Goal: Task Accomplishment & Management: Use online tool/utility

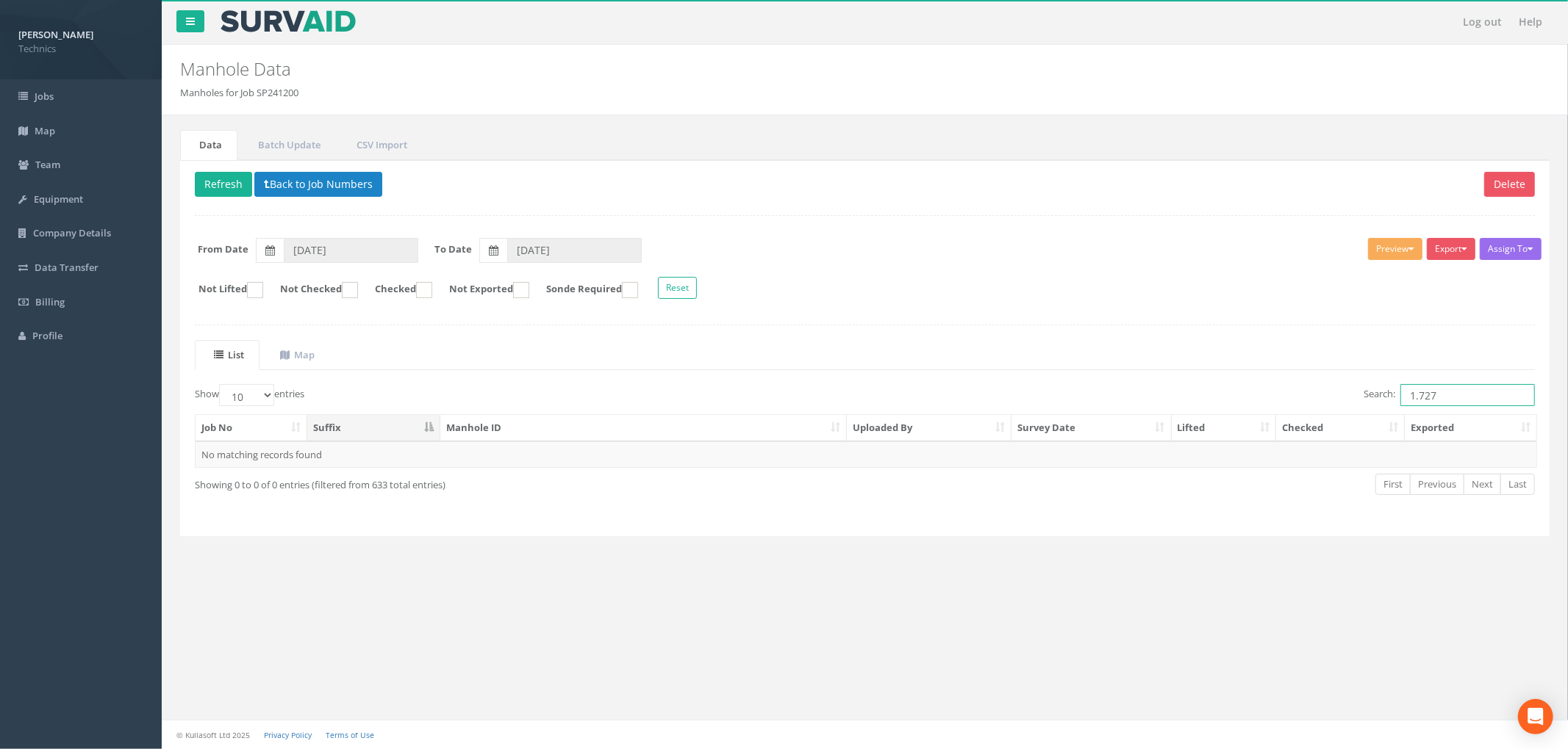
drag, startPoint x: 1438, startPoint y: 403, endPoint x: 1380, endPoint y: 404, distance: 58.0
click at [1380, 404] on label "Search: 1.727" at bounding box center [1449, 395] width 171 height 22
click at [654, 461] on td "2.236 EMH" at bounding box center [643, 454] width 407 height 26
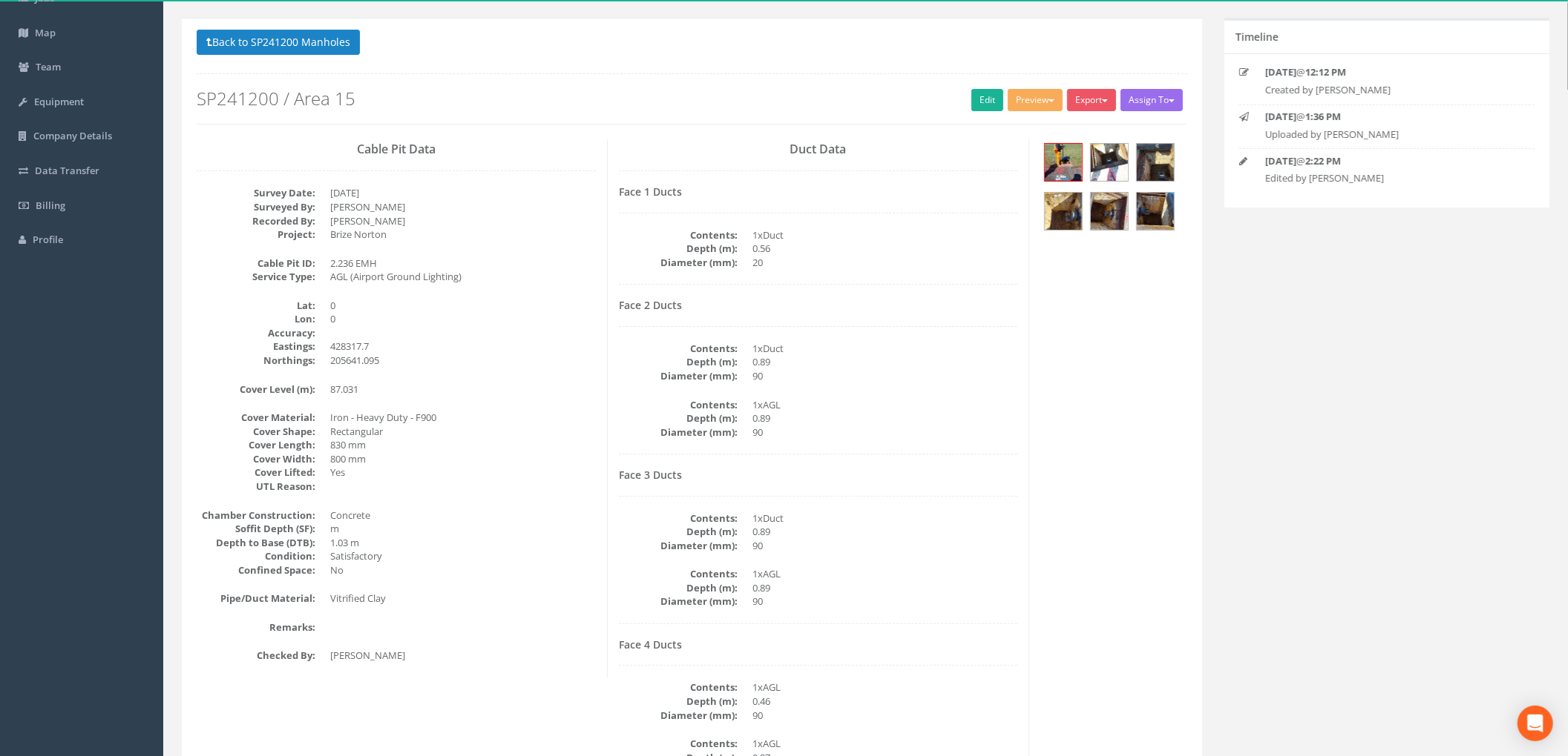
scroll to position [99, 0]
drag, startPoint x: 815, startPoint y: 89, endPoint x: 861, endPoint y: 98, distance: 46.9
click at [815, 89] on div "Back to SP241200 Manholes Back to Map Assign To No Companies Added Export Techn…" at bounding box center [691, 77] width 991 height 94
click at [333, 40] on button "Back to SP241200 Manholes" at bounding box center [278, 42] width 164 height 25
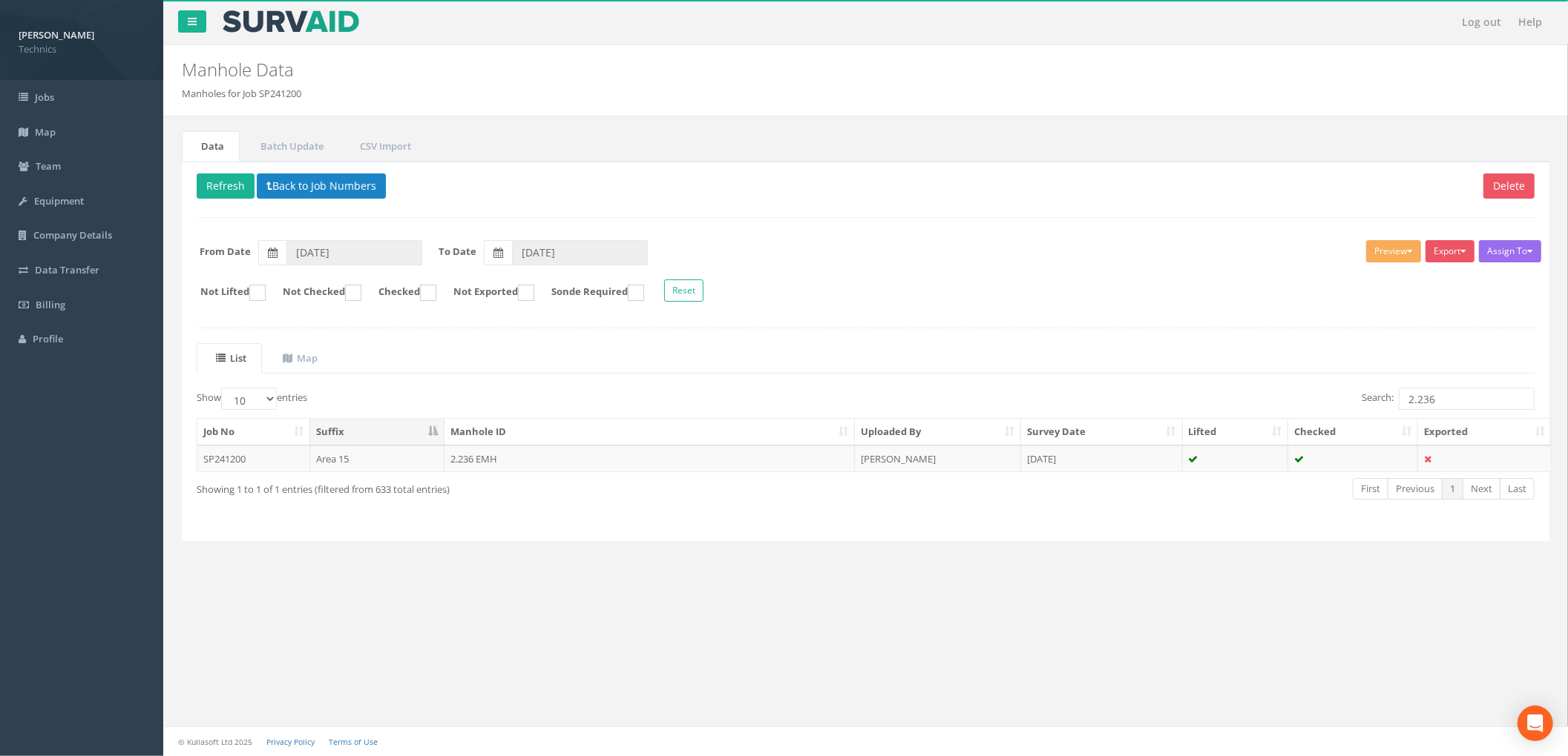
scroll to position [0, 0]
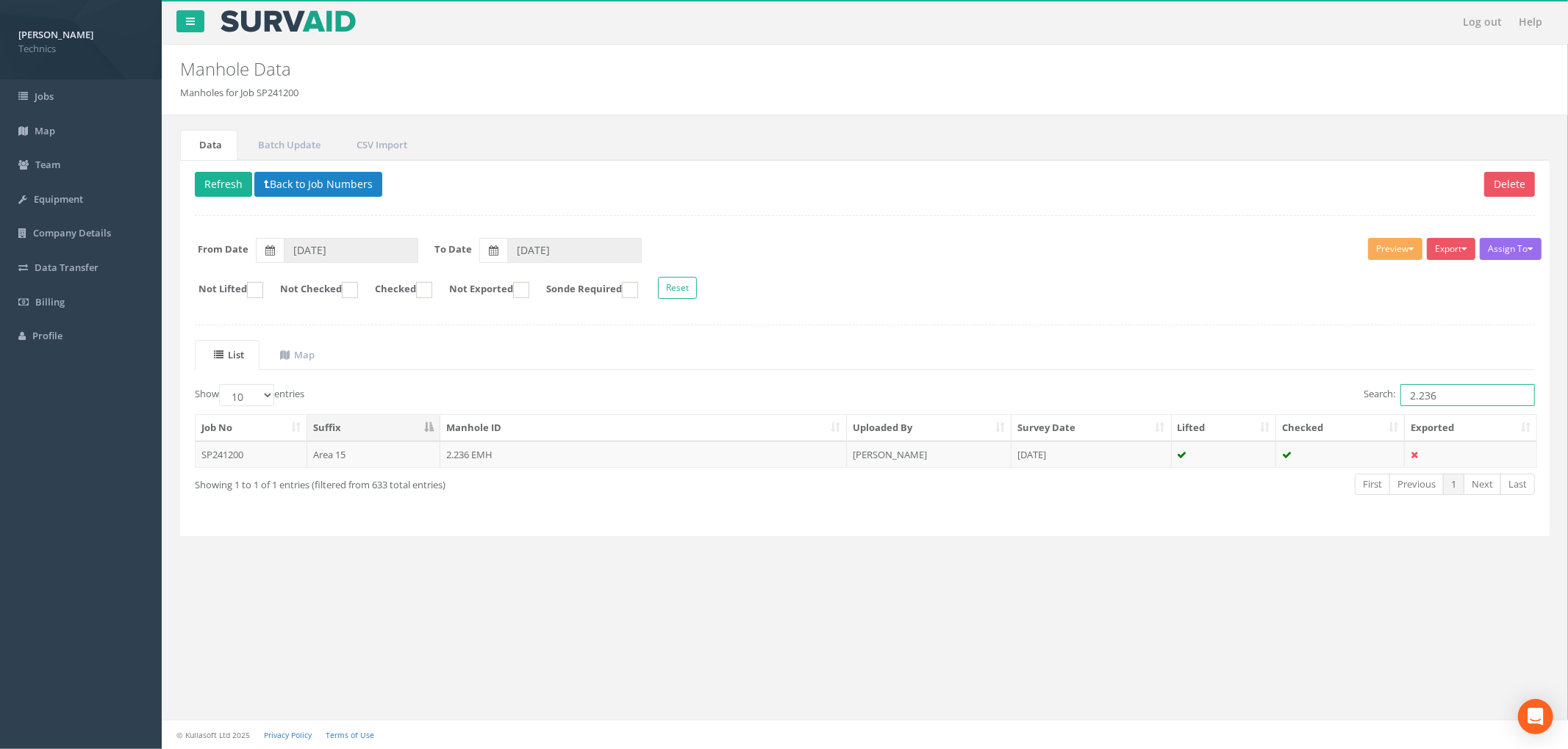
click at [1438, 395] on input "2.236" at bounding box center [1467, 395] width 135 height 22
type input "2.110"
drag, startPoint x: 839, startPoint y: 260, endPoint x: 753, endPoint y: 262, distance: 86.0
click at [839, 260] on form "From Date [DATE] To Date [DATE]" at bounding box center [865, 250] width 1362 height 25
click at [327, 185] on button "Back to Job Numbers" at bounding box center [318, 184] width 128 height 25
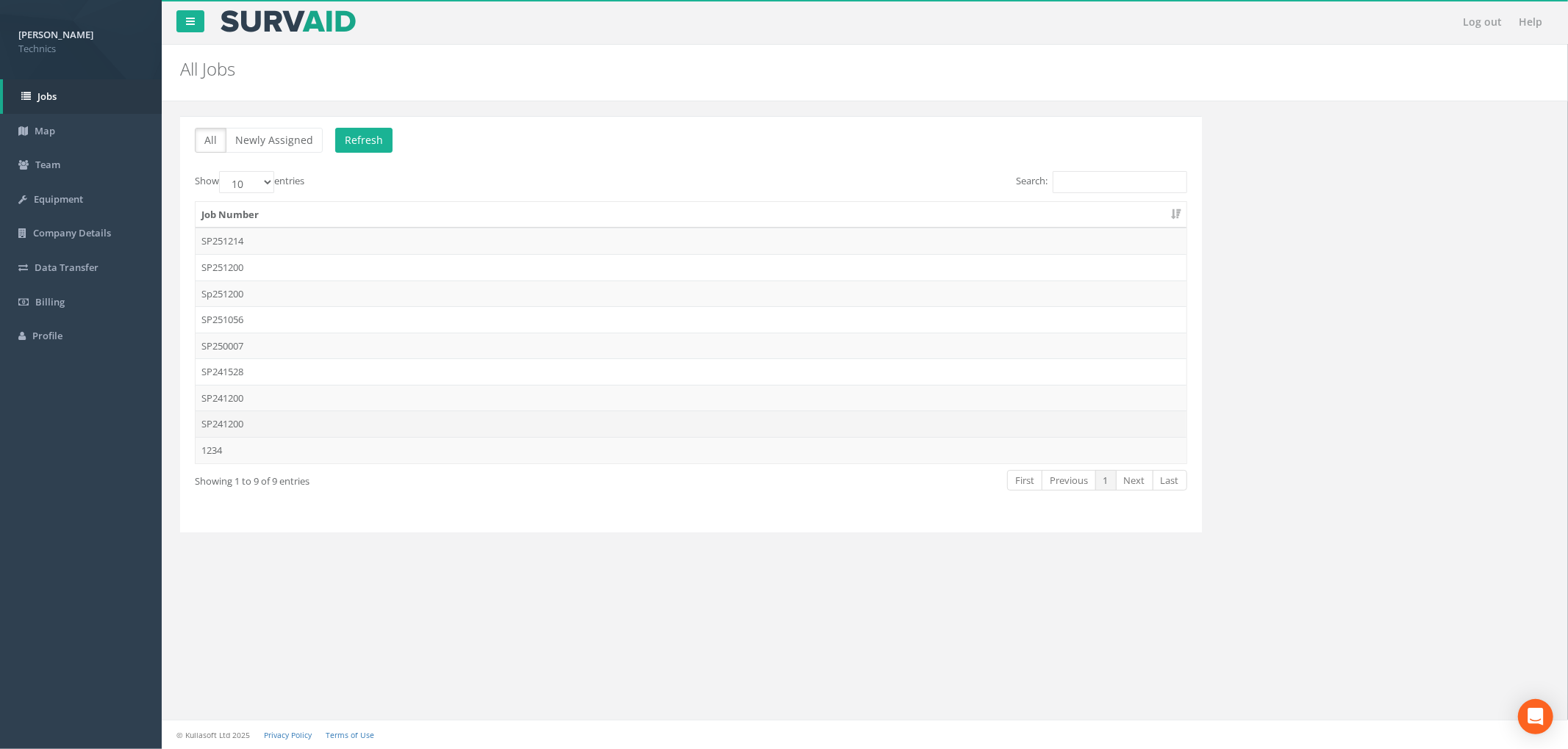
click at [685, 430] on td "SP241200" at bounding box center [691, 423] width 991 height 26
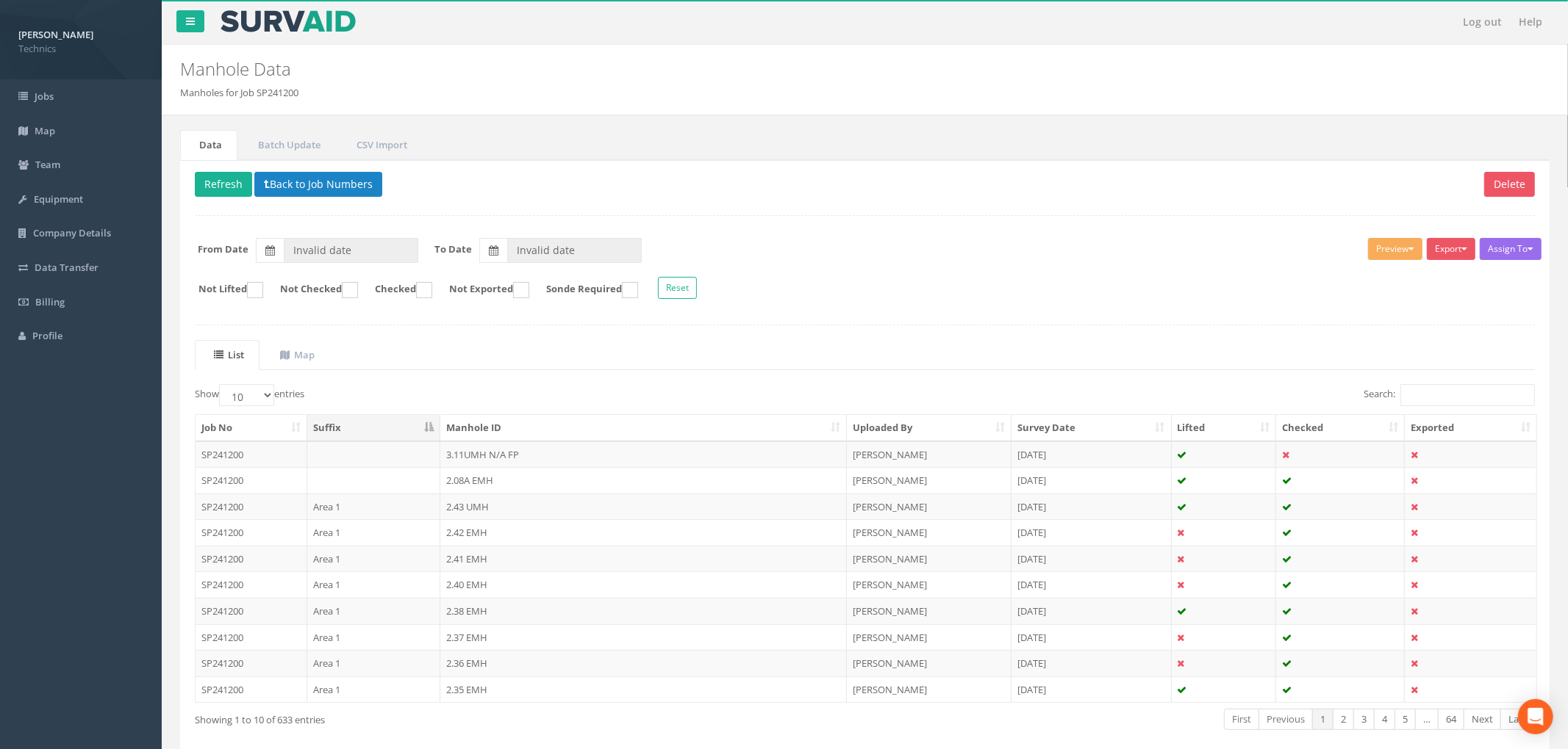
type input "[DATE]"
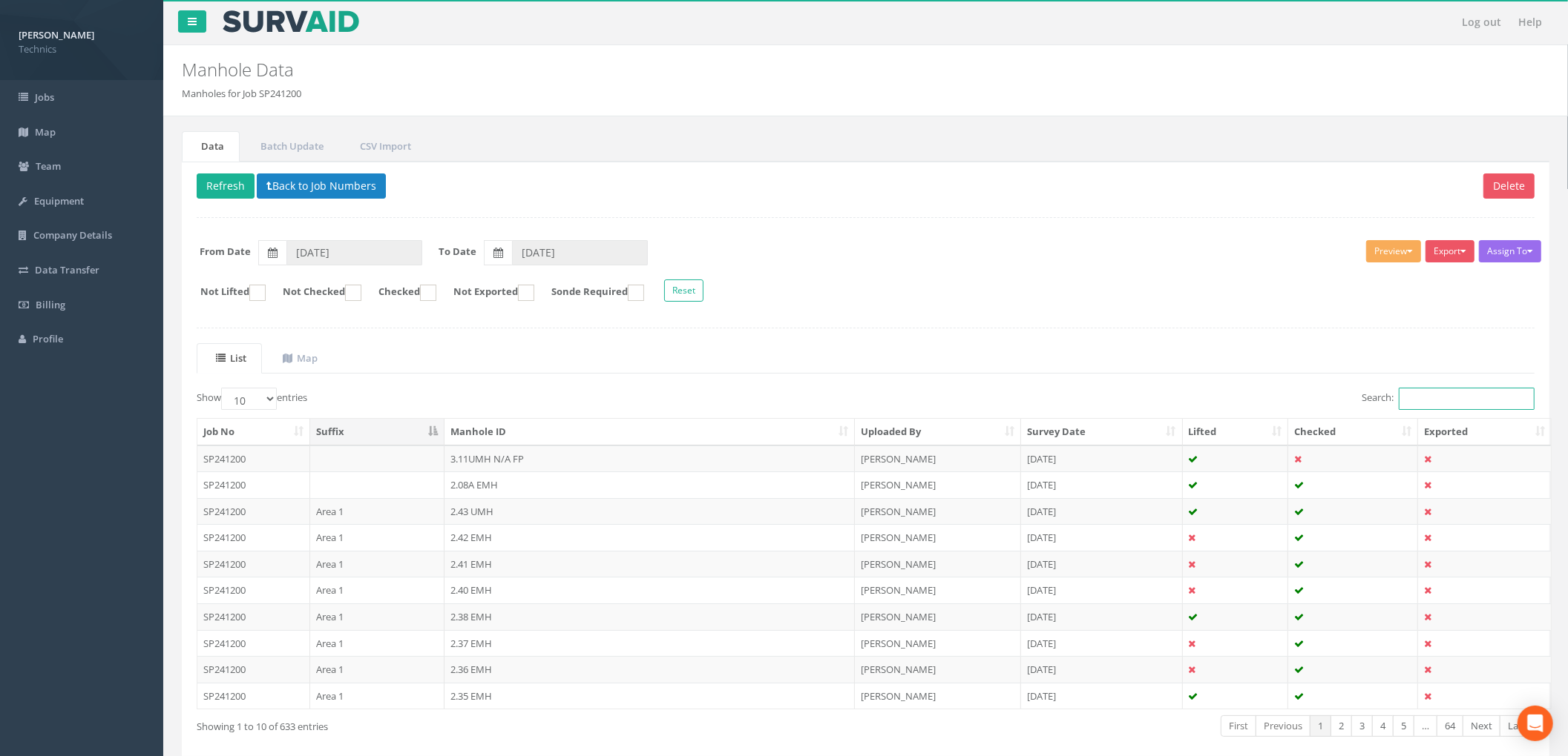
click at [1458, 408] on input "Search:" at bounding box center [1466, 399] width 136 height 22
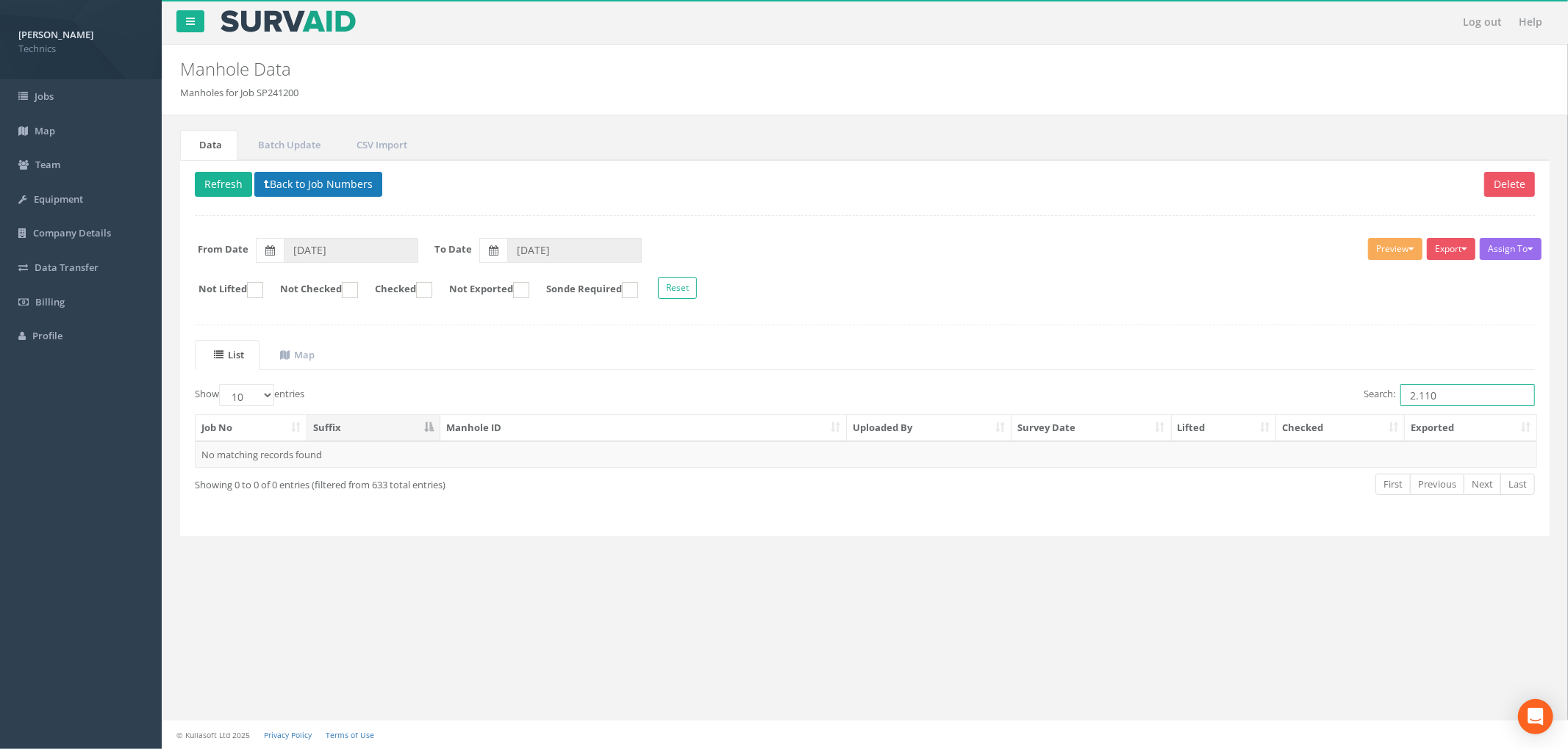
type input "2.110"
click at [338, 184] on button "Back to Job Numbers" at bounding box center [318, 184] width 128 height 25
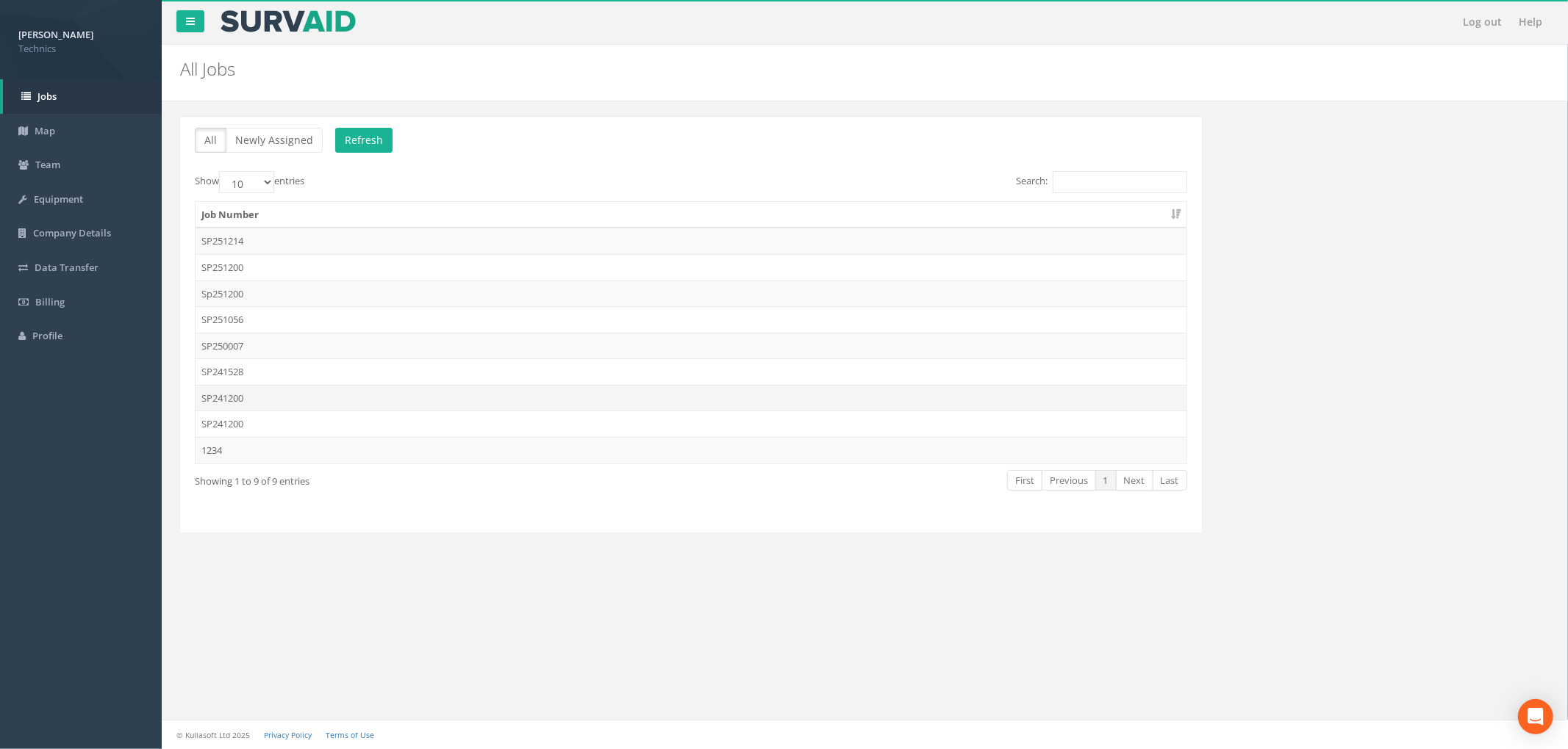
click at [401, 397] on td "SP241200" at bounding box center [691, 398] width 991 height 26
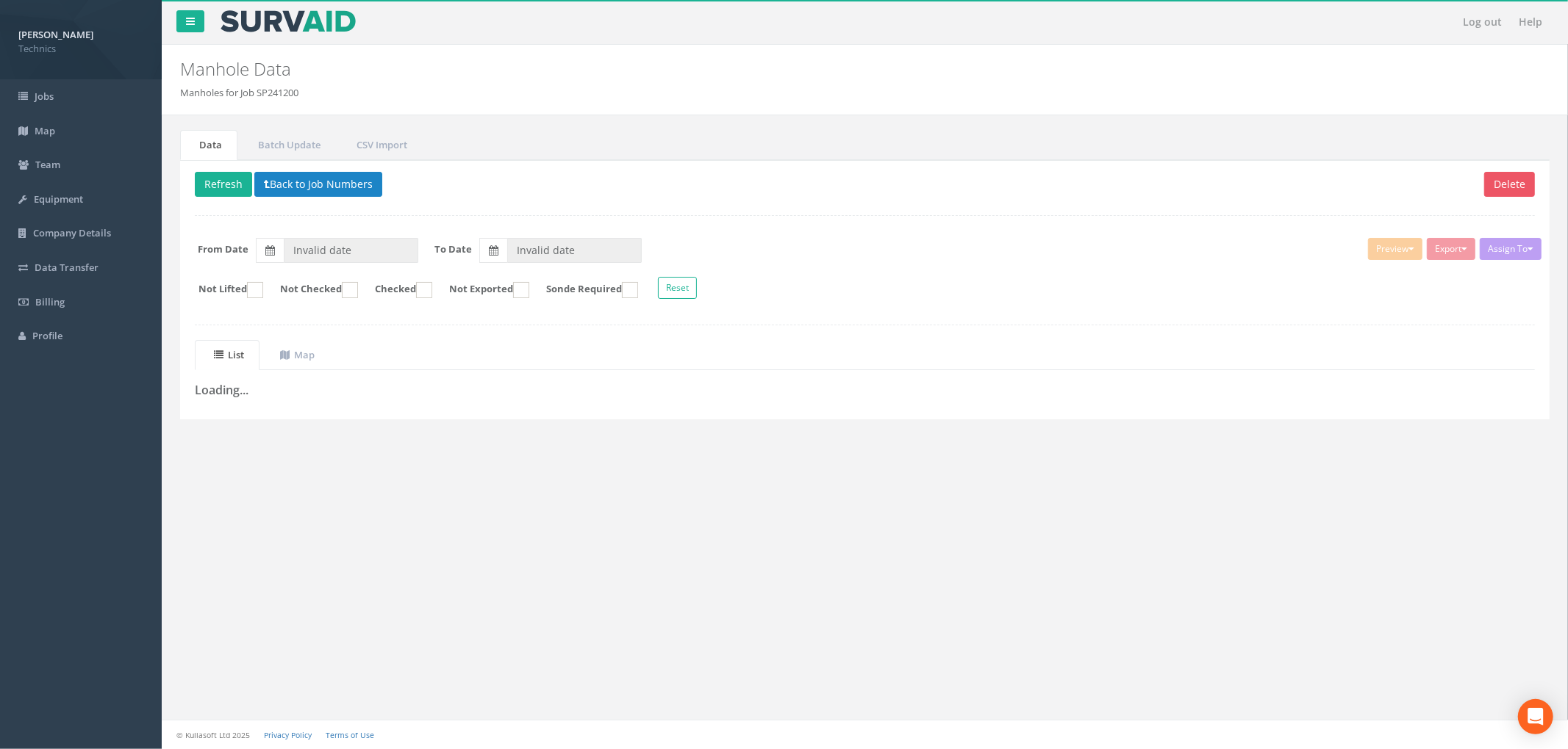
type input "[DATE]"
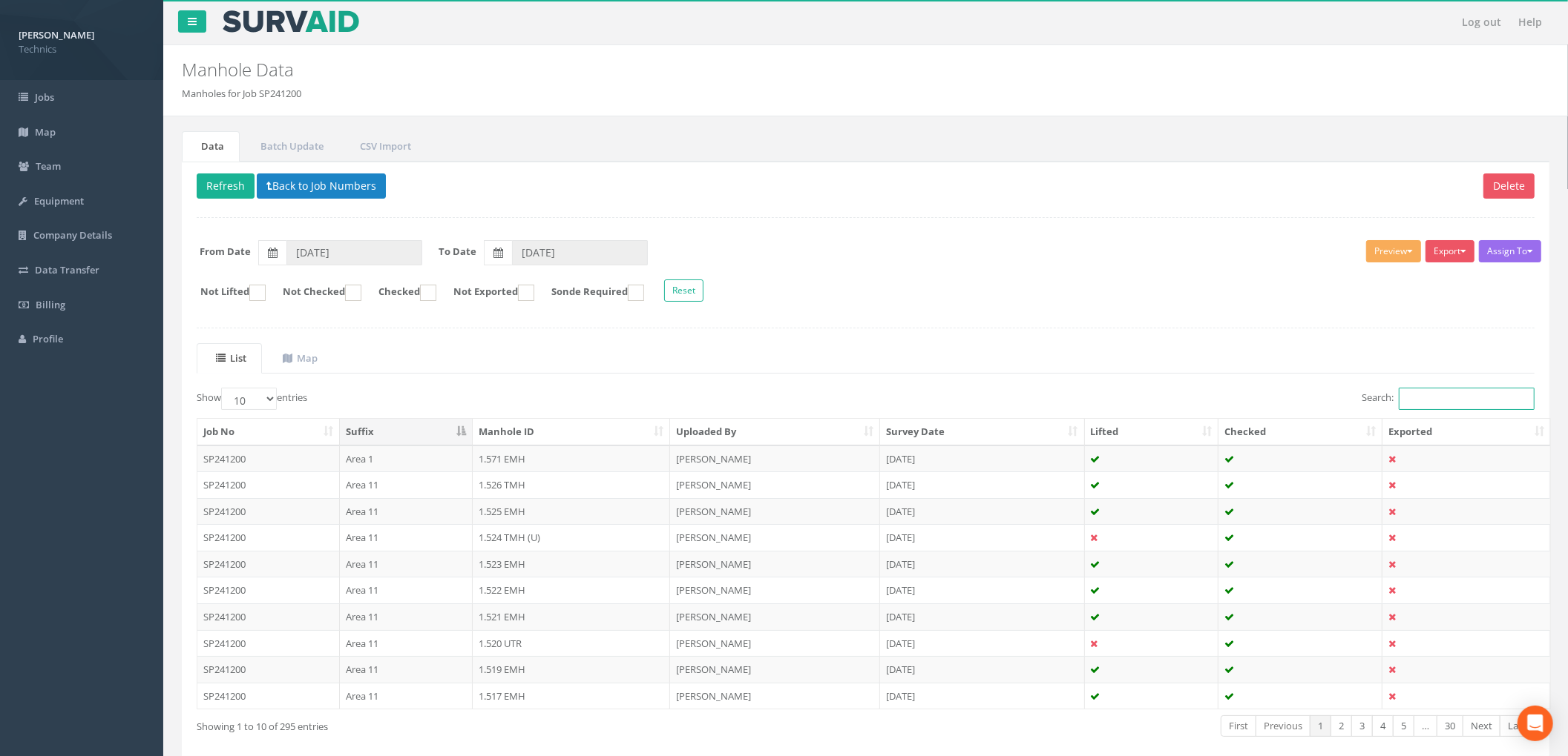
click at [1433, 404] on input "Search:" at bounding box center [1466, 399] width 136 height 22
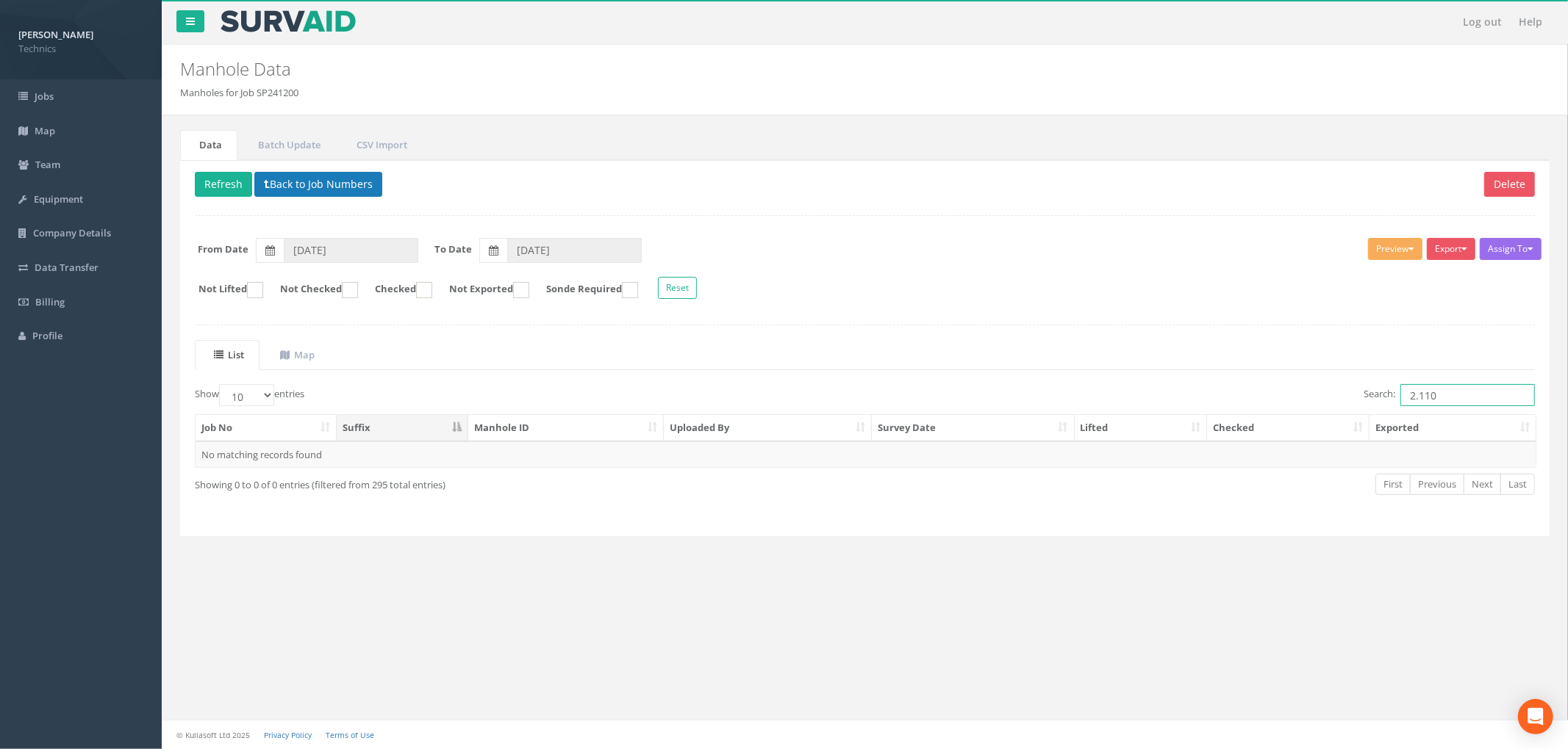
type input "2.110"
click at [295, 177] on button "Back to Job Numbers" at bounding box center [318, 184] width 128 height 25
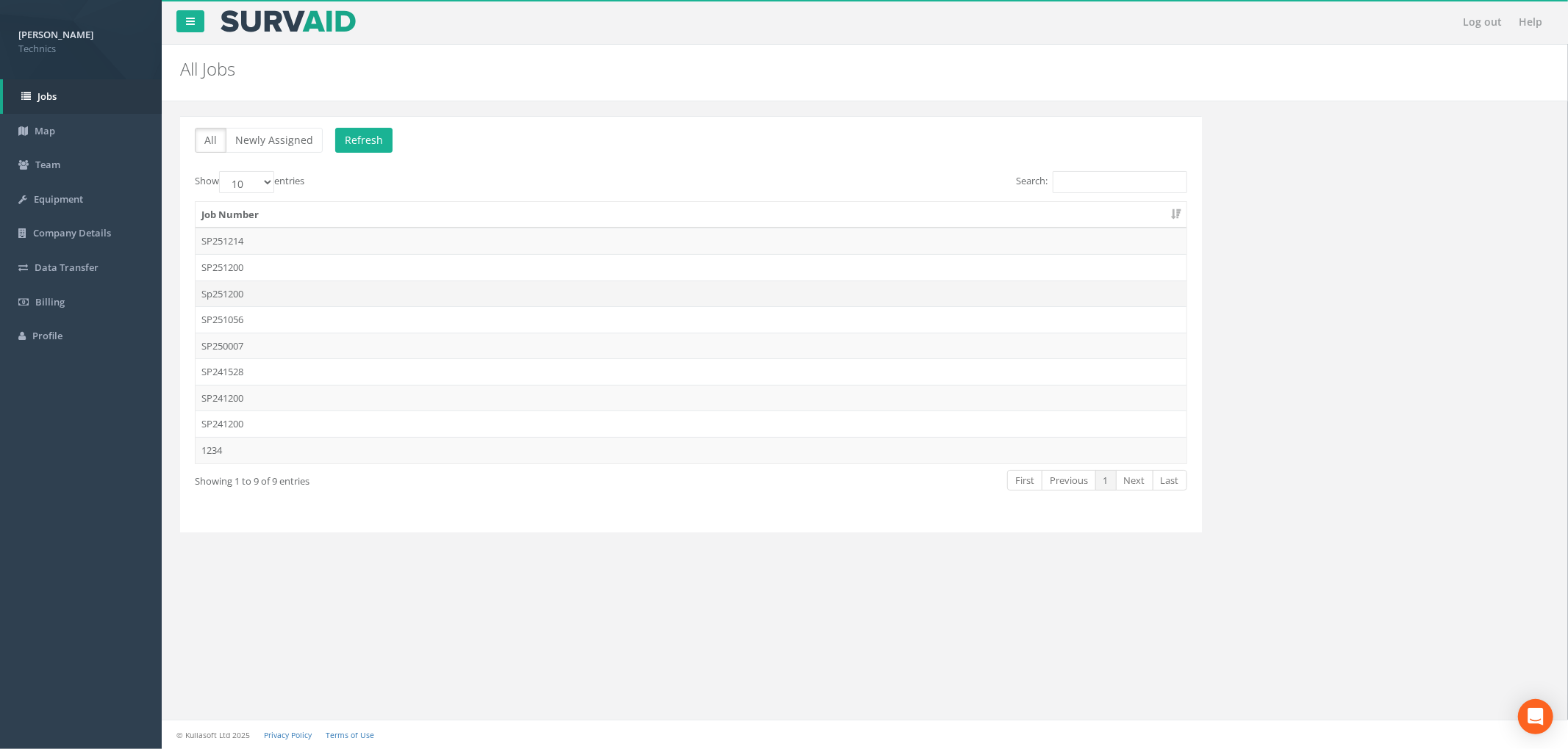
click at [339, 291] on td "Sp251200" at bounding box center [691, 293] width 991 height 26
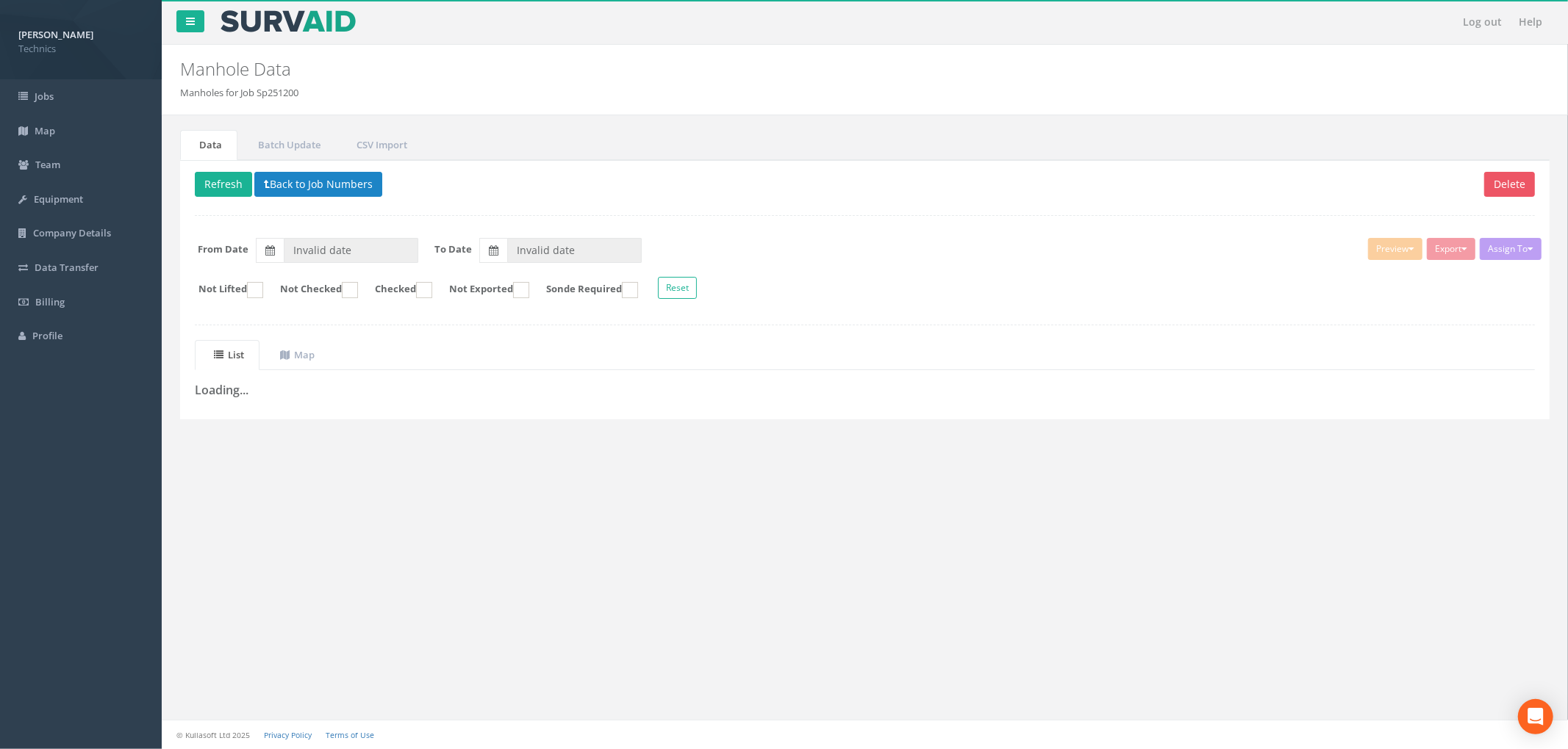
type input "[DATE]"
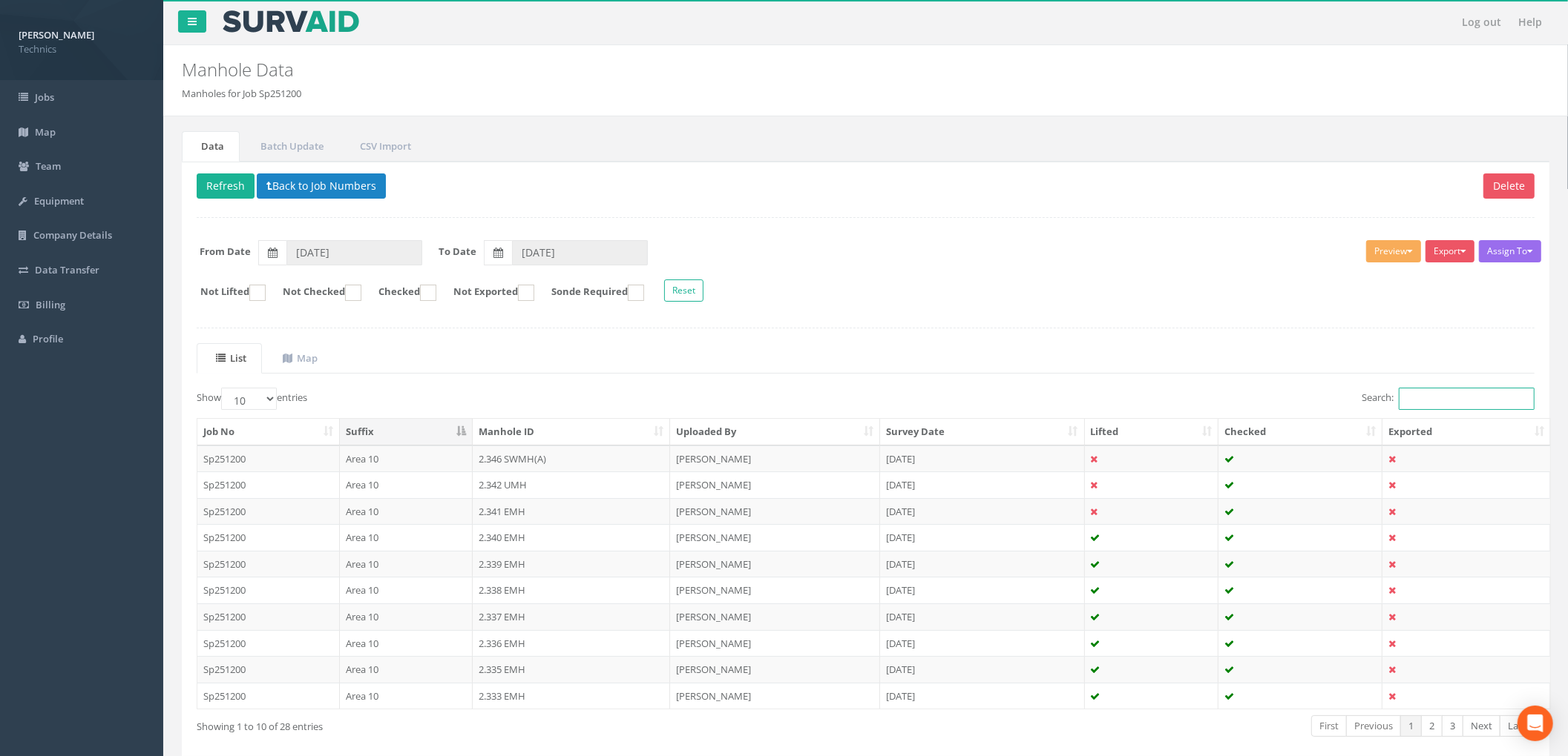
click at [1442, 397] on input "Search:" at bounding box center [1466, 399] width 136 height 22
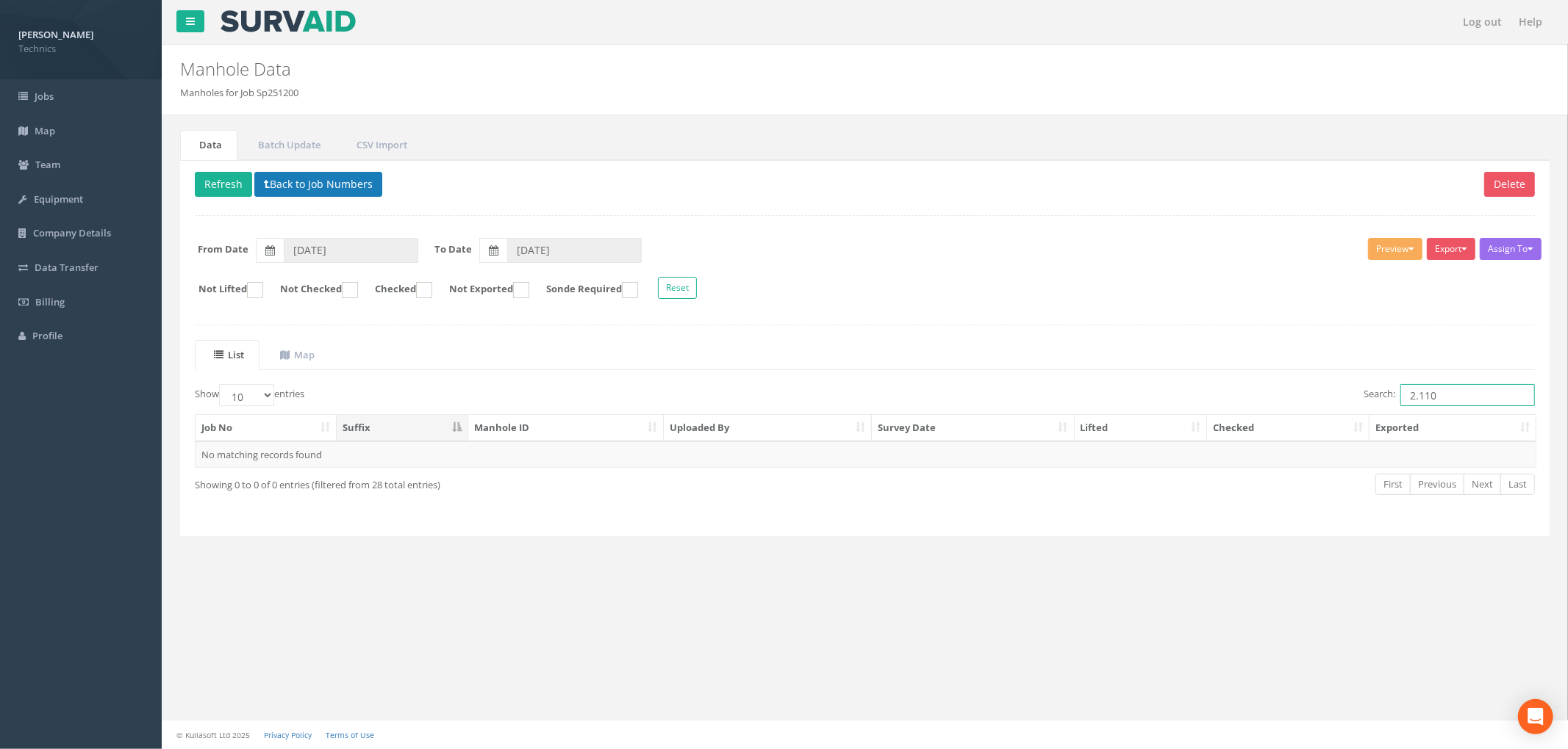
type input "2.110"
click at [374, 194] on button "Back to Job Numbers" at bounding box center [318, 184] width 128 height 25
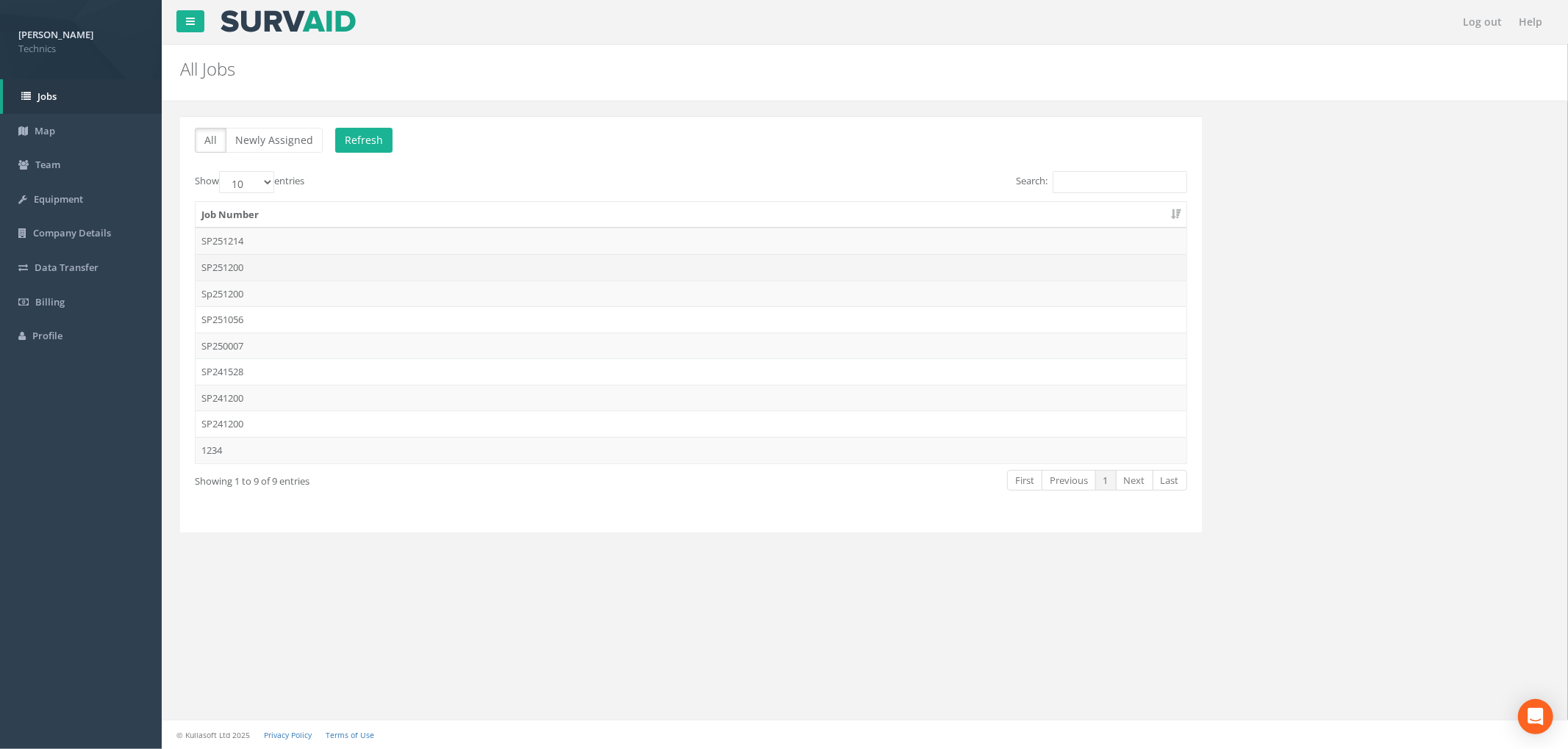
click at [329, 270] on td "SP251200" at bounding box center [691, 267] width 991 height 26
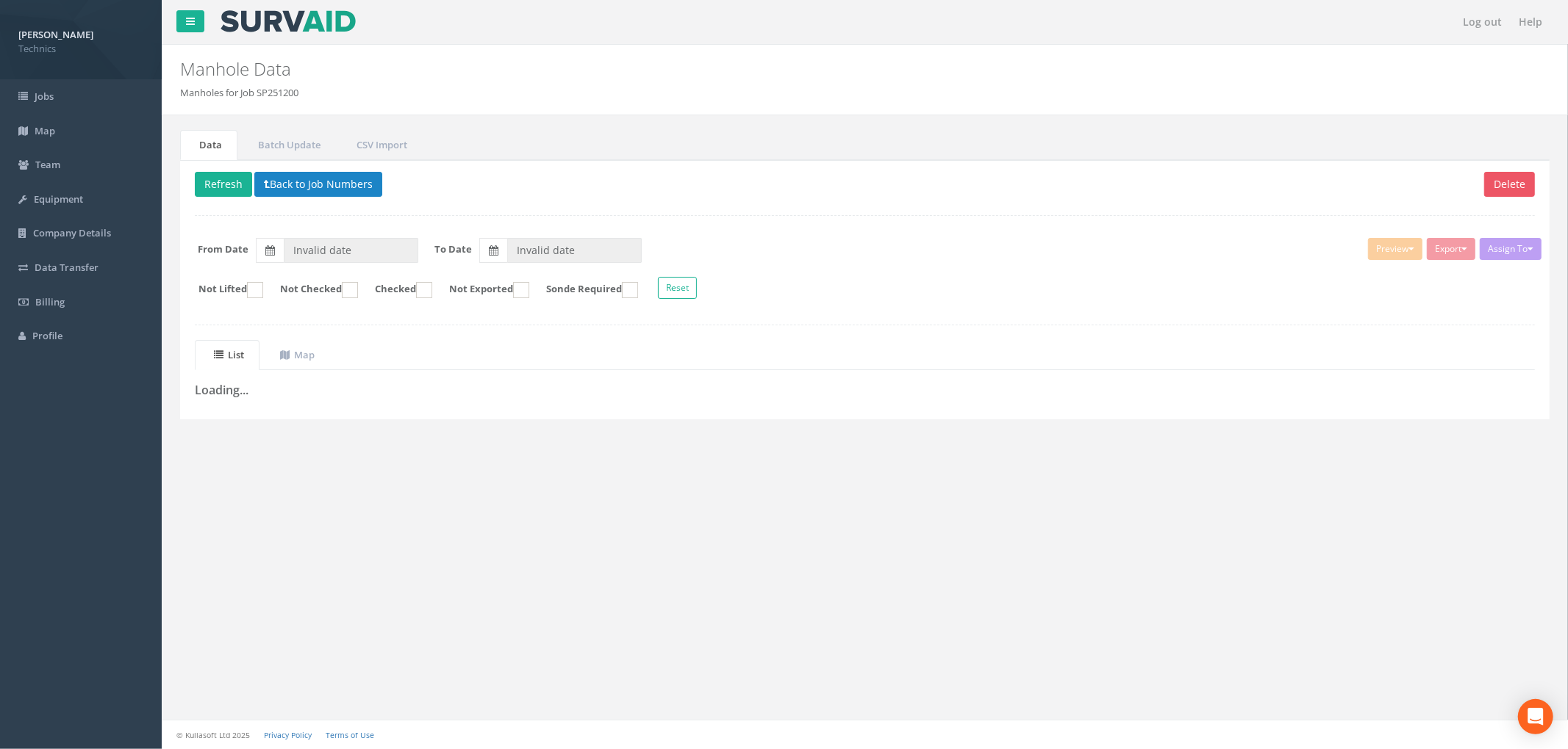
type input "[DATE]"
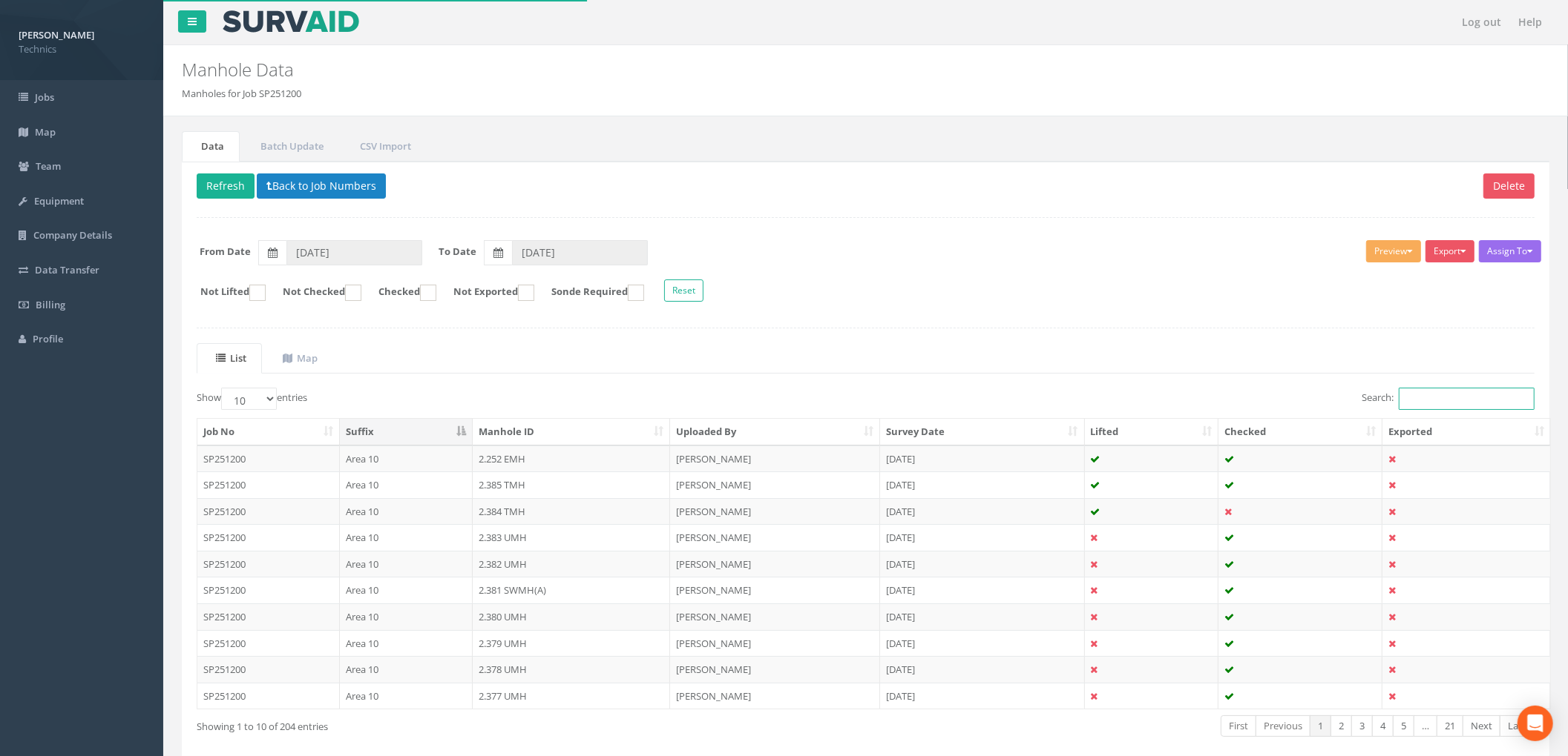
click at [1447, 407] on input "Search:" at bounding box center [1466, 399] width 136 height 22
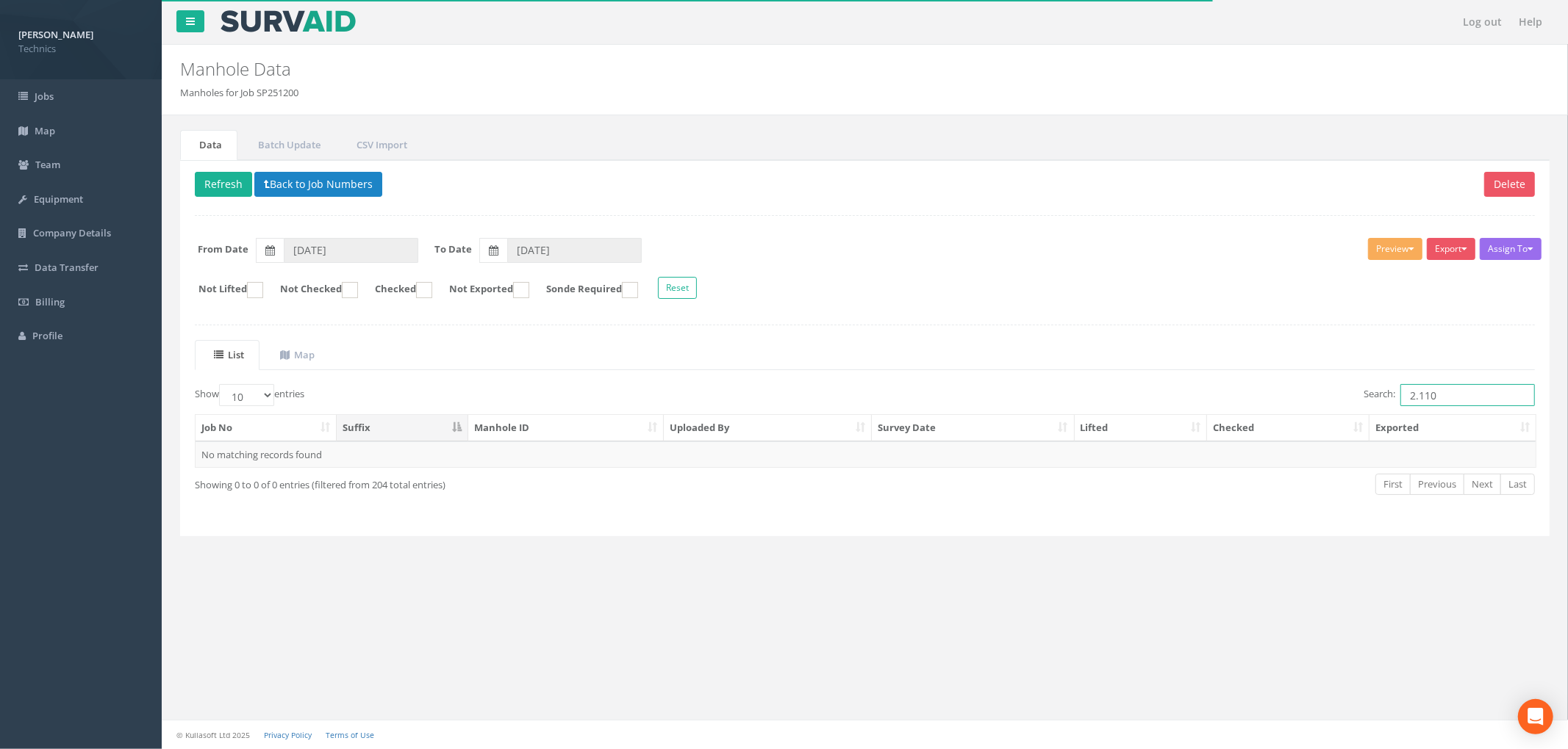
type input "2.110"
click at [944, 284] on form "Not Lifted Not Checked Checked Not Exported Sonde Required Reset" at bounding box center [865, 290] width 1362 height 26
click at [356, 183] on button "Back to Job Numbers" at bounding box center [318, 184] width 128 height 25
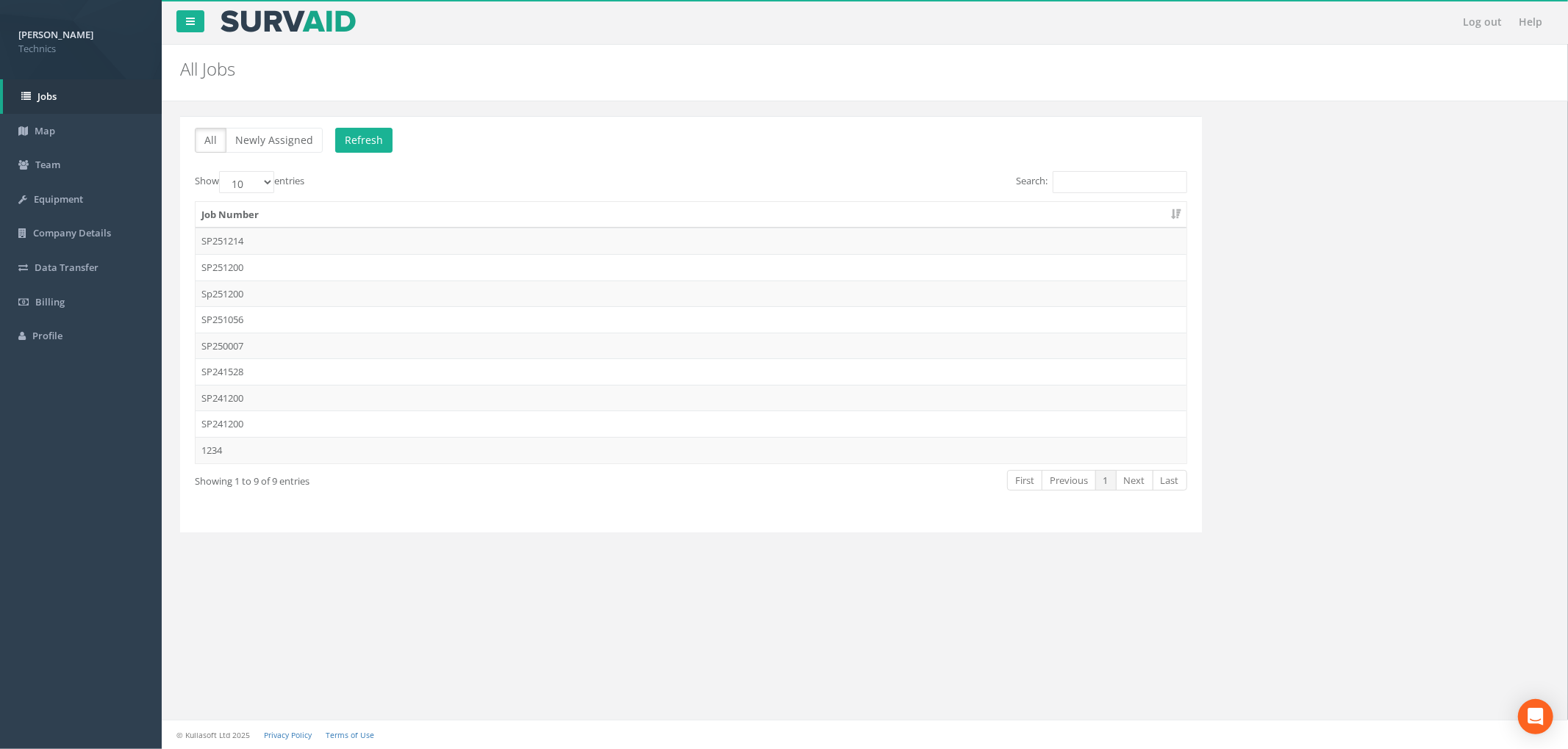
drag, startPoint x: 657, startPoint y: 130, endPoint x: 594, endPoint y: 194, distance: 89.8
click at [657, 130] on p "All Newly Assigned Refresh" at bounding box center [691, 142] width 992 height 29
click at [495, 426] on td "SP241200" at bounding box center [691, 423] width 991 height 26
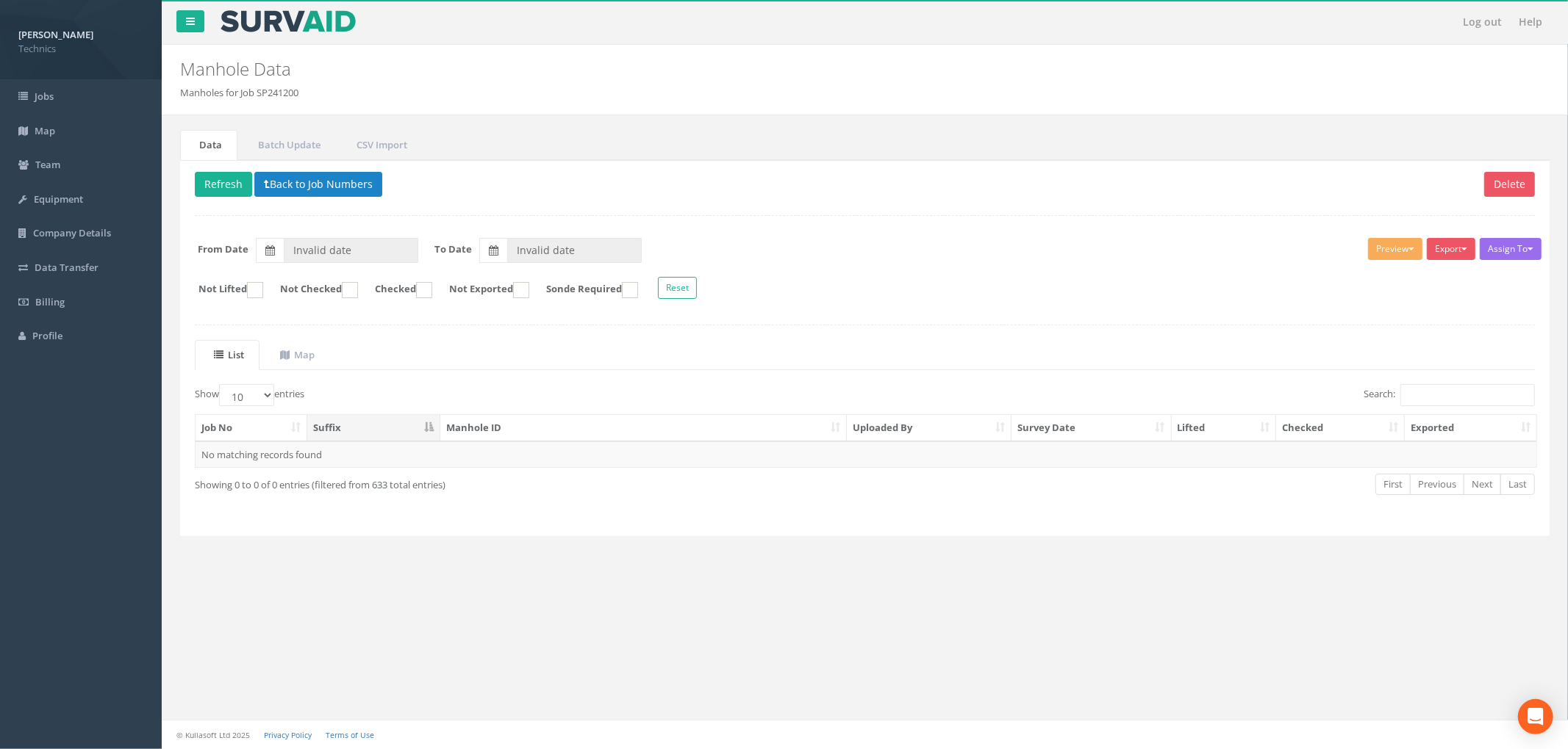
type input "[DATE]"
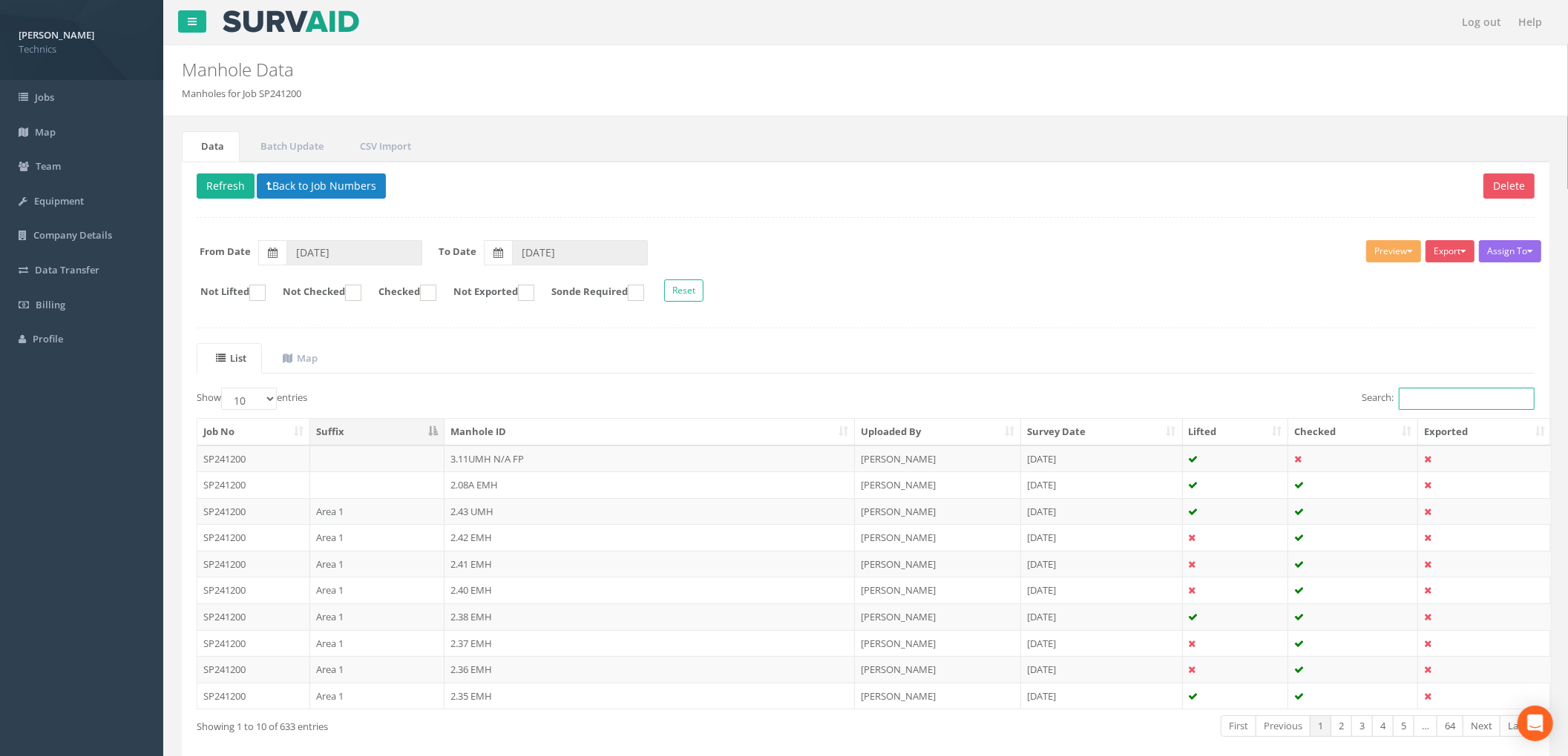
click at [1466, 408] on input "Search:" at bounding box center [1466, 399] width 136 height 22
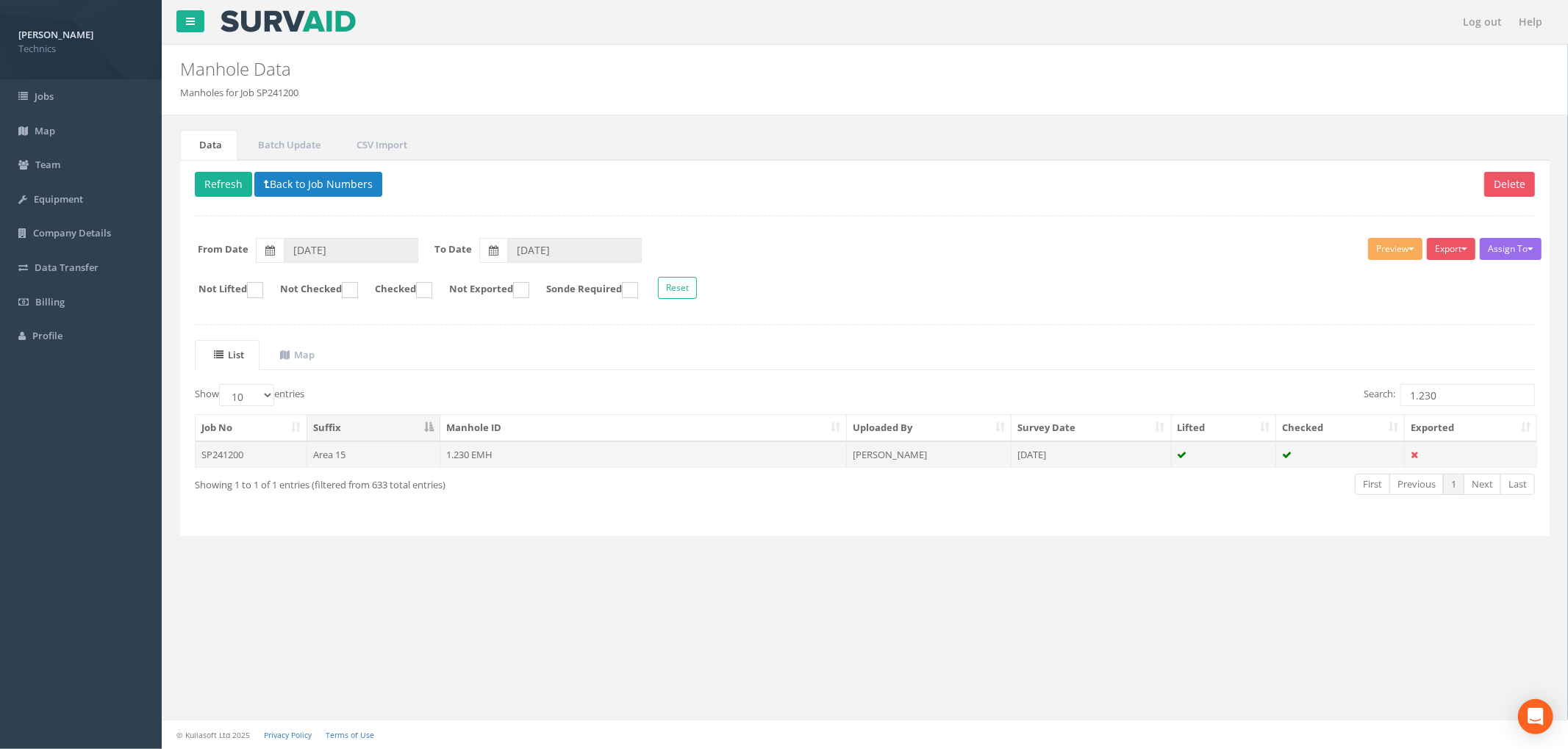
click at [1082, 461] on td "[DATE]" at bounding box center [1091, 454] width 160 height 26
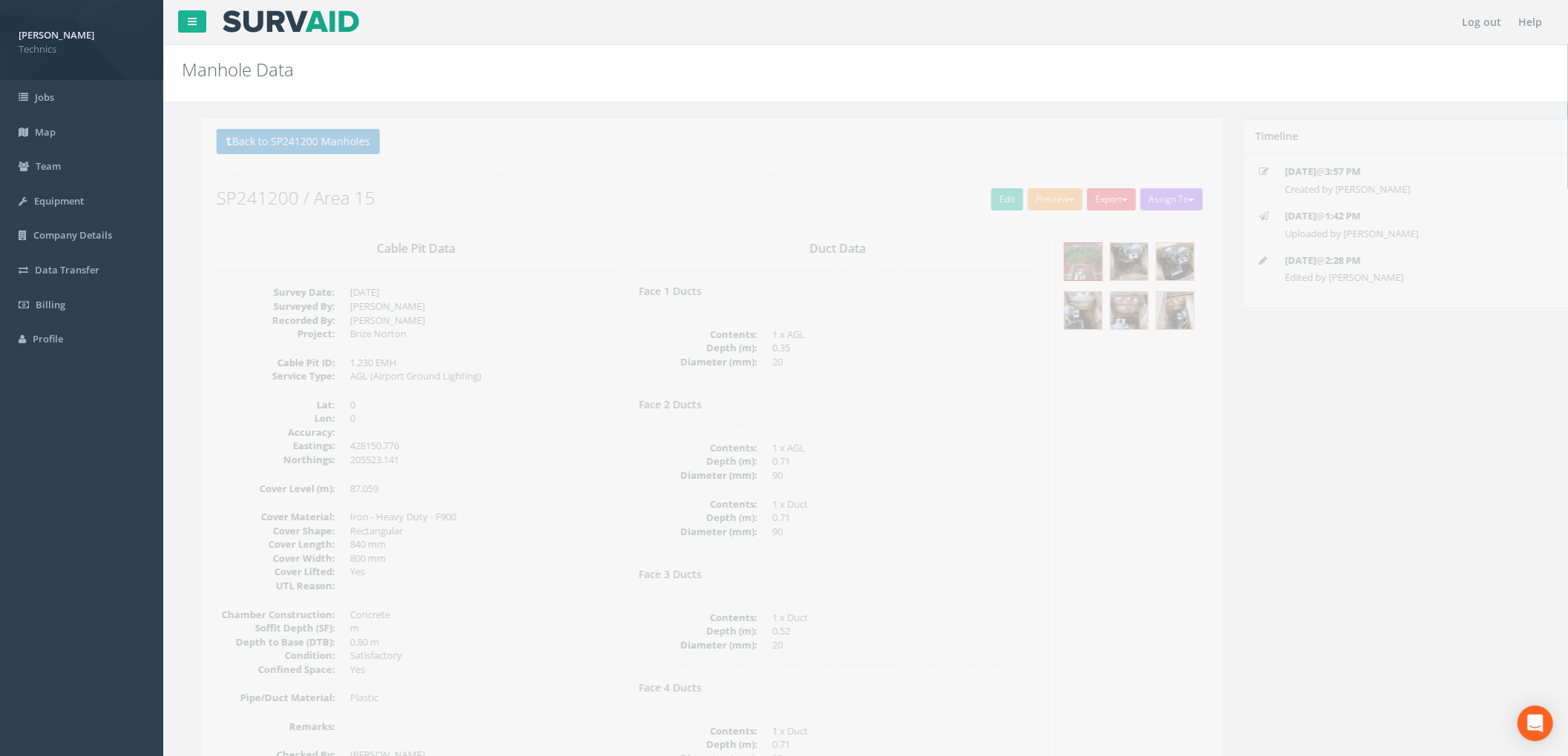
click at [899, 369] on dd "20" at bounding box center [885, 362] width 266 height 14
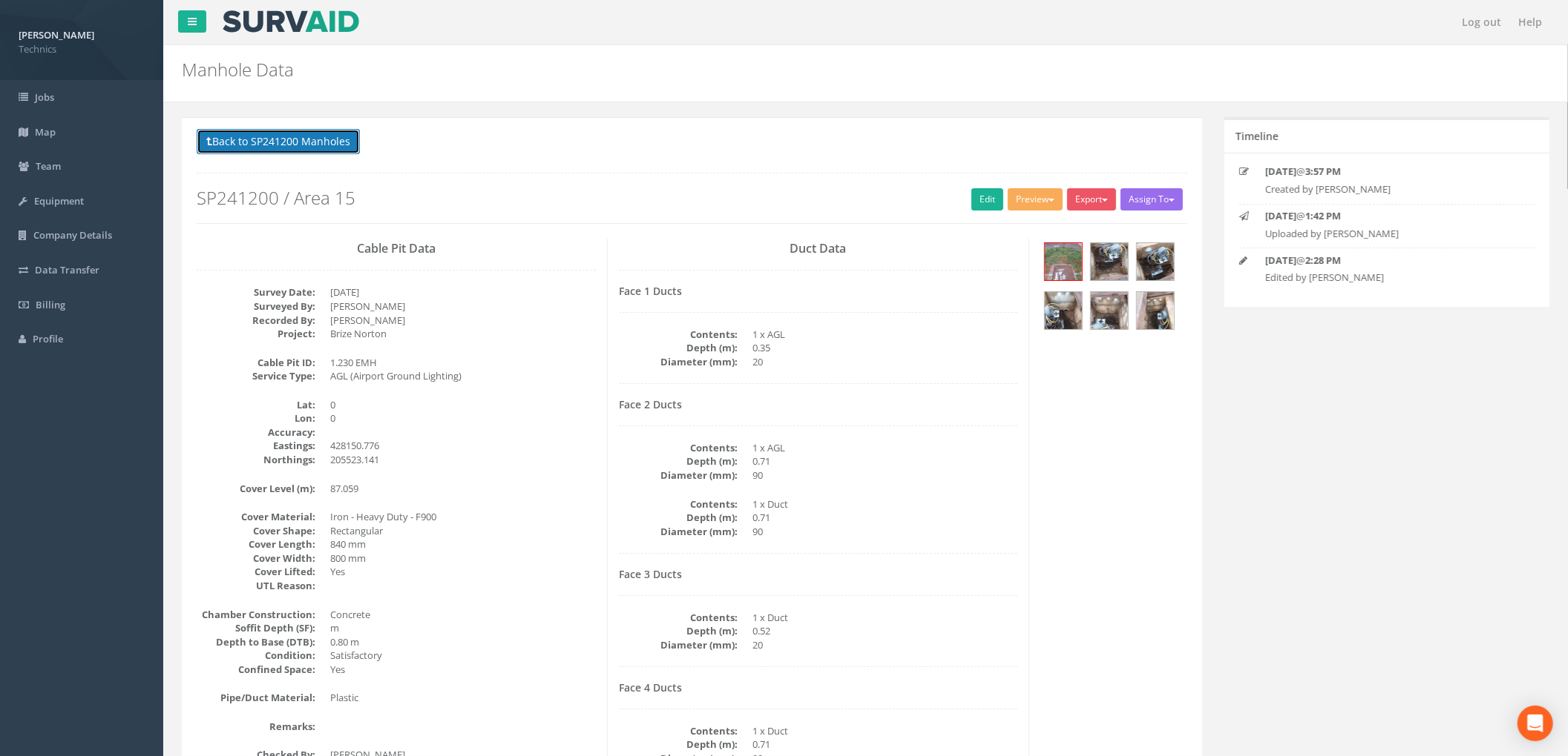
click at [324, 141] on button "Back to SP241200 Manholes" at bounding box center [278, 141] width 164 height 25
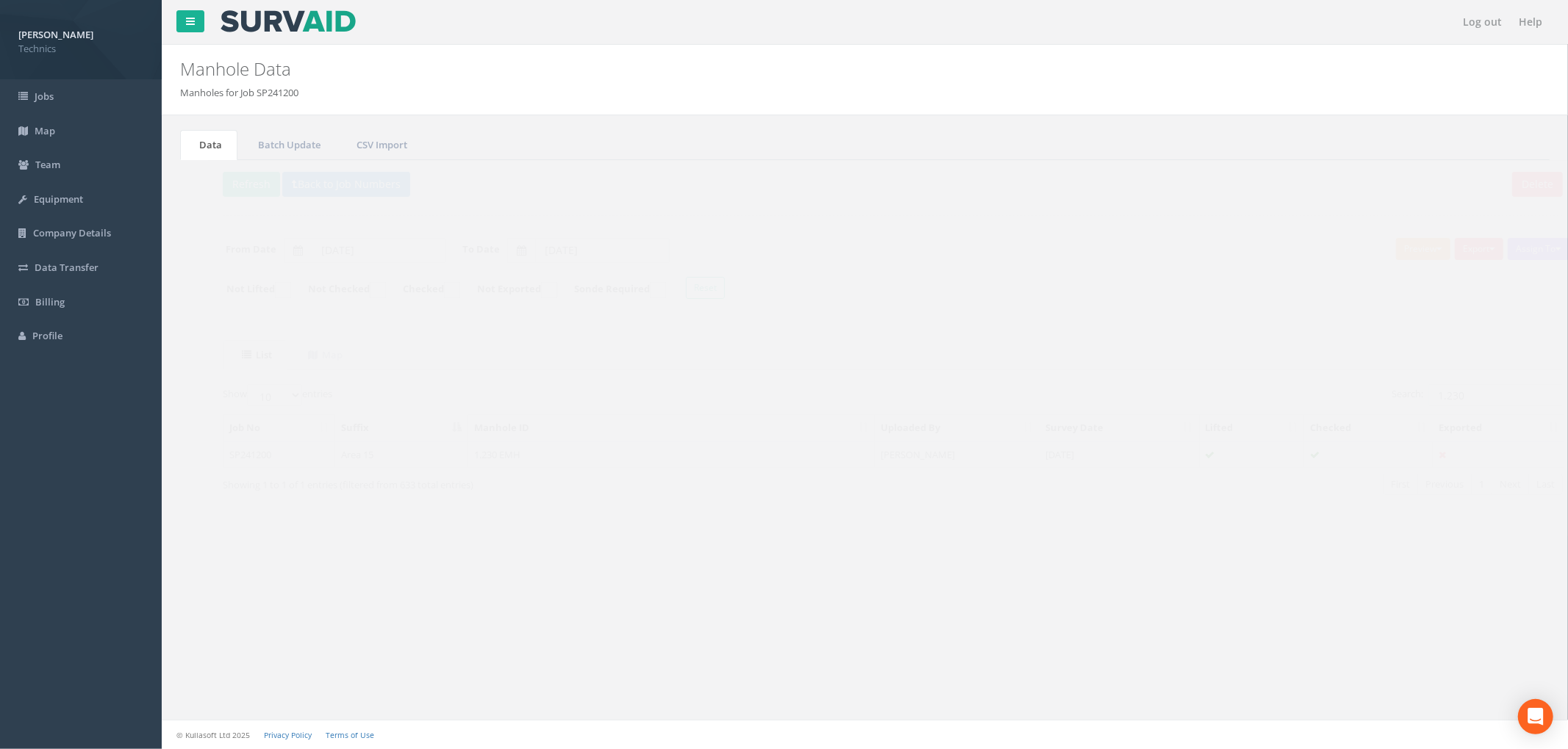
click at [633, 521] on div "Show 10 25 50 100 entries Search: 1.230 Job No Suffix Manhole ID Uploaded By Su…" at bounding box center [865, 452] width 1340 height 137
click at [1448, 401] on input "1.230" at bounding box center [1467, 395] width 135 height 22
drag, startPoint x: 748, startPoint y: 550, endPoint x: 778, endPoint y: 551, distance: 30.0
click at [748, 550] on div "Data Batch Update CSV Import Delete Refresh Back to Job Numbers Assign To No Co…" at bounding box center [865, 343] width 1392 height 424
click at [1425, 395] on input "1.230" at bounding box center [1467, 395] width 135 height 22
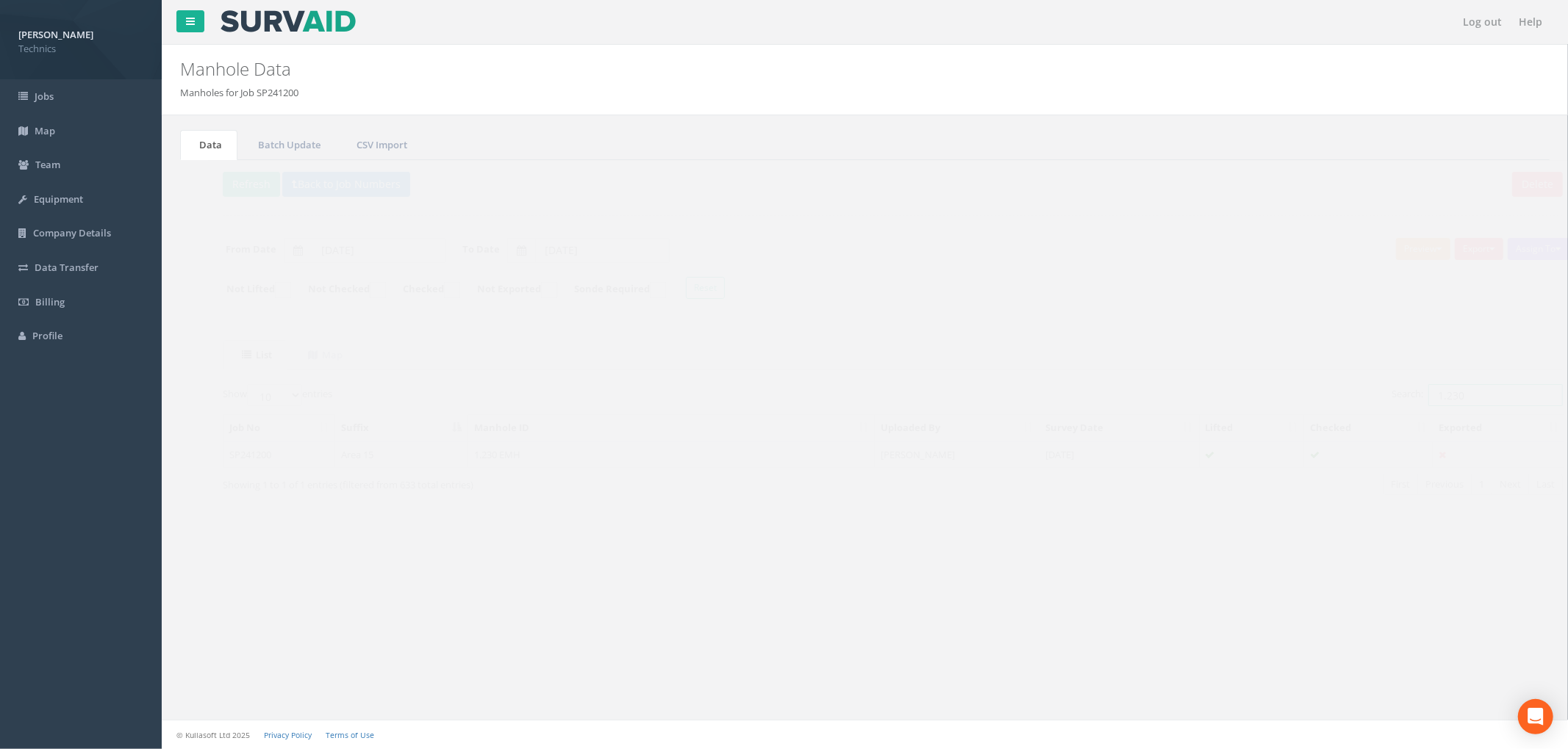
click at [1456, 397] on input "1.230" at bounding box center [1467, 395] width 135 height 22
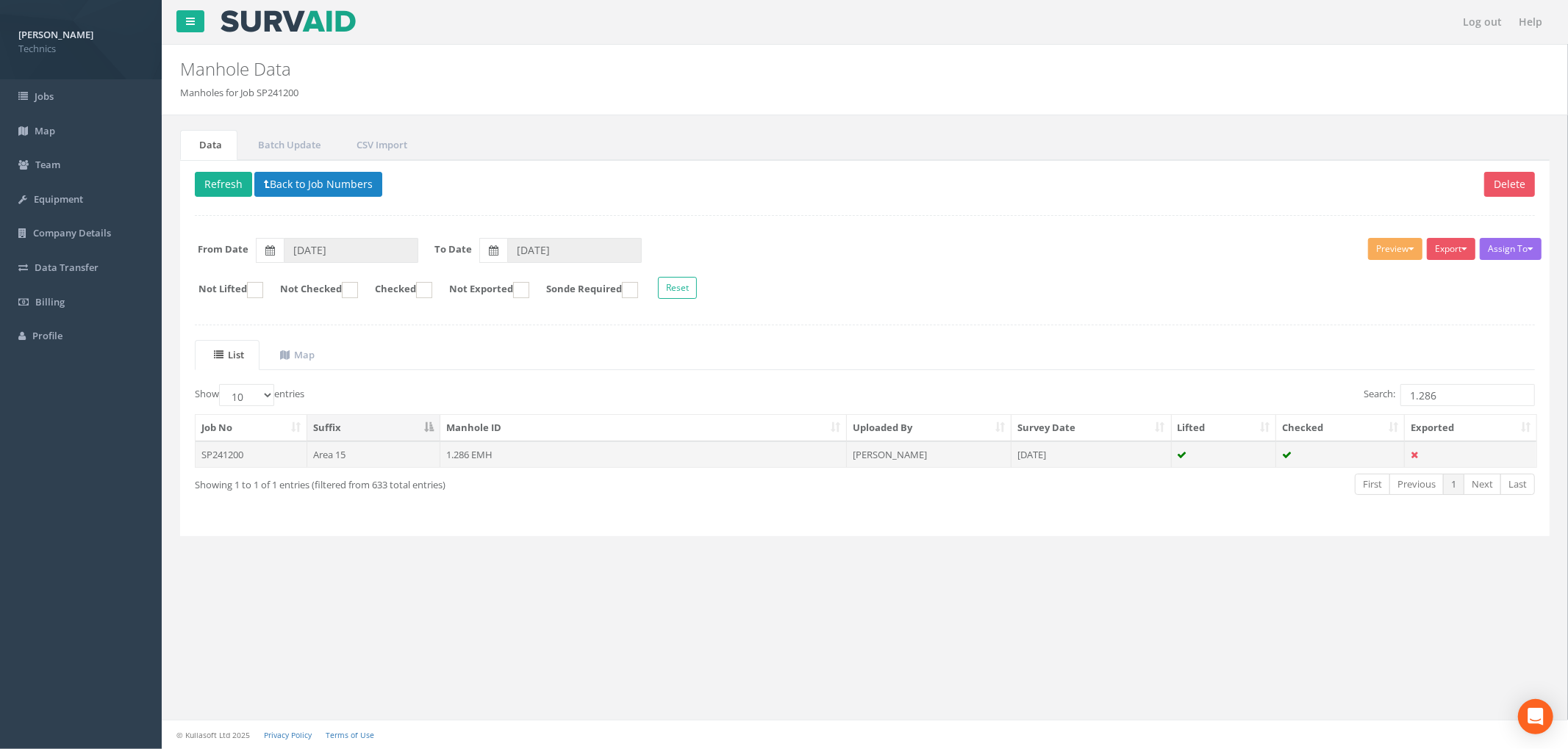
click at [670, 462] on td "1.286 EMH" at bounding box center [643, 454] width 407 height 26
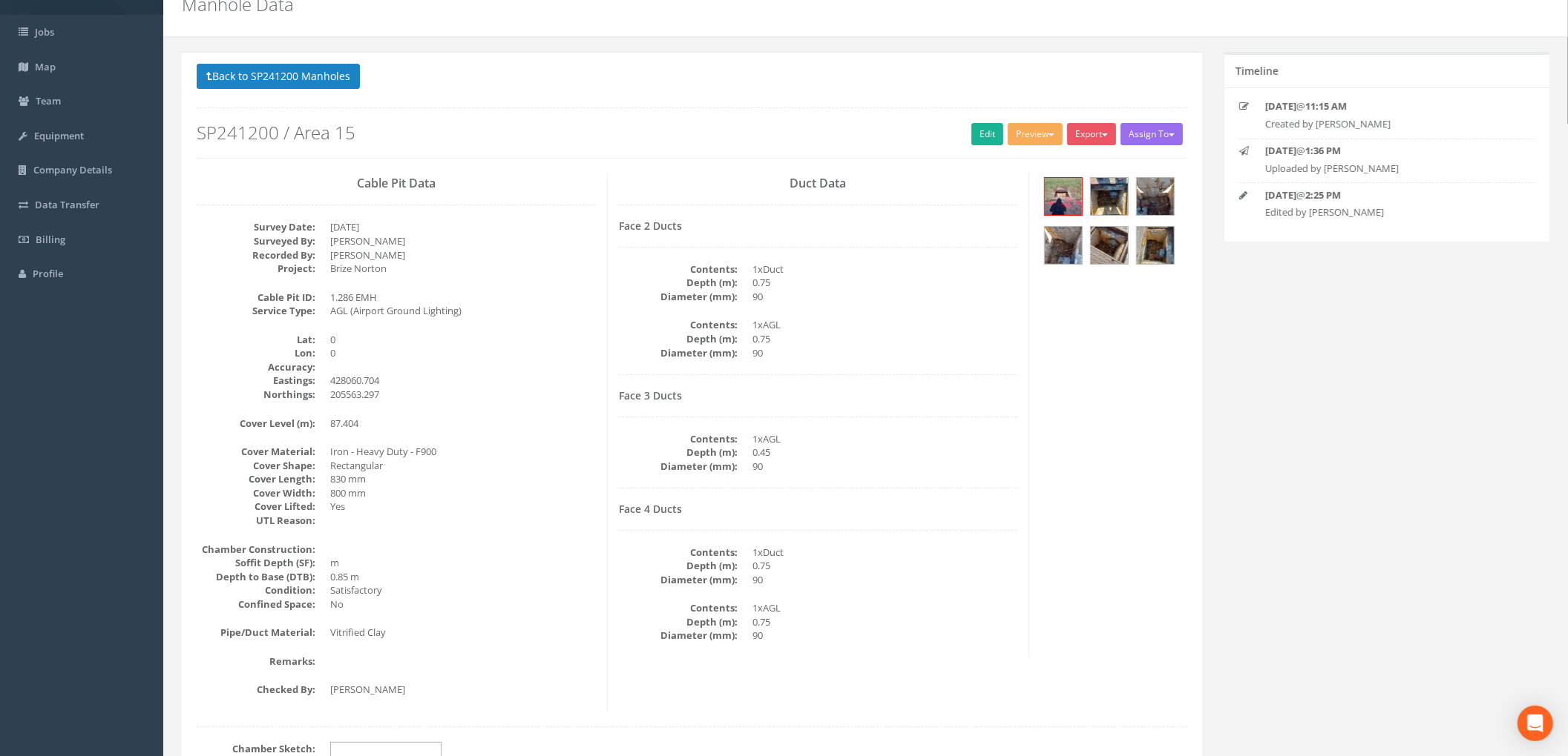
scroll to position [99, 0]
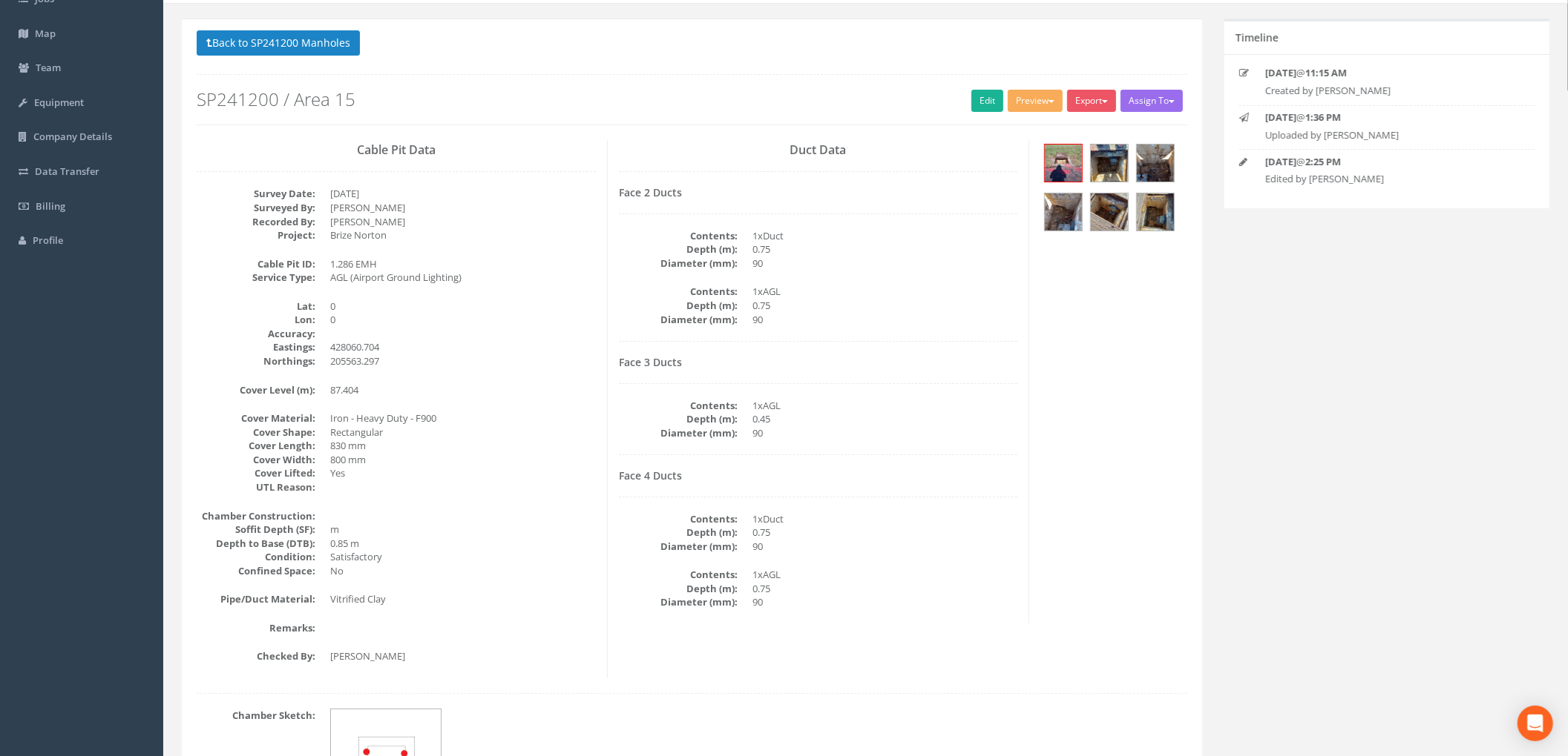
click at [756, 491] on div "Face 4 Ducts Contents: 1xDuct Depth (m): 0.75 Diameter (mm): 90 Contents: 1xAGL…" at bounding box center [818, 540] width 399 height 139
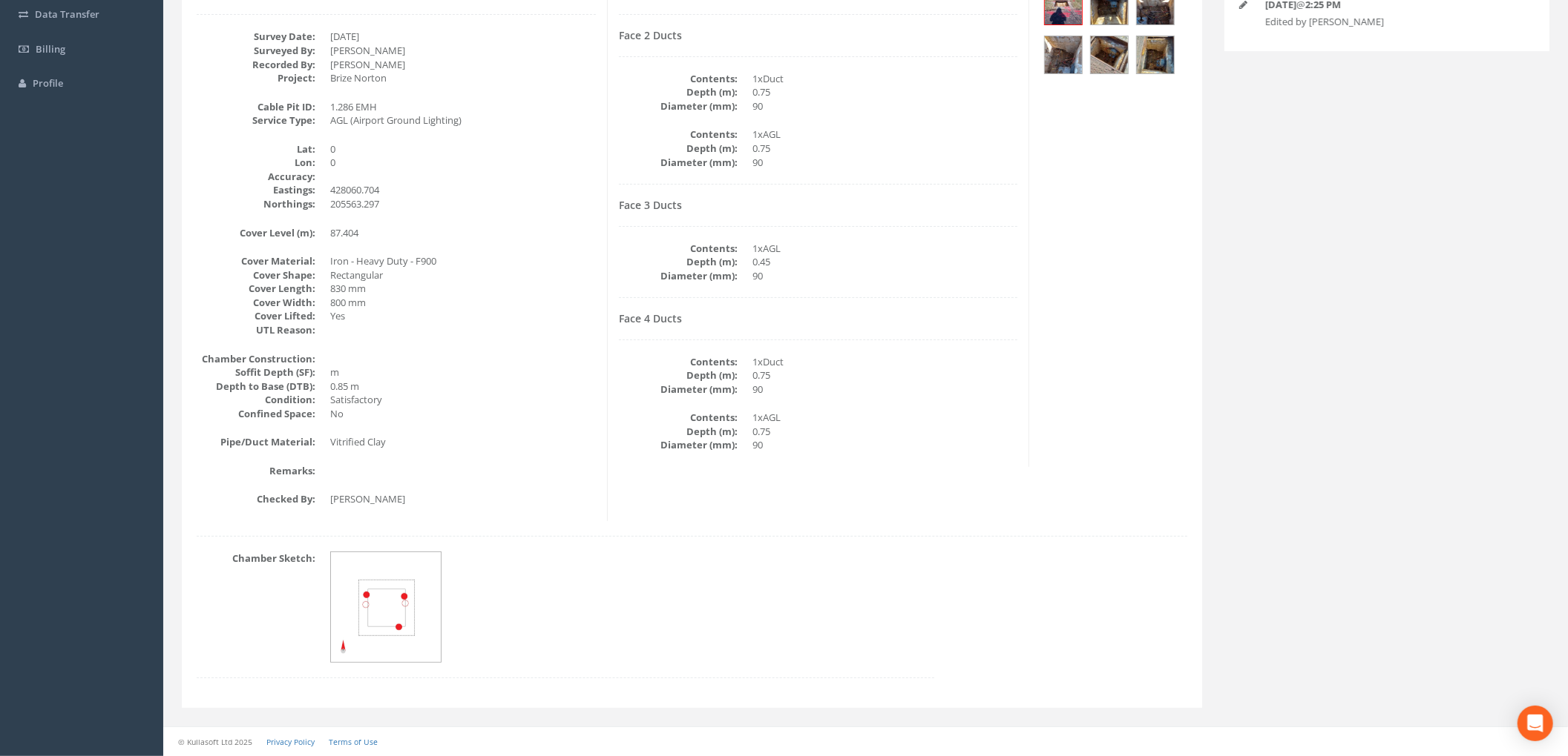
scroll to position [0, 0]
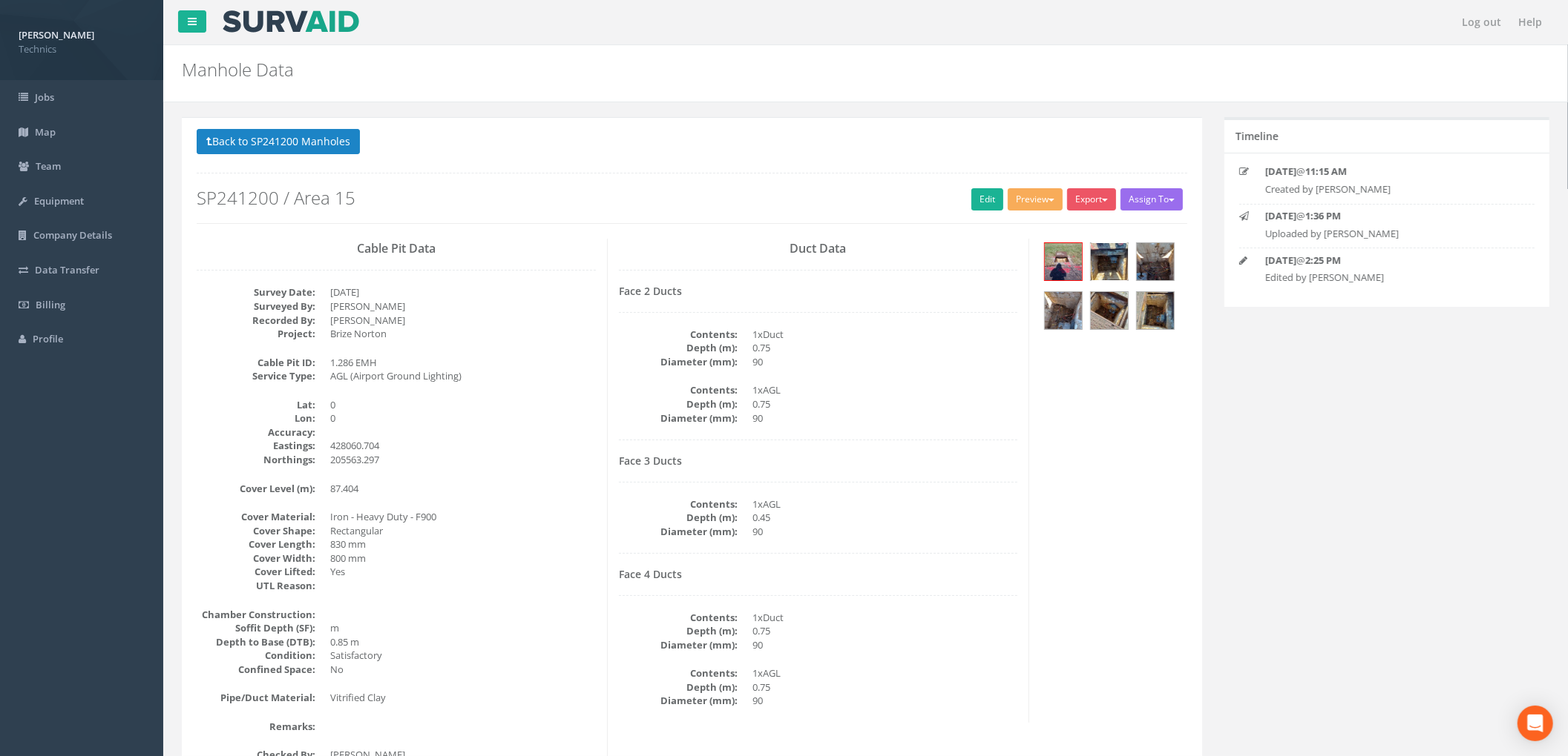
click at [1110, 267] on img at bounding box center [1108, 261] width 37 height 37
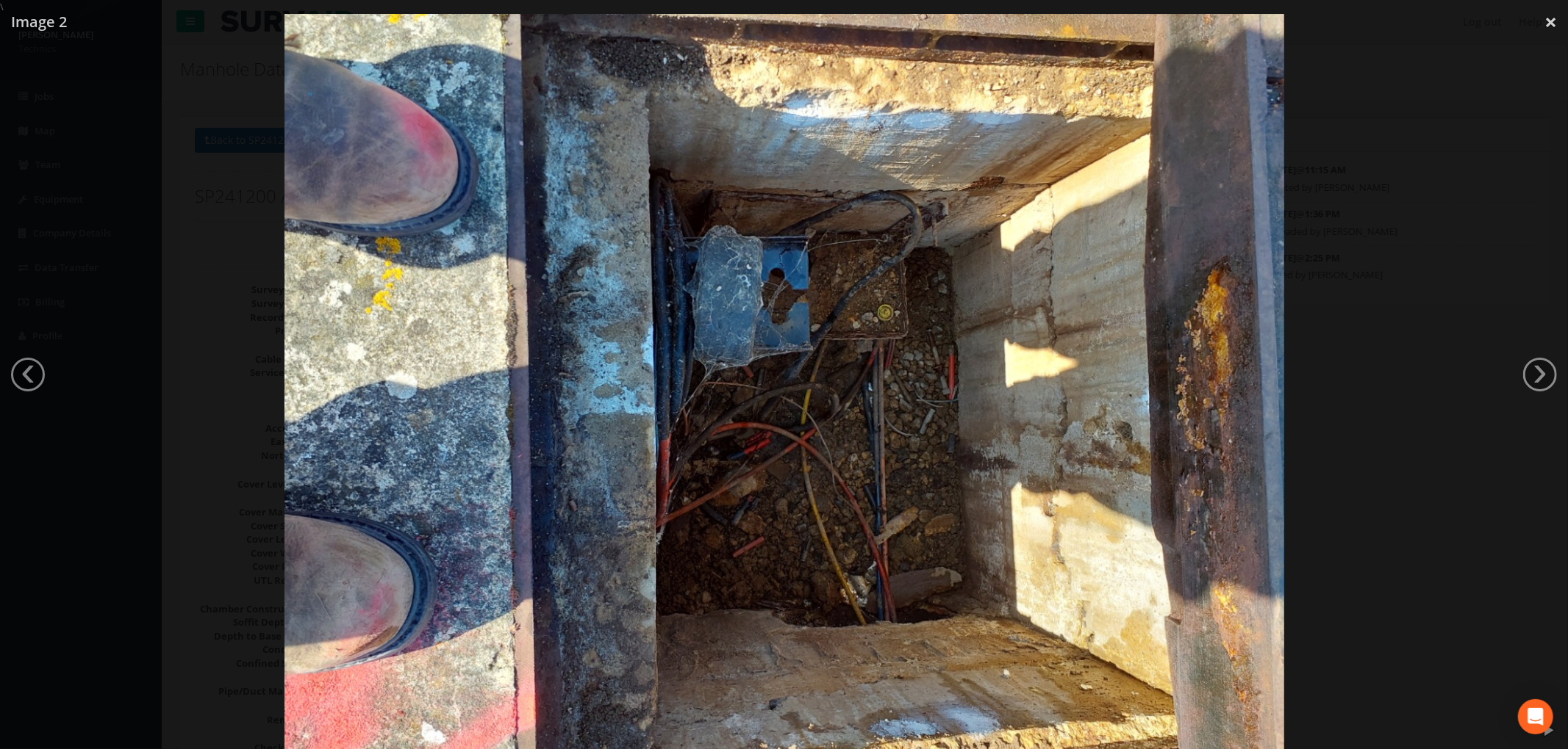
click at [922, 227] on img at bounding box center [784, 388] width 999 height 749
click at [724, 222] on img at bounding box center [784, 388] width 999 height 749
click at [856, 397] on img at bounding box center [784, 388] width 999 height 749
click at [50, 121] on div at bounding box center [784, 388] width 1568 height 749
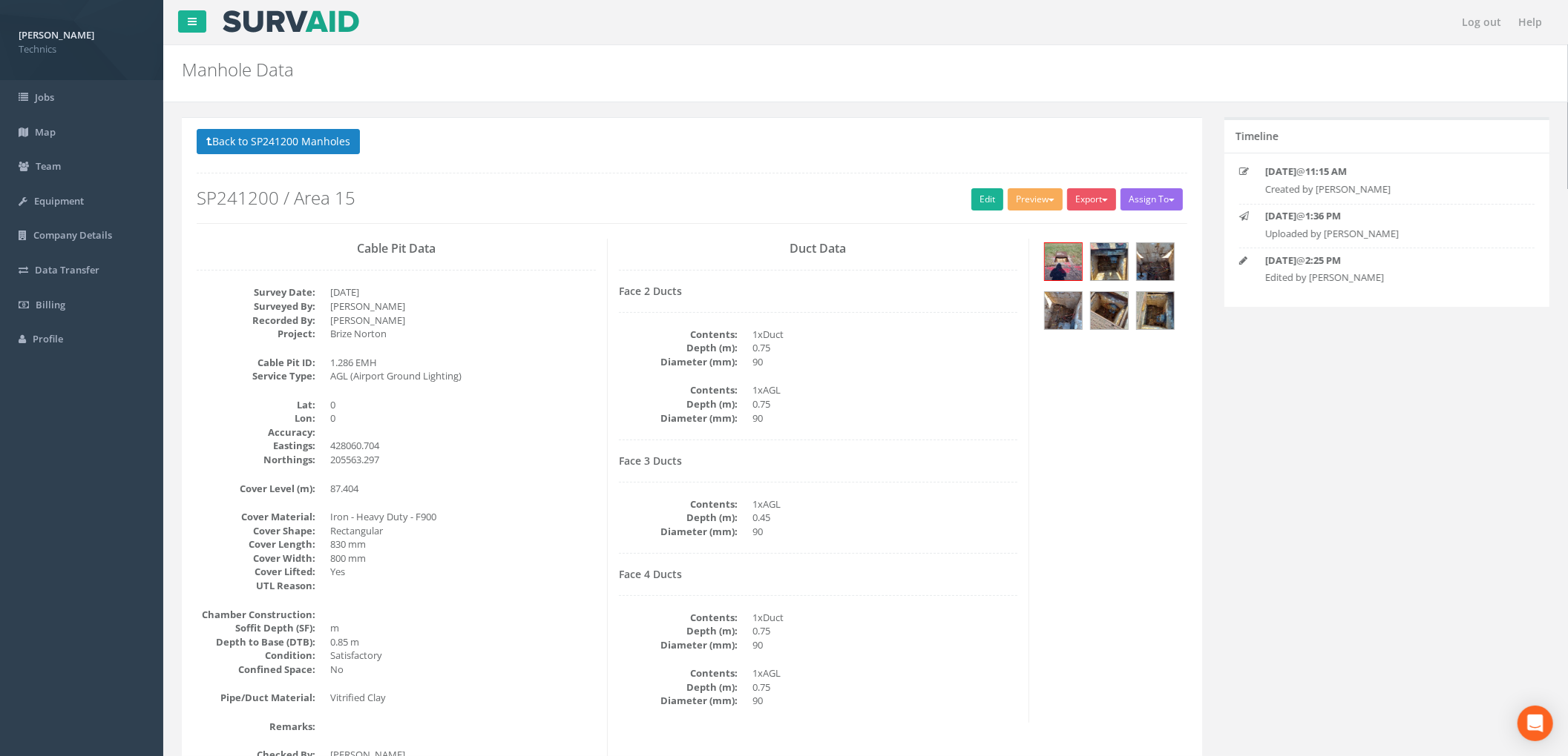
click at [1114, 398] on div "Cable Pit Data Survey Date: [DATE] Surveyed By: [PERSON_NAME] Recorded By: [PER…" at bounding box center [692, 508] width 1013 height 538
drag, startPoint x: 873, startPoint y: 246, endPoint x: 836, endPoint y: 238, distance: 37.9
click at [873, 246] on h3 "Duct Data" at bounding box center [818, 249] width 399 height 14
click at [326, 137] on button "Back to SP241200 Manholes" at bounding box center [278, 141] width 164 height 25
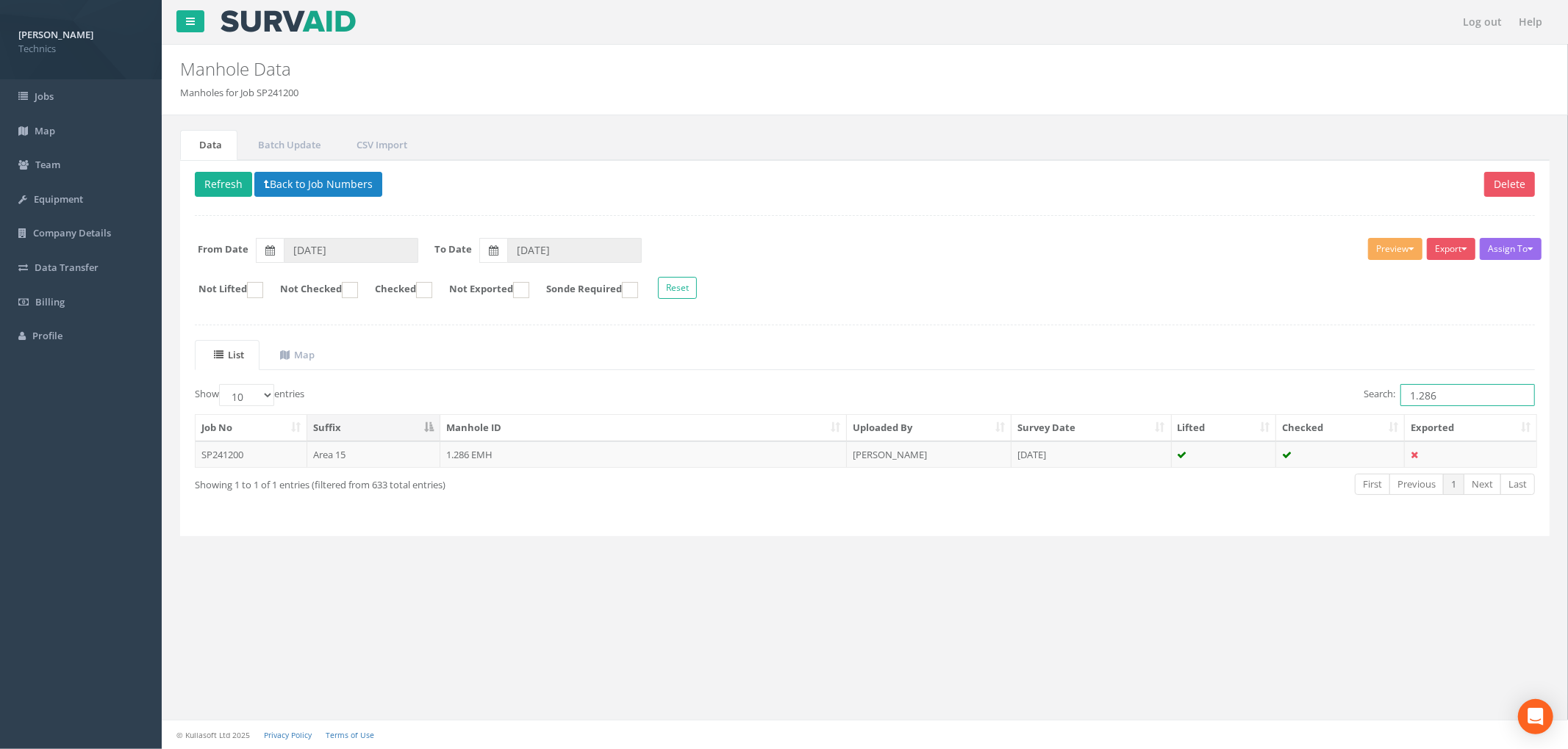
click at [1460, 402] on input "1.286" at bounding box center [1467, 395] width 135 height 22
type input "1.285"
click at [324, 182] on button "Back to Job Numbers" at bounding box center [318, 184] width 128 height 25
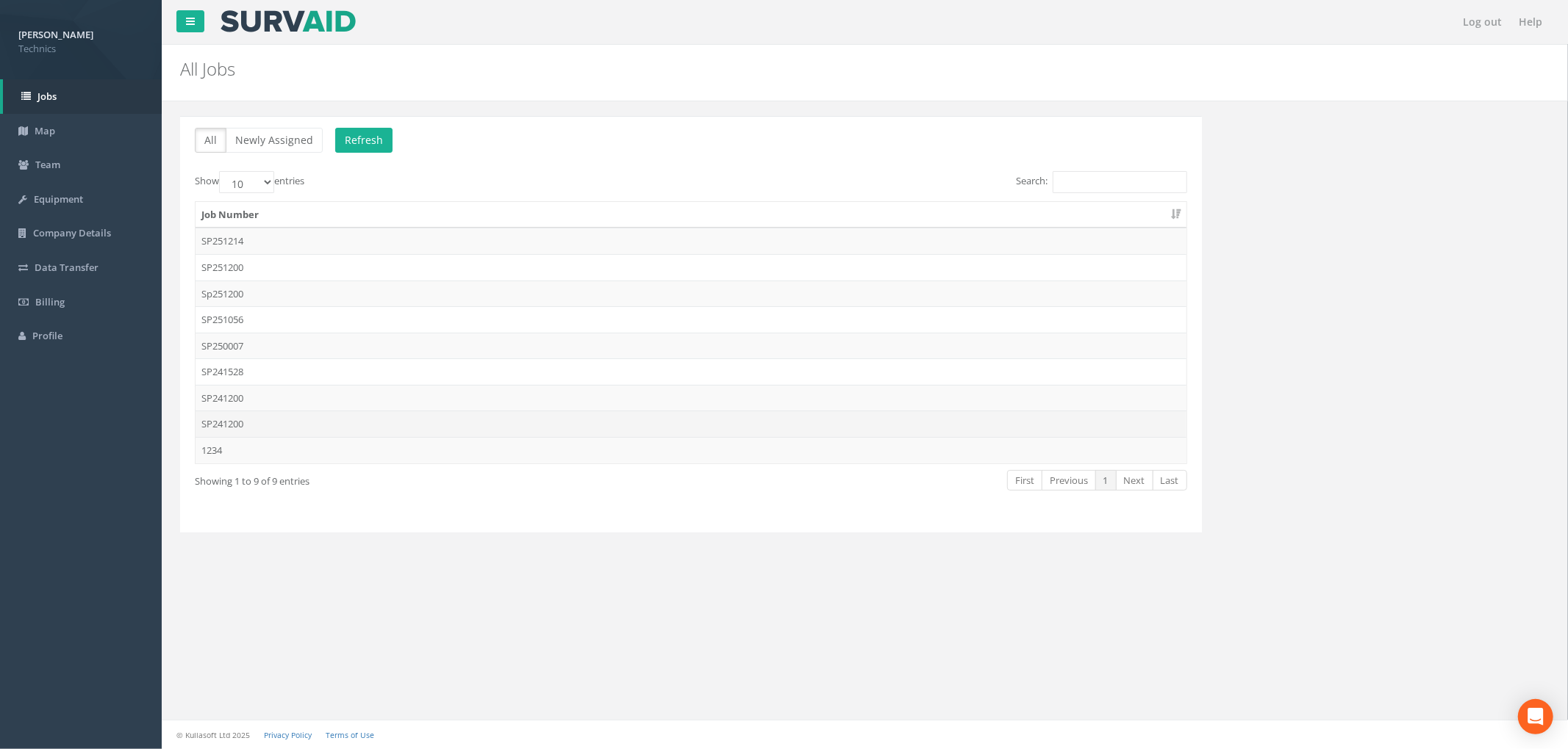
click at [394, 424] on td "SP241200" at bounding box center [691, 423] width 991 height 26
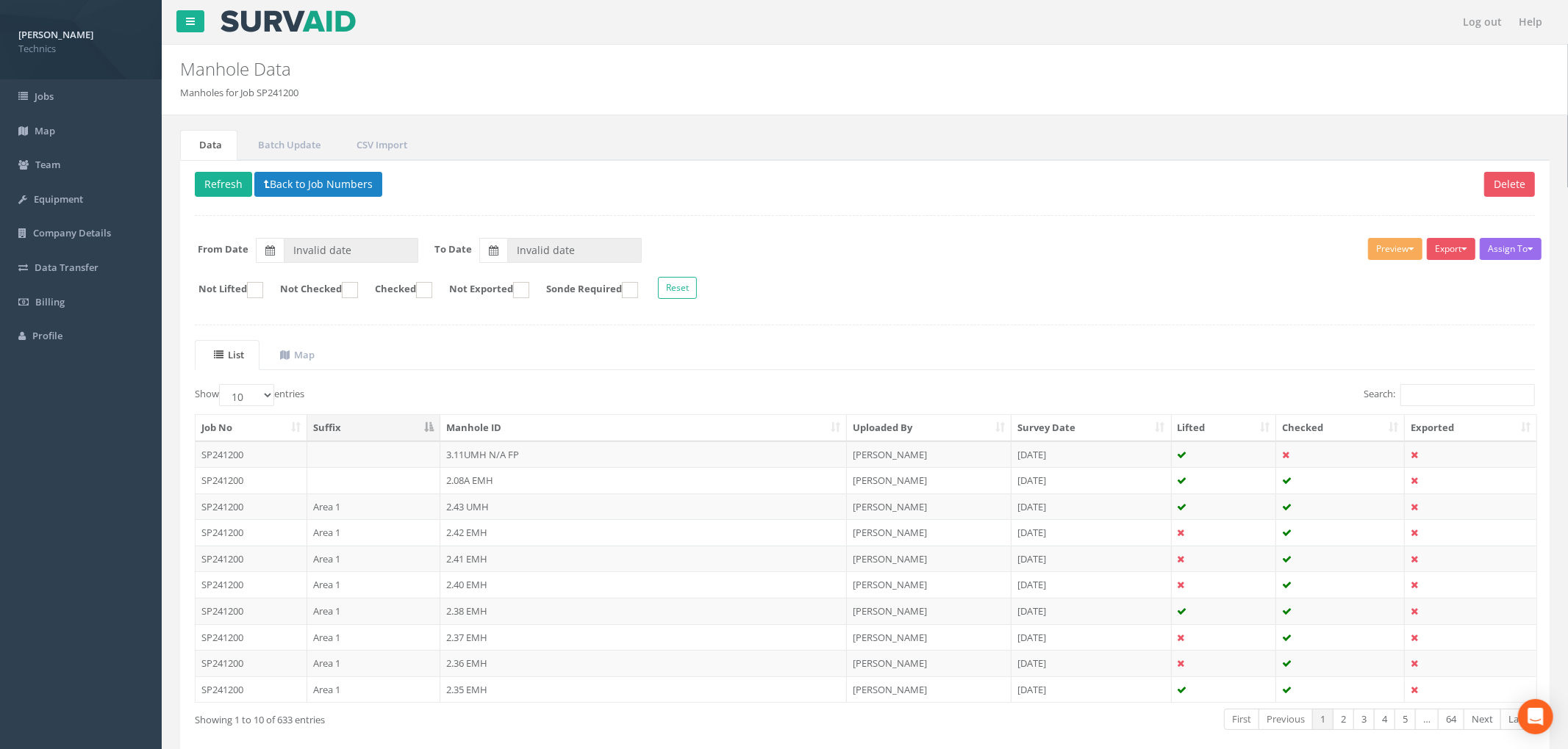
type input "[DATE]"
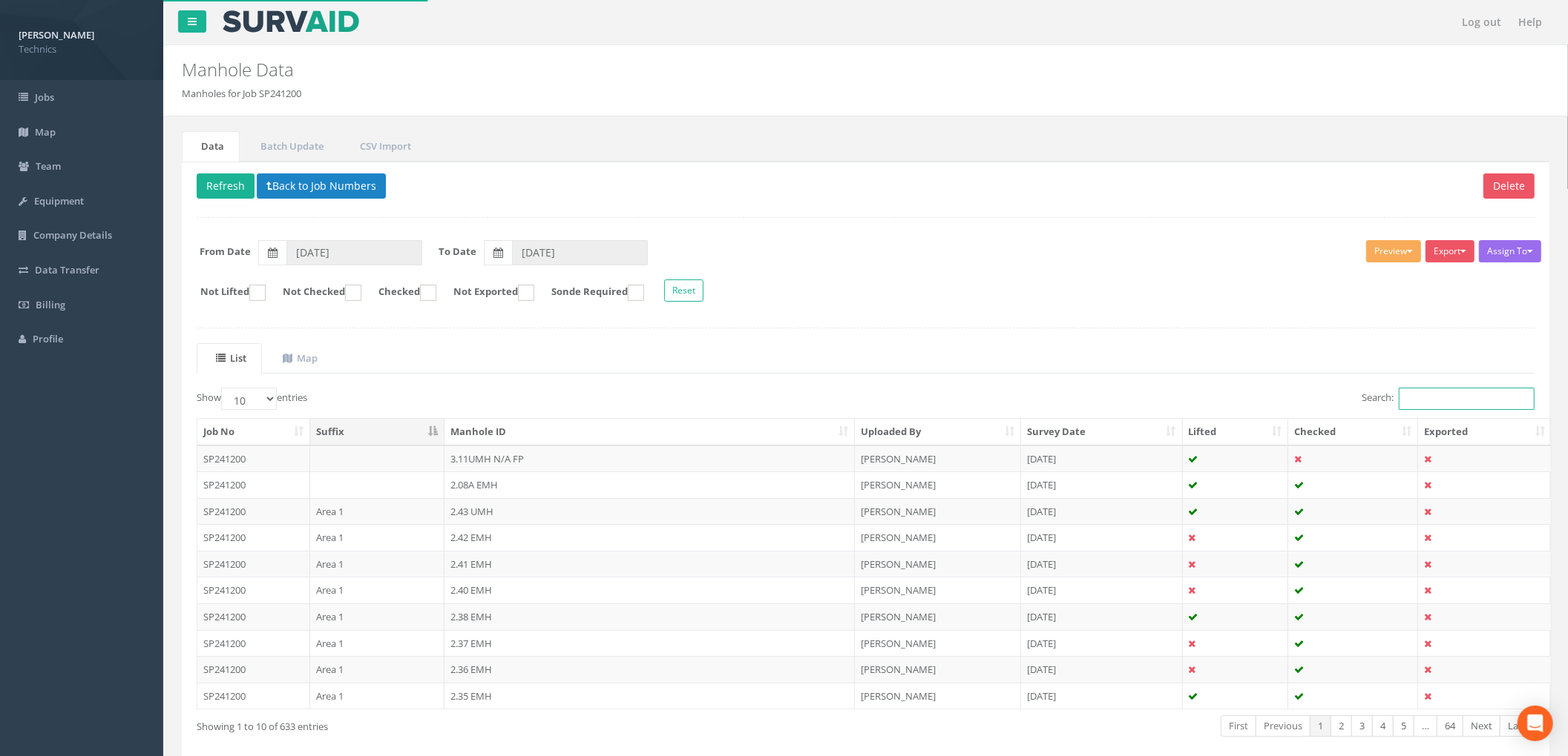
click at [1439, 402] on input "Search:" at bounding box center [1466, 399] width 136 height 22
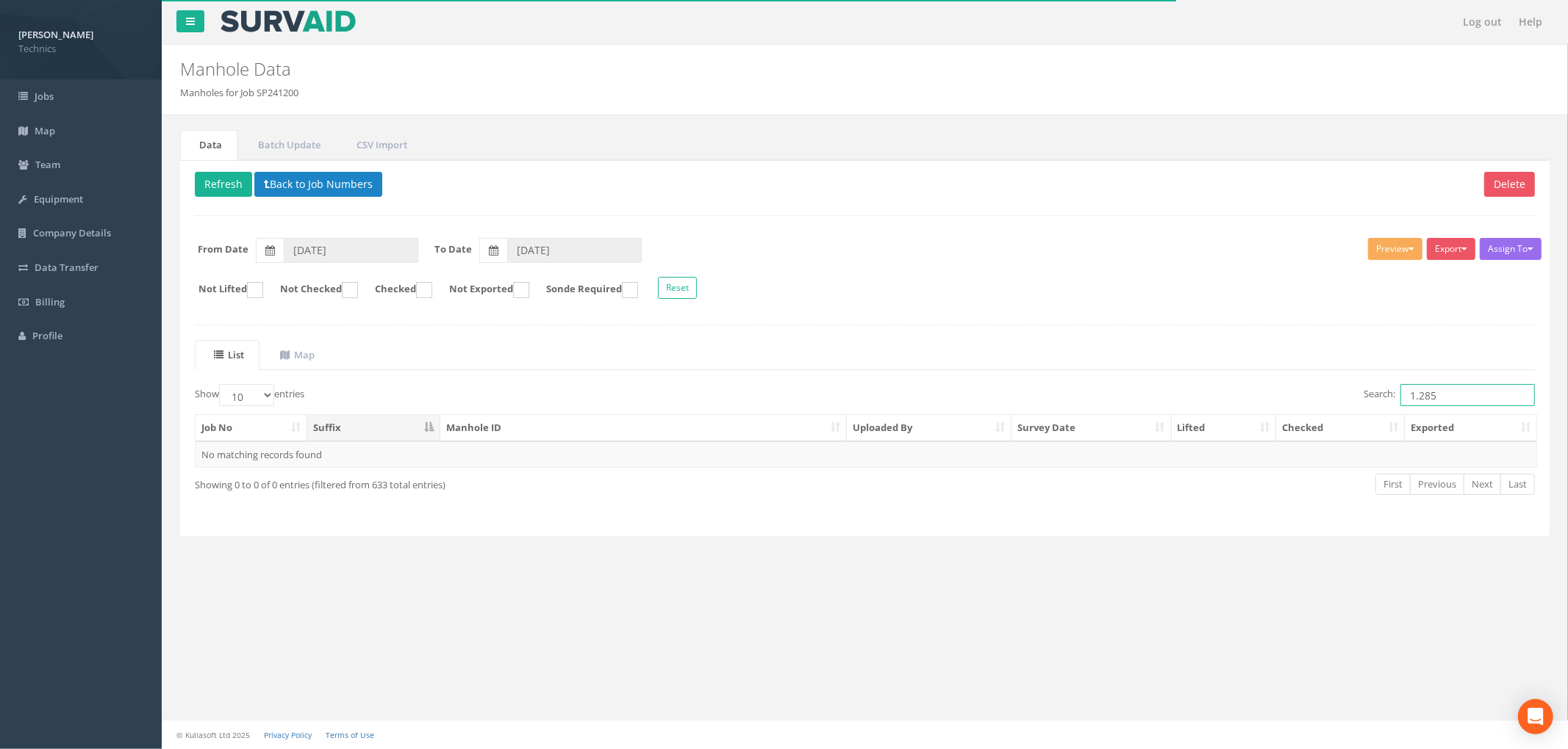
type input "1.285"
click at [786, 341] on div "Delete Refresh Back to Job Numbers Assign To No Companies Added Export Technics…" at bounding box center [865, 349] width 1369 height 377
click at [321, 186] on button "Back to Job Numbers" at bounding box center [318, 184] width 128 height 25
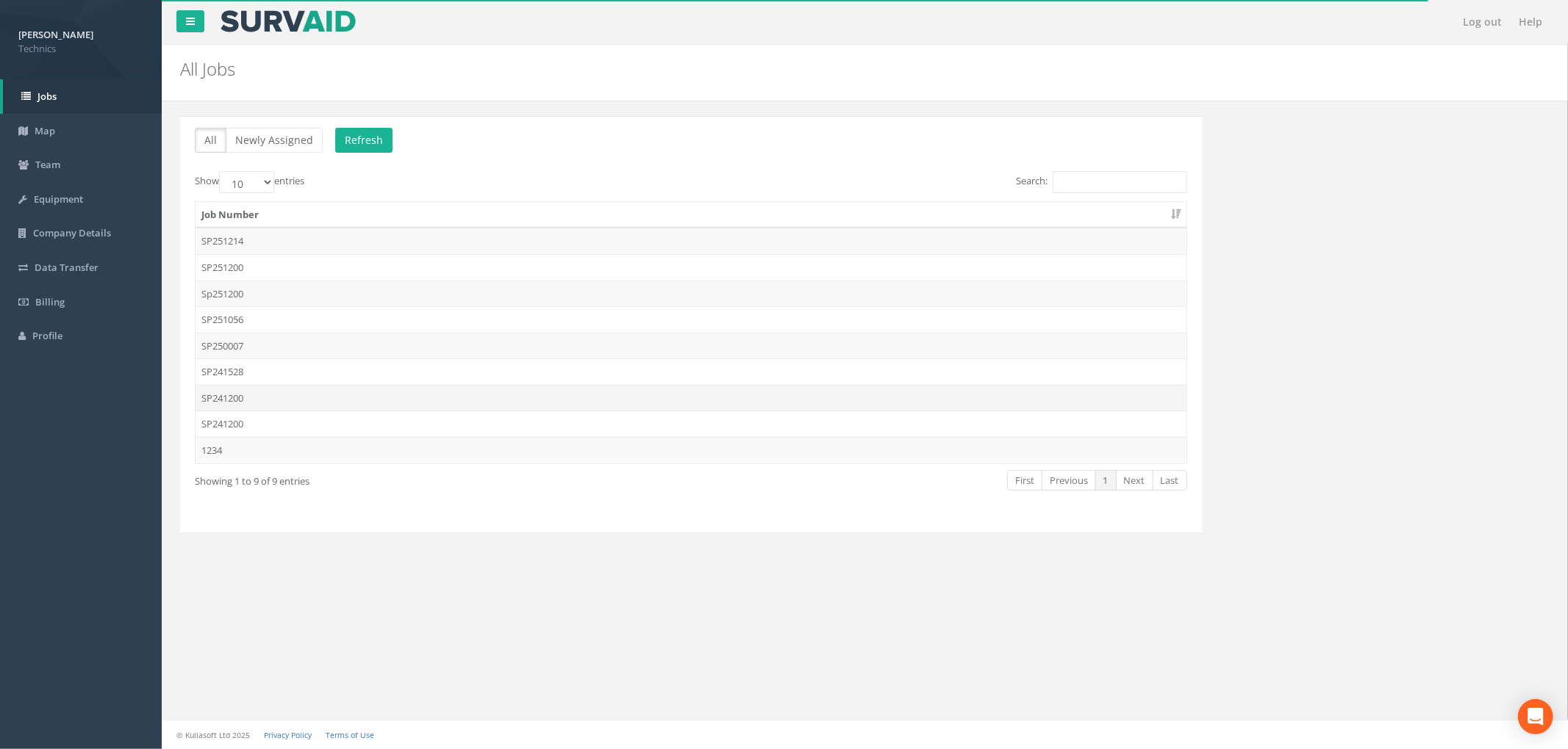
click at [344, 406] on td "SP241200" at bounding box center [691, 398] width 991 height 26
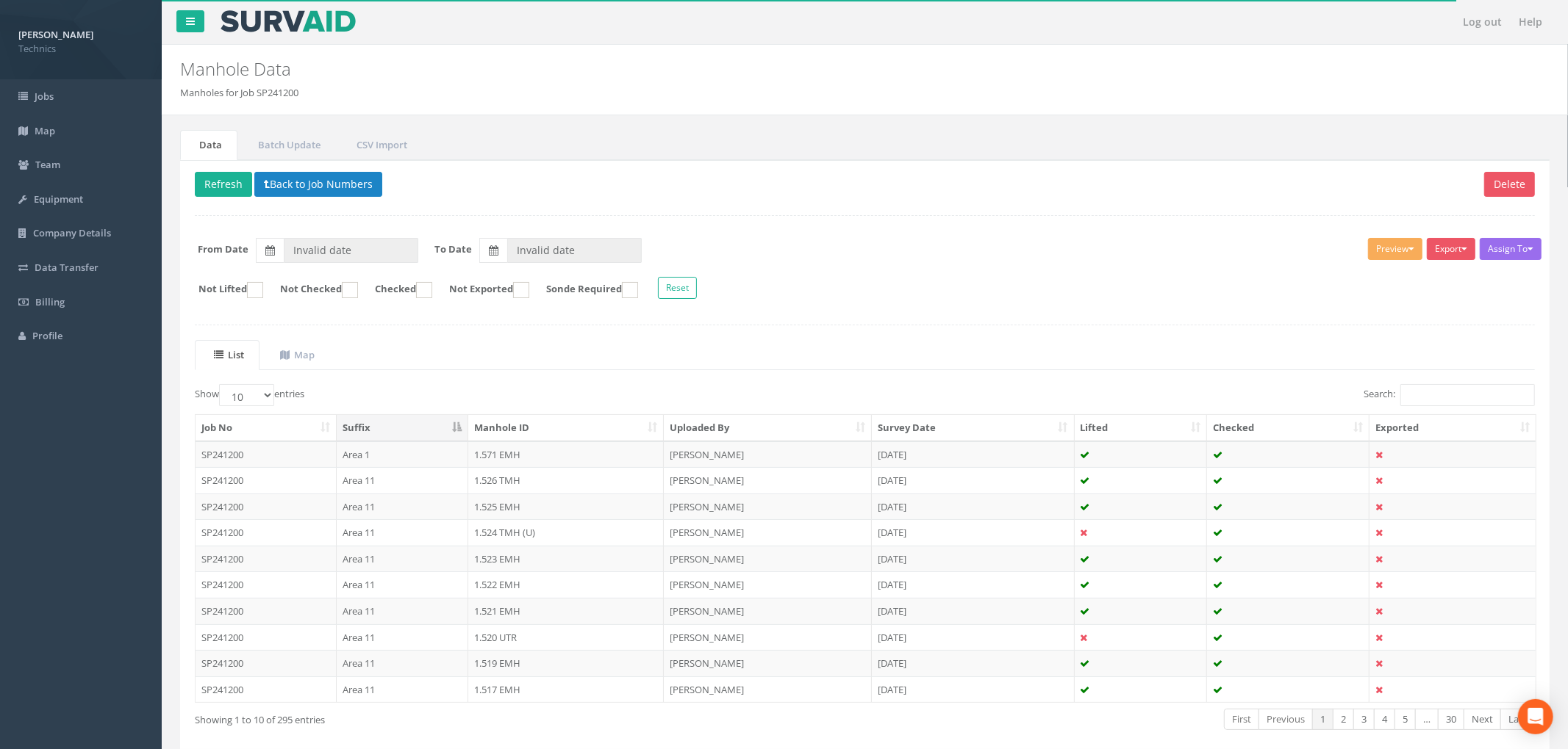
type input "[DATE]"
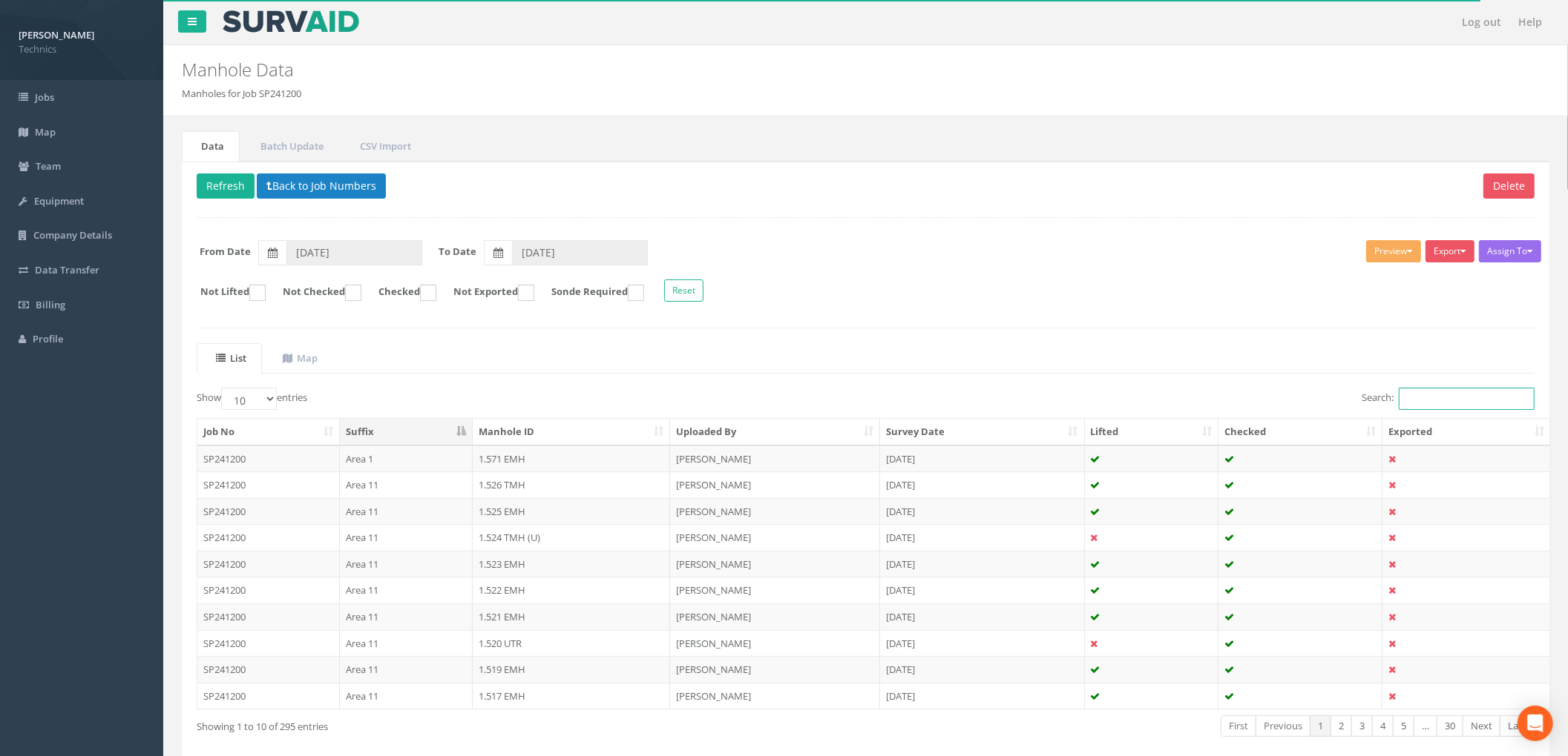
click at [1454, 404] on input "Search:" at bounding box center [1466, 399] width 136 height 22
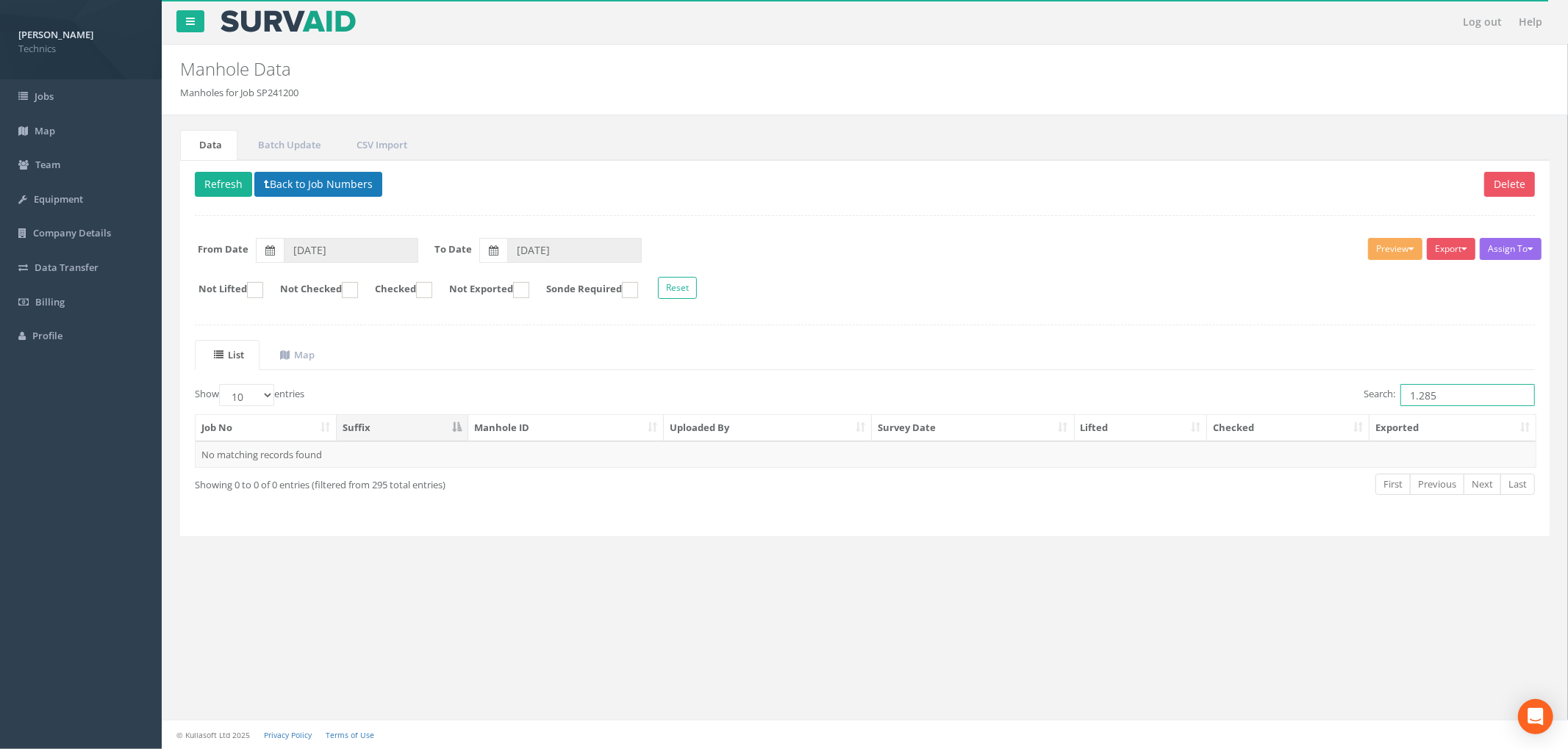
type input "1.285"
click at [304, 178] on button "Back to Job Numbers" at bounding box center [318, 184] width 128 height 25
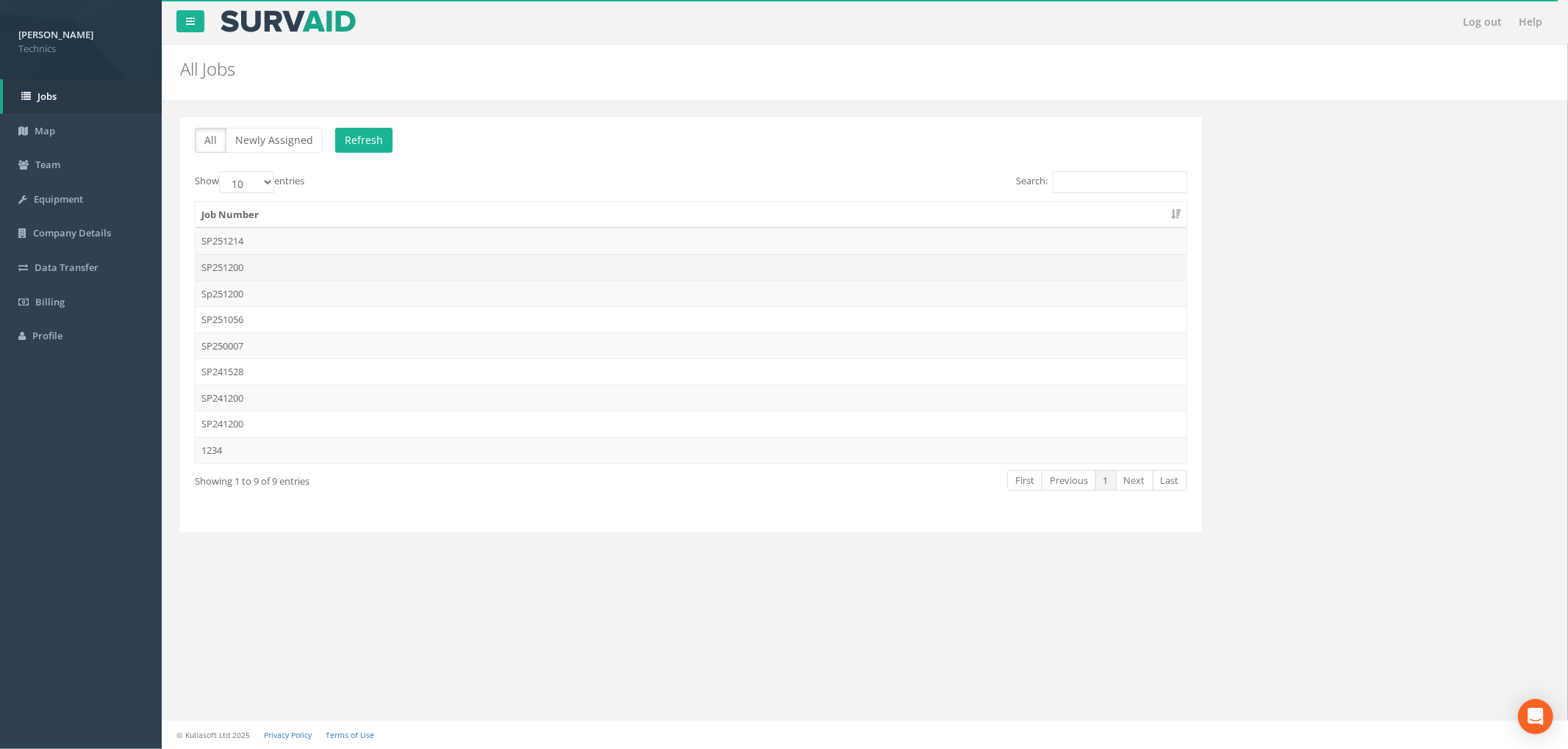
click at [371, 268] on td "SP251200" at bounding box center [691, 267] width 991 height 26
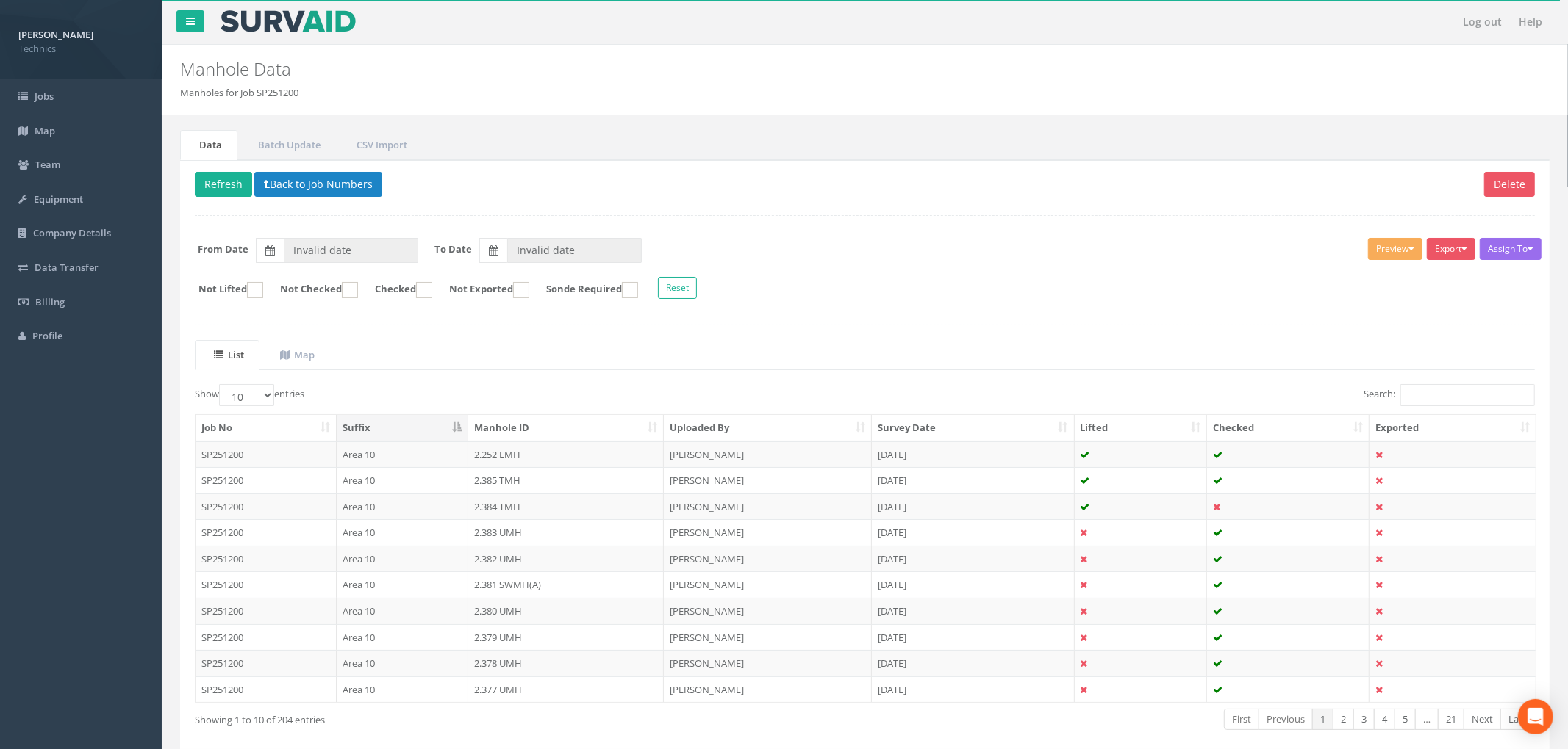
type input "[DATE]"
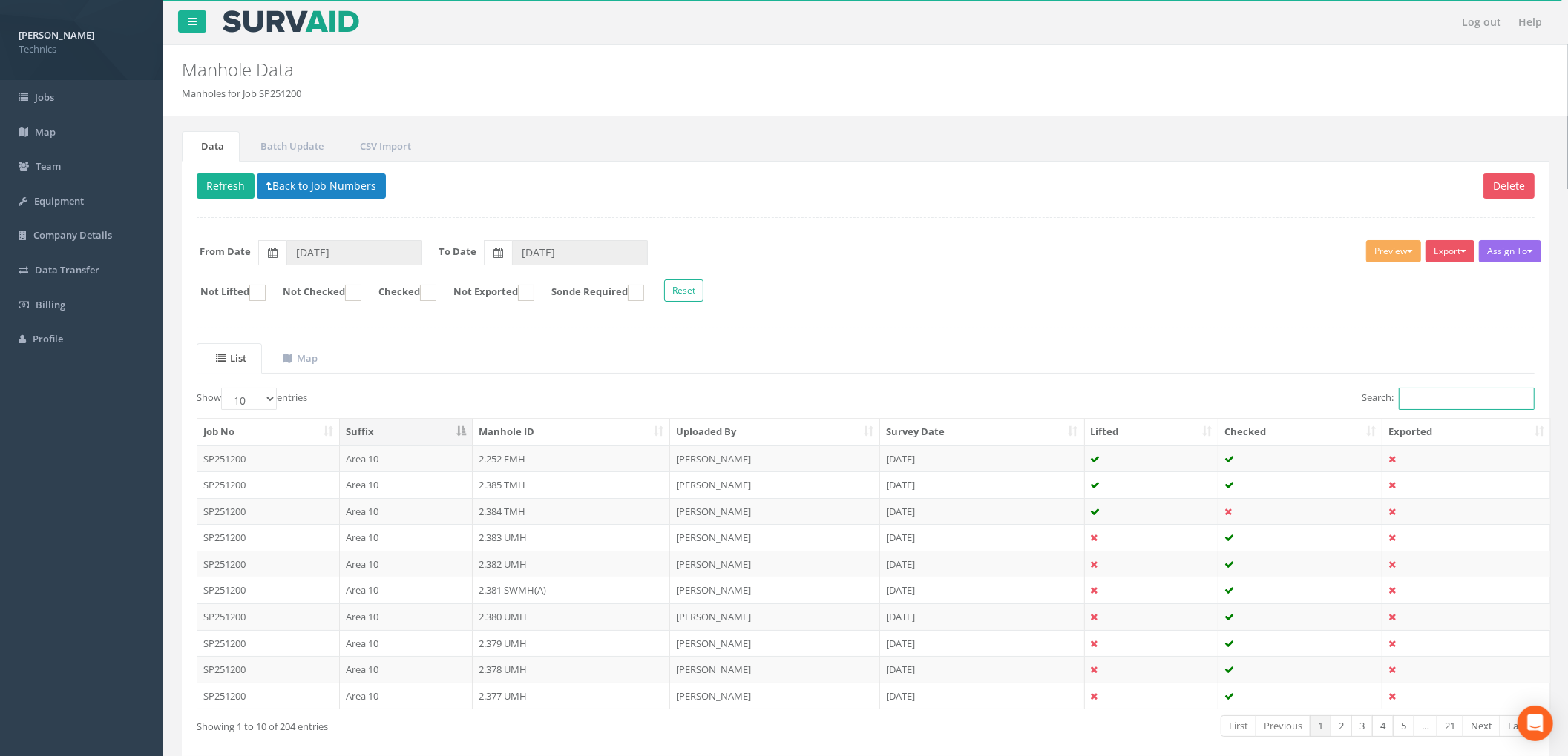
click at [1423, 391] on input "Search:" at bounding box center [1466, 399] width 136 height 22
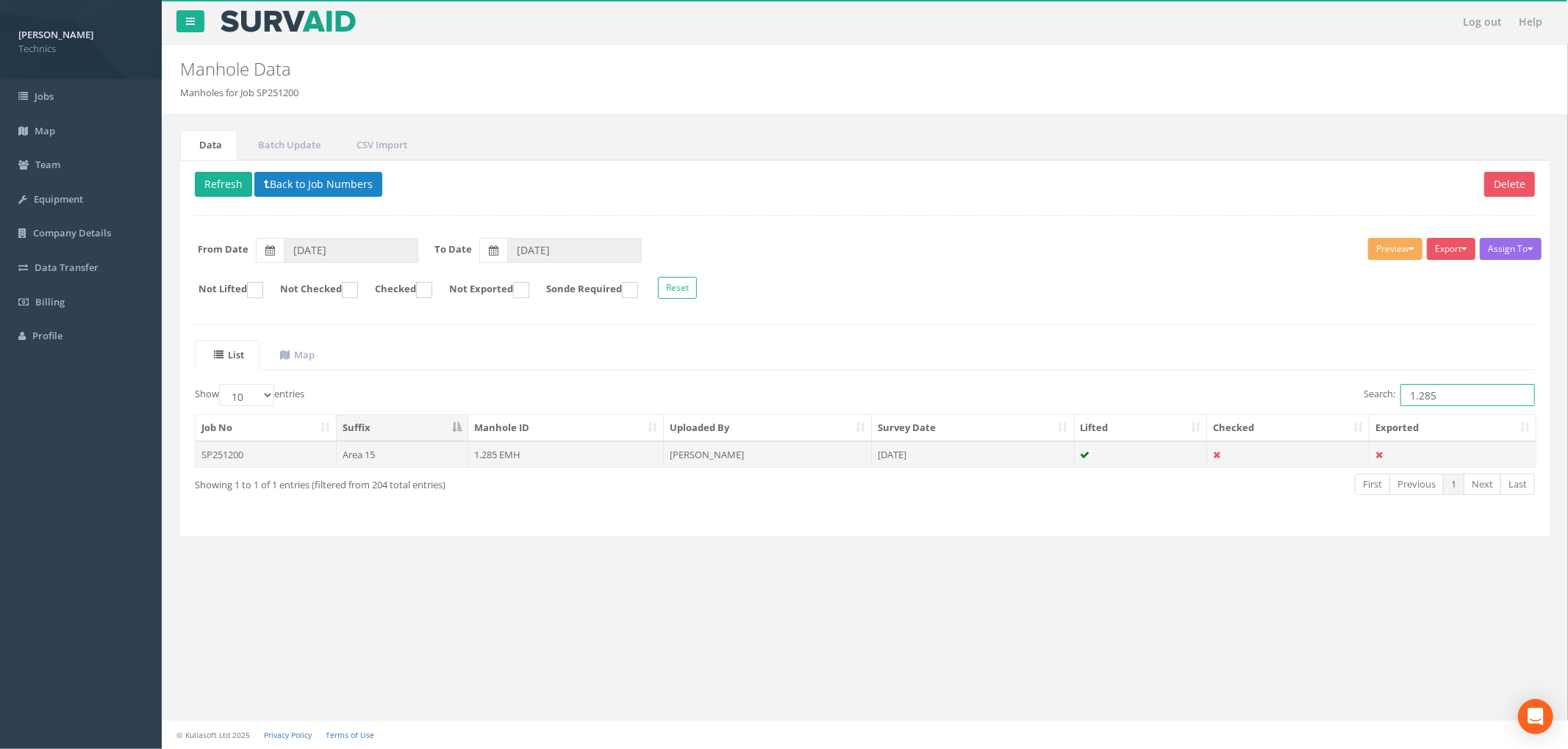
type input "1.285"
click at [1150, 466] on td at bounding box center [1141, 454] width 133 height 26
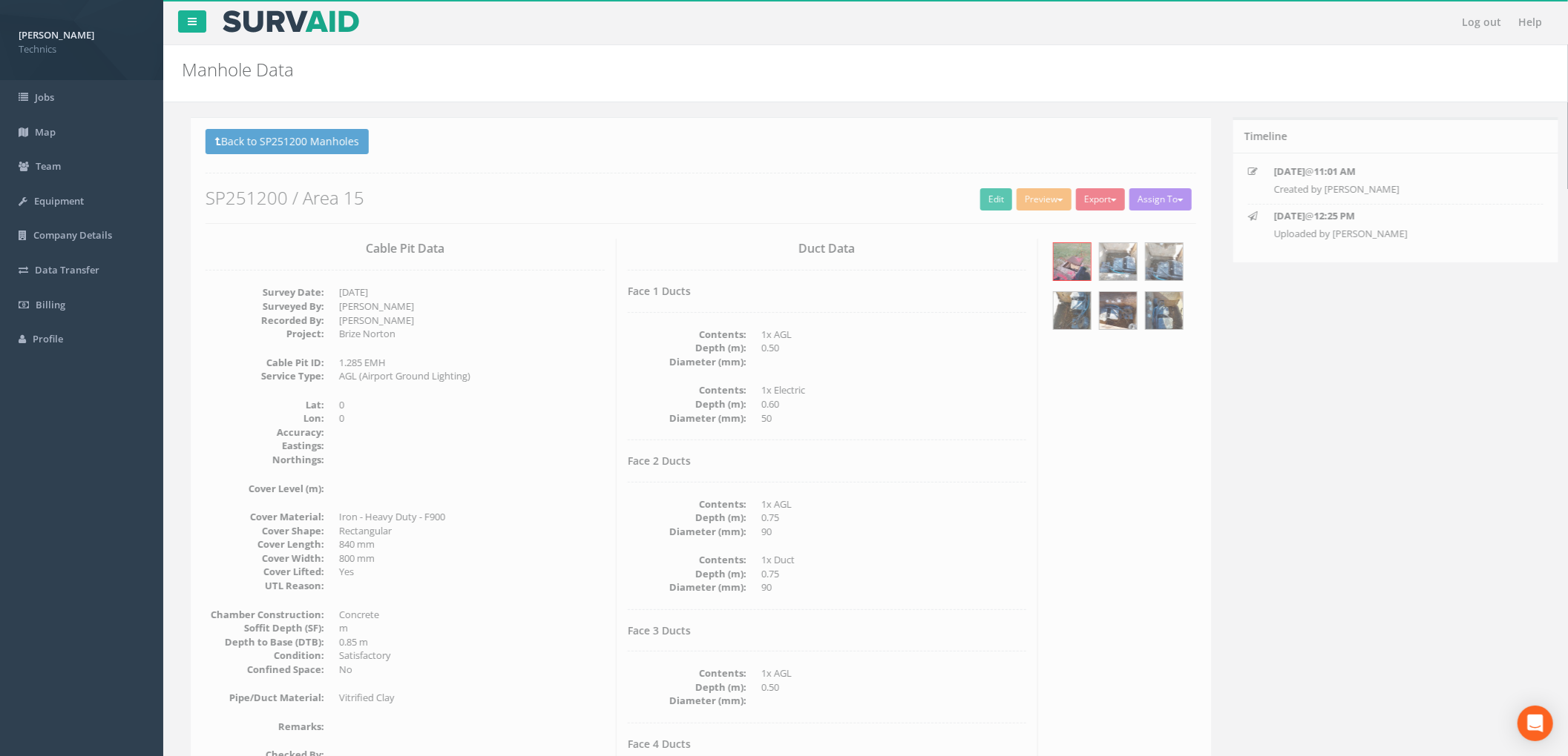
click at [897, 449] on div "Duct Data Face 1 Ducts Contents: 1x AGL Depth (m): 0.50 Diameter (mm): Contents…" at bounding box center [818, 566] width 423 height 654
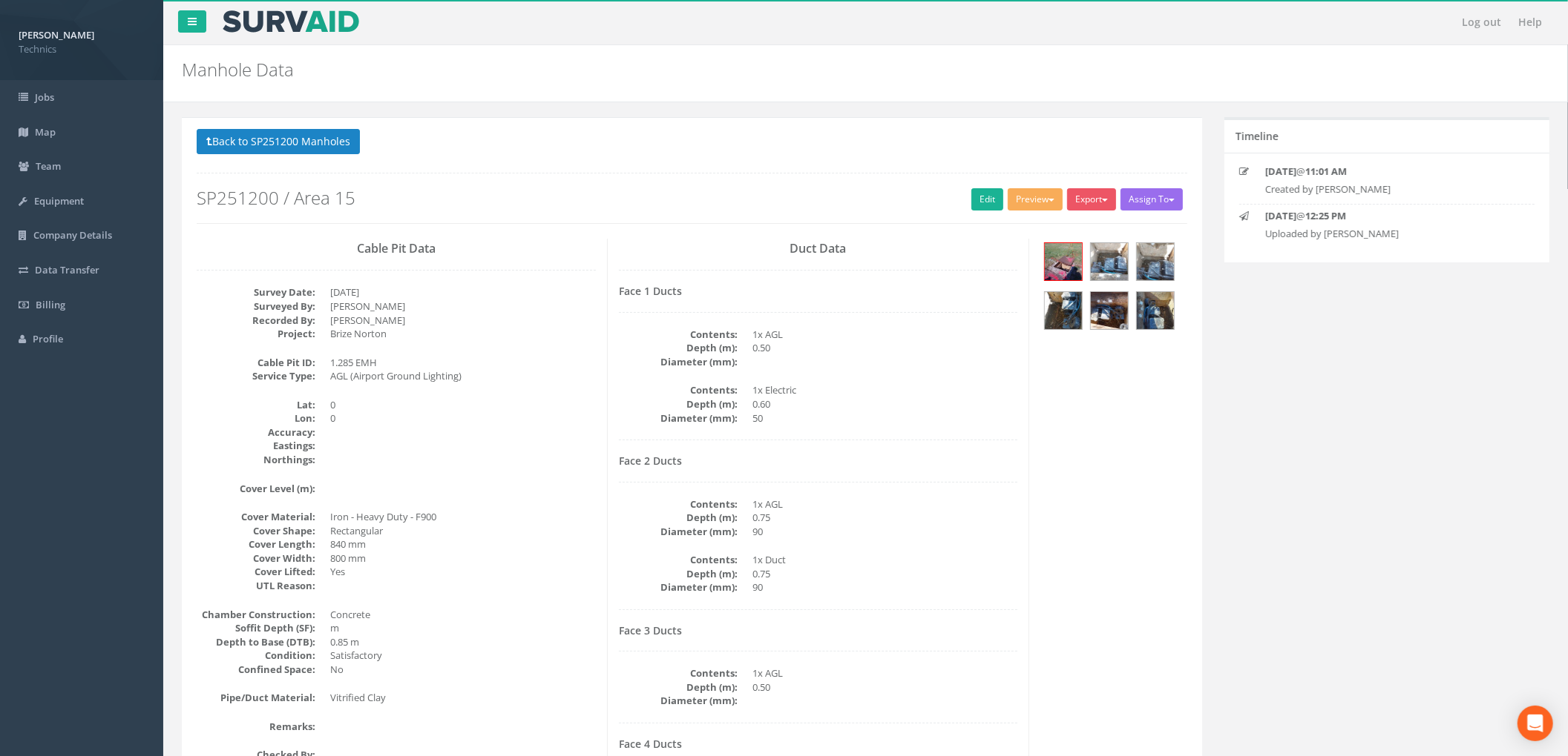
click at [935, 416] on dd "50" at bounding box center [885, 418] width 266 height 14
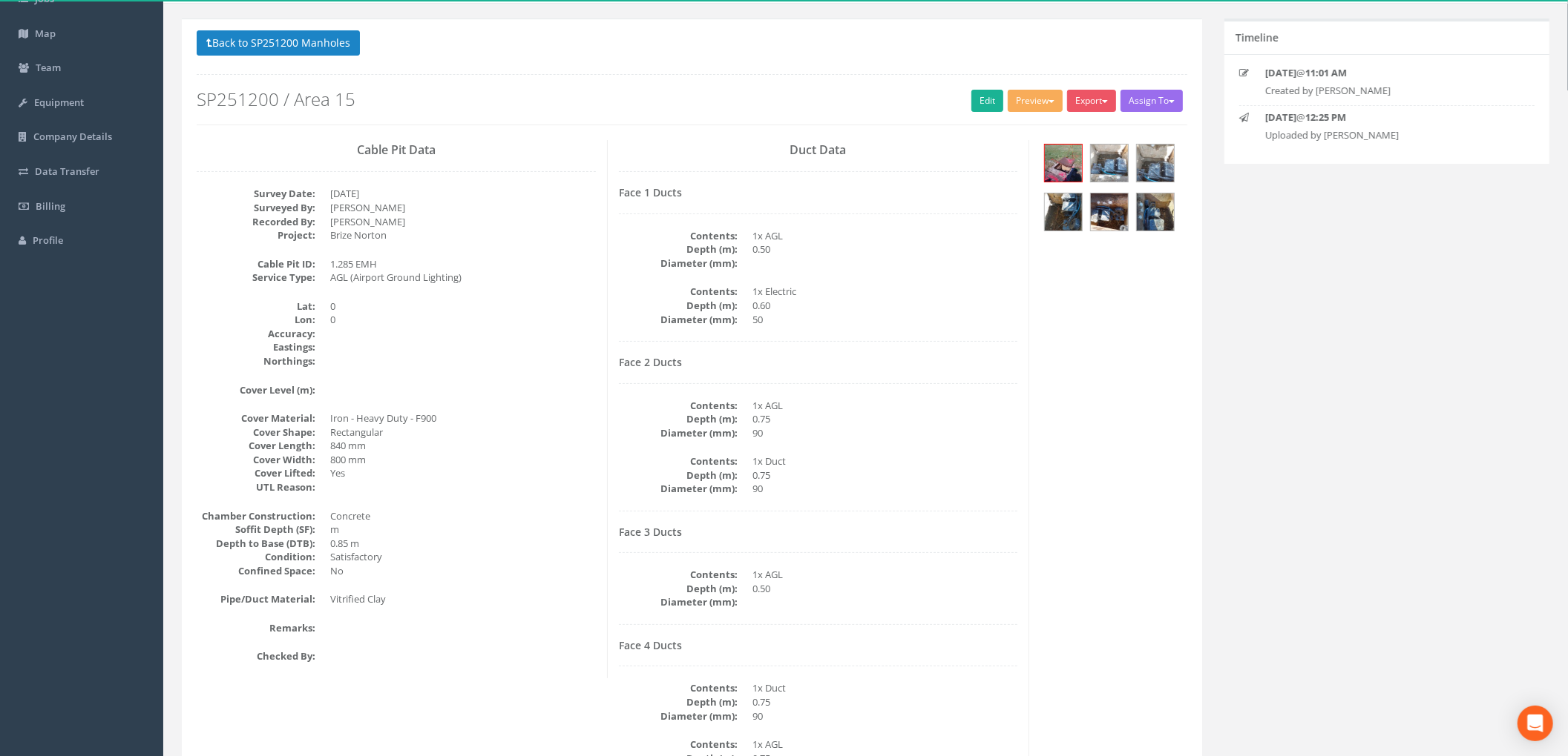
scroll to position [197, 0]
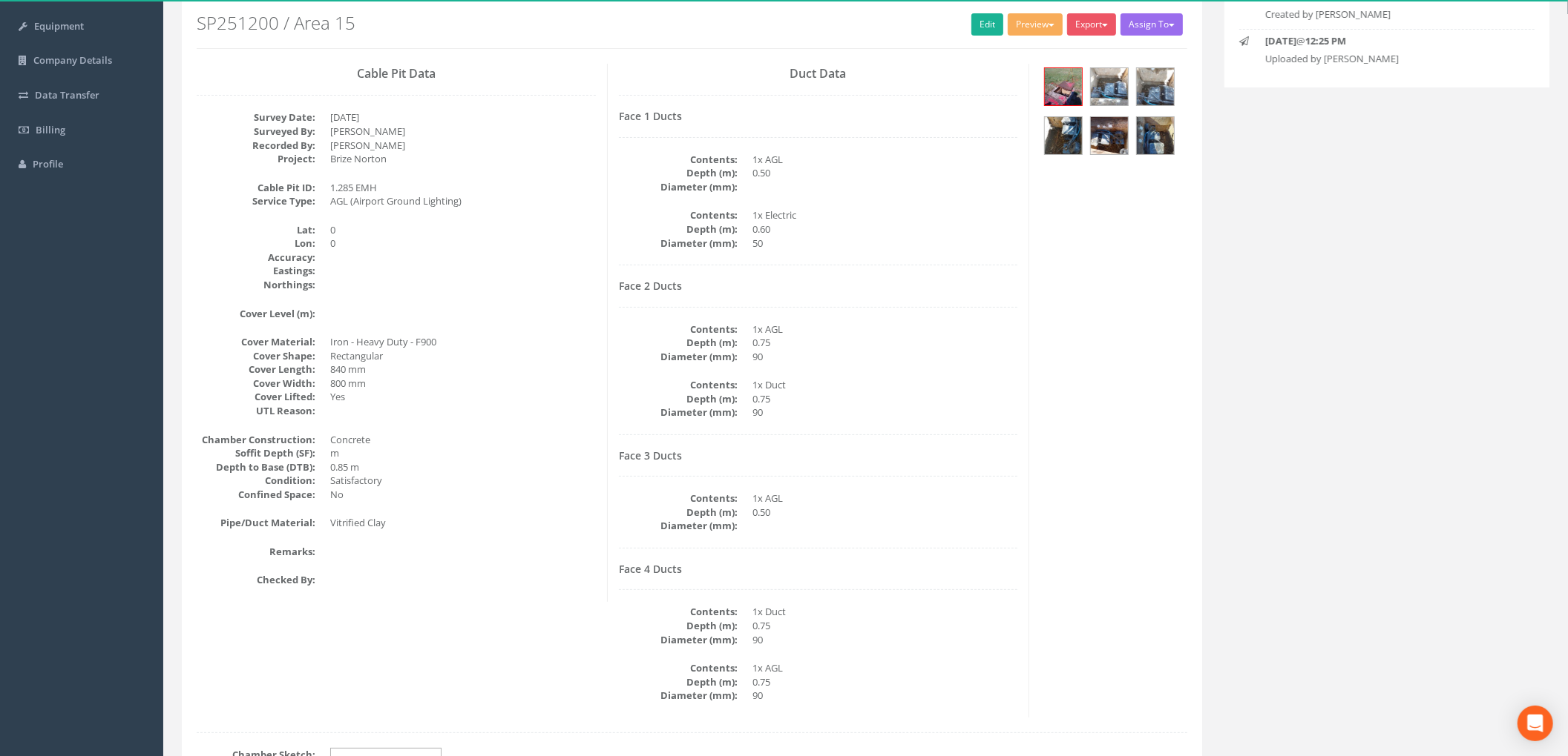
scroll to position [0, 0]
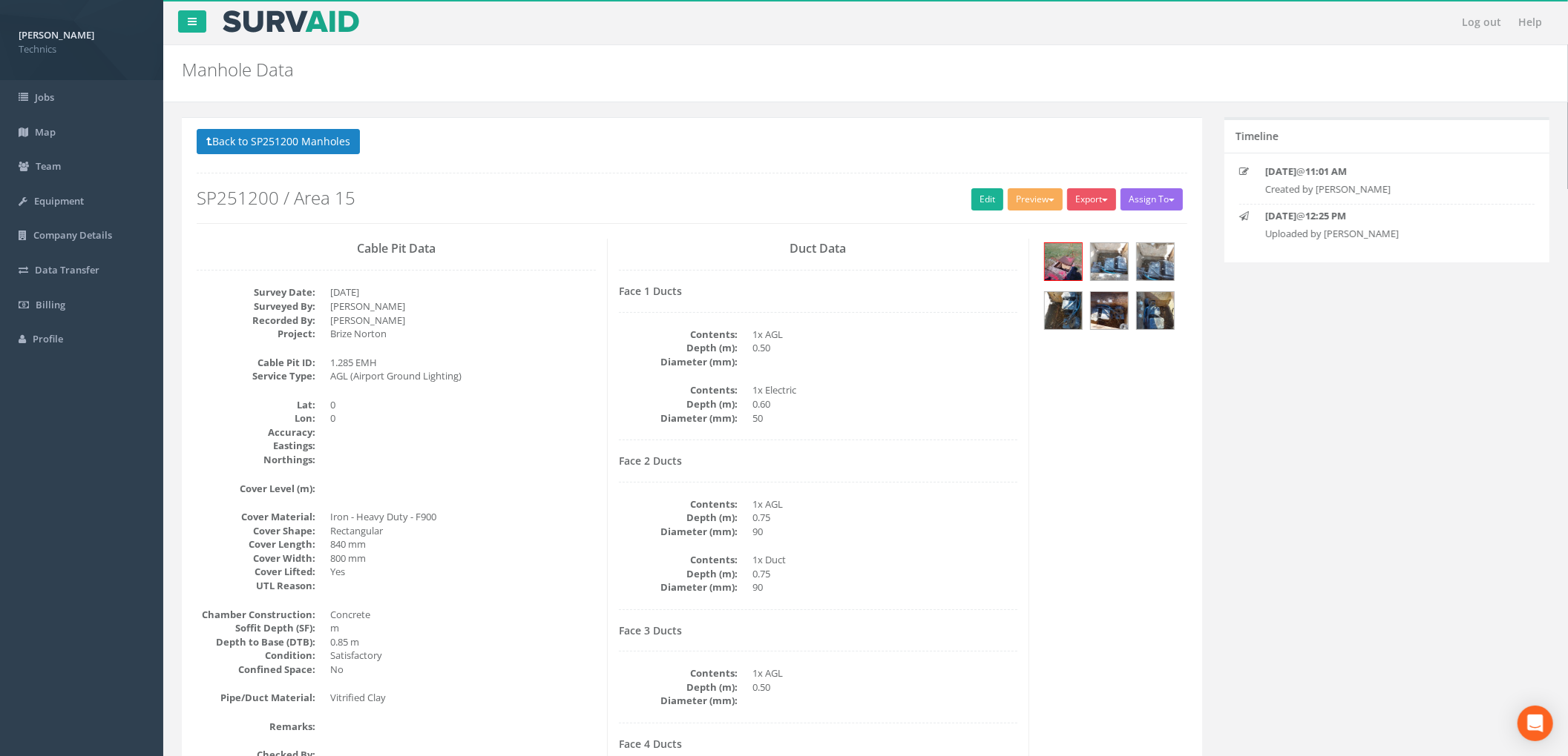
click at [875, 475] on div "Face 2 Ducts Contents: 1x AGL Depth (m): 0.75 Diameter (mm): 90 Contents: 1x Du…" at bounding box center [818, 532] width 399 height 155
click at [615, 375] on div "Duct Data Face 1 Ducts Contents: 1x AGL Depth (m): 0.50 Diameter (mm): Contents…" at bounding box center [818, 566] width 423 height 654
click at [987, 203] on link "Edit" at bounding box center [986, 200] width 32 height 22
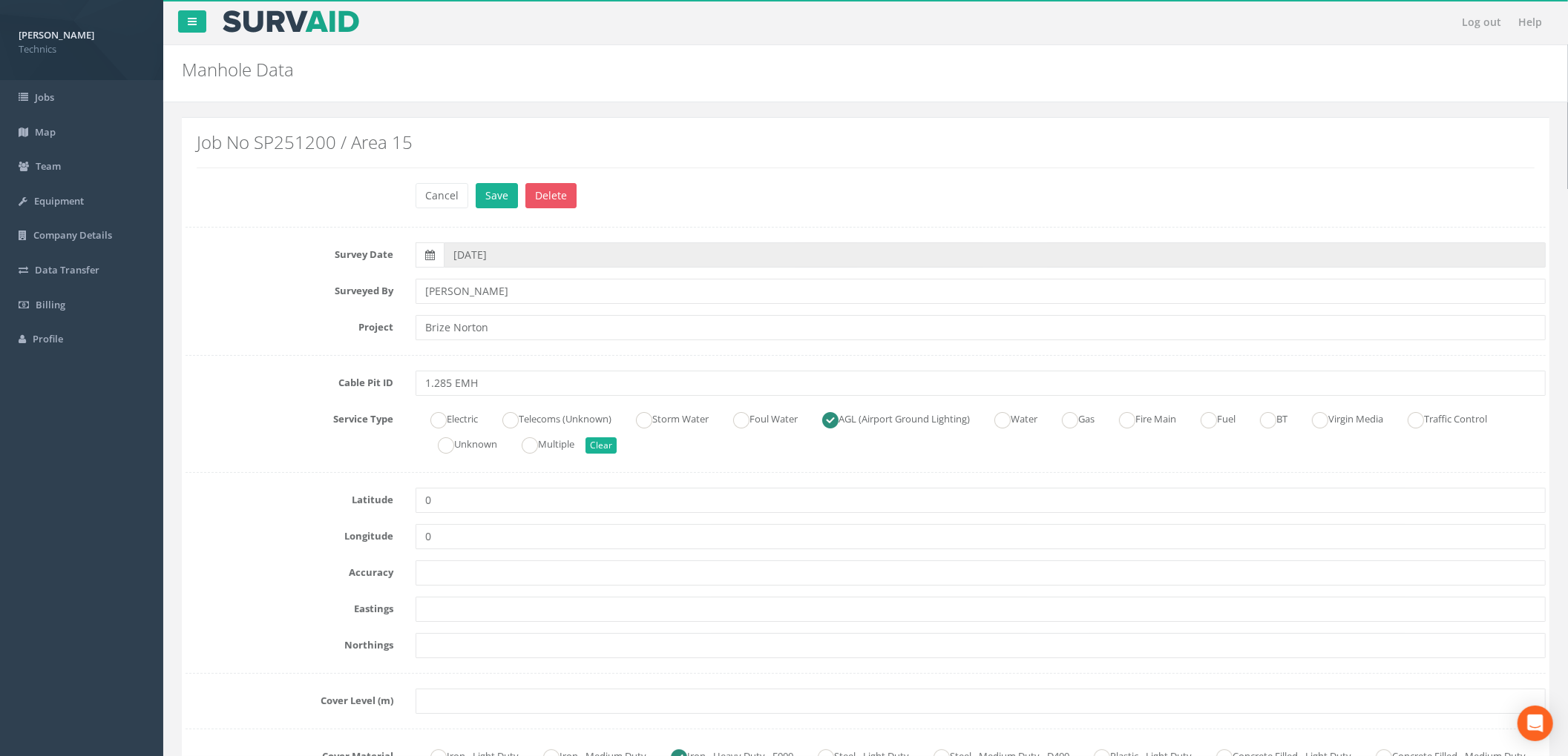
scroll to position [297, 0]
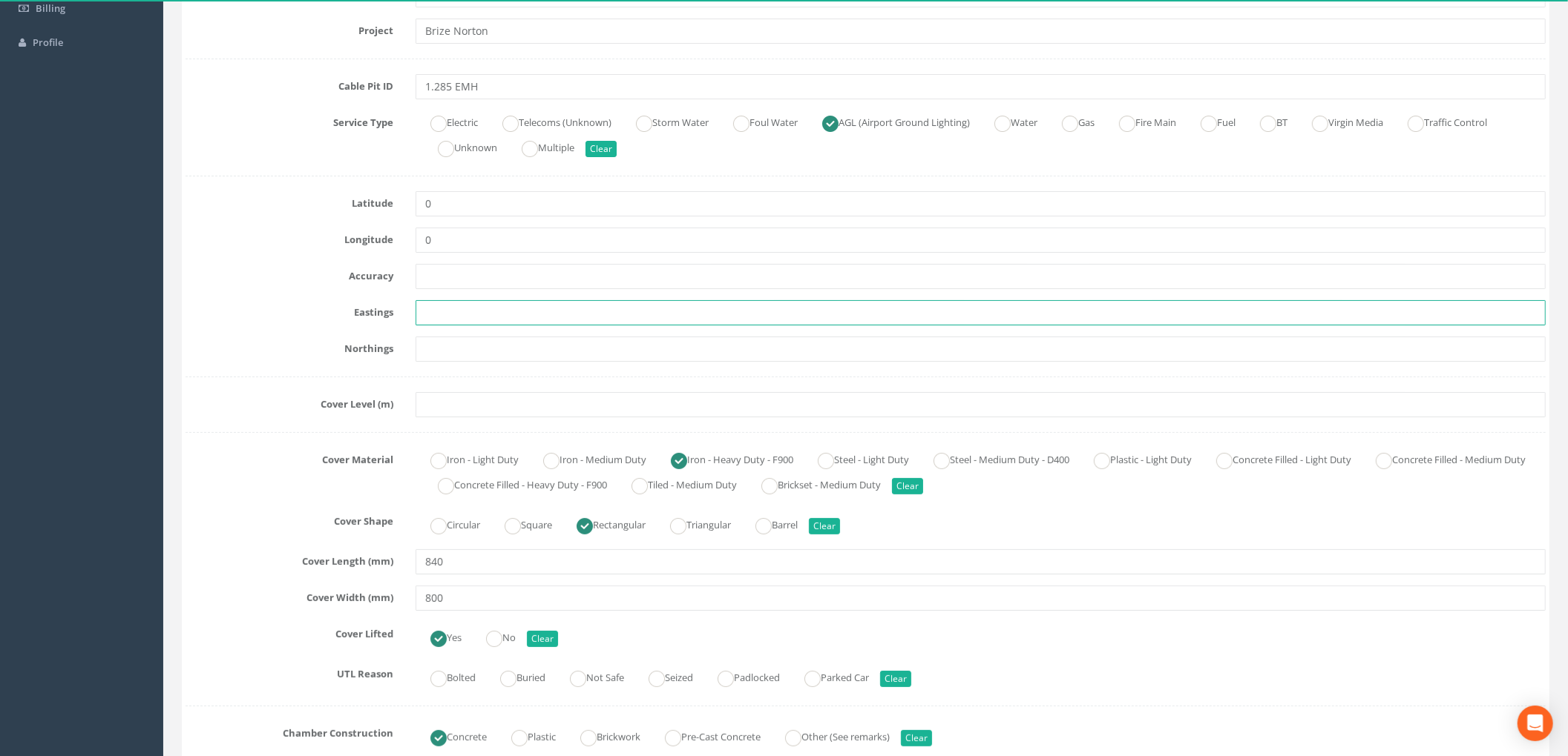
click at [452, 323] on input "text" at bounding box center [980, 312] width 1130 height 25
paste input "428013.857"
type input "428013.857"
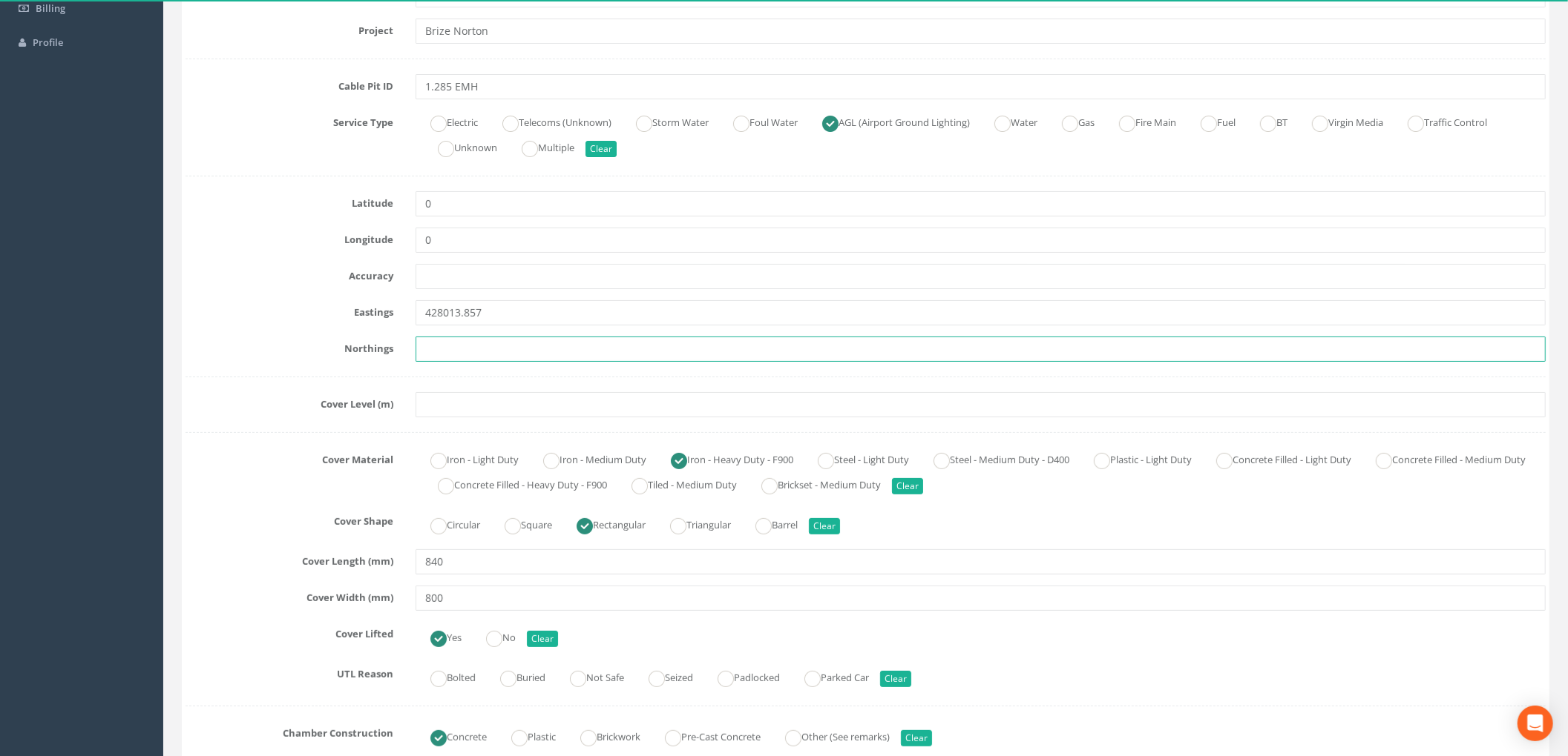
click at [528, 345] on input "text" at bounding box center [980, 348] width 1130 height 25
paste input "205549.147"
type input "205549.147"
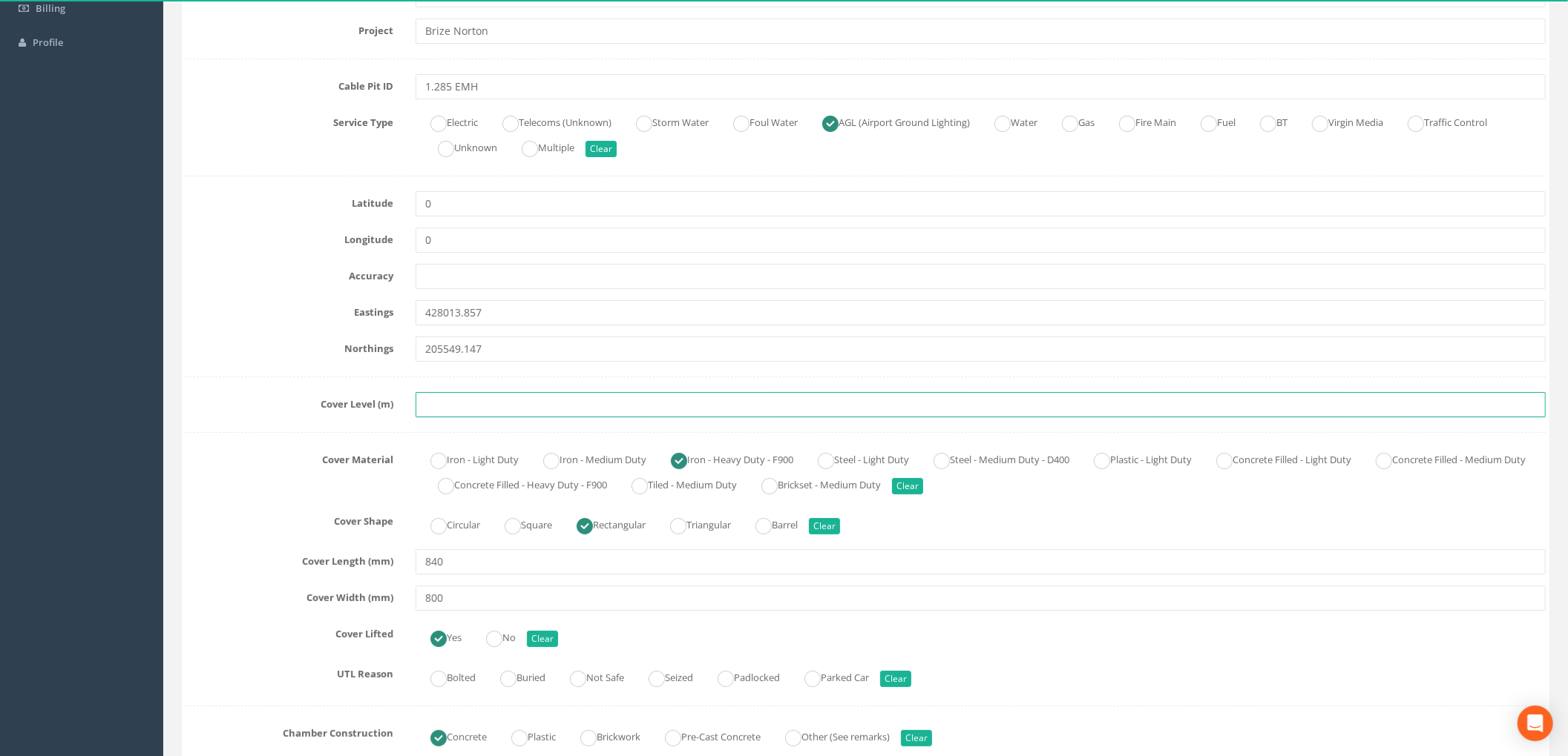
click at [500, 411] on input "text" at bounding box center [980, 404] width 1130 height 25
paste input "87.403"
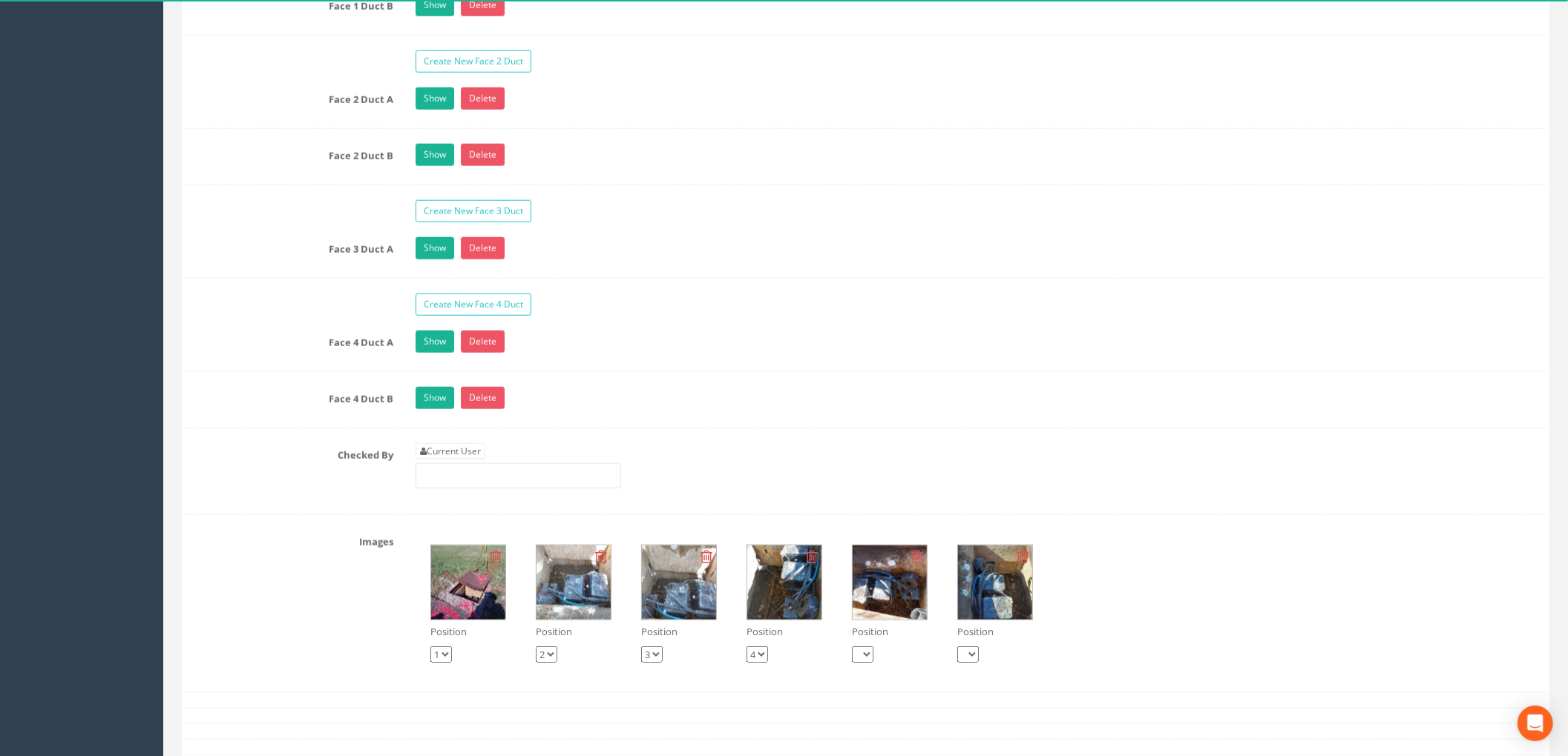
scroll to position [1483, 0]
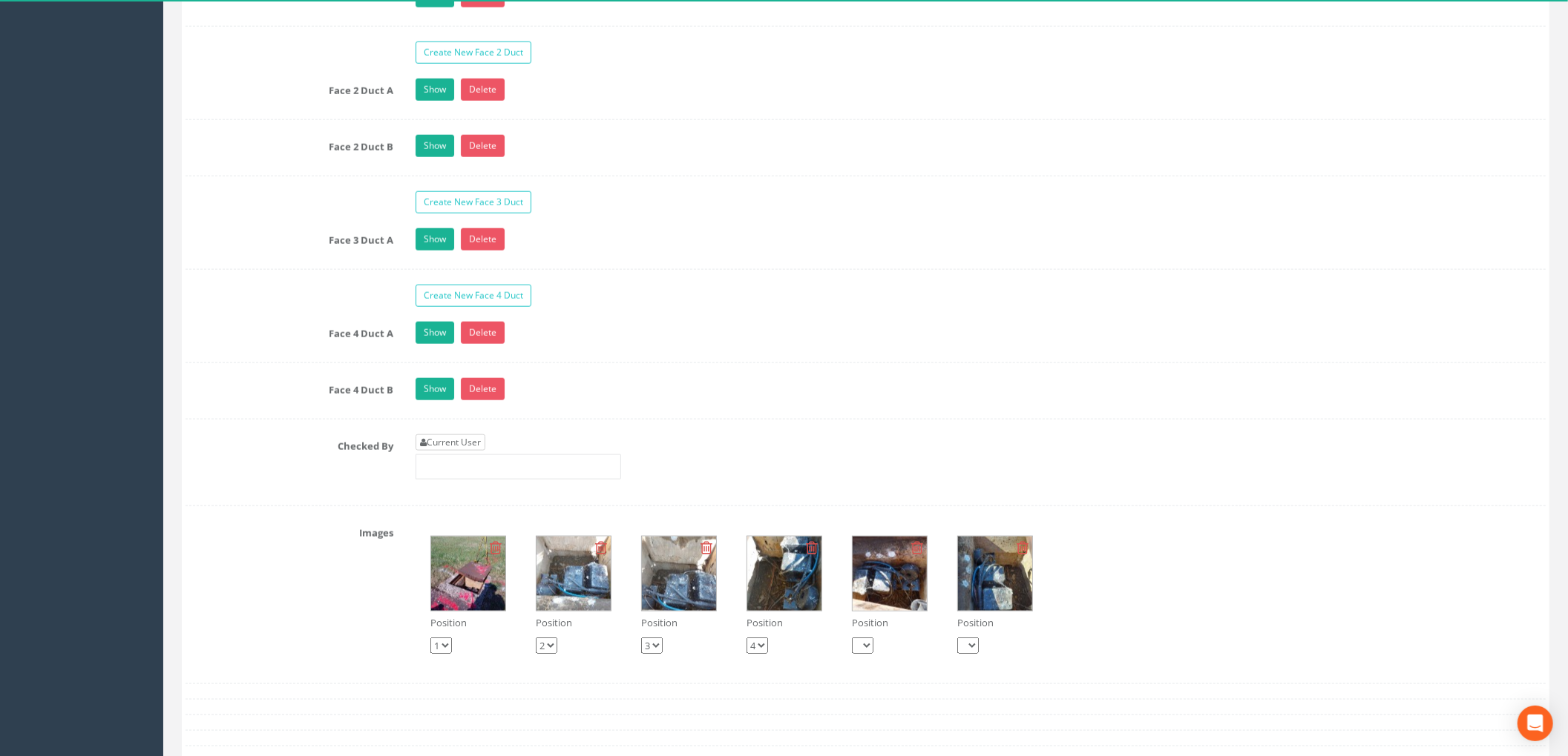
type input "87.403"
click at [454, 451] on link "Current User" at bounding box center [450, 442] width 70 height 16
type input "[PERSON_NAME]"
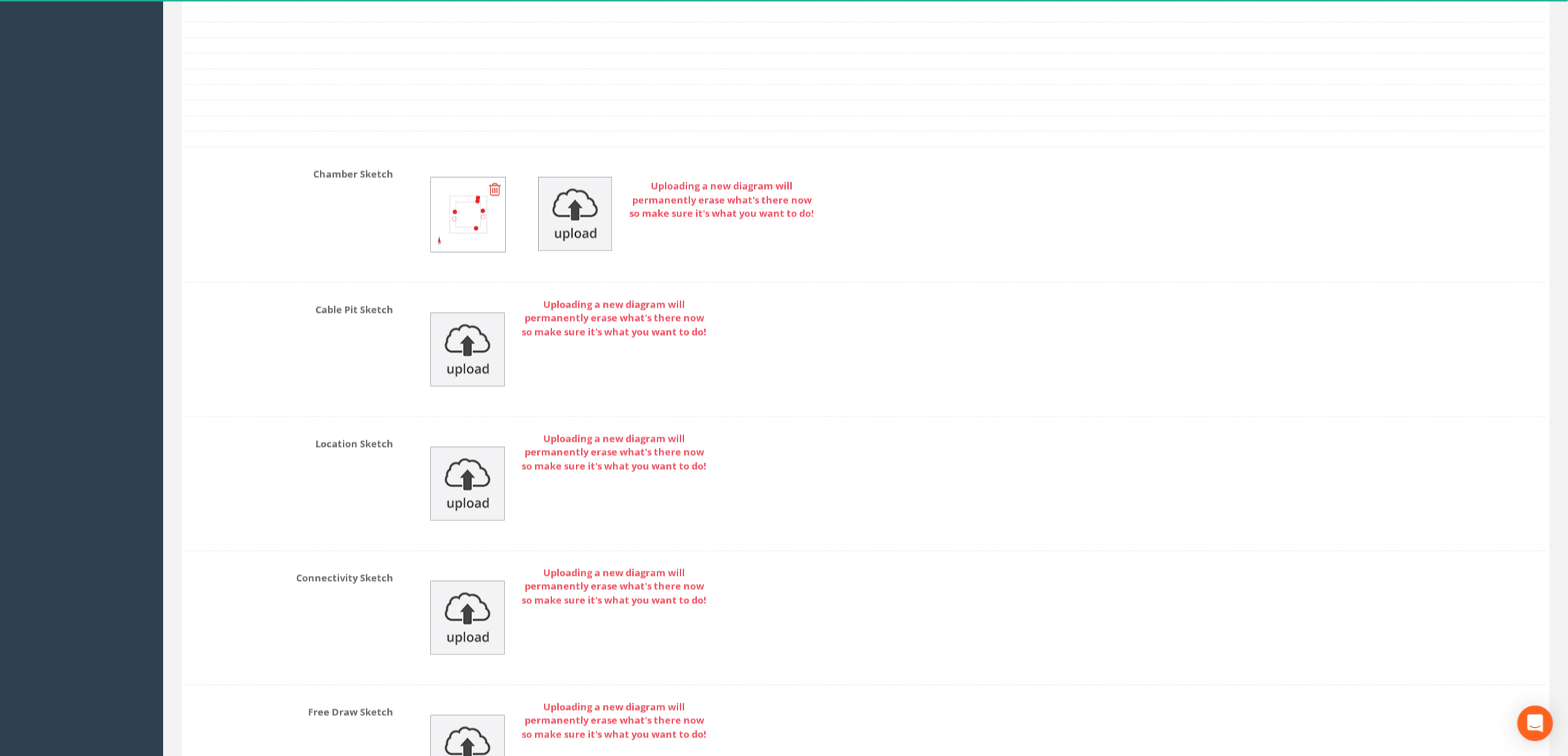
scroll to position [2425, 0]
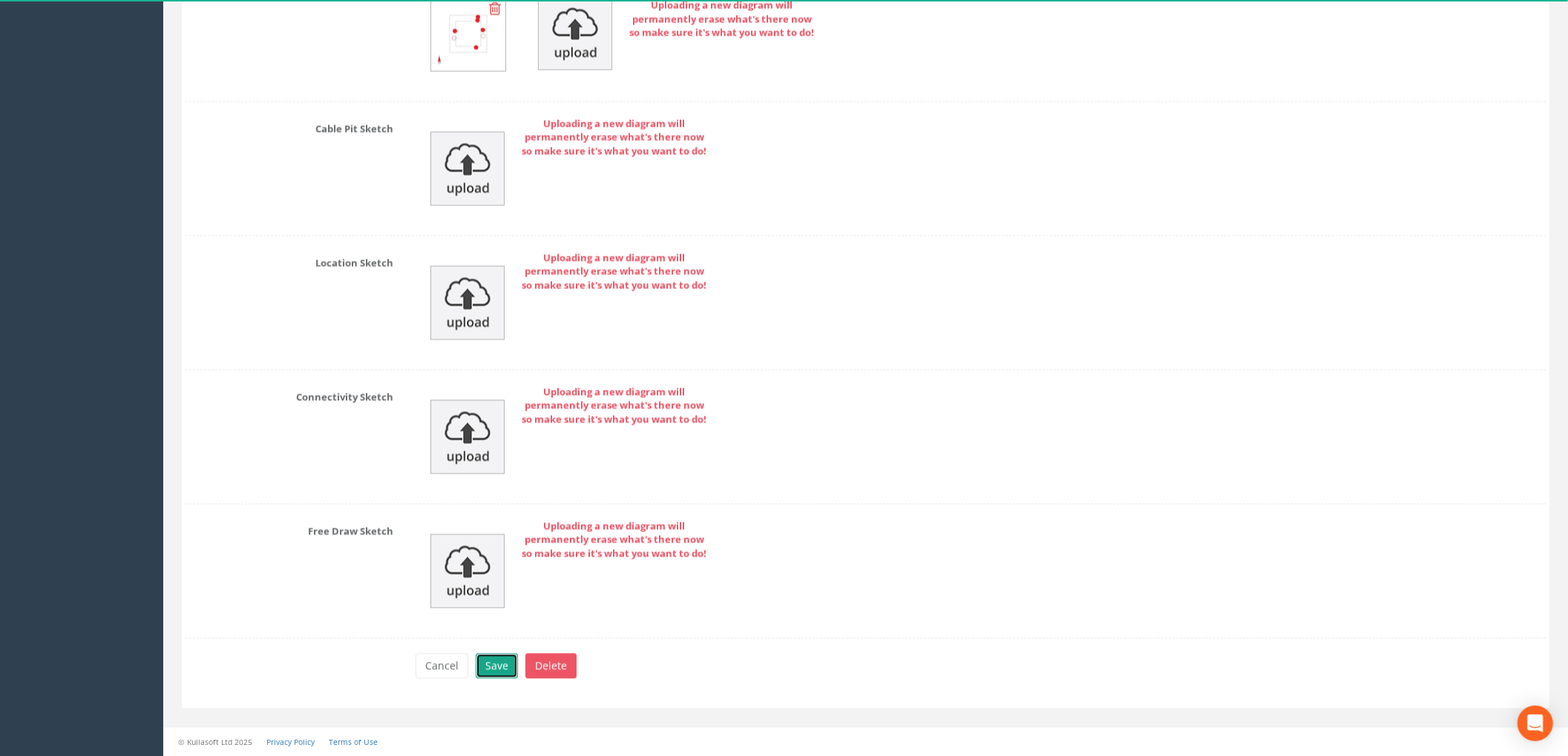
click at [485, 657] on button "Save" at bounding box center [497, 665] width 42 height 25
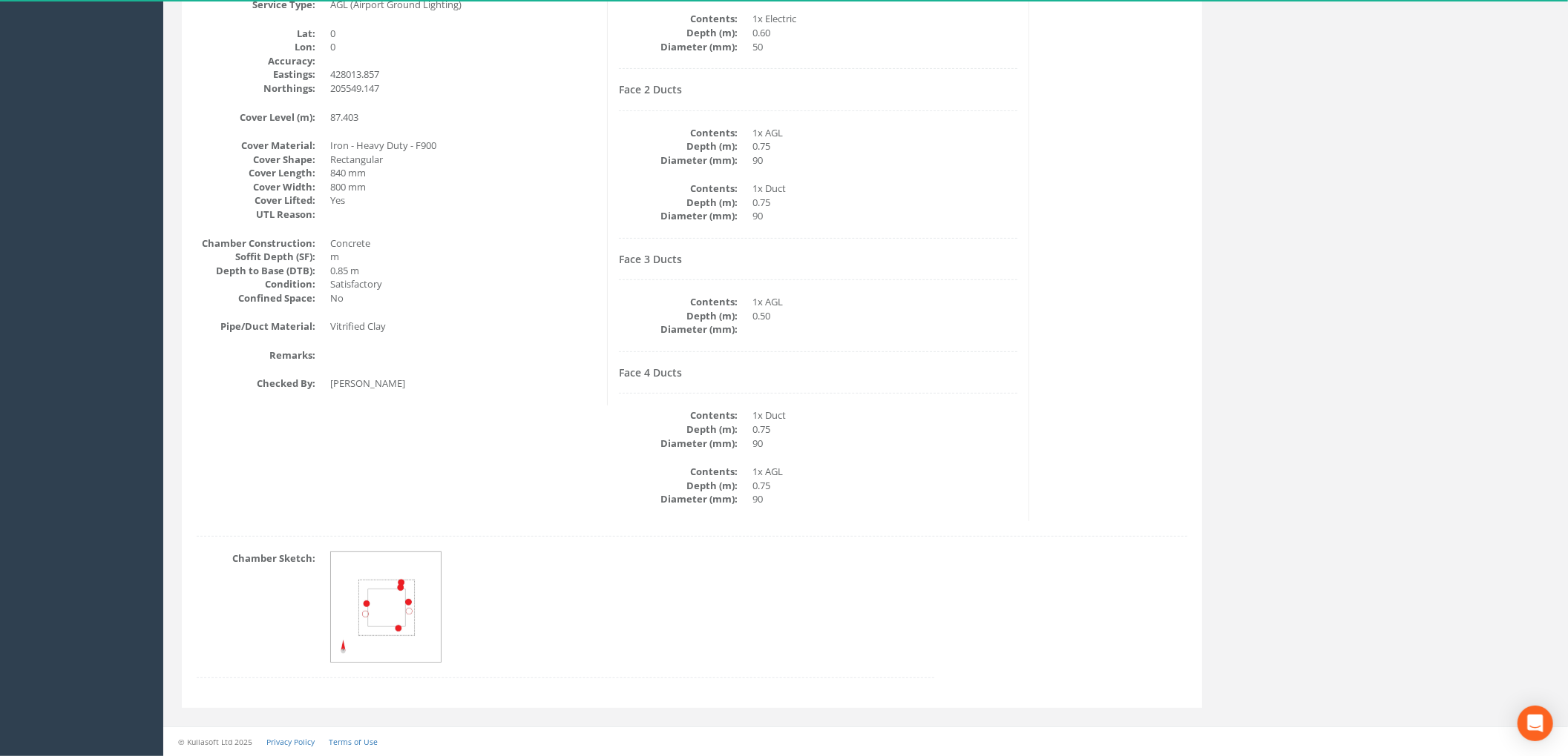
scroll to position [0, 0]
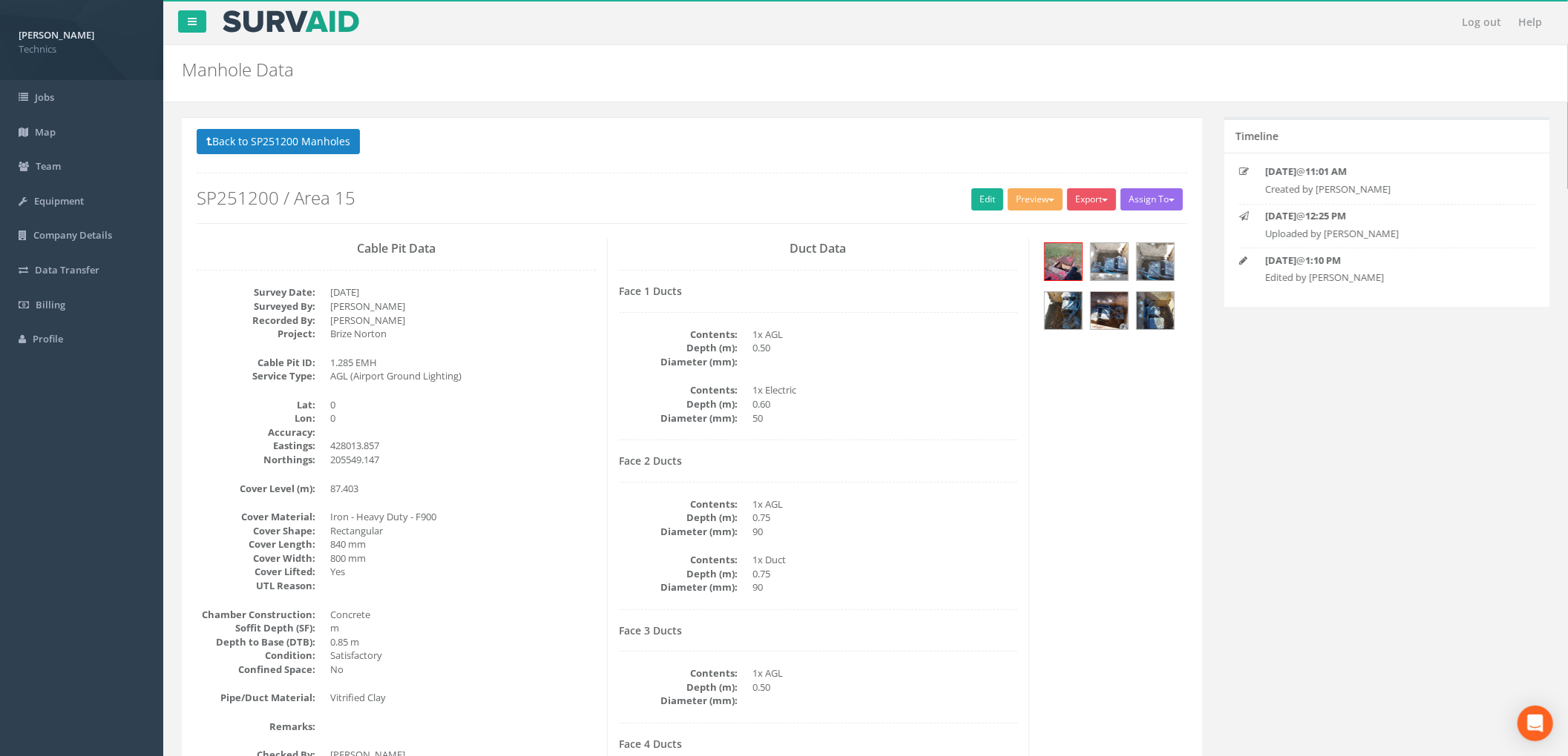
click at [817, 194] on h2 "SP251200 / Area 15" at bounding box center [691, 198] width 991 height 19
click at [298, 134] on button "Back to SP251200 Manholes" at bounding box center [278, 141] width 164 height 25
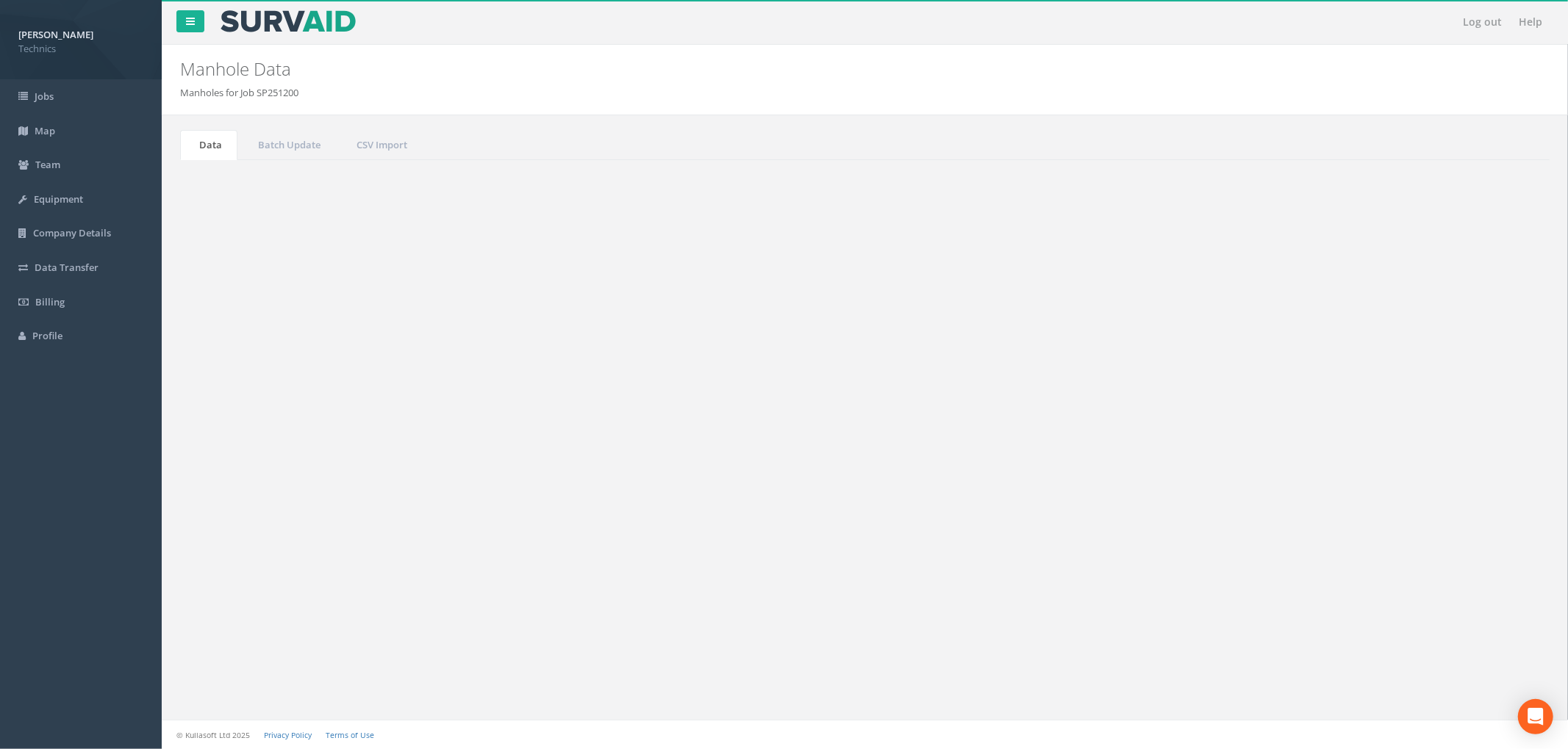
click at [1445, 391] on input "1.285" at bounding box center [1467, 395] width 135 height 22
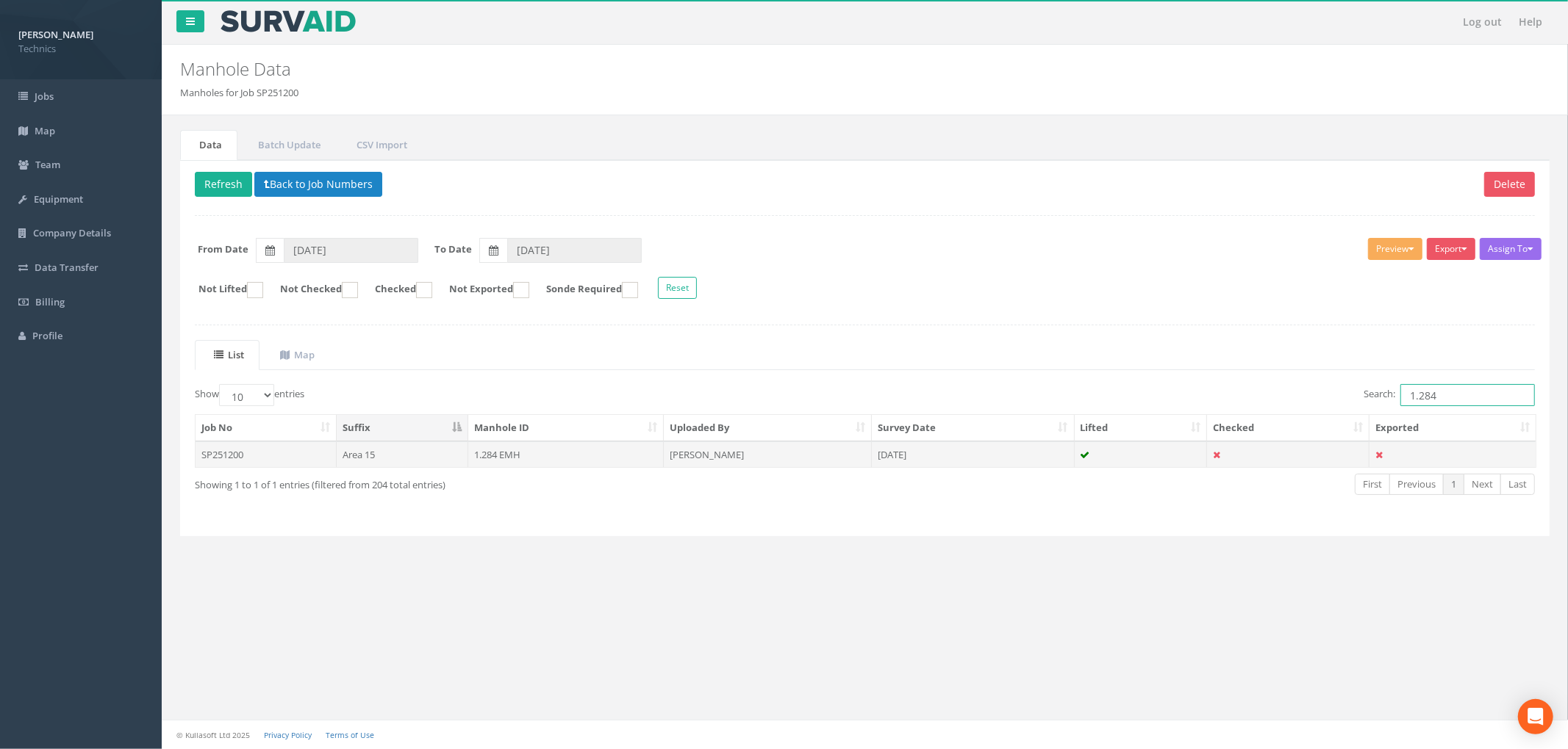
type input "1.284"
click at [952, 459] on td "[DATE]" at bounding box center [973, 454] width 203 height 26
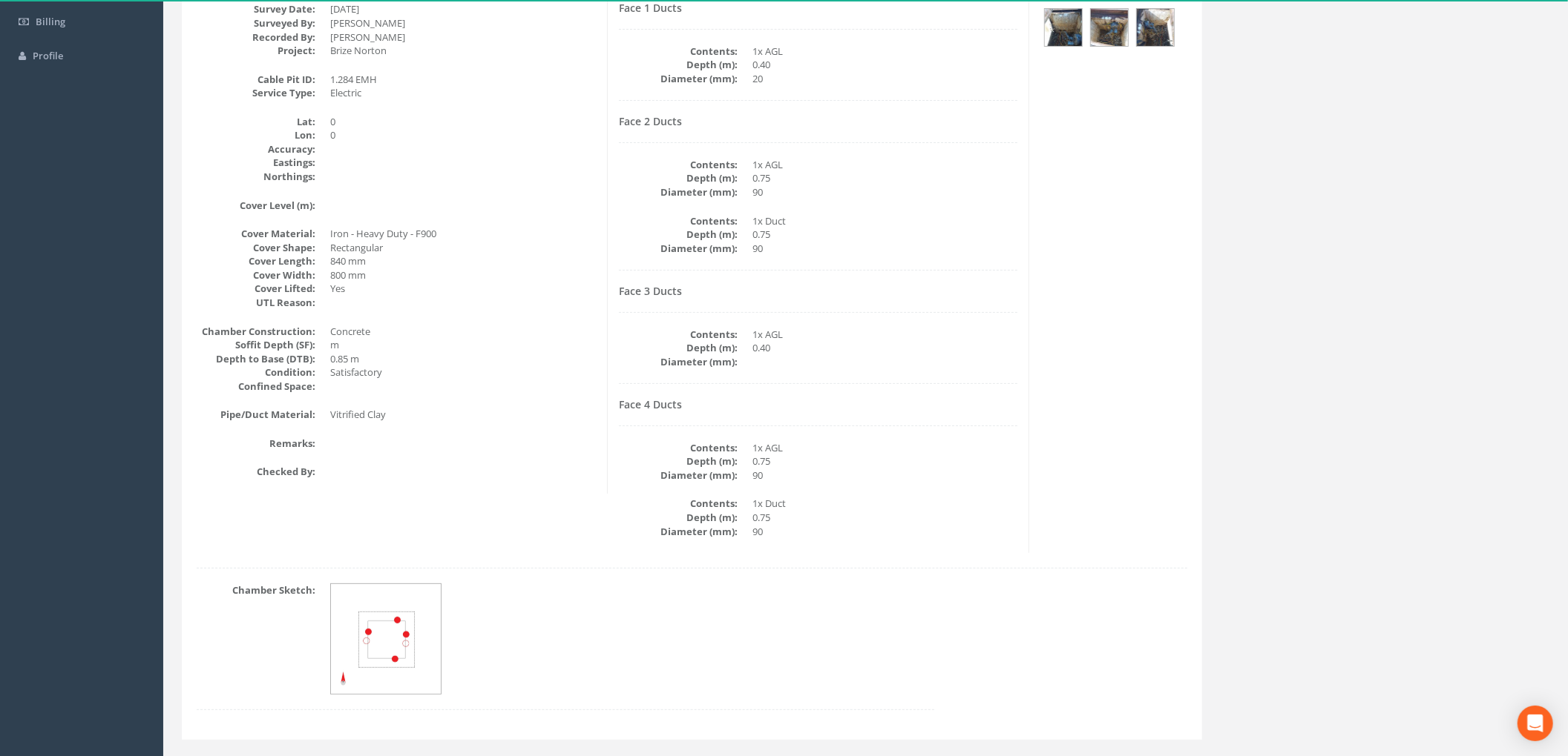
scroll to position [319, 0]
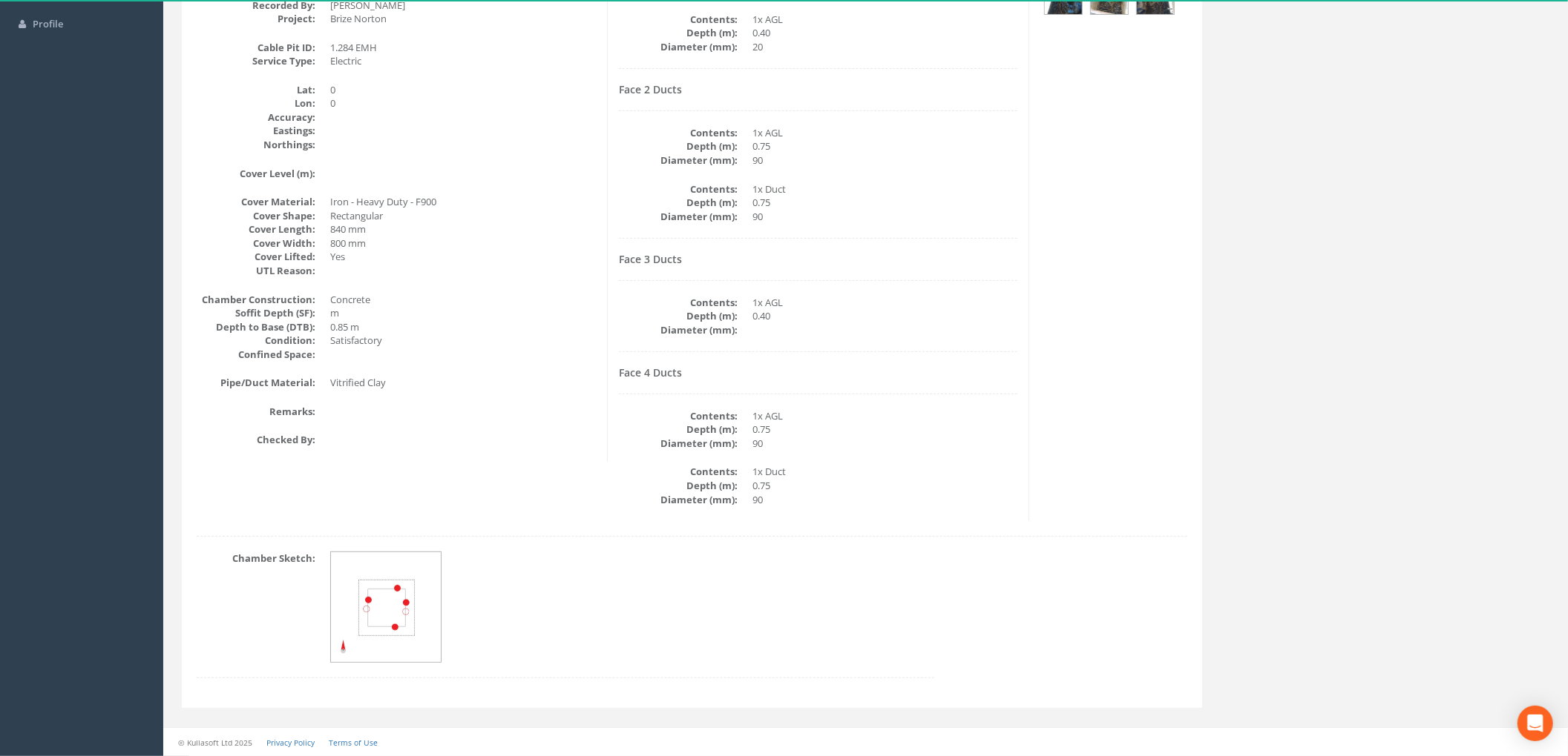
click at [761, 360] on div "Duct Data Face 1 Ducts Contents: 1x AGL Depth (m): 0.40 Diameter (mm): 20 Face …" at bounding box center [818, 222] width 423 height 598
click at [1019, 268] on div "Duct Data Face 1 Ducts Contents: 1x AGL Depth (m): 0.40 Diameter (mm): 20 Face …" at bounding box center [818, 222] width 423 height 598
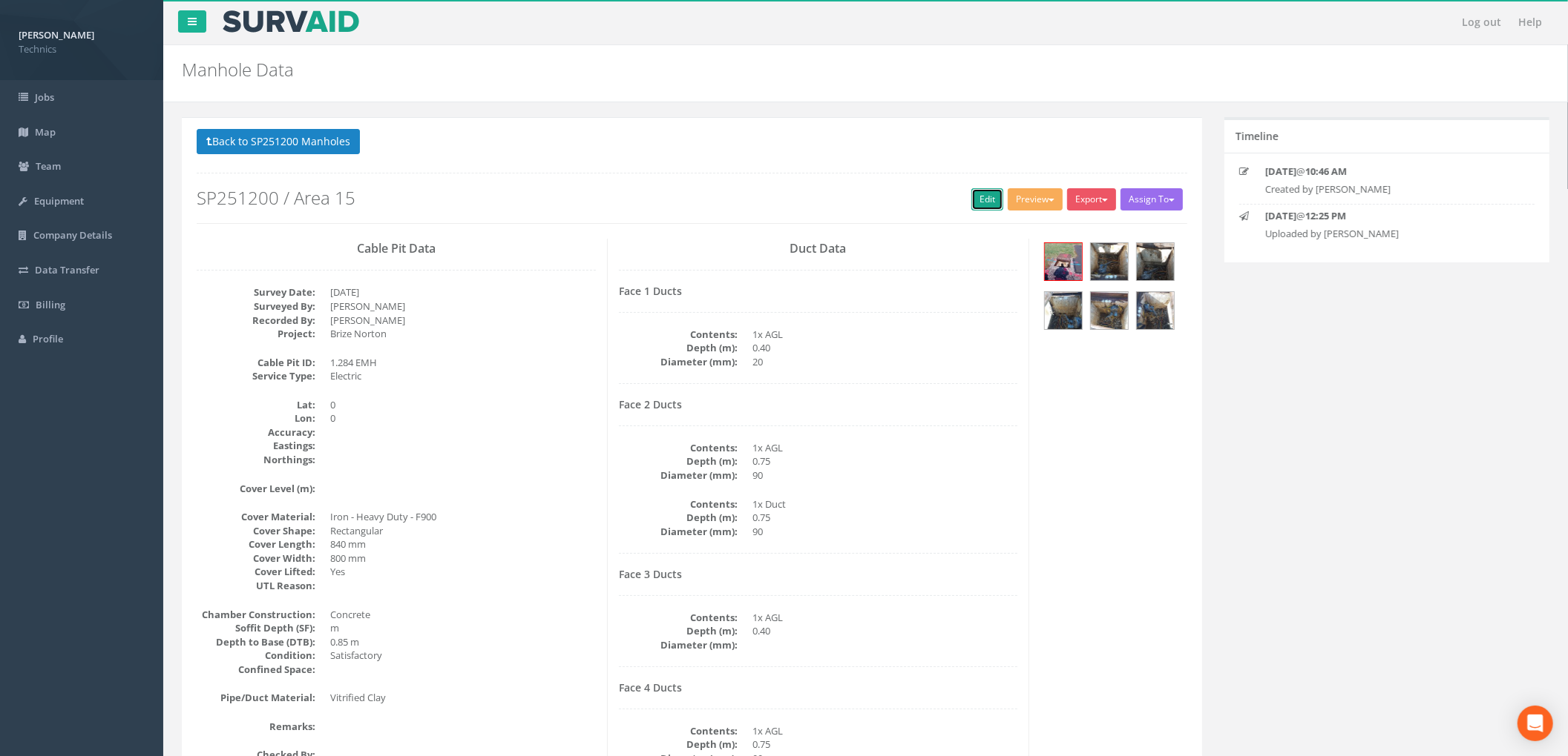
click at [980, 200] on link "Edit" at bounding box center [986, 200] width 32 height 22
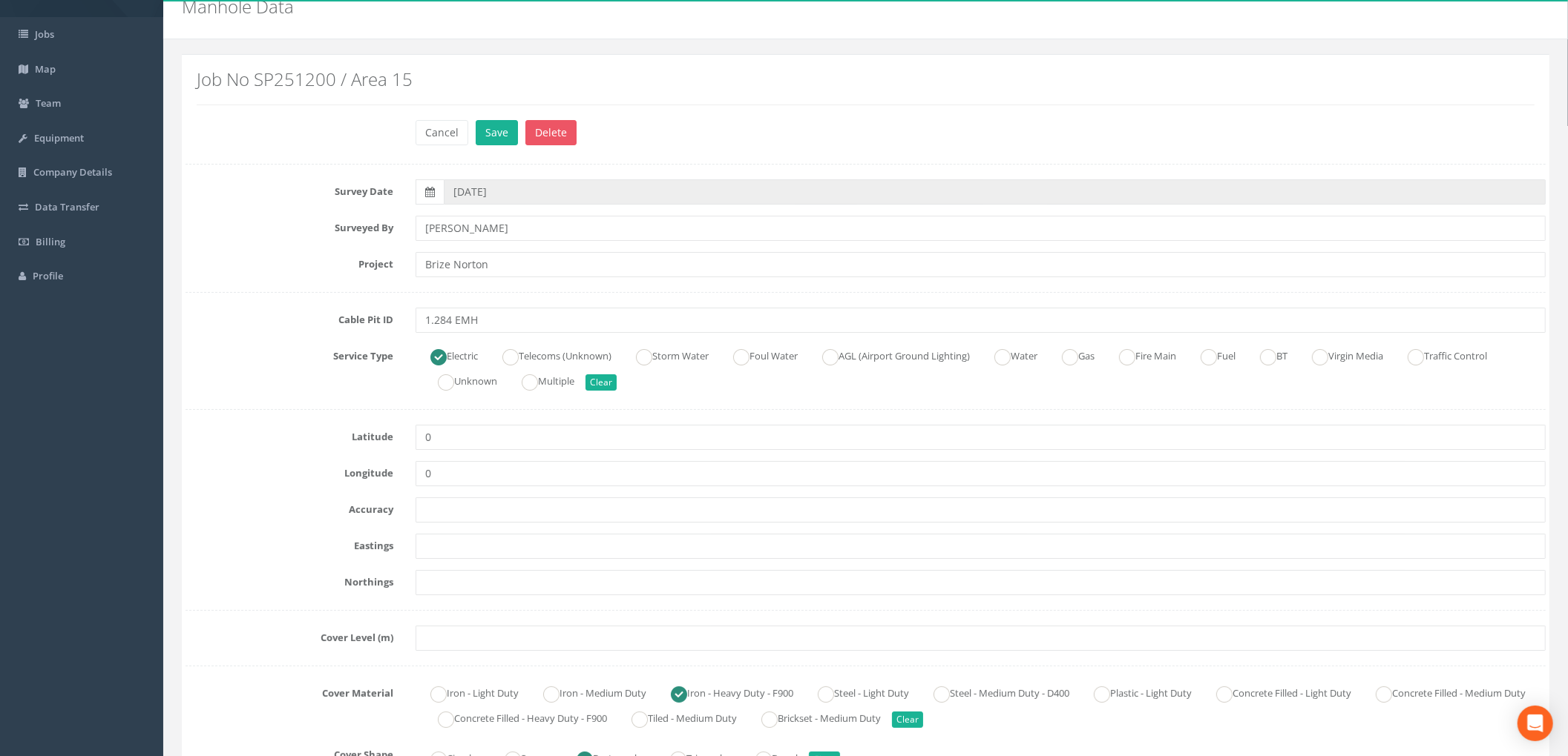
scroll to position [99, 0]
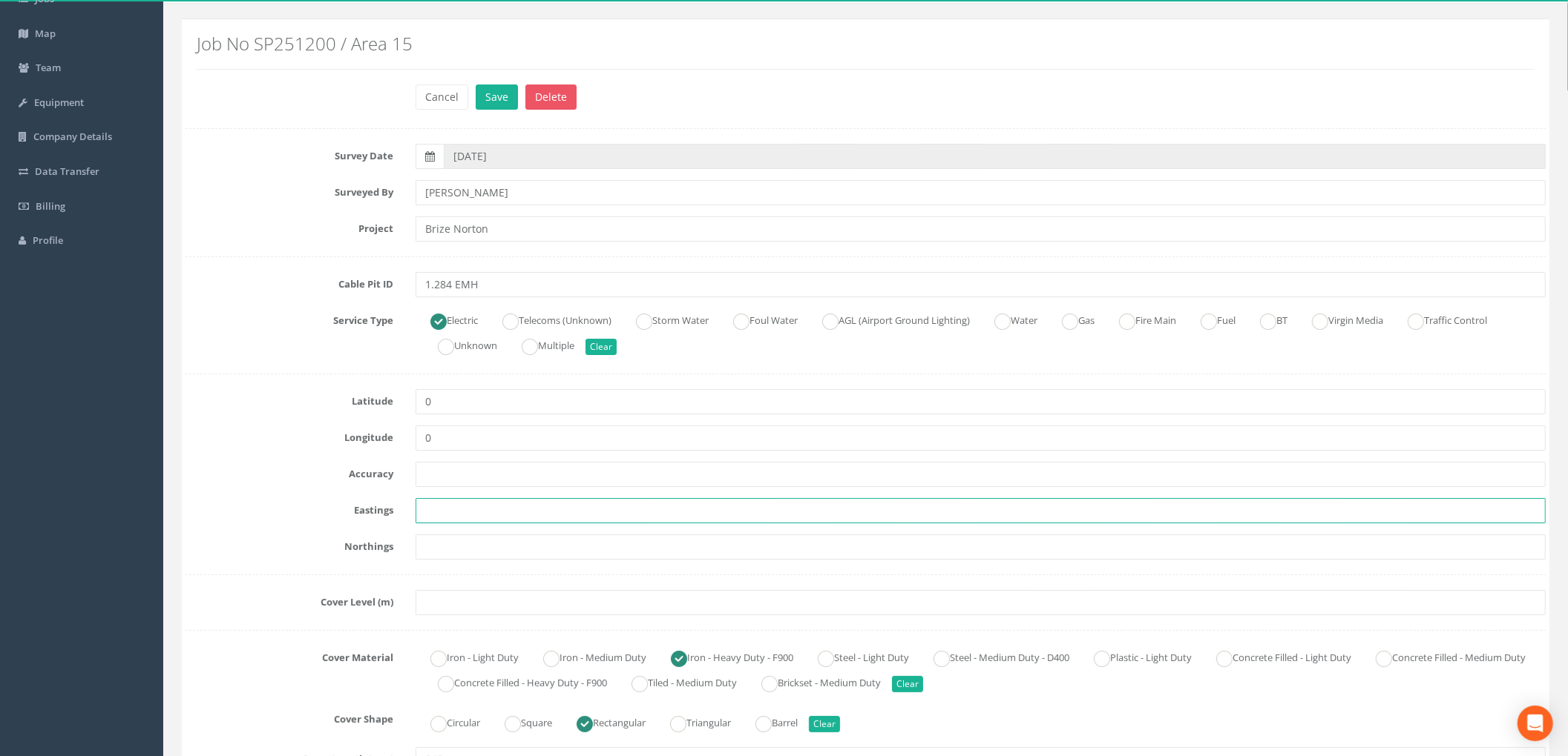
click at [437, 514] on input "text" at bounding box center [980, 510] width 1130 height 25
paste input "427943.902"
type input "427943.902"
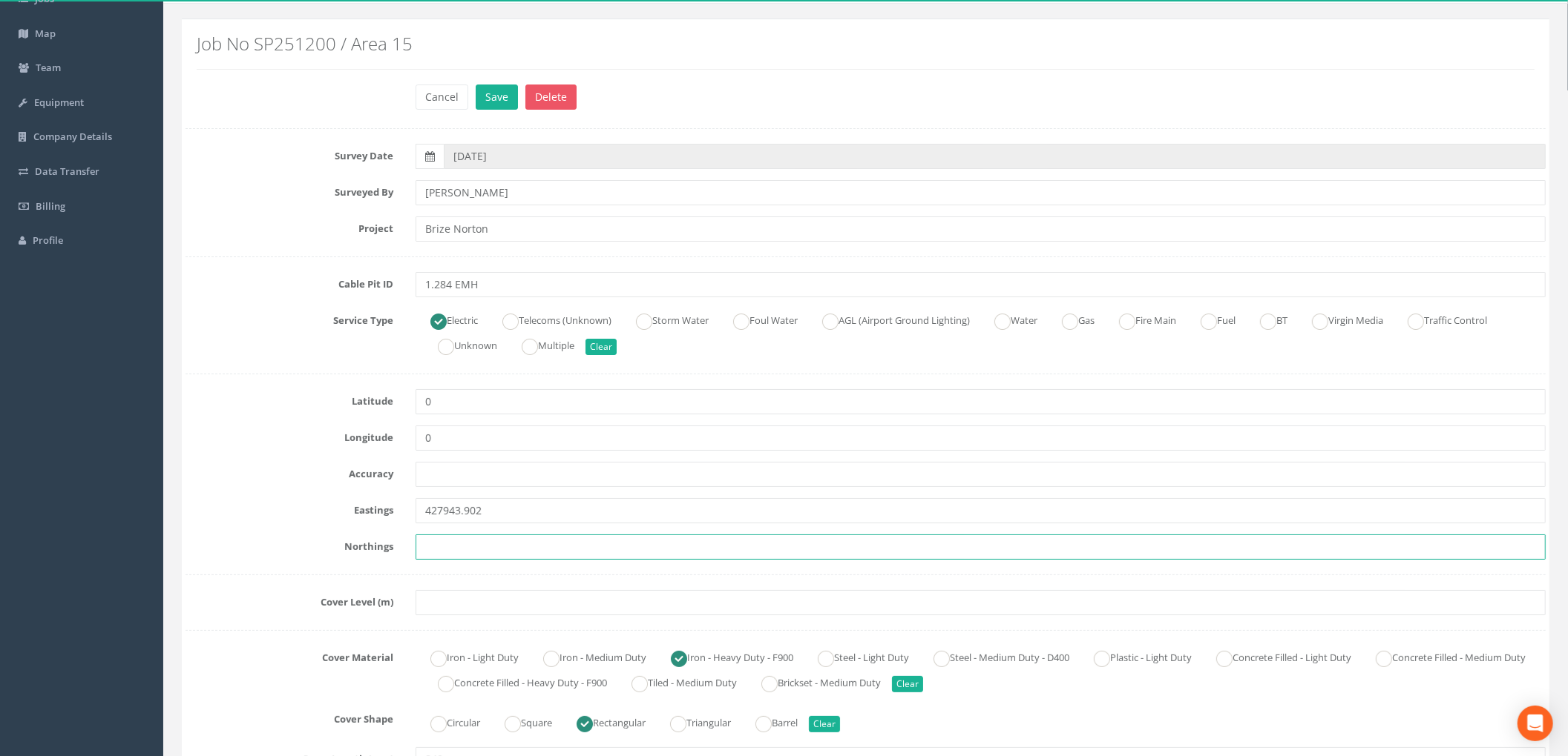
click at [478, 540] on input "text" at bounding box center [980, 547] width 1130 height 25
paste input "205527.984"
type input "205527.984"
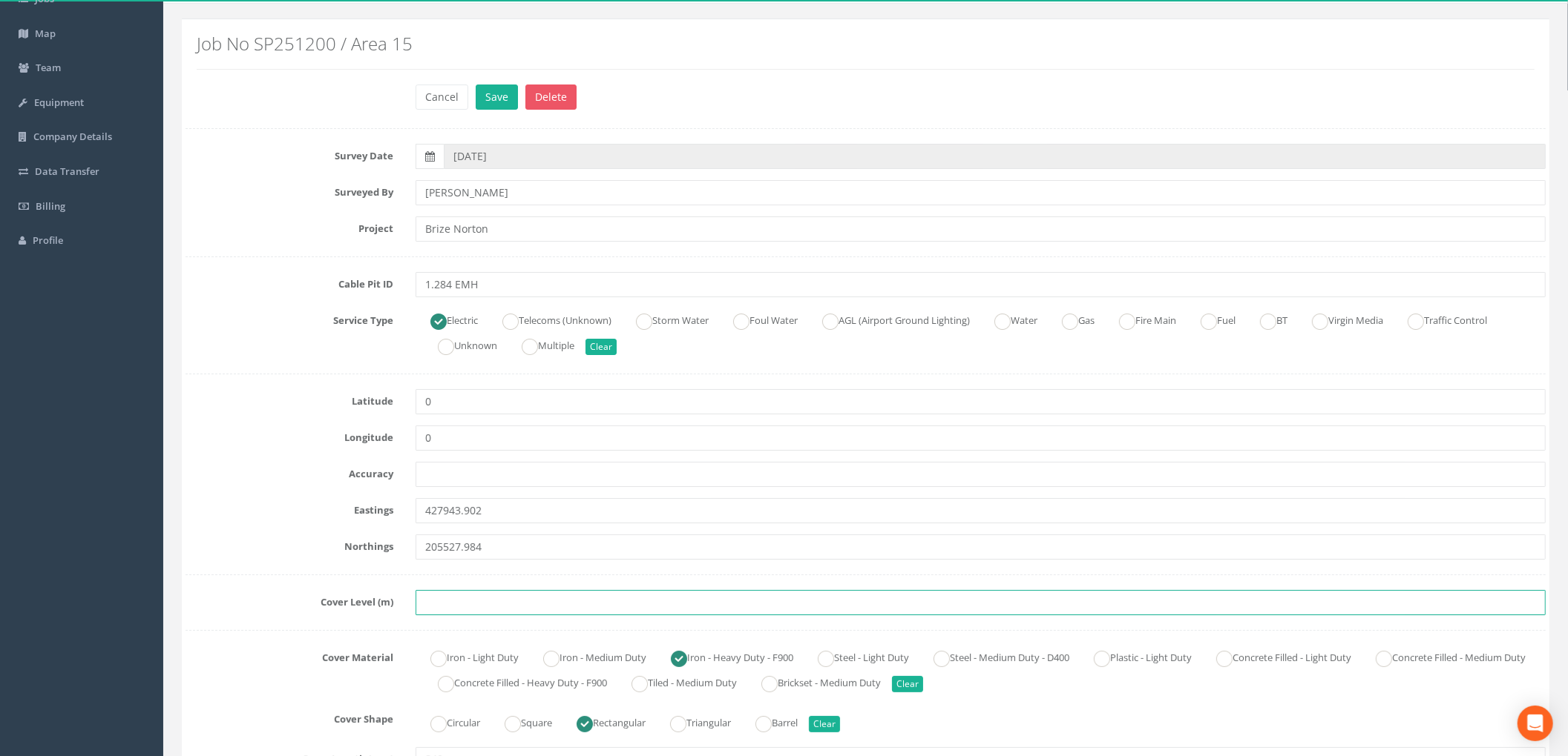
click at [476, 612] on input "text" at bounding box center [980, 602] width 1130 height 25
paste input "87.353"
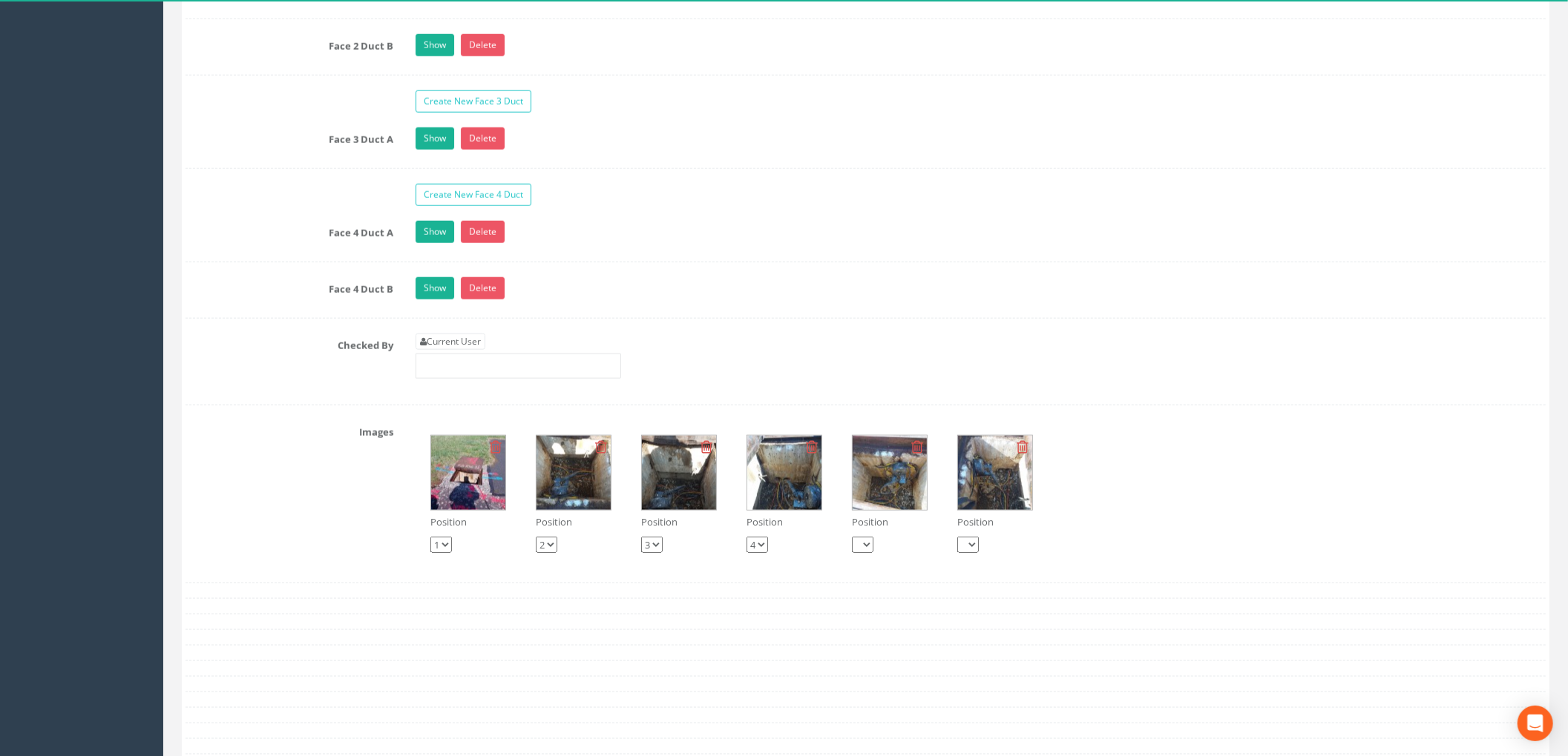
scroll to position [1680, 0]
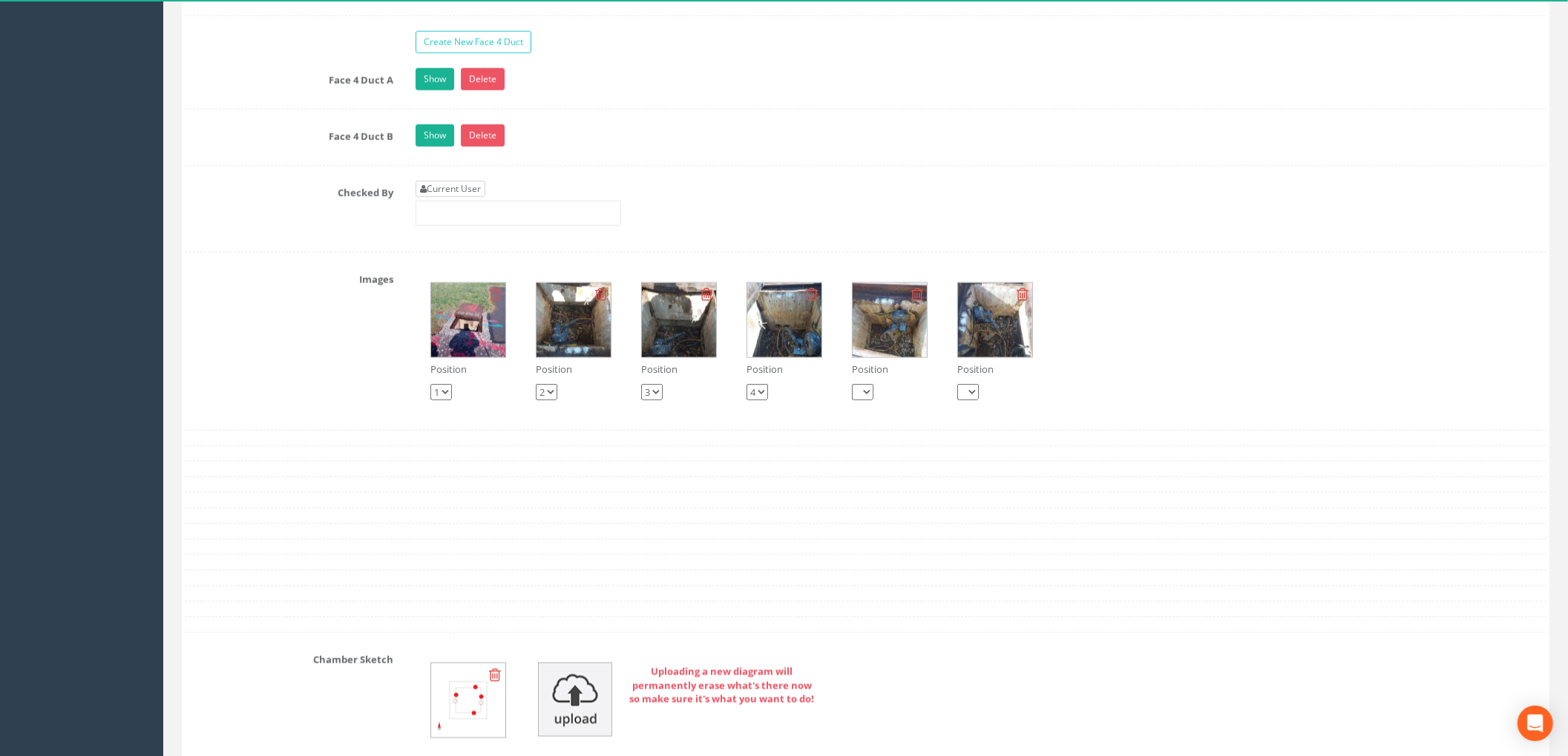
type input "87.353"
click at [441, 197] on link "Current User" at bounding box center [450, 188] width 70 height 16
type input "[PERSON_NAME]"
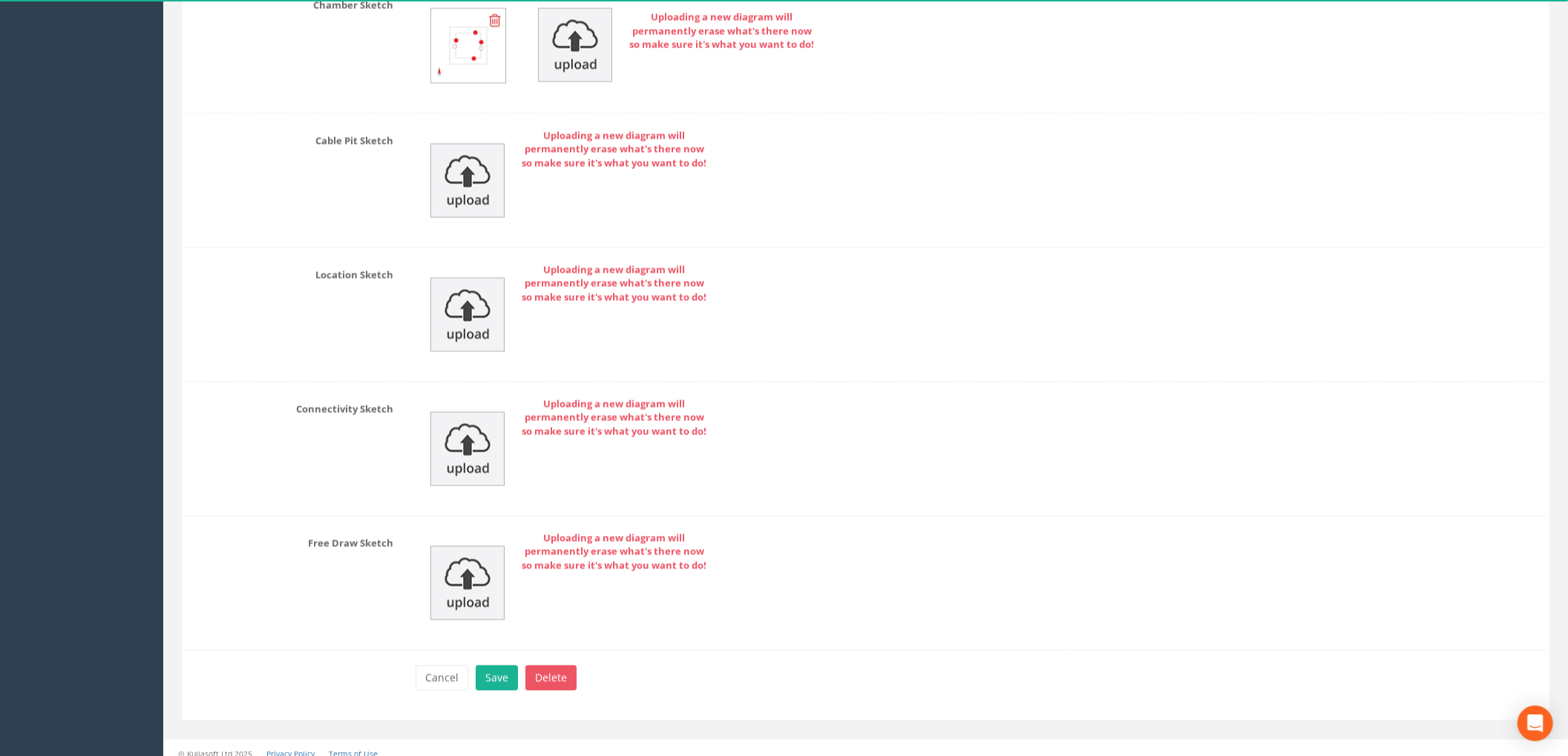
scroll to position [2368, 0]
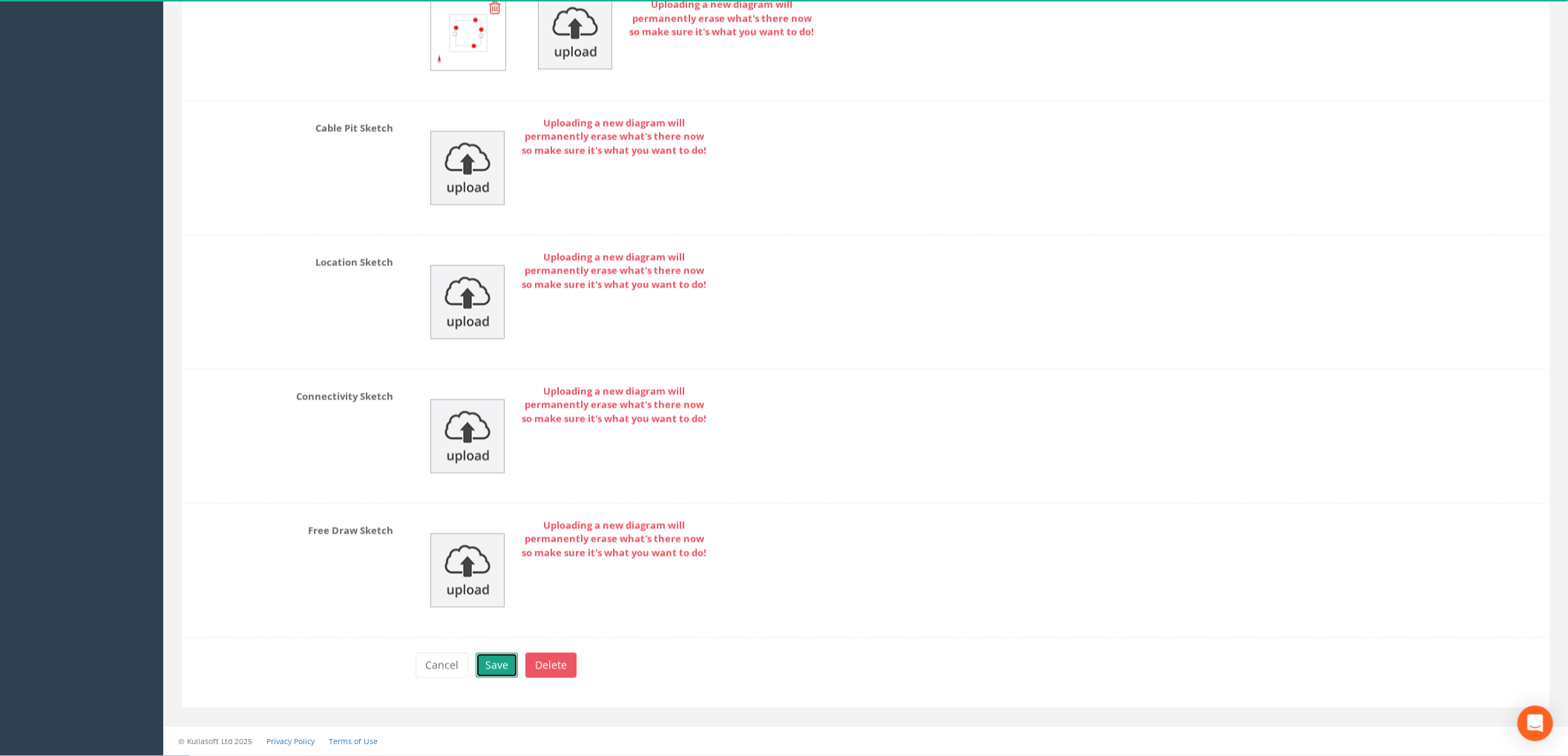
click at [487, 667] on button "Save" at bounding box center [497, 665] width 42 height 25
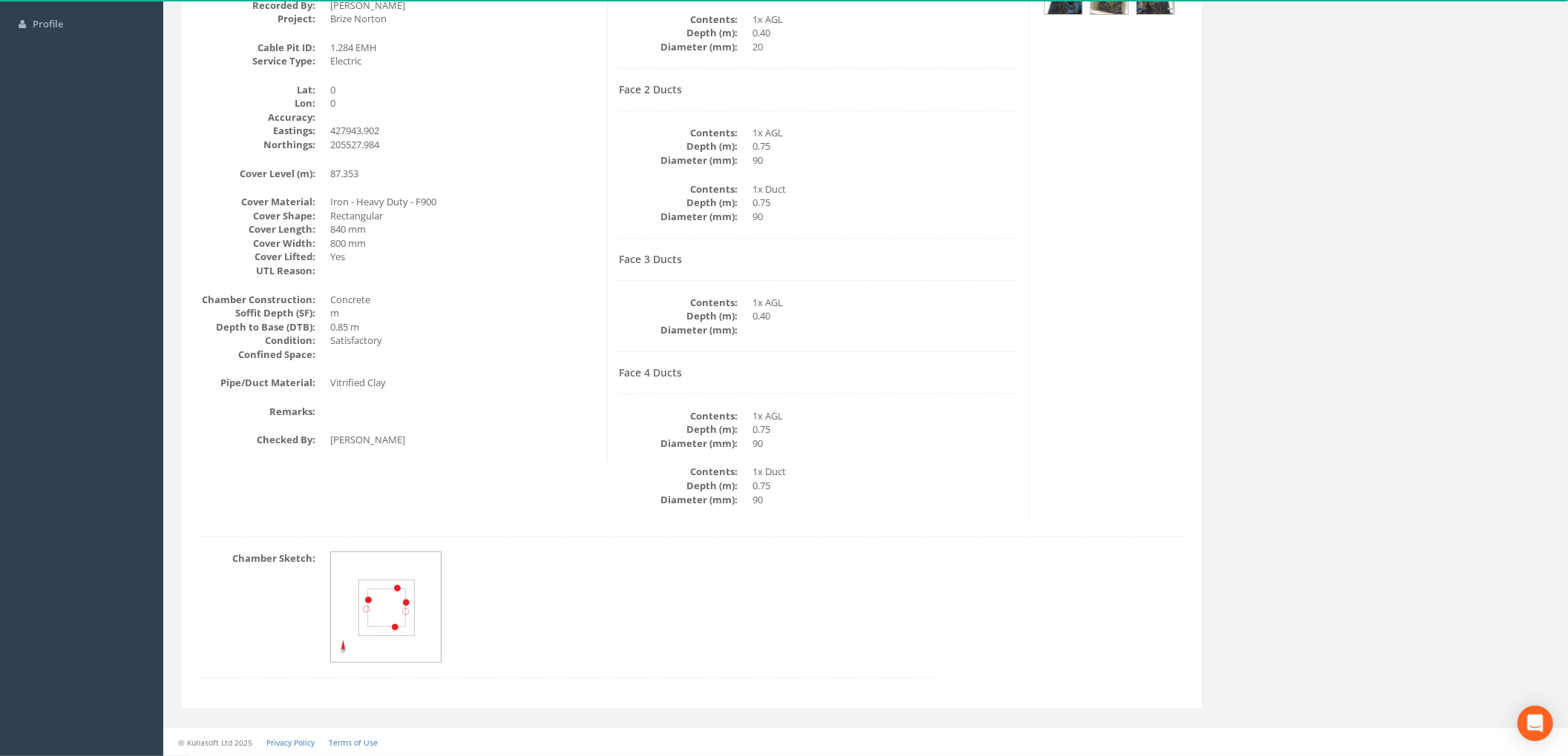
scroll to position [319, 0]
click at [1182, 410] on div "Cable Pit Data Survey Date: [DATE] Surveyed By: [PERSON_NAME] Recorded By: [PER…" at bounding box center [692, 222] width 1013 height 598
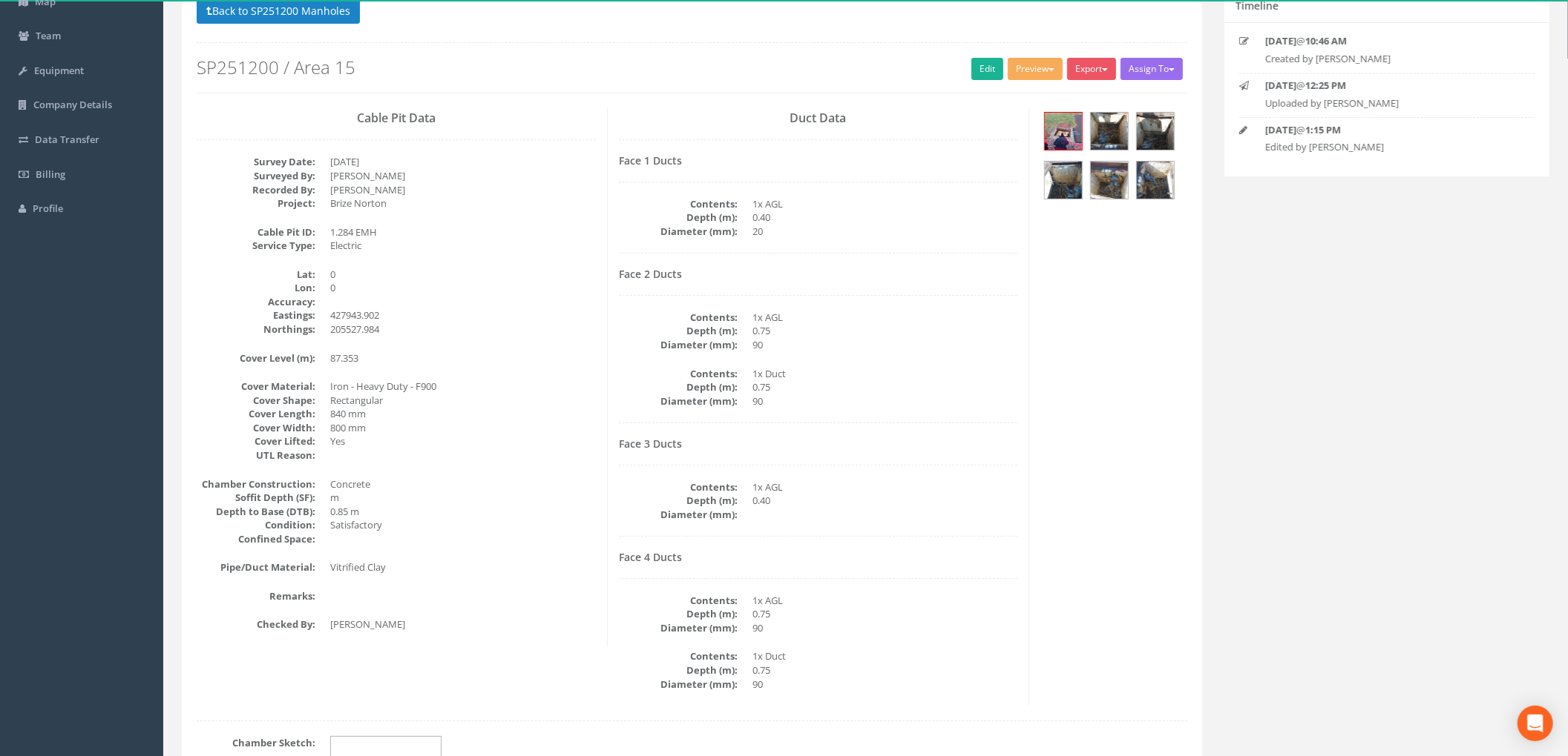
scroll to position [0, 0]
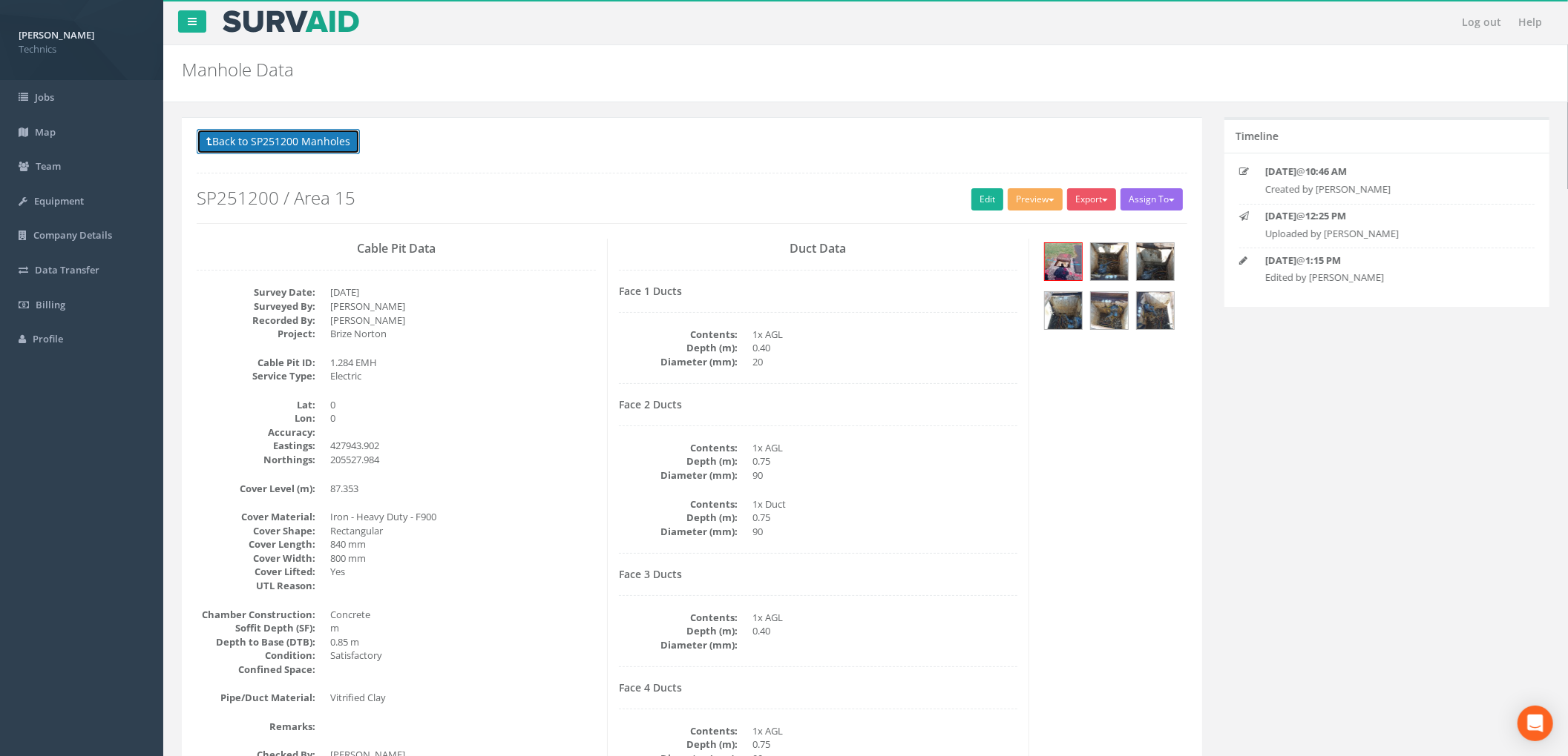
click at [343, 151] on button "Back to SP251200 Manholes" at bounding box center [278, 141] width 164 height 25
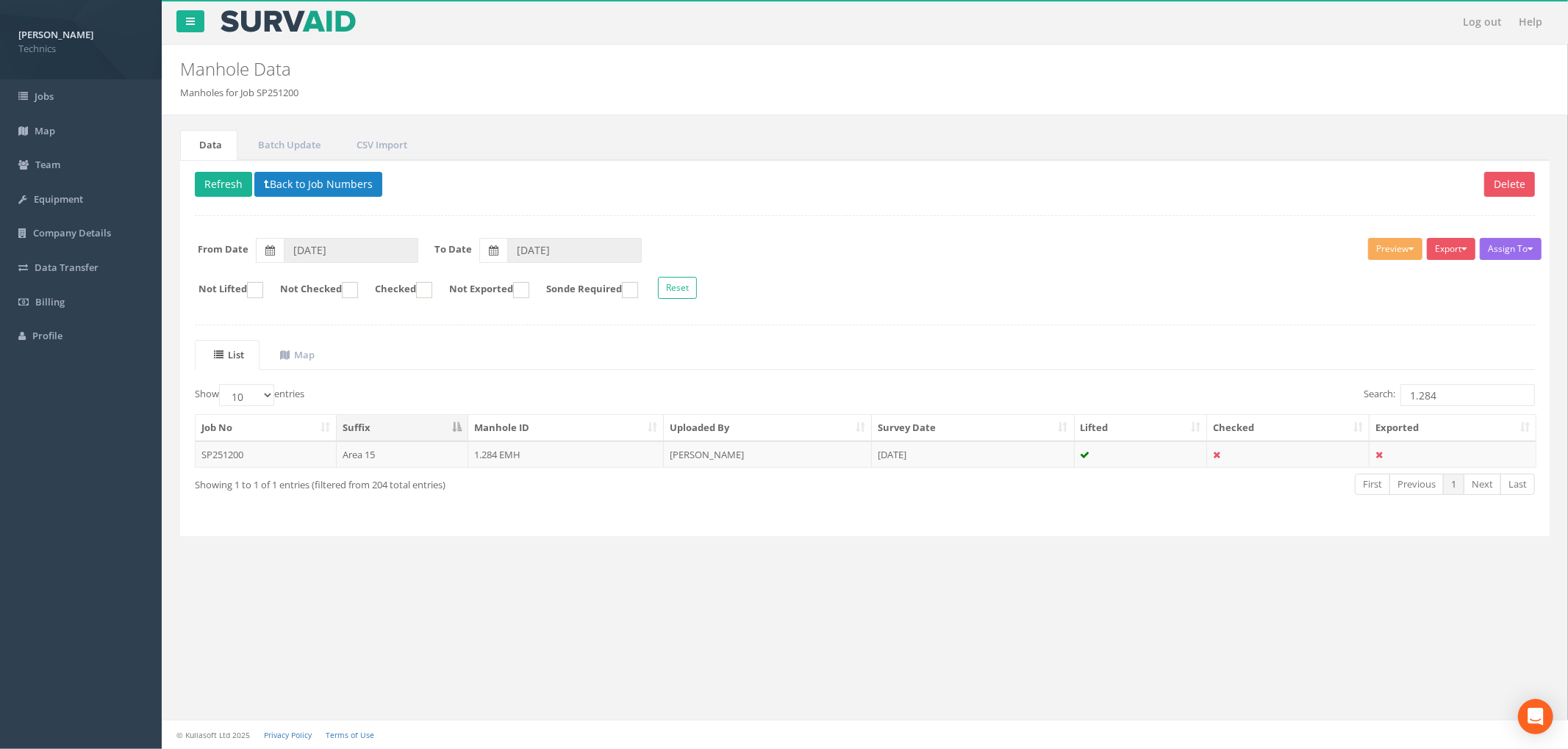
click at [772, 321] on div "Delete Refresh Back to Job Numbers Assign To No Companies Added Export Technics…" at bounding box center [865, 349] width 1369 height 377
click at [1015, 456] on td "[DATE]" at bounding box center [973, 454] width 203 height 26
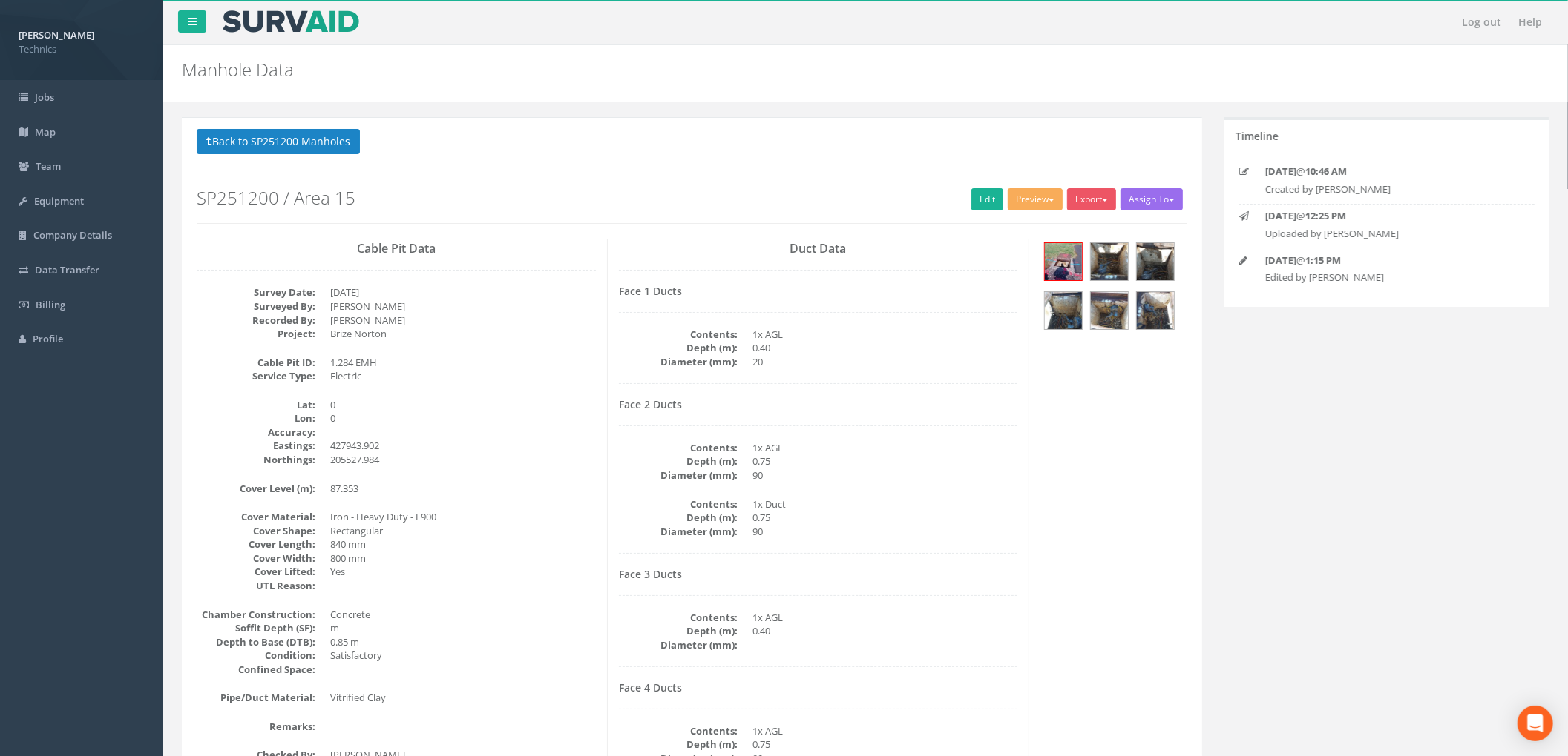
click at [320, 156] on p "Back to SP251200 Manholes Back to Map" at bounding box center [691, 144] width 991 height 29
click at [318, 138] on button "Back to SP251200 Manholes" at bounding box center [278, 141] width 164 height 25
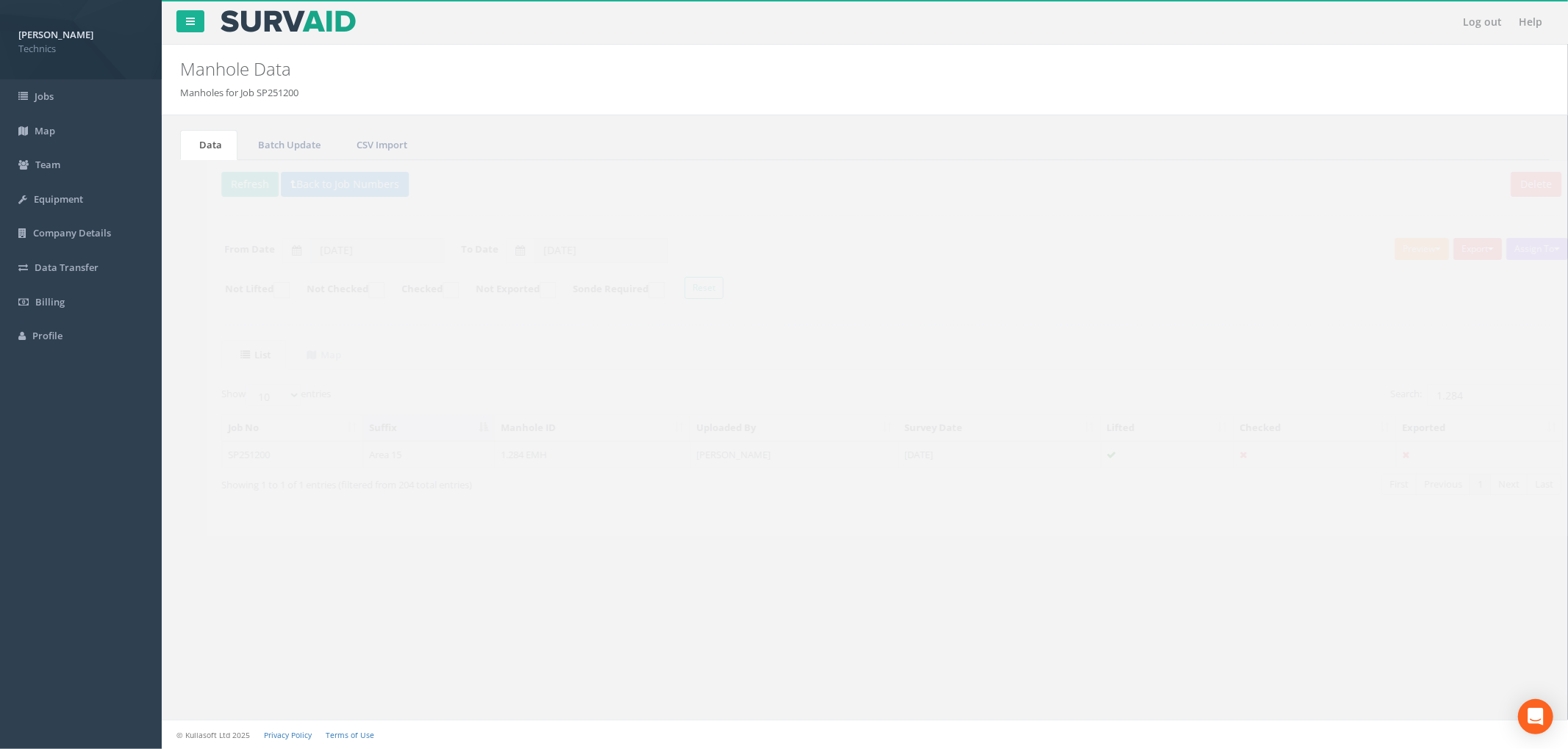
click at [869, 306] on div "Assign To No Companies Added Export Technics Brize Norton Technics Heathrow Tec…" at bounding box center [865, 271] width 1362 height 80
click at [894, 330] on div "Delete Refresh Back to Job Numbers Assign To No Companies Added Export Technics…" at bounding box center [865, 349] width 1369 height 377
click at [1444, 386] on div "List Map Show 10 25 50 100 entries Search: 1.284 Job No Suffix Manhole ID Uploa…" at bounding box center [865, 430] width 1340 height 181
drag, startPoint x: 1450, startPoint y: 389, endPoint x: 1305, endPoint y: 397, distance: 145.2
click at [1305, 397] on div "Search: 1.284" at bounding box center [1206, 397] width 659 height 26
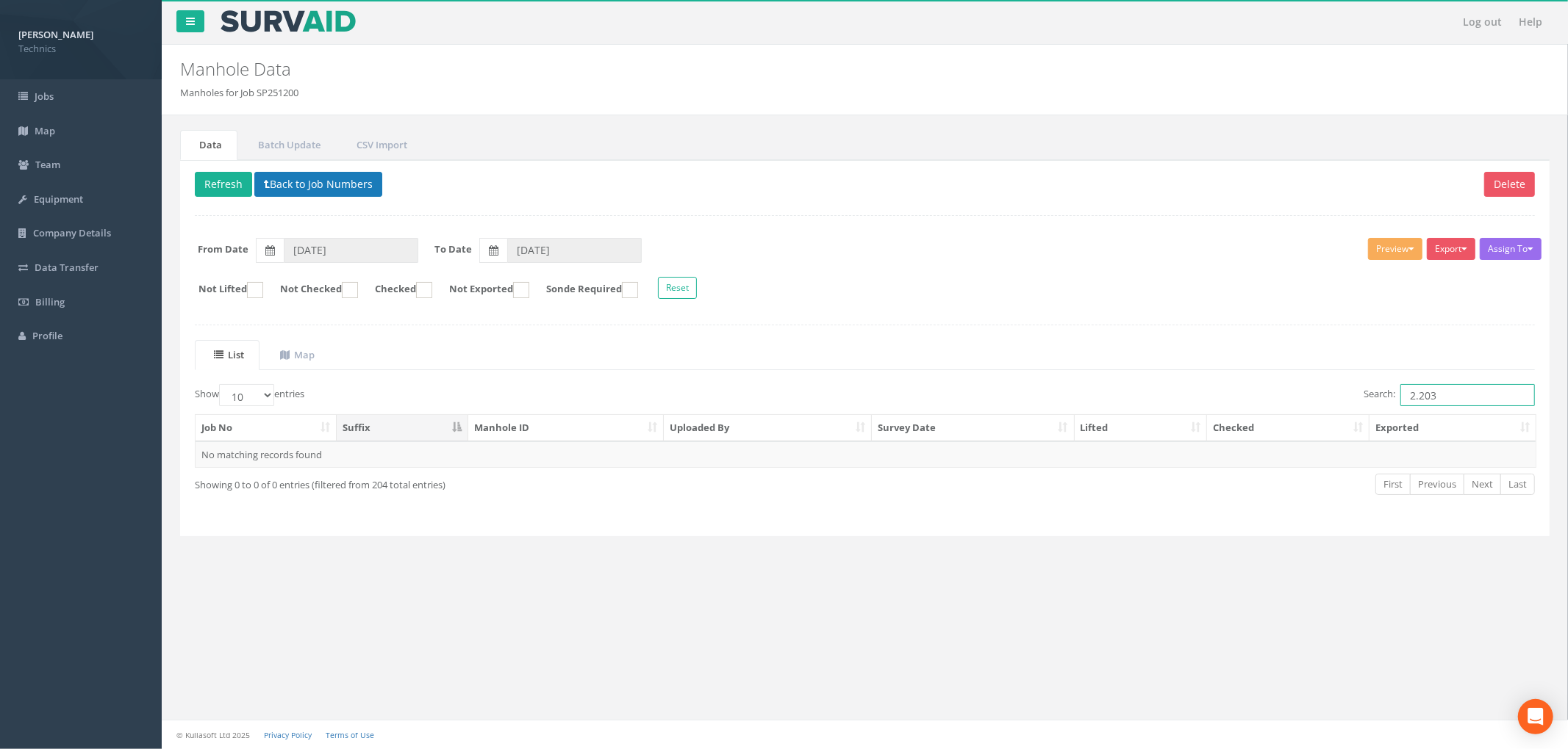
type input "2.203"
click at [363, 185] on button "Back to Job Numbers" at bounding box center [318, 184] width 128 height 25
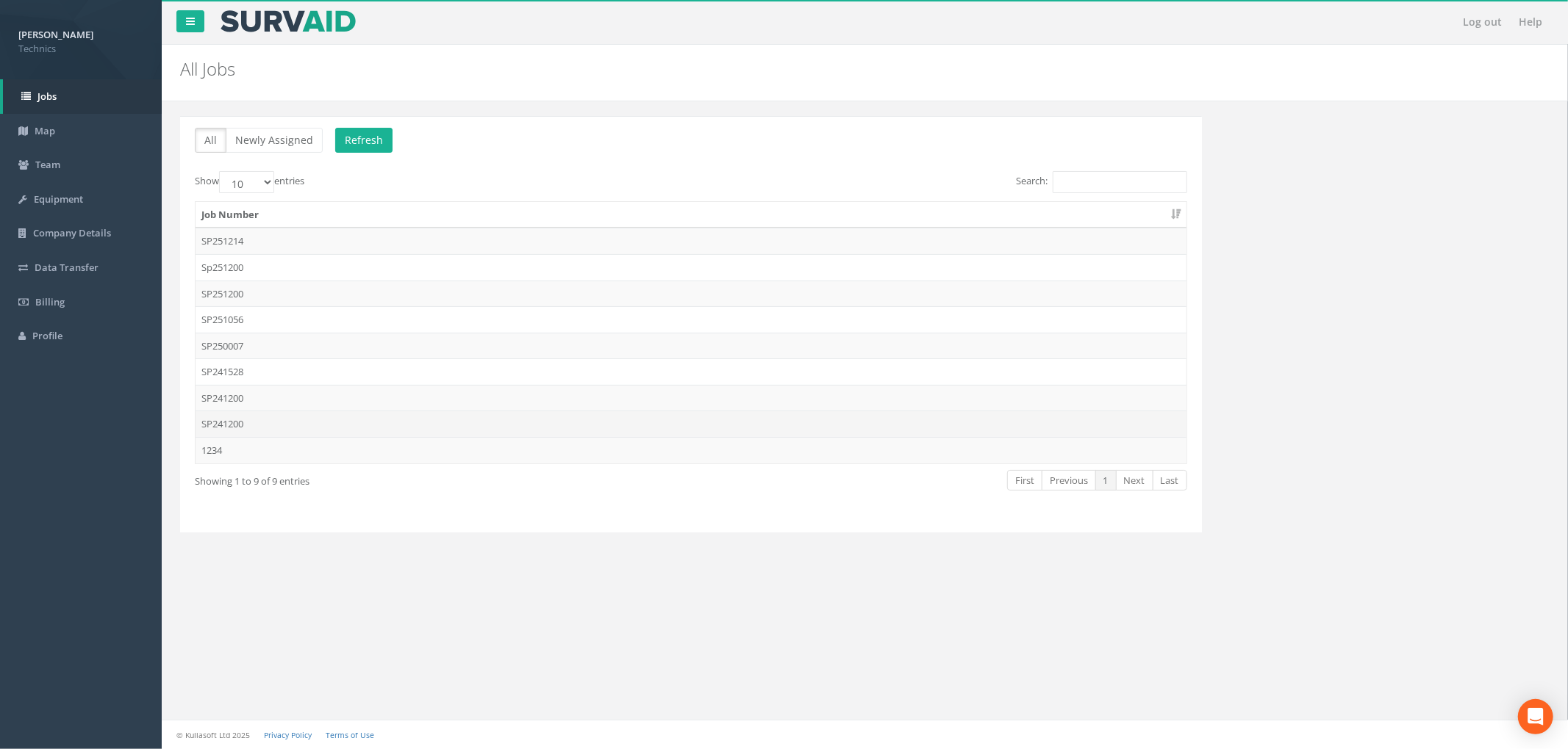
click at [419, 418] on td "SP241200" at bounding box center [691, 423] width 991 height 26
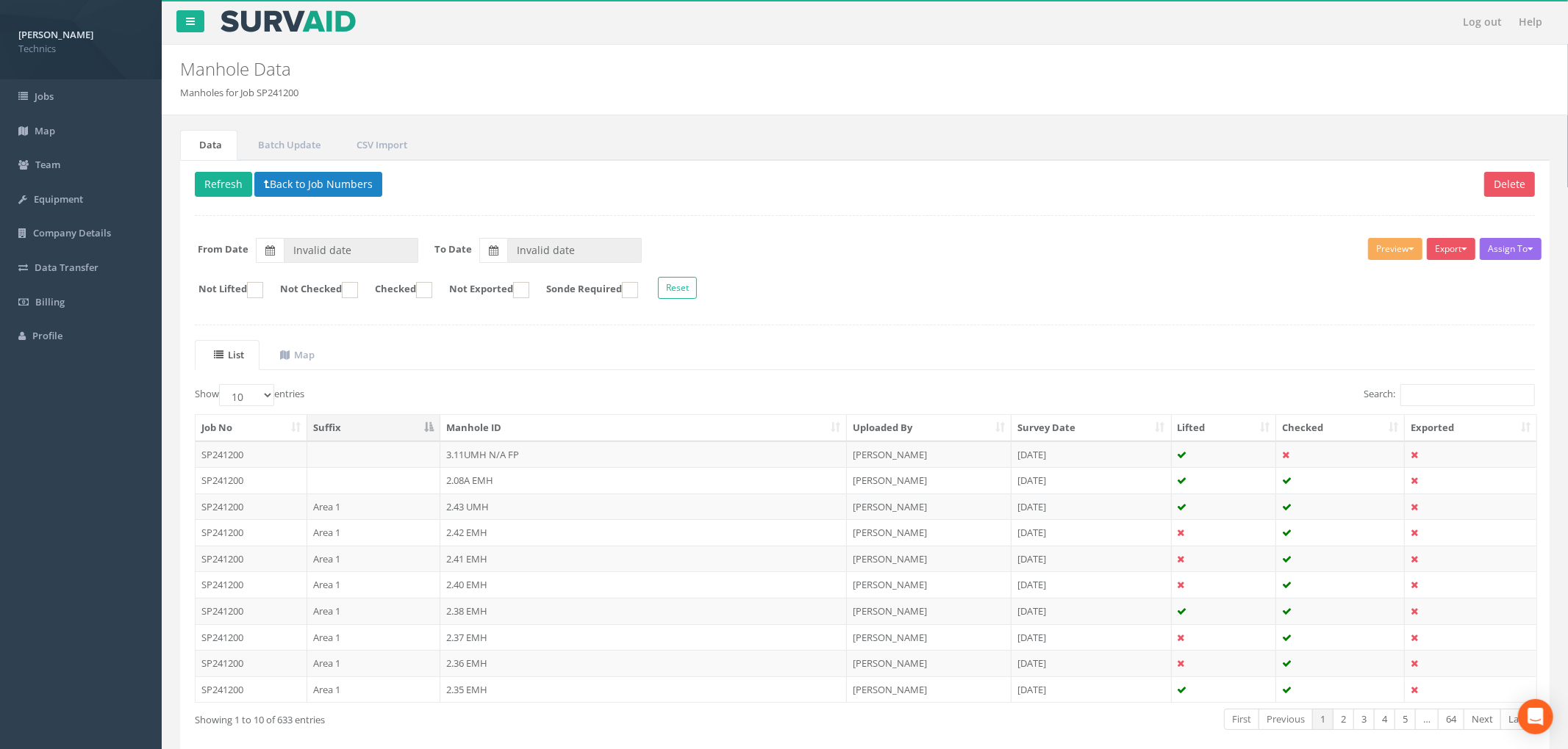
type input "[DATE]"
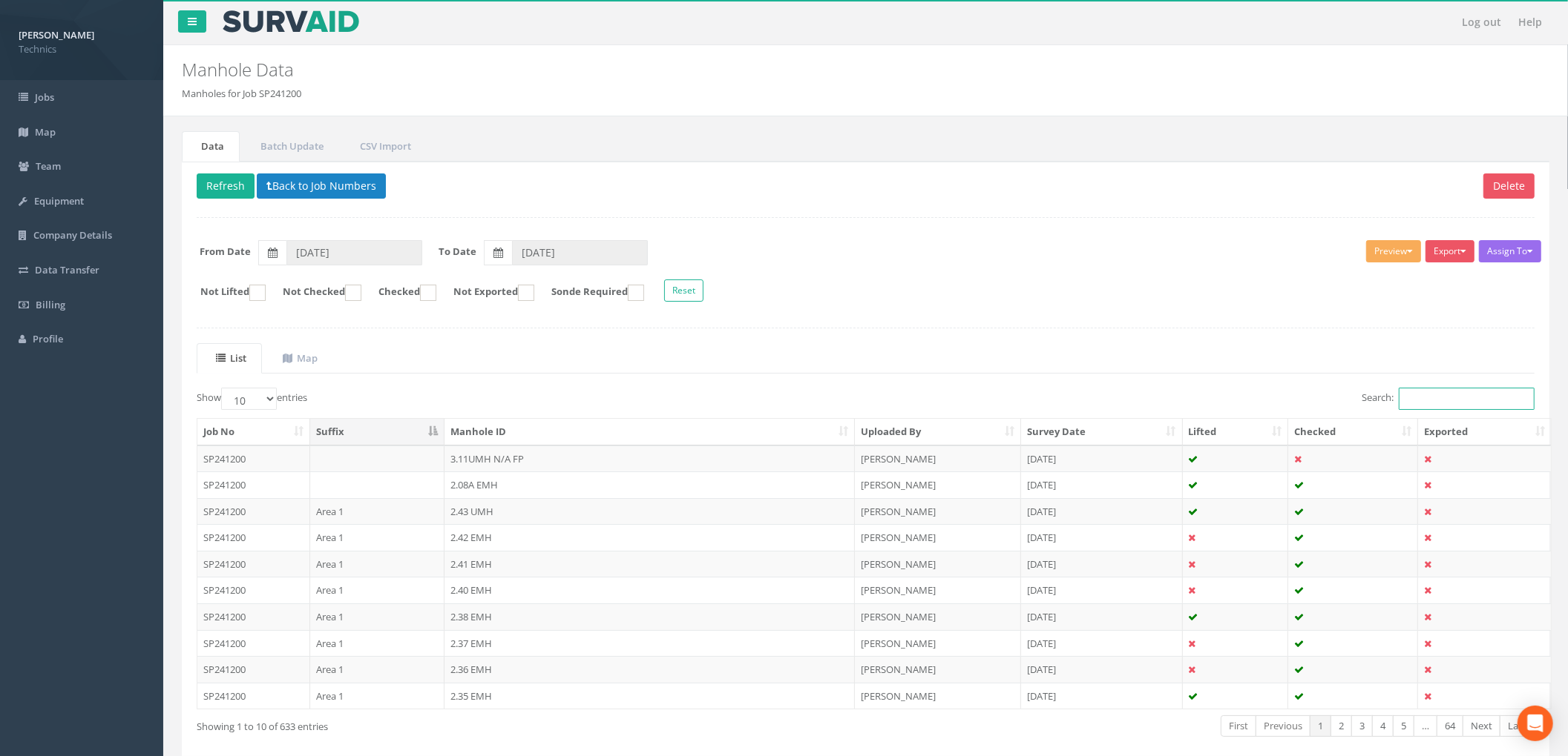
click at [1435, 410] on input "Search:" at bounding box center [1466, 399] width 136 height 22
click at [1435, 407] on input "Search:" at bounding box center [1466, 399] width 136 height 22
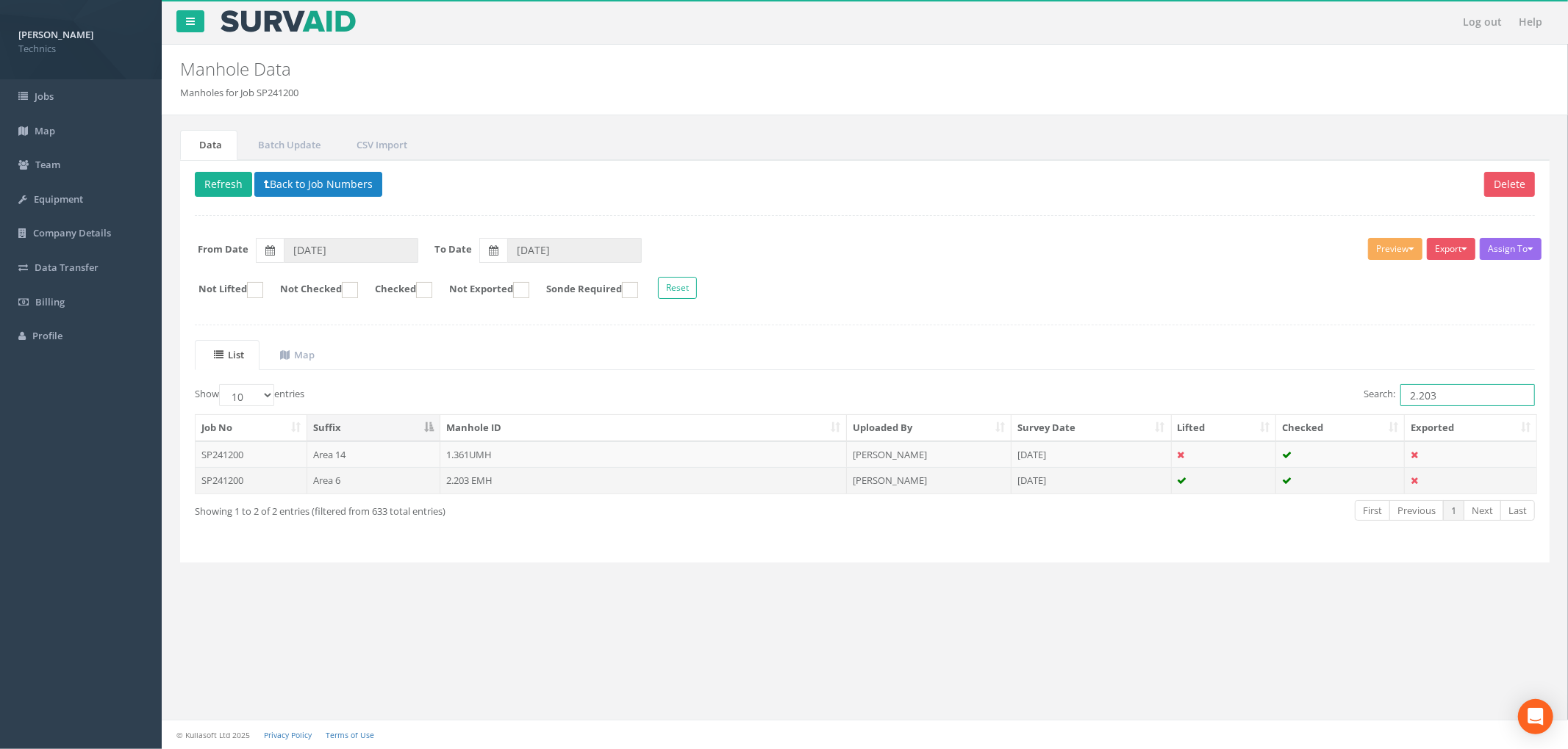
type input "2.203"
click at [756, 493] on td "2.203 EMH" at bounding box center [643, 480] width 407 height 26
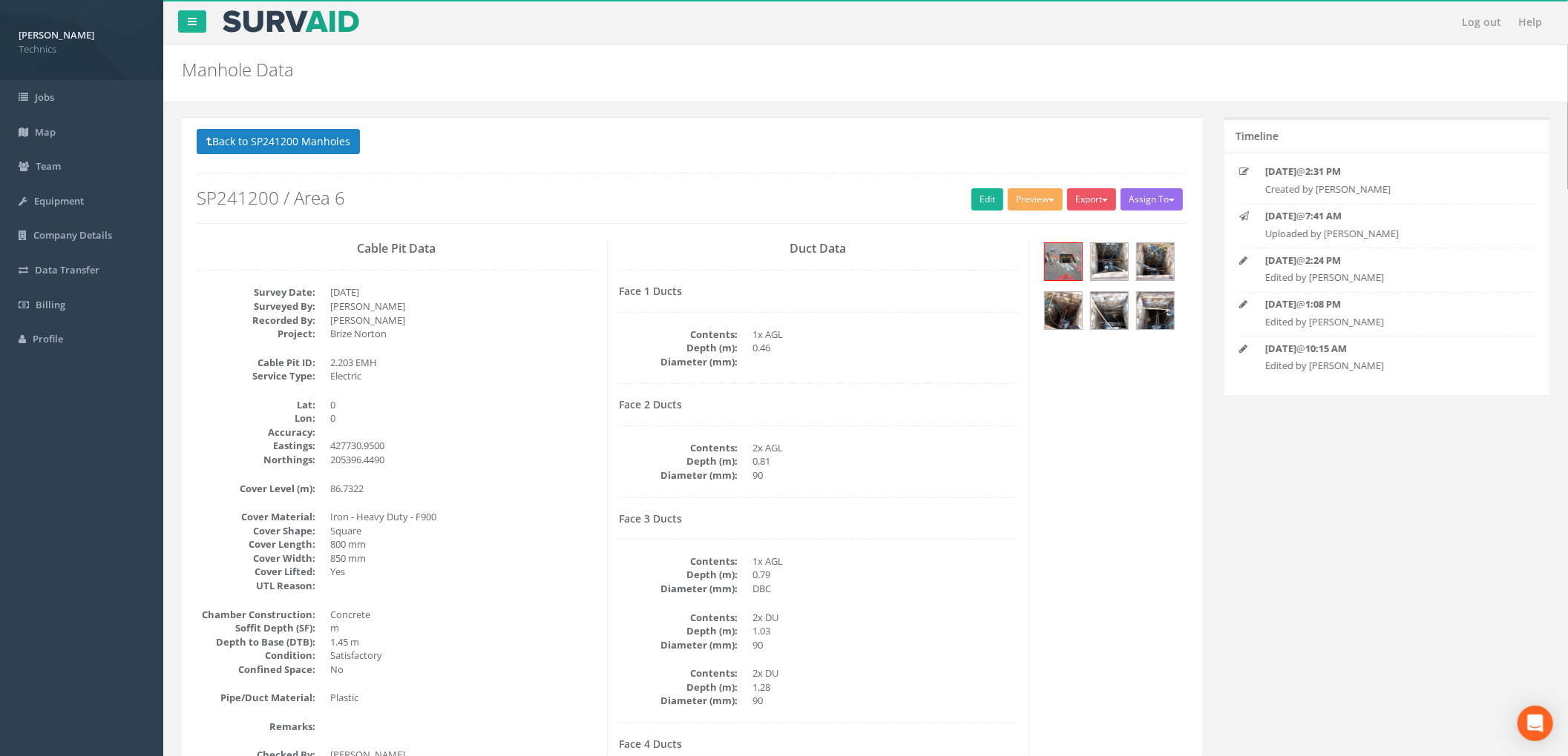
click at [512, 406] on dd "0" at bounding box center [463, 405] width 266 height 14
click at [1111, 258] on img at bounding box center [1108, 261] width 37 height 37
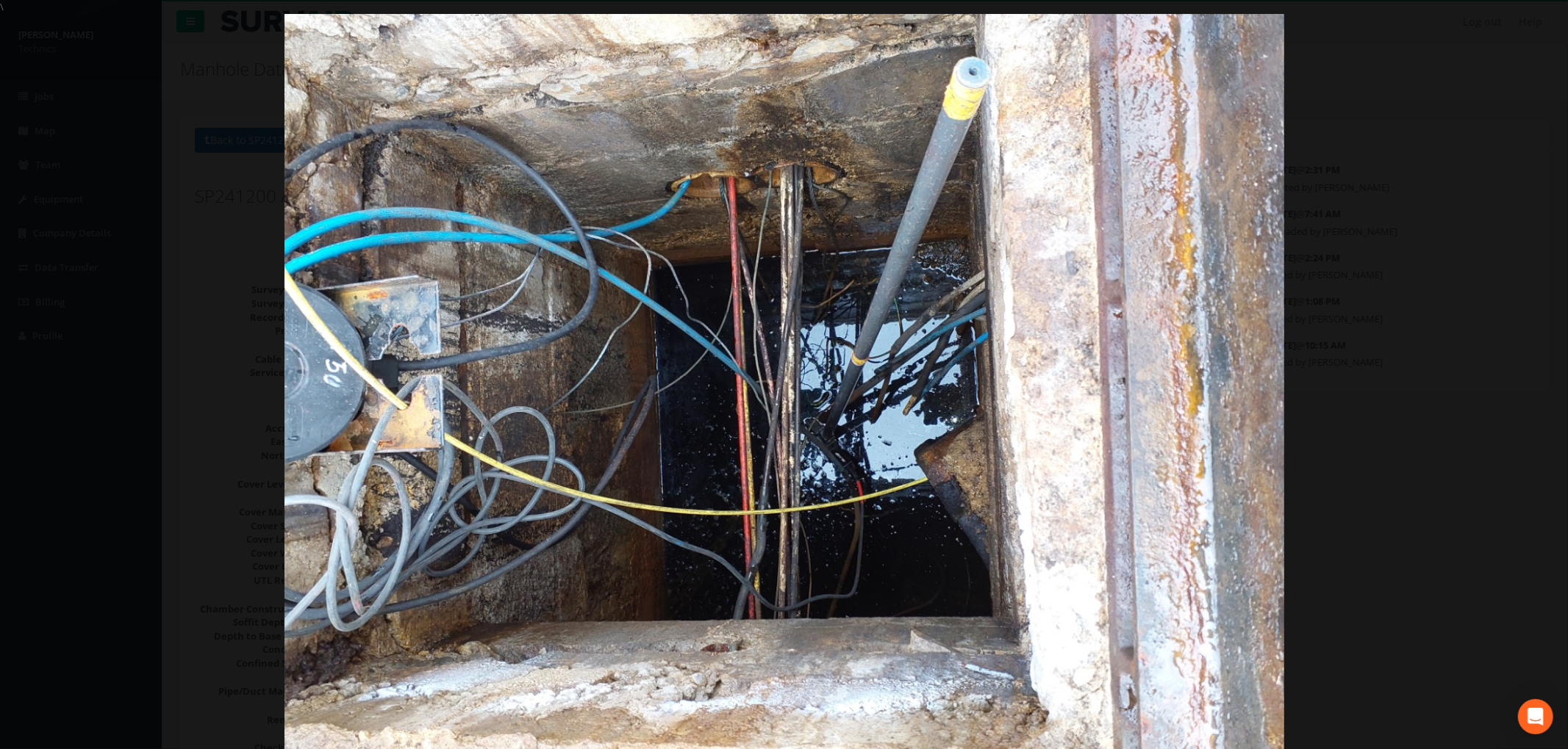
click at [1417, 254] on div at bounding box center [784, 388] width 1568 height 749
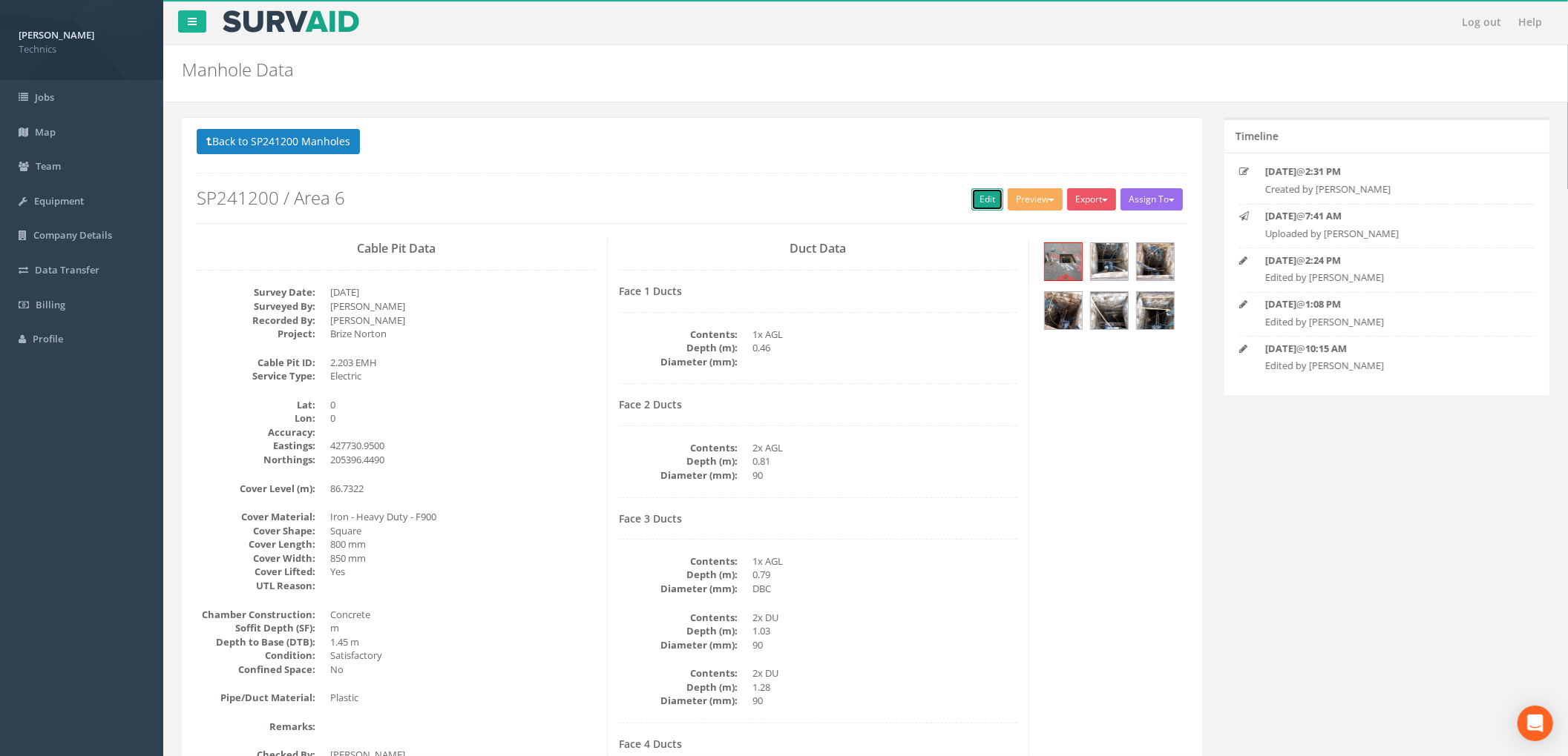
click at [988, 203] on link "Edit" at bounding box center [986, 200] width 32 height 22
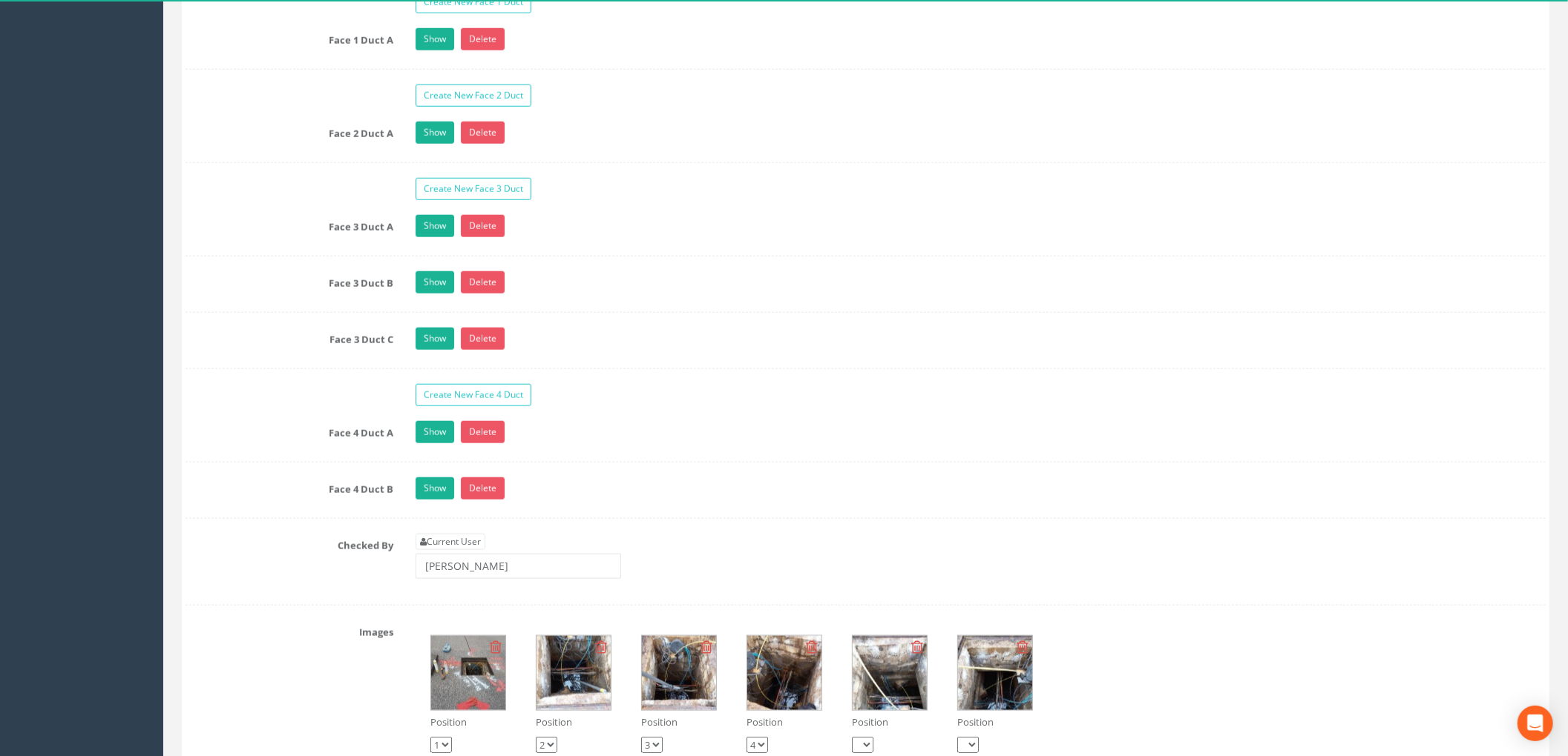
scroll to position [1582, 0]
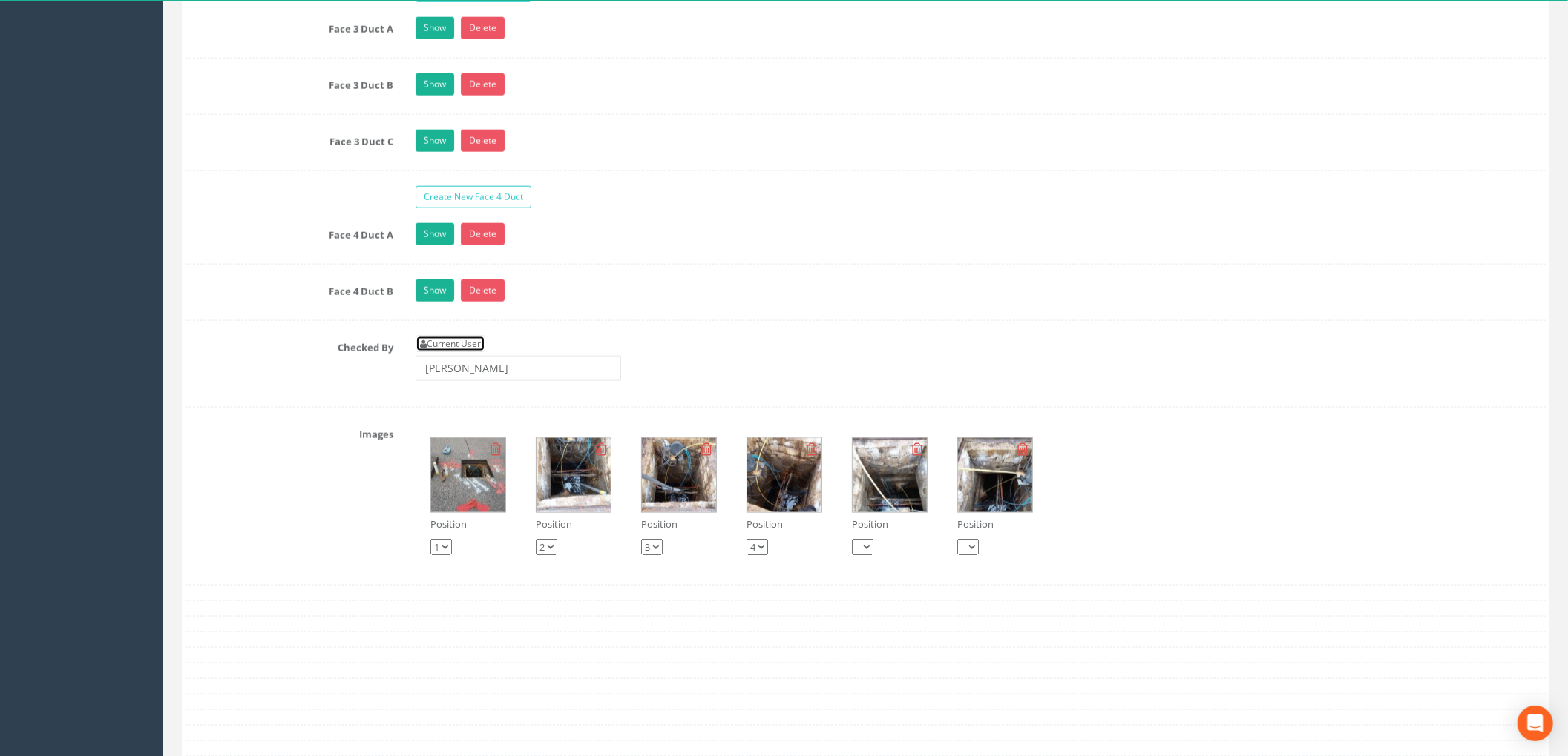
click at [478, 352] on link "Current User" at bounding box center [450, 344] width 70 height 16
type input "[PERSON_NAME]"
click at [476, 352] on link "Current User" at bounding box center [450, 344] width 70 height 16
drag, startPoint x: 521, startPoint y: 380, endPoint x: 273, endPoint y: 384, distance: 248.0
click at [273, 384] on div "Checked By Current User [PERSON_NAME]" at bounding box center [866, 365] width 1382 height 57
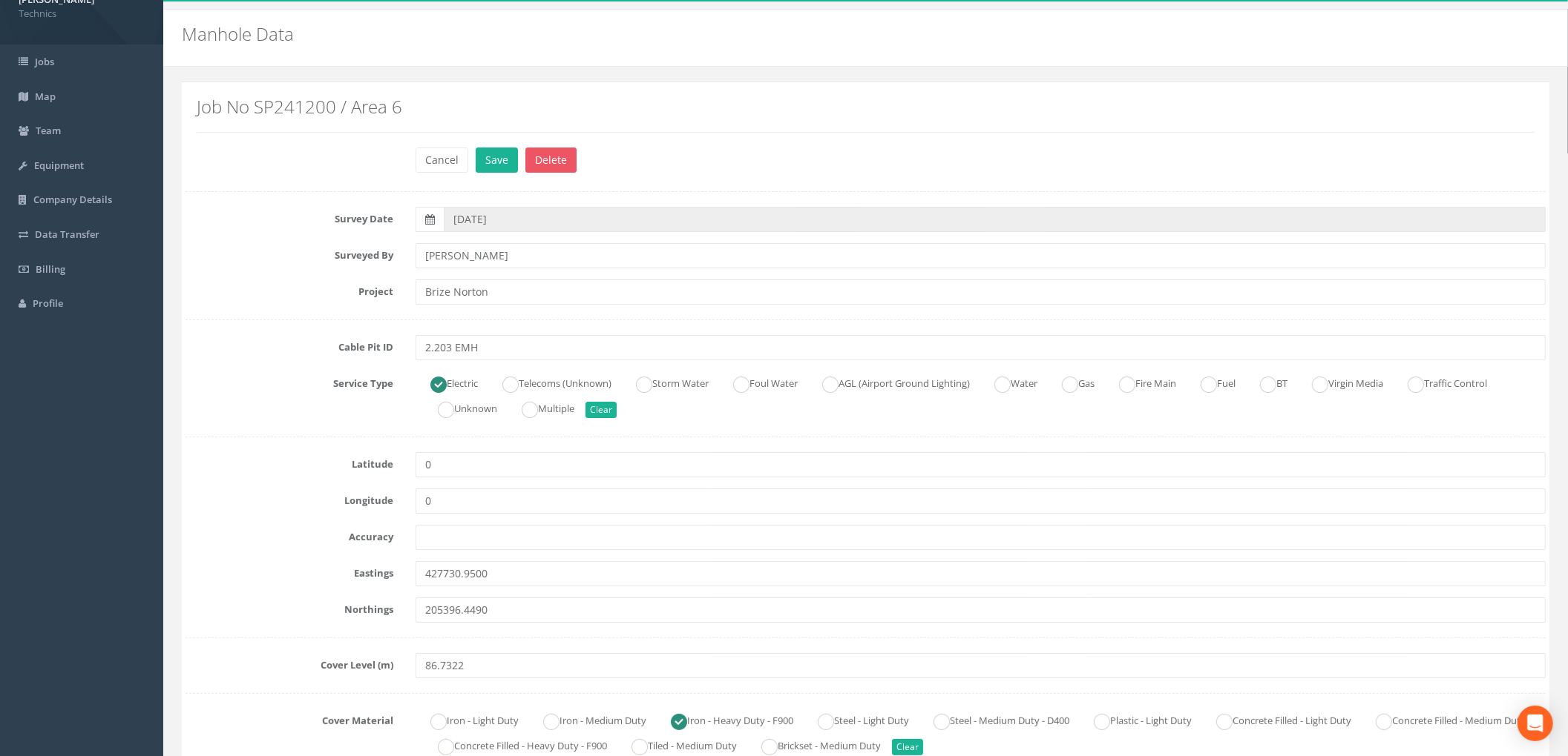
scroll to position [0, 0]
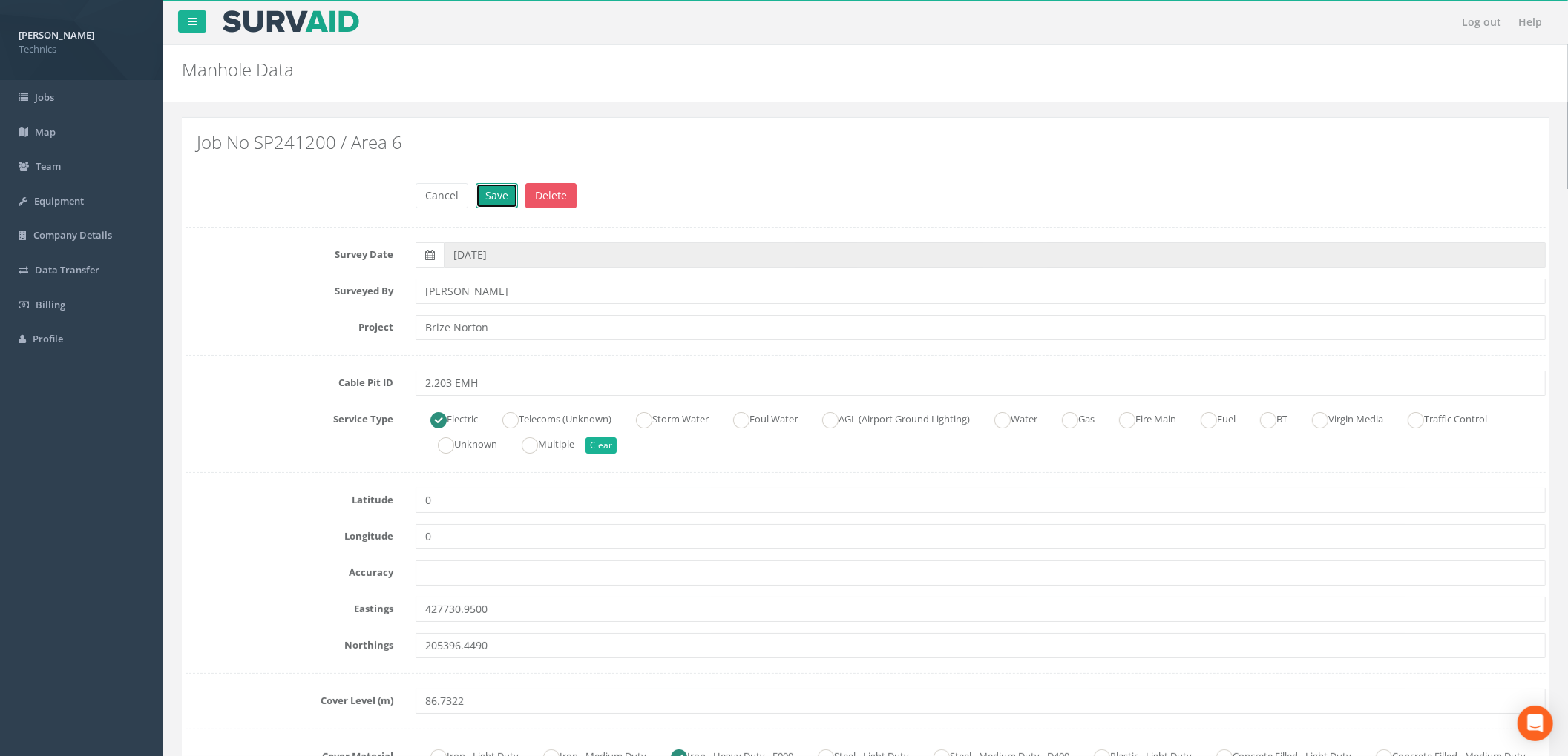
click at [487, 201] on button "Save" at bounding box center [497, 195] width 42 height 25
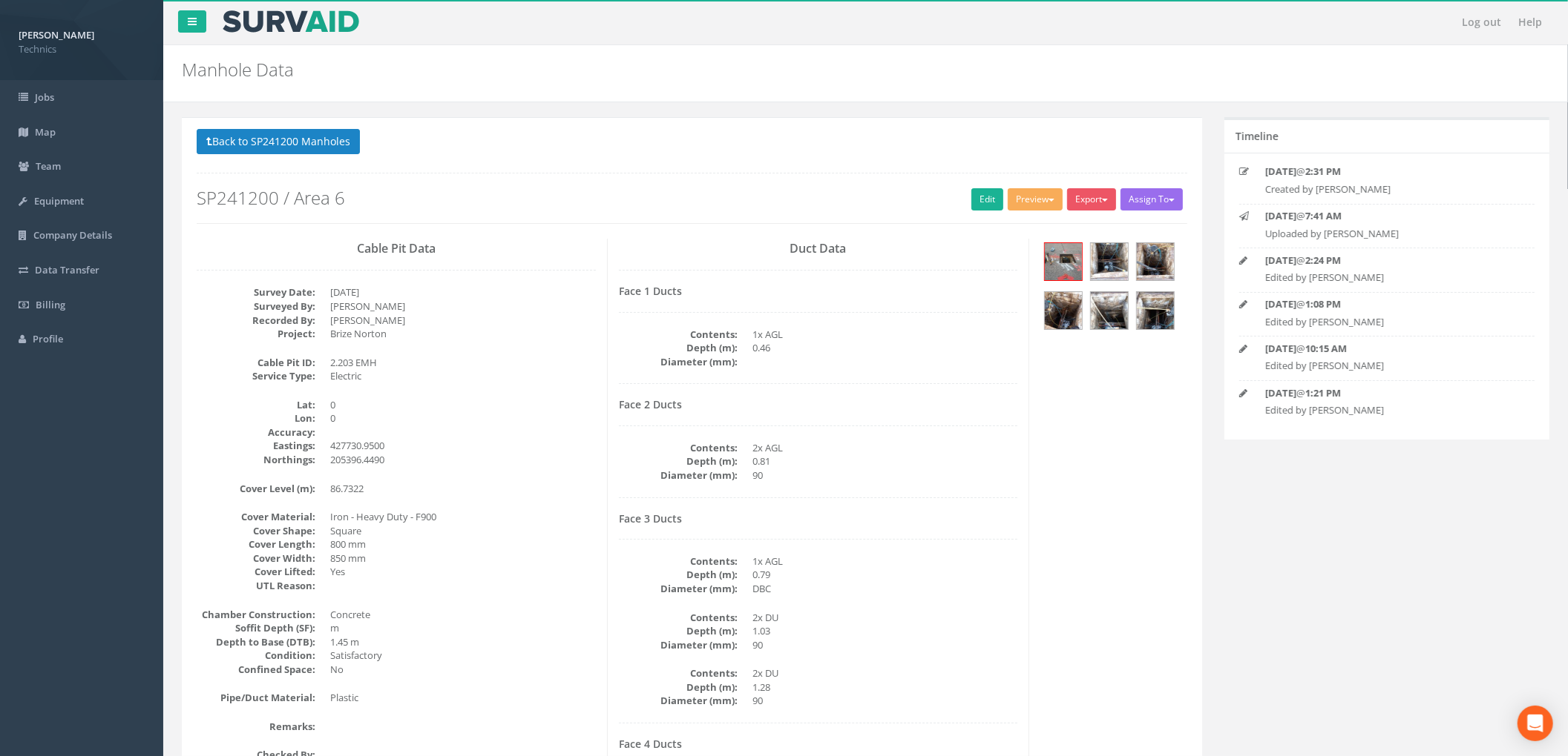
click at [945, 366] on dd at bounding box center [885, 362] width 266 height 14
click at [1041, 390] on div "Cable Pit Data Survey Date: [DATE] Surveyed By: [PERSON_NAME] Recorded By: [PER…" at bounding box center [692, 566] width 1013 height 654
click at [336, 154] on button "Back to SP241200 Manholes" at bounding box center [278, 141] width 164 height 25
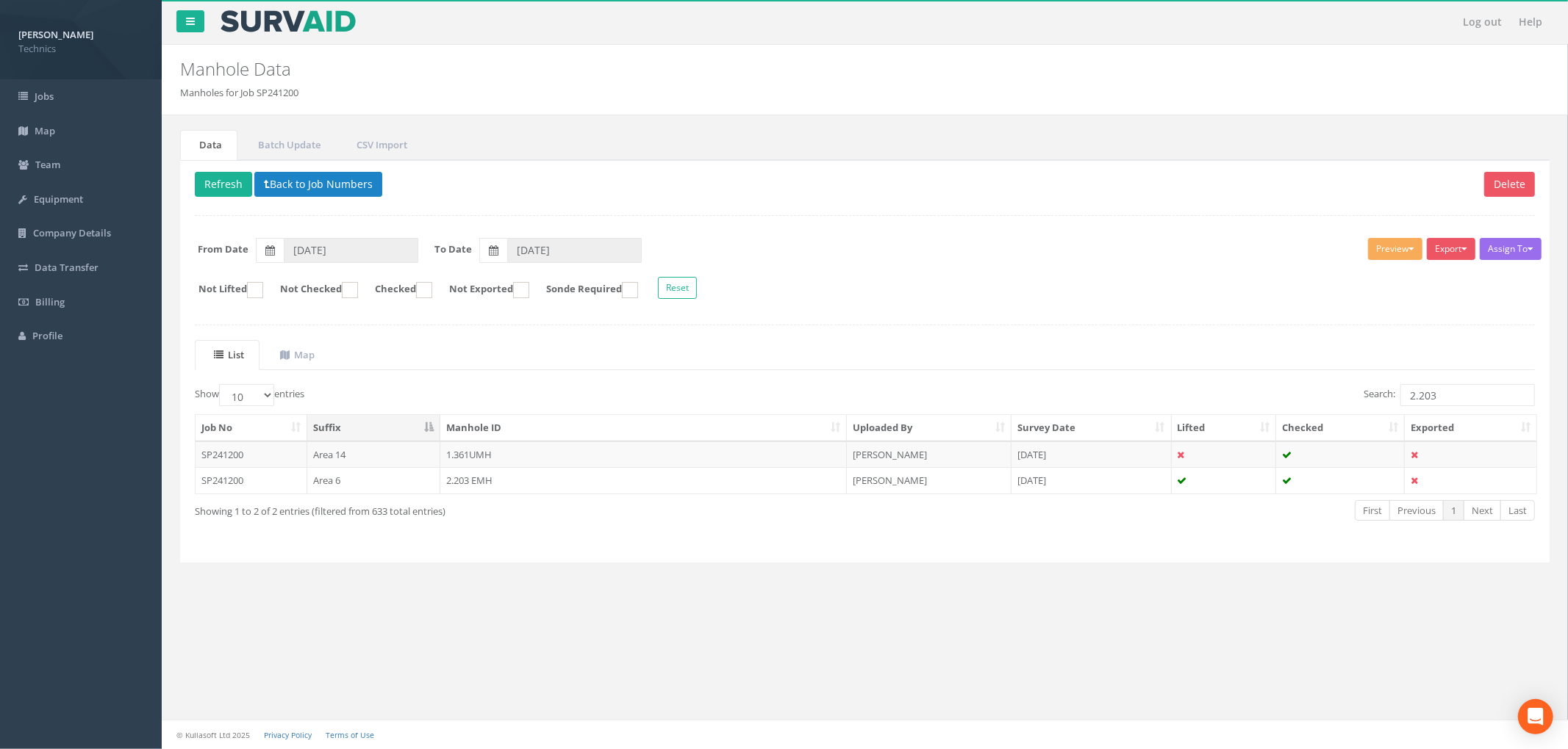
click at [853, 370] on ul "List Map" at bounding box center [865, 354] width 1340 height 30
drag, startPoint x: 1473, startPoint y: 402, endPoint x: 1261, endPoint y: 402, distance: 212.0
click at [1261, 402] on div "Search: 2.203" at bounding box center [1206, 397] width 659 height 26
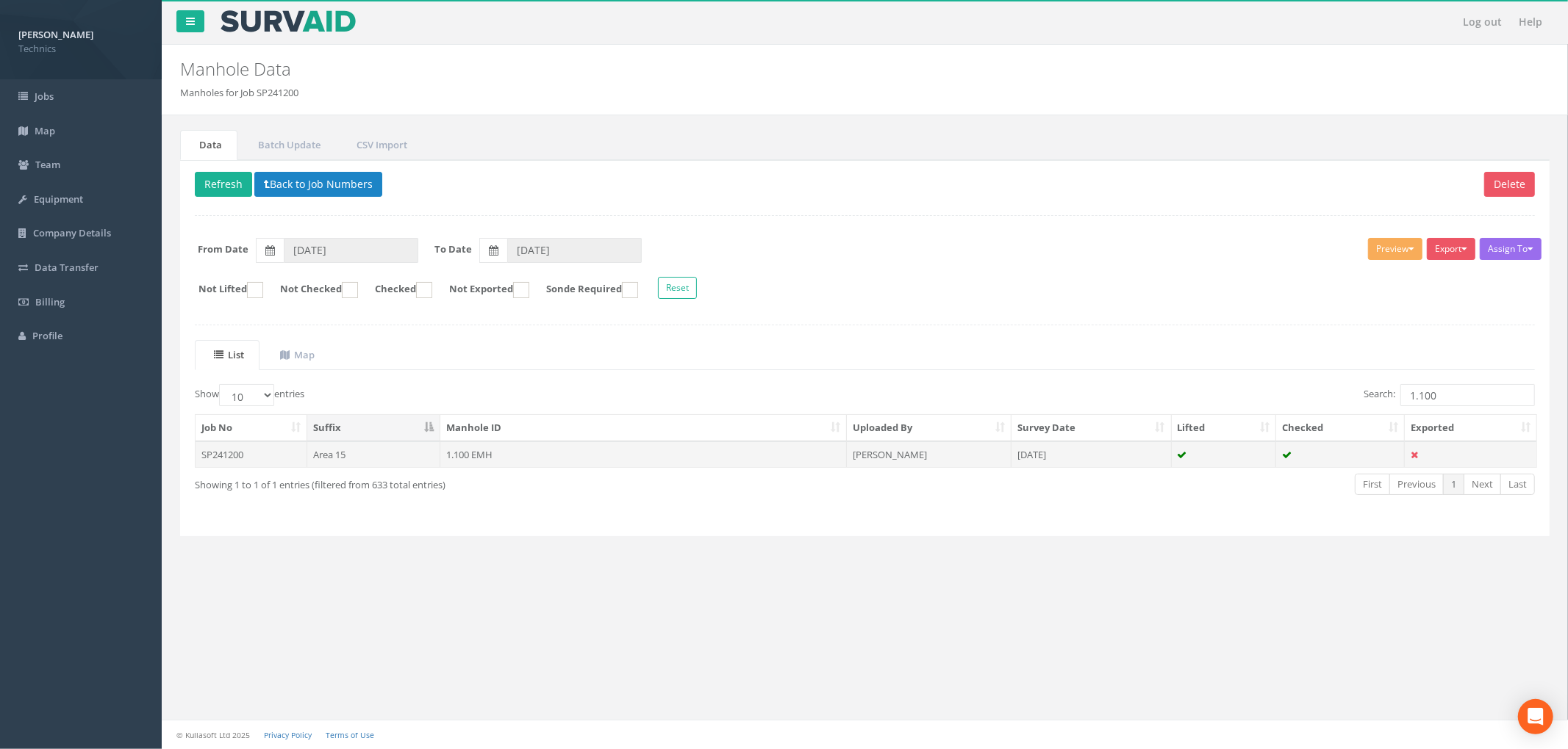
click at [691, 459] on td "1.100 EMH" at bounding box center [643, 454] width 407 height 26
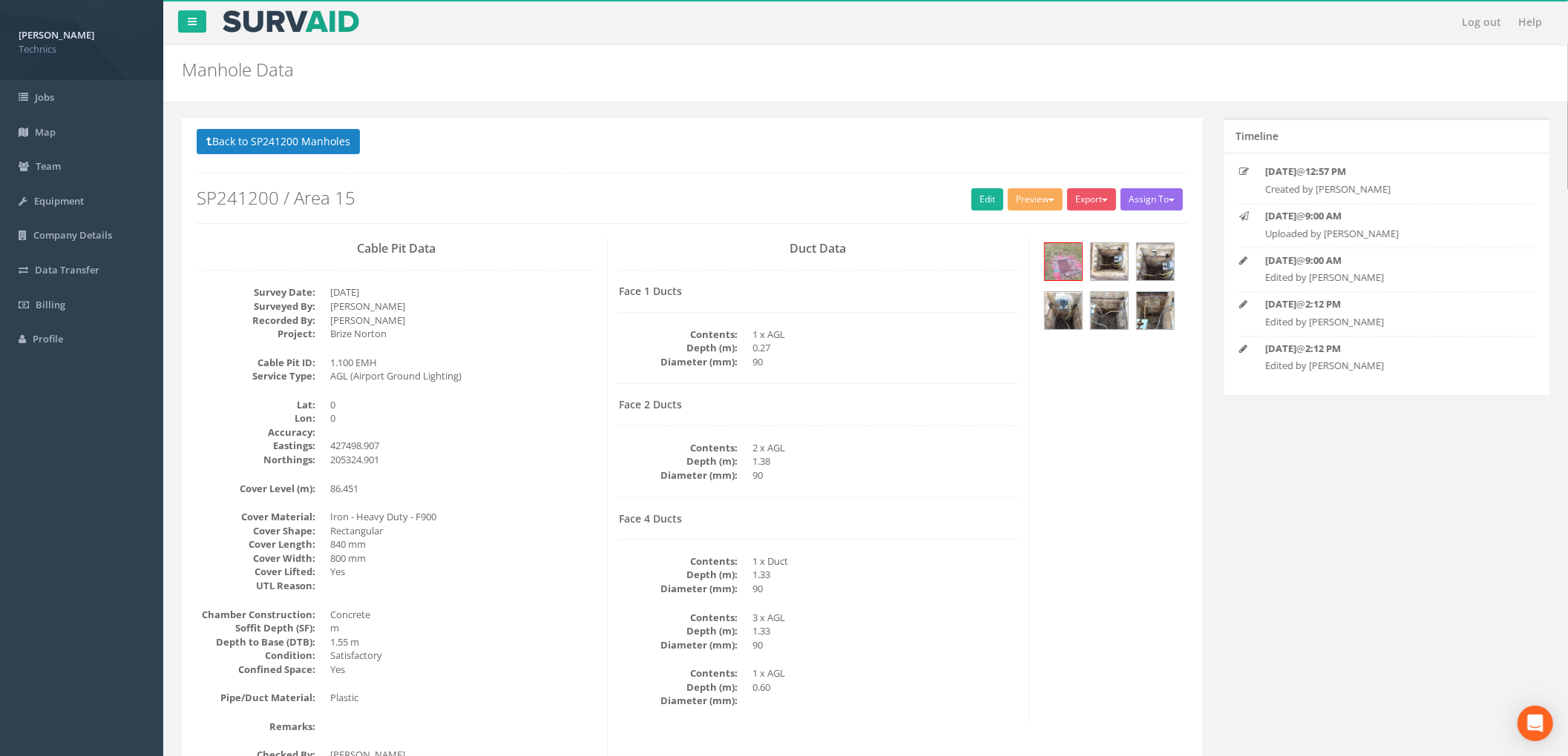
click at [897, 338] on dd "1 x AGL" at bounding box center [885, 335] width 266 height 14
click at [336, 150] on button "Back to SP241200 Manholes" at bounding box center [278, 141] width 164 height 25
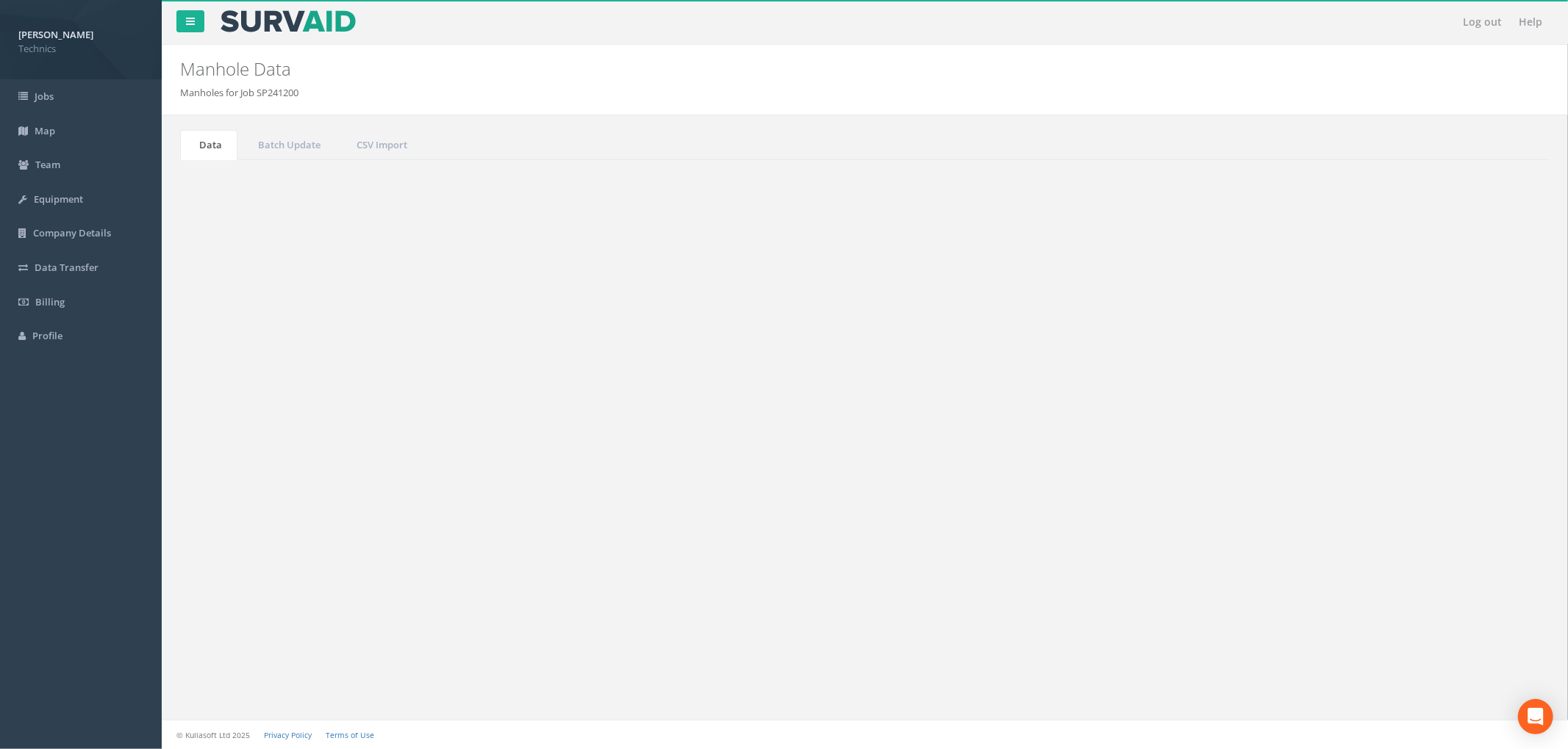
drag, startPoint x: 1455, startPoint y: 400, endPoint x: 1377, endPoint y: 400, distance: 78.0
click at [1377, 400] on label "Search: 1.100" at bounding box center [1449, 395] width 171 height 22
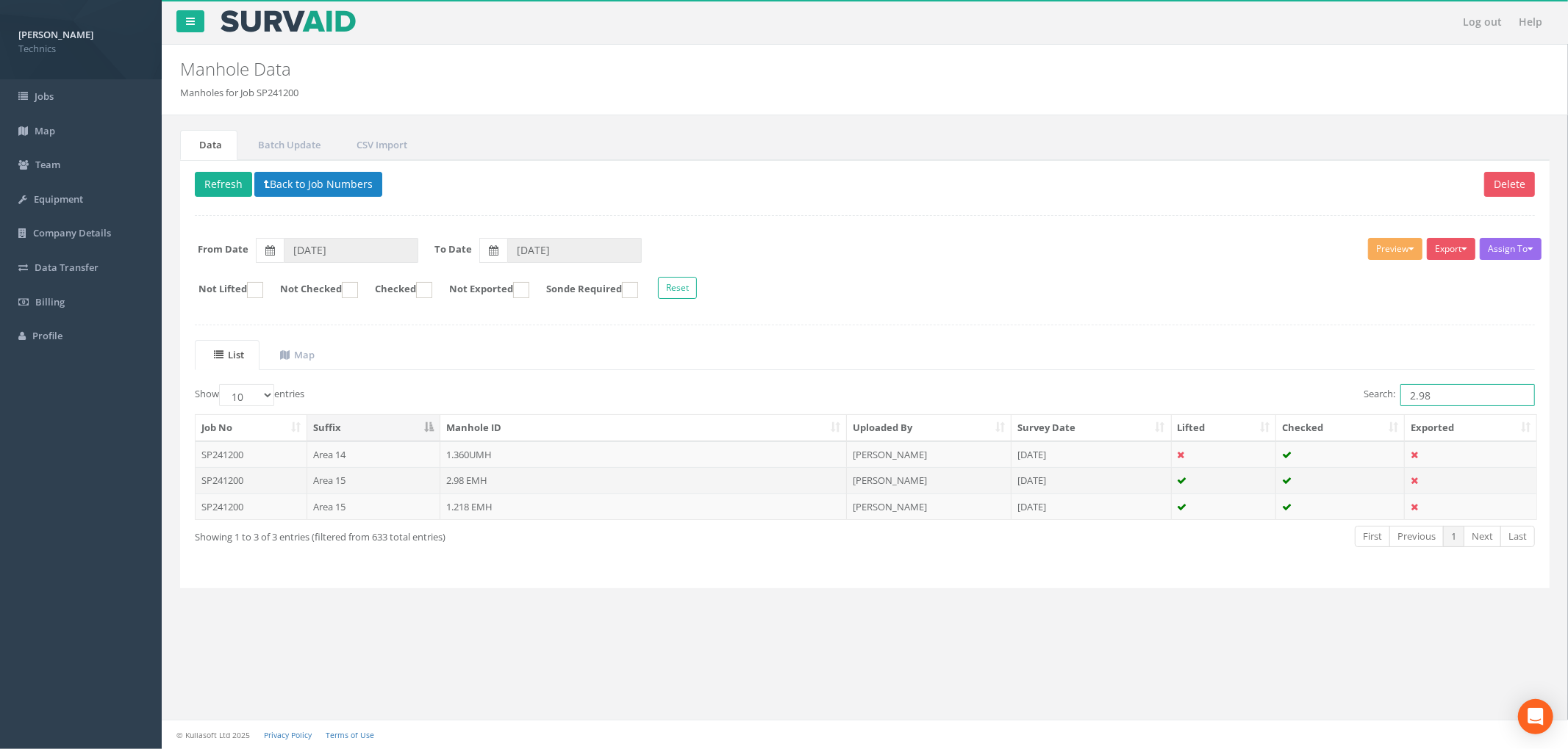
type input "2.98"
click at [1036, 483] on td "[DATE]" at bounding box center [1091, 480] width 160 height 26
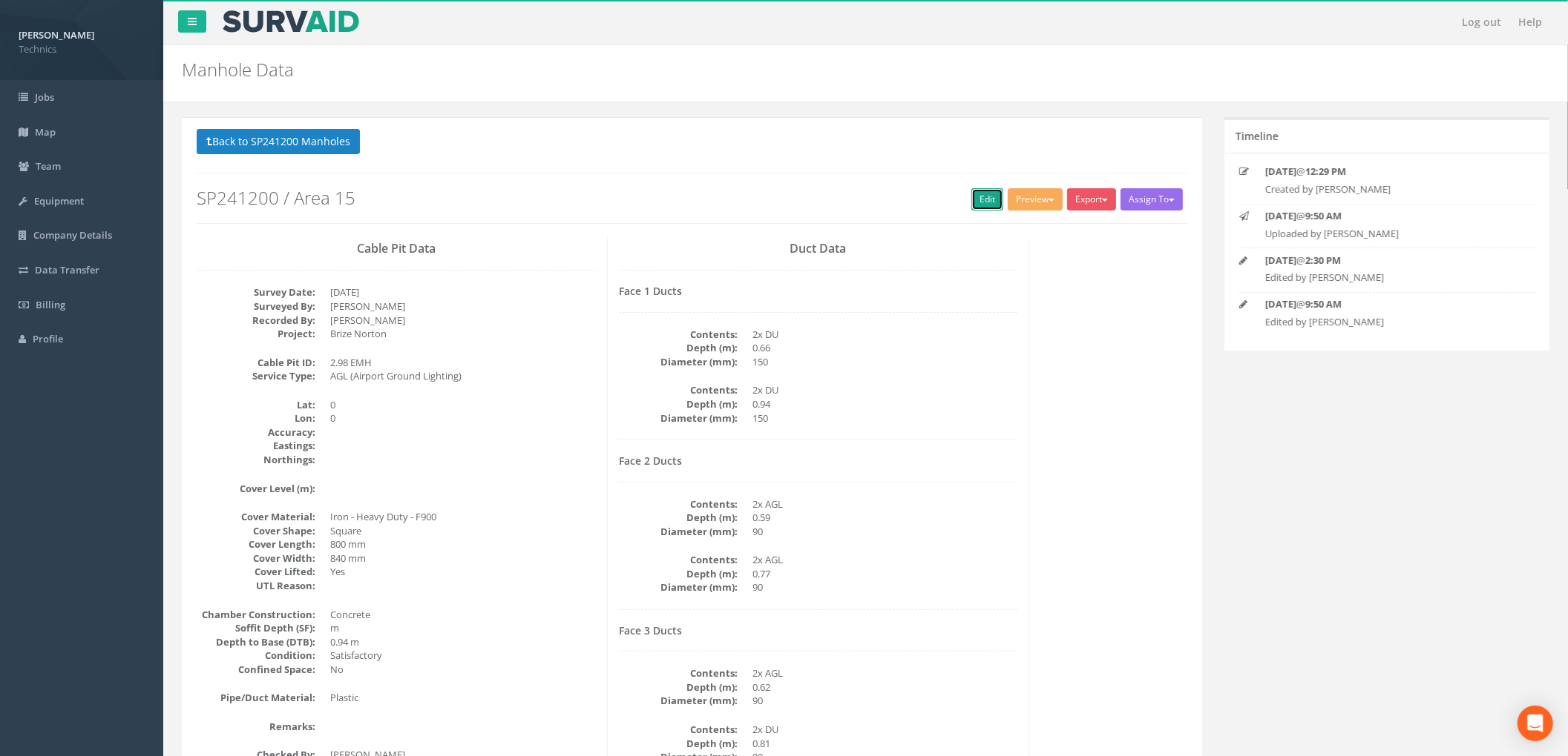
click at [990, 197] on link "Edit" at bounding box center [986, 200] width 32 height 22
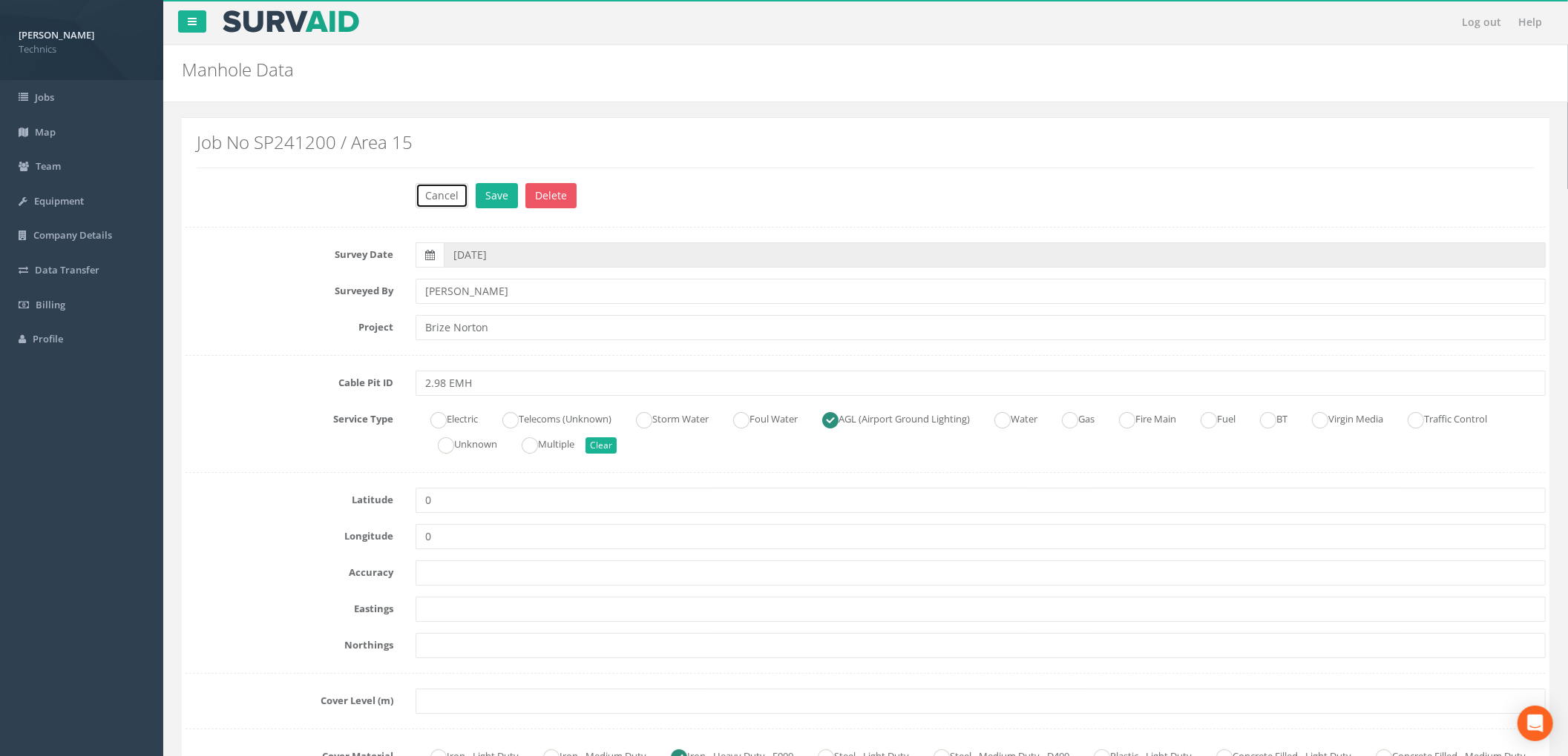
click at [449, 188] on button "Cancel" at bounding box center [441, 195] width 52 height 25
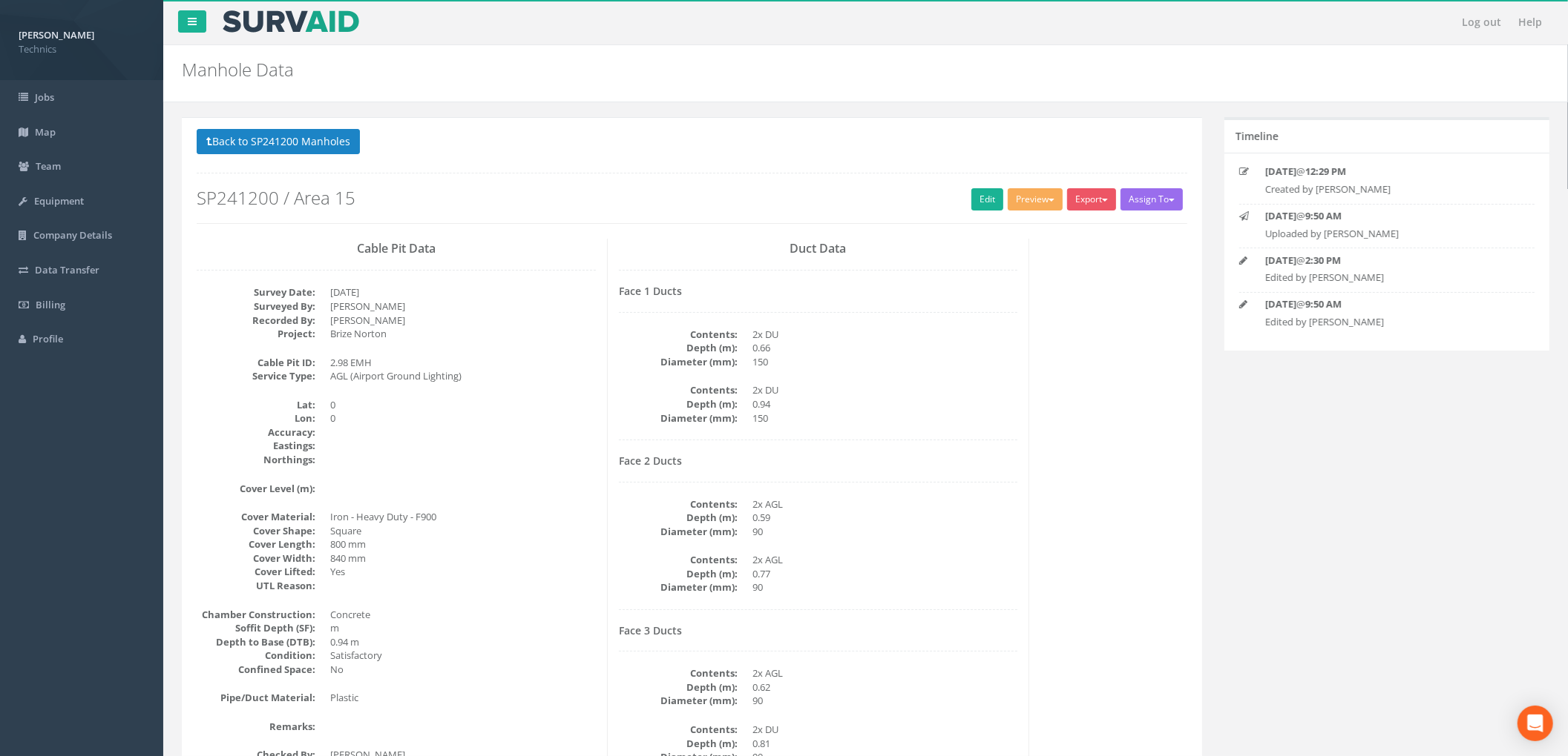
click at [1066, 306] on div "Cable Pit Data Survey Date: [DATE] Surveyed By: [PERSON_NAME] Recorded By: [PER…" at bounding box center [692, 594] width 1013 height 710
click at [835, 354] on dd "0.66" at bounding box center [885, 348] width 266 height 14
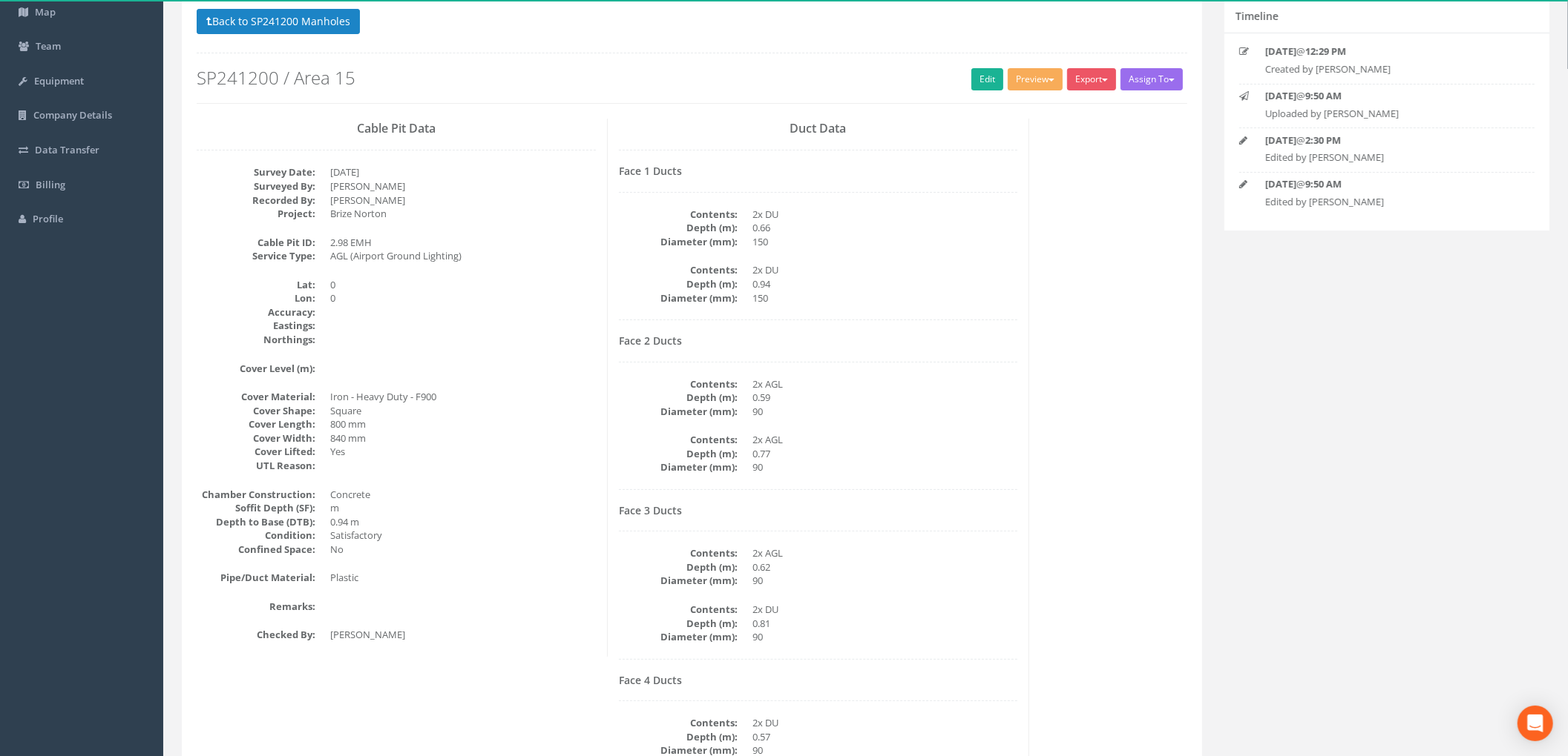
scroll to position [289, 0]
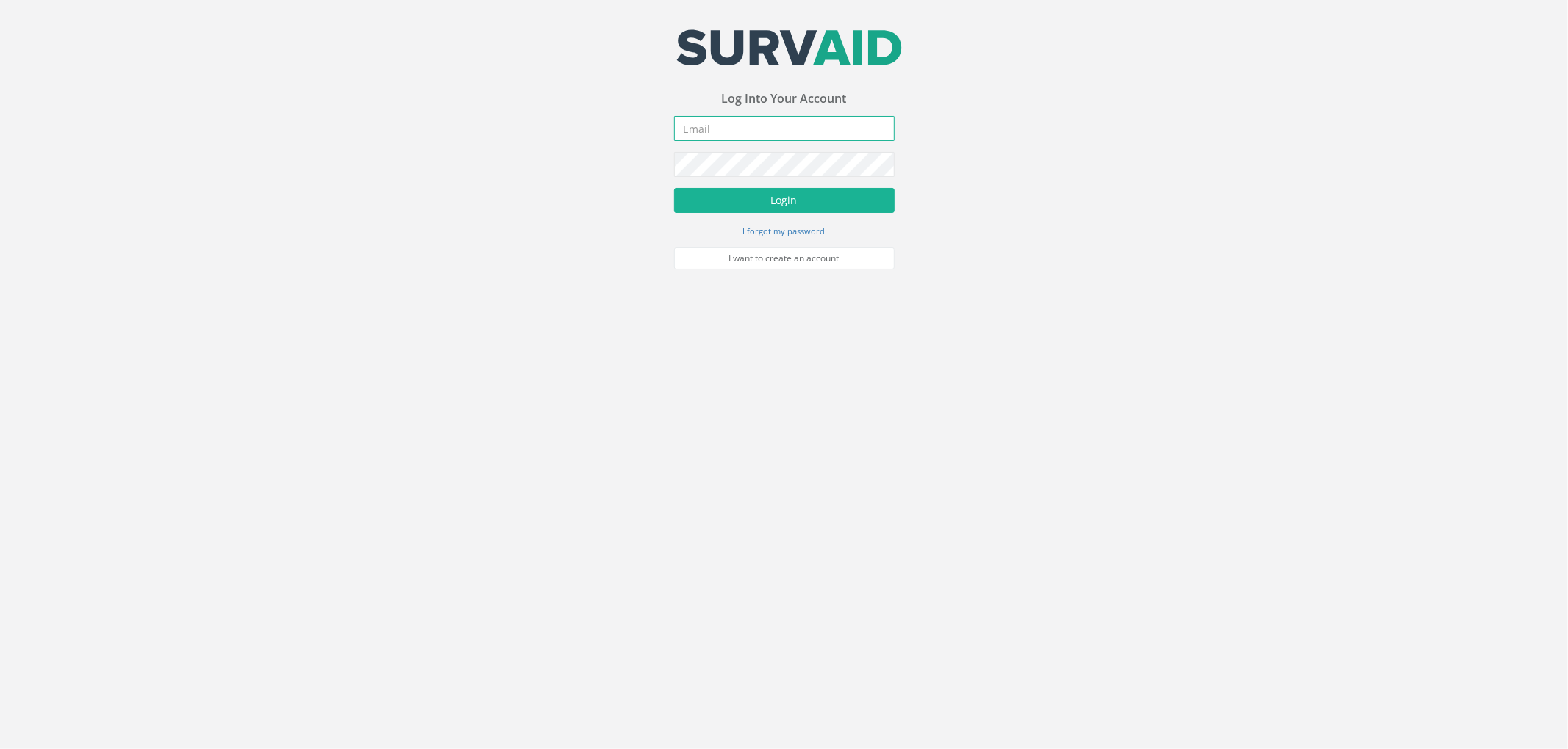
click at [753, 127] on input "email" at bounding box center [784, 128] width 221 height 25
type input "[EMAIL_ADDRESS][DOMAIN_NAME]"
click at [788, 200] on button "Login" at bounding box center [784, 200] width 221 height 25
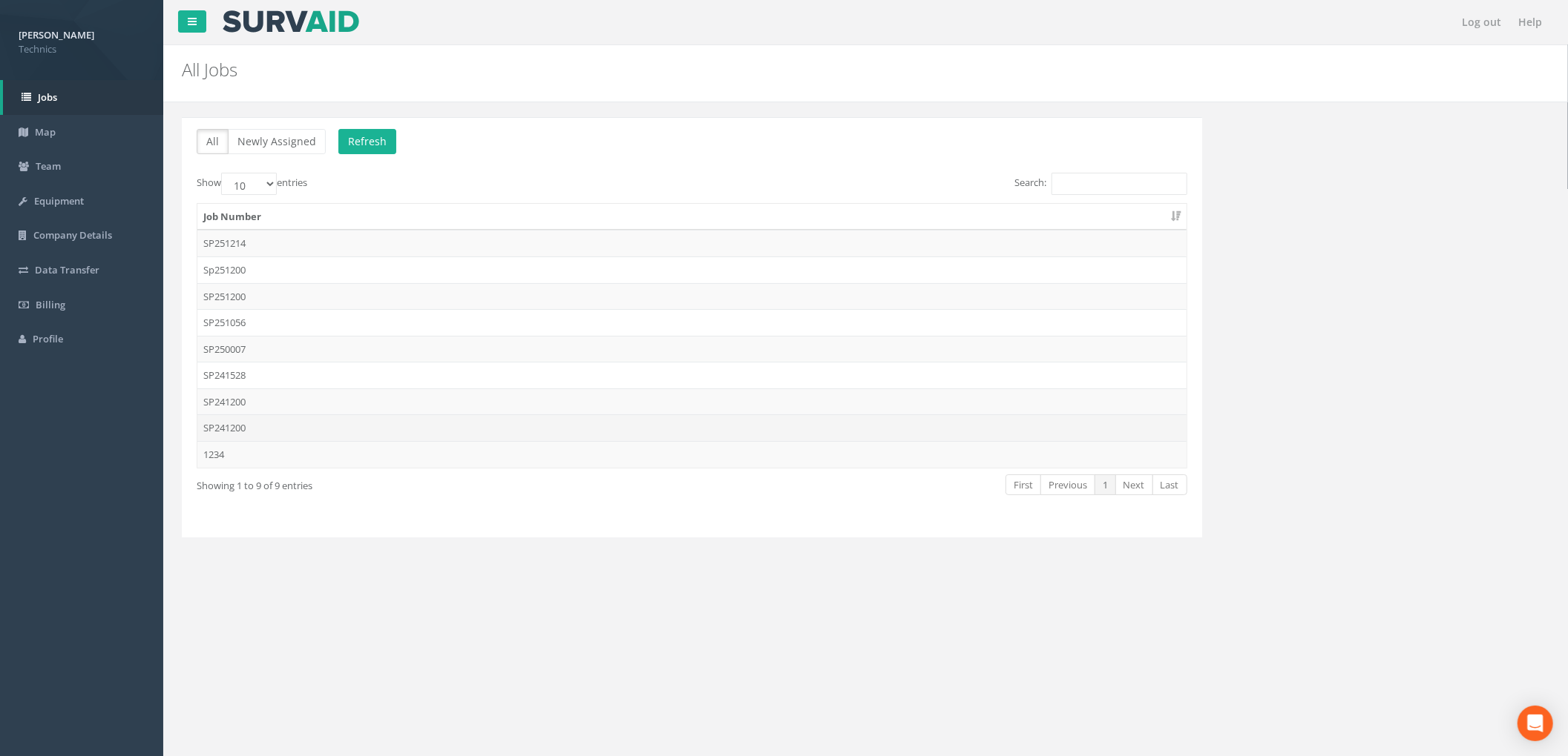
click at [405, 432] on td "SP241200" at bounding box center [691, 427] width 989 height 27
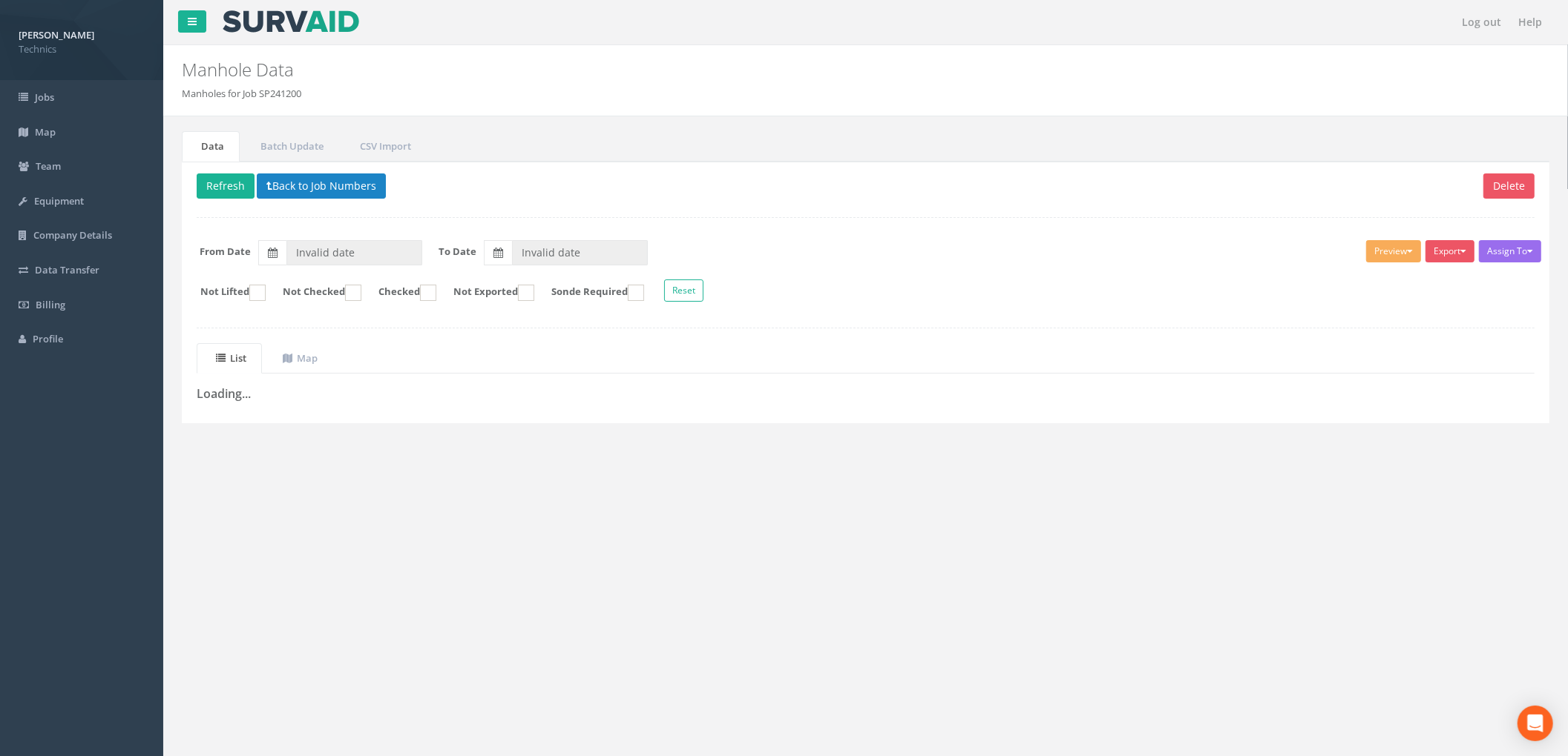
type input "[DATE]"
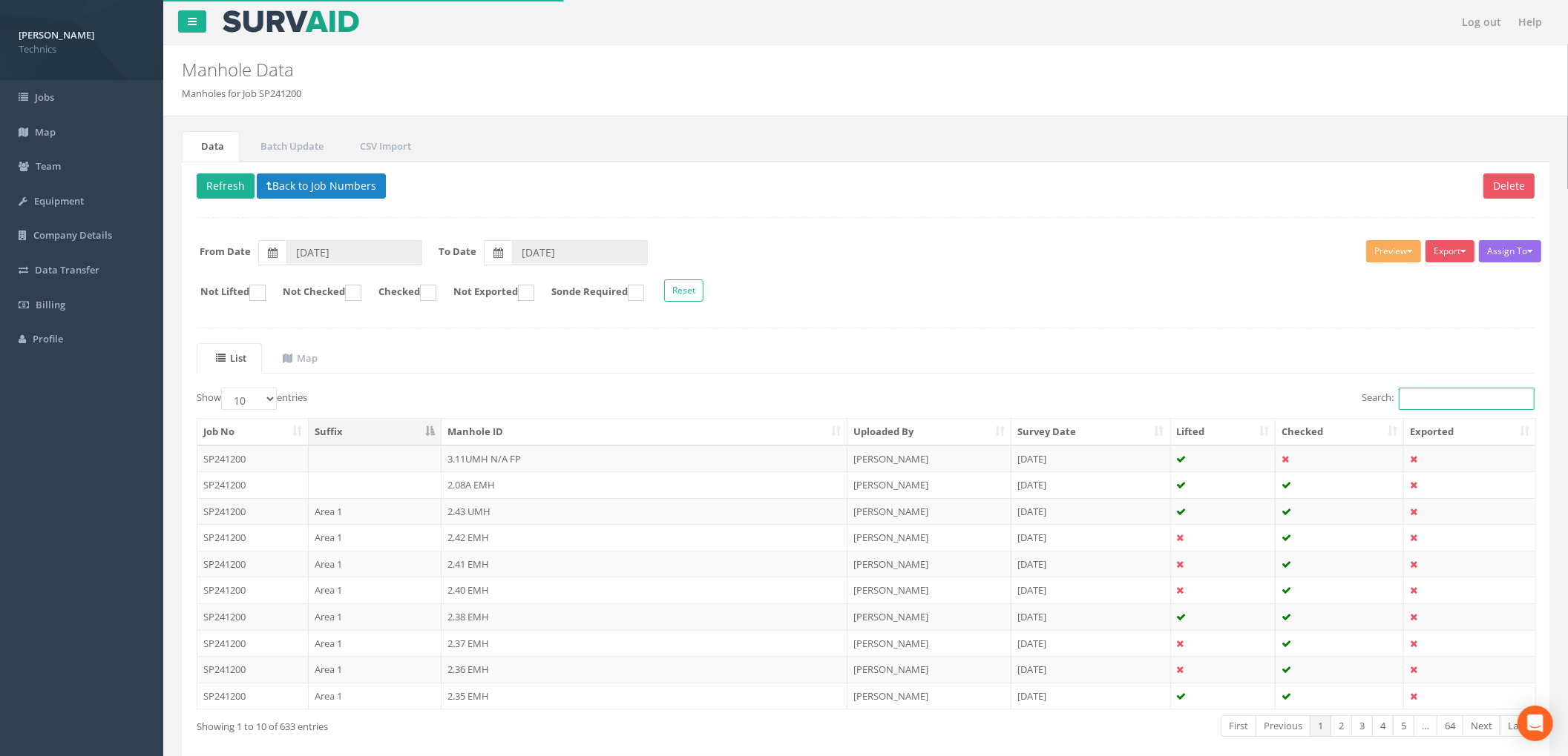
click at [1414, 402] on input "Search:" at bounding box center [1466, 399] width 136 height 22
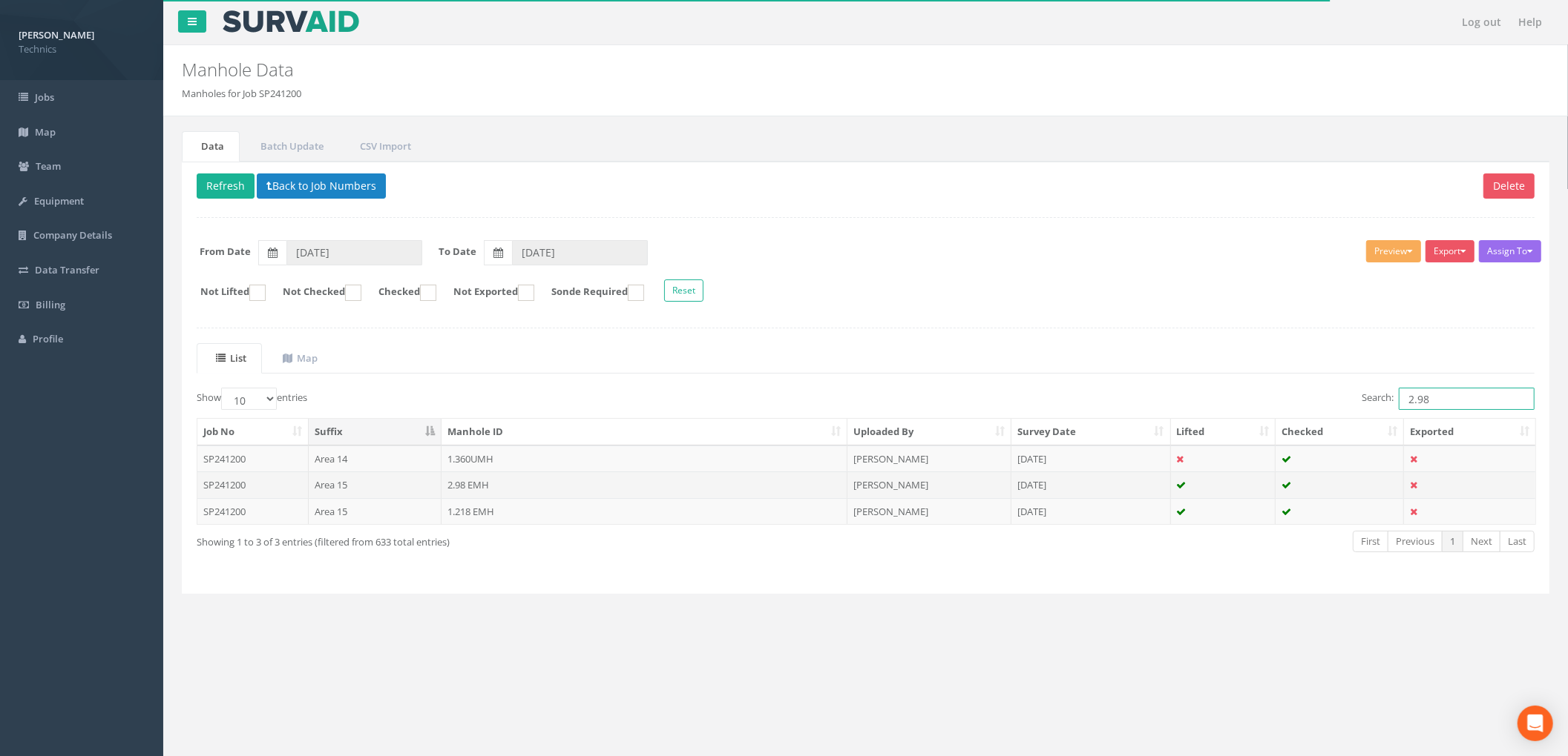
type input "2.98"
click at [631, 482] on td "2.98 EMH" at bounding box center [645, 484] width 406 height 27
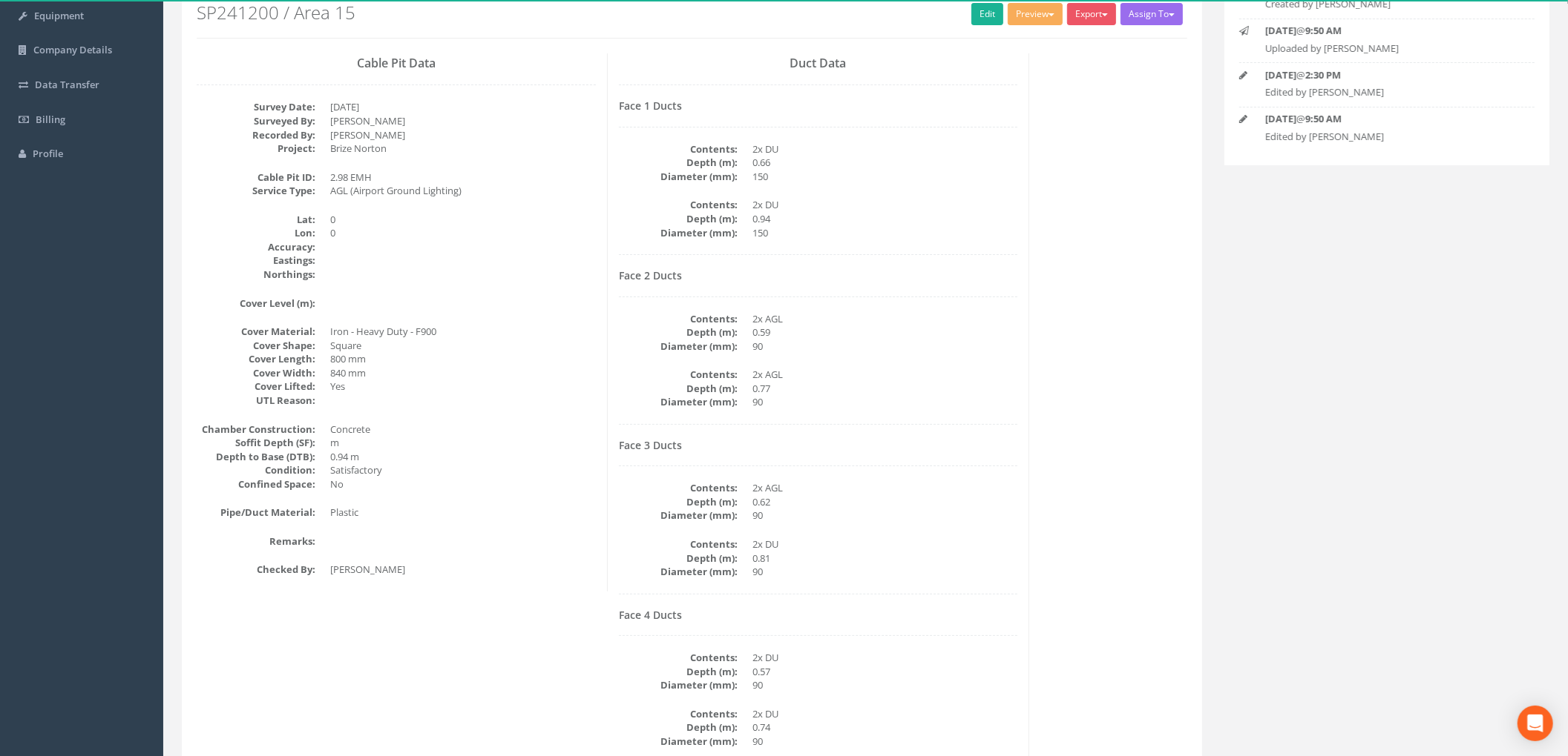
scroll to position [289, 0]
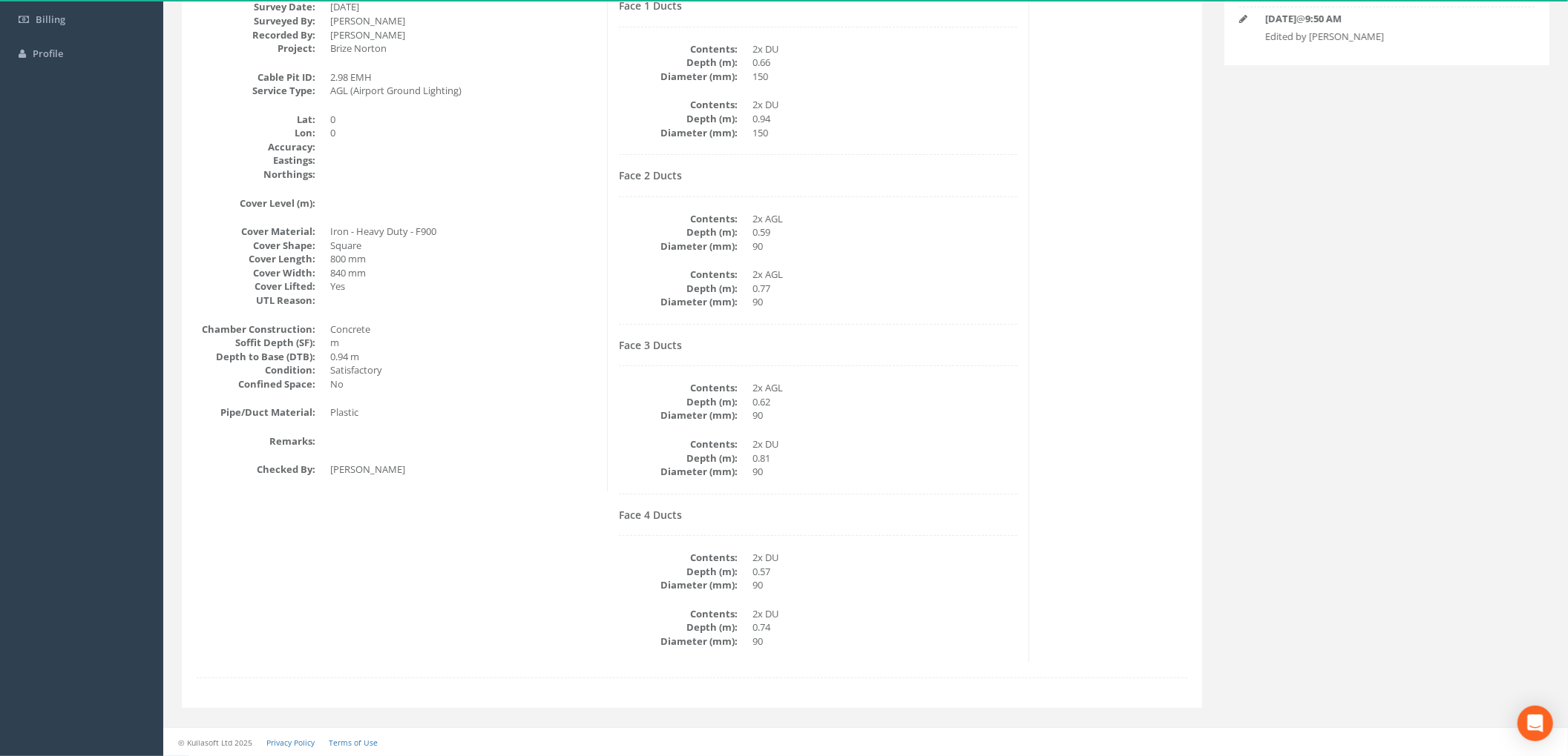
click at [1123, 325] on div "Cable Pit Data Survey Date: [DATE] Surveyed By: [PERSON_NAME] Recorded By: [PER…" at bounding box center [692, 309] width 1013 height 710
click at [384, 576] on div "Cable Pit Data Survey Date: [DATE] Surveyed By: [PERSON_NAME] Recorded By: [PER…" at bounding box center [692, 309] width 1013 height 710
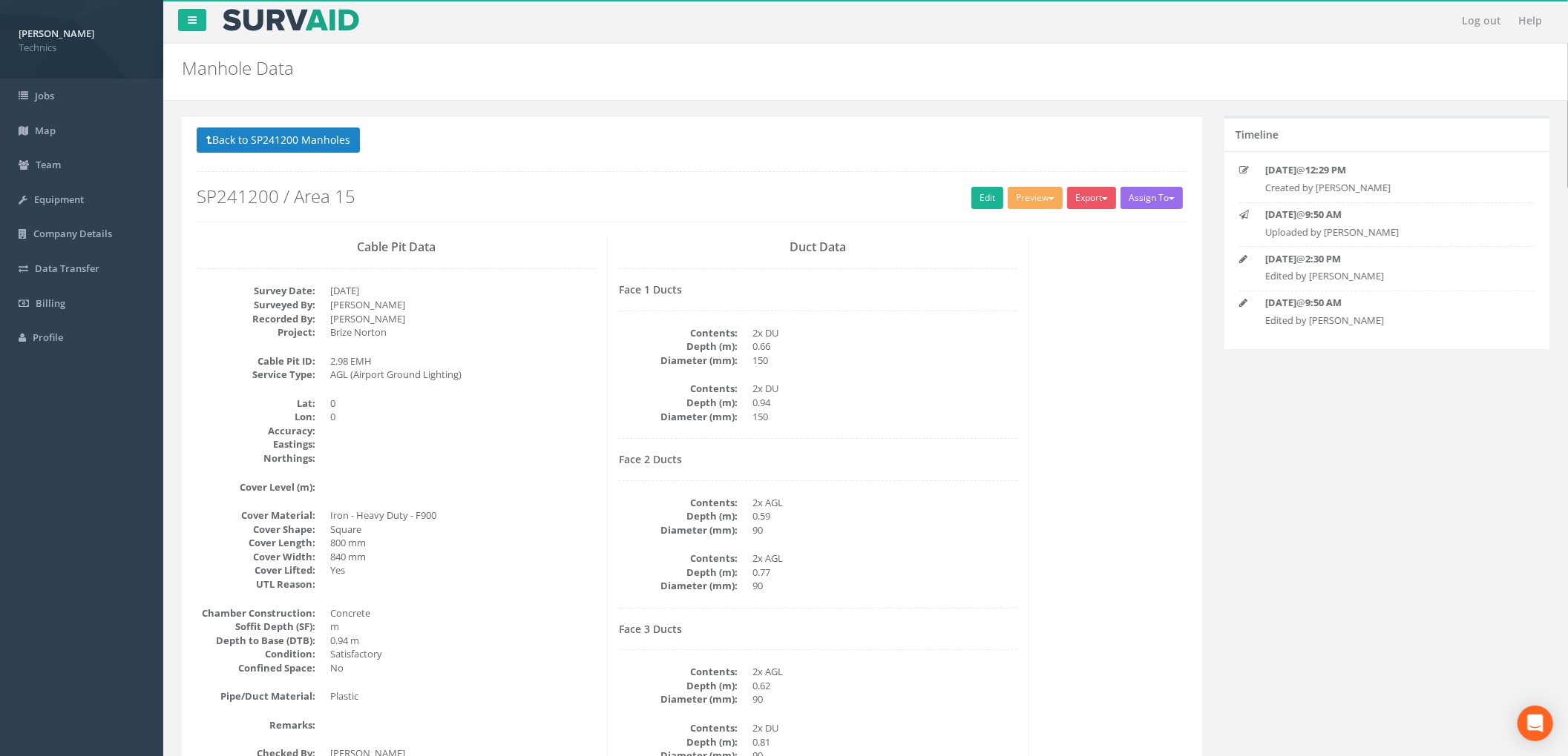
scroll to position [0, 0]
click at [972, 196] on link "Edit" at bounding box center [986, 200] width 32 height 22
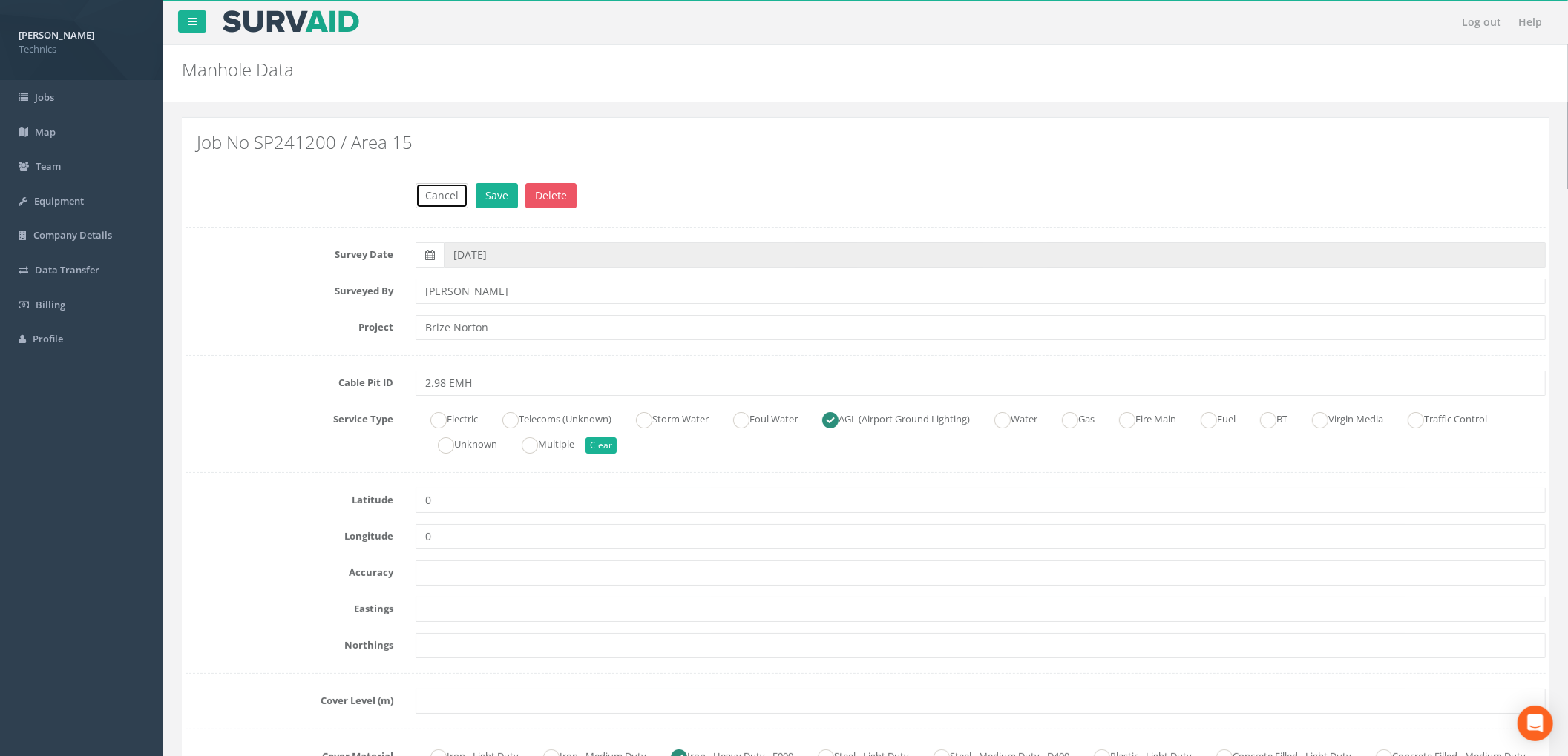
click at [445, 200] on button "Cancel" at bounding box center [441, 195] width 52 height 25
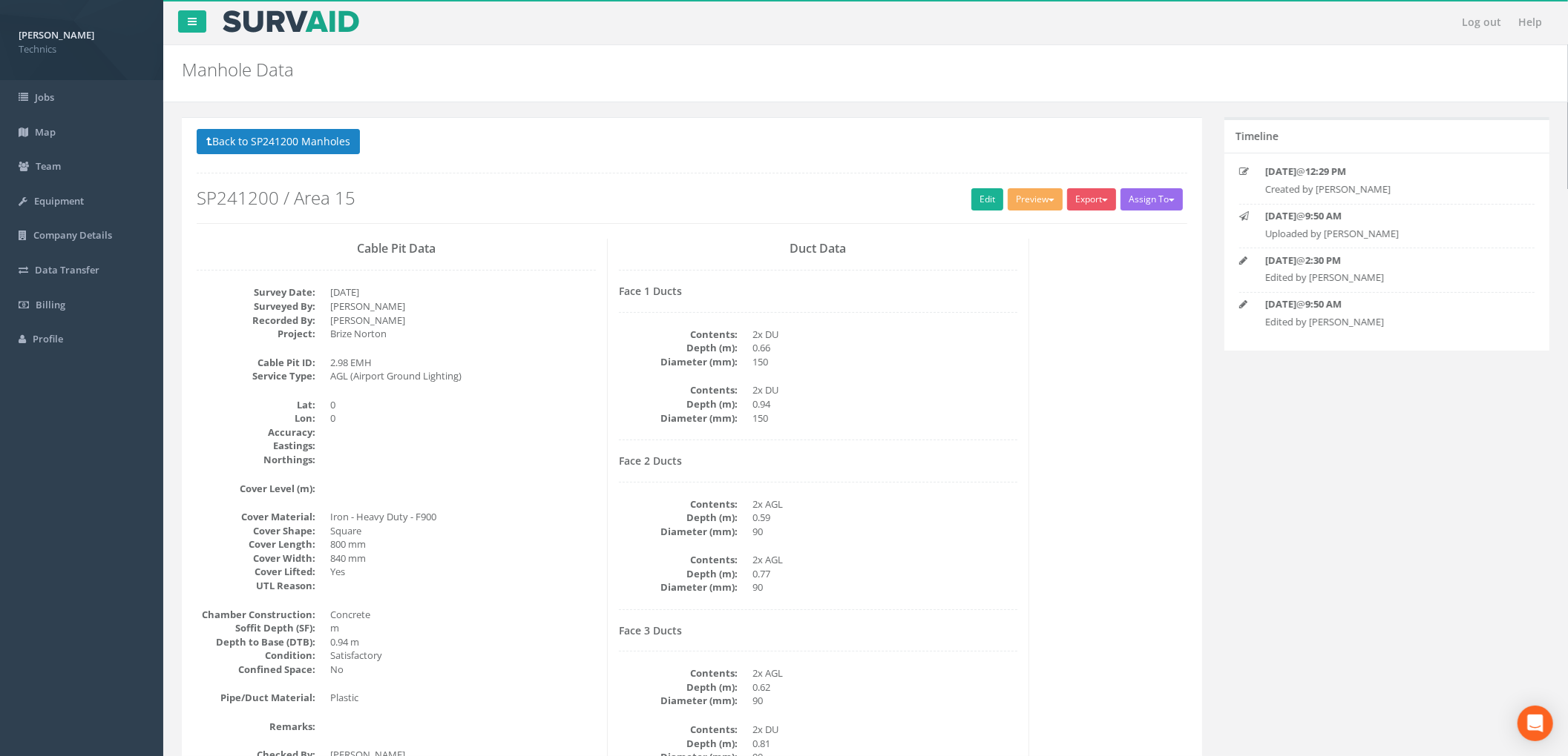
click at [1110, 352] on div "Cable Pit Data Survey Date: [DATE] Surveyed By: [PERSON_NAME] Recorded By: [PER…" at bounding box center [692, 594] width 1013 height 710
click at [1076, 358] on div "Cable Pit Data Survey Date: [DATE] Surveyed By: [PERSON_NAME] Recorded By: [PER…" at bounding box center [692, 594] width 1013 height 710
click at [53, 519] on div "Evan Devereux Technics Logout S Jobs Map Team Equipment Company Details Data Tr…" at bounding box center [784, 520] width 1568 height 1042
click at [340, 148] on button "Back to SP241200 Manholes" at bounding box center [278, 141] width 164 height 25
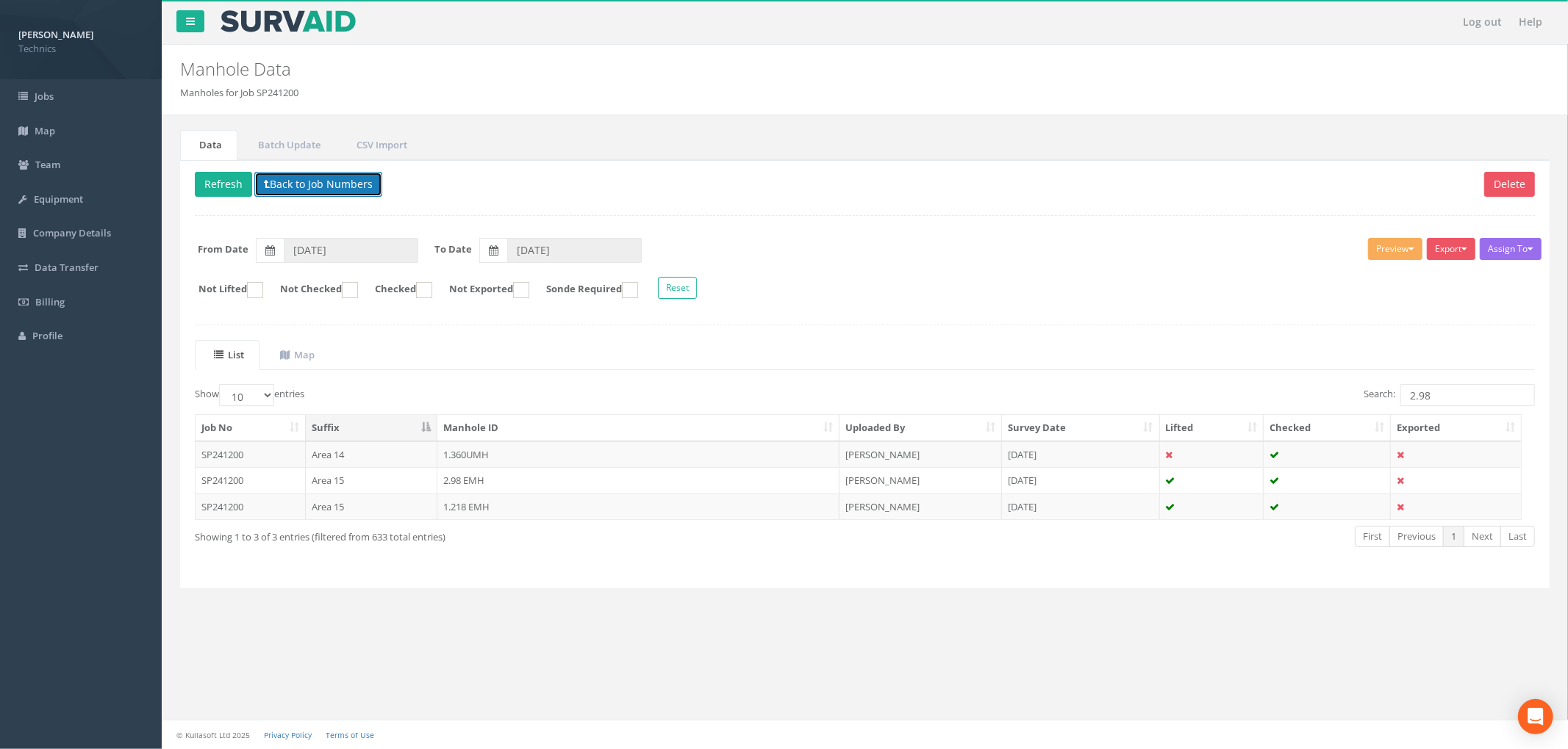
click at [288, 185] on button "Back to Job Numbers" at bounding box center [318, 184] width 128 height 25
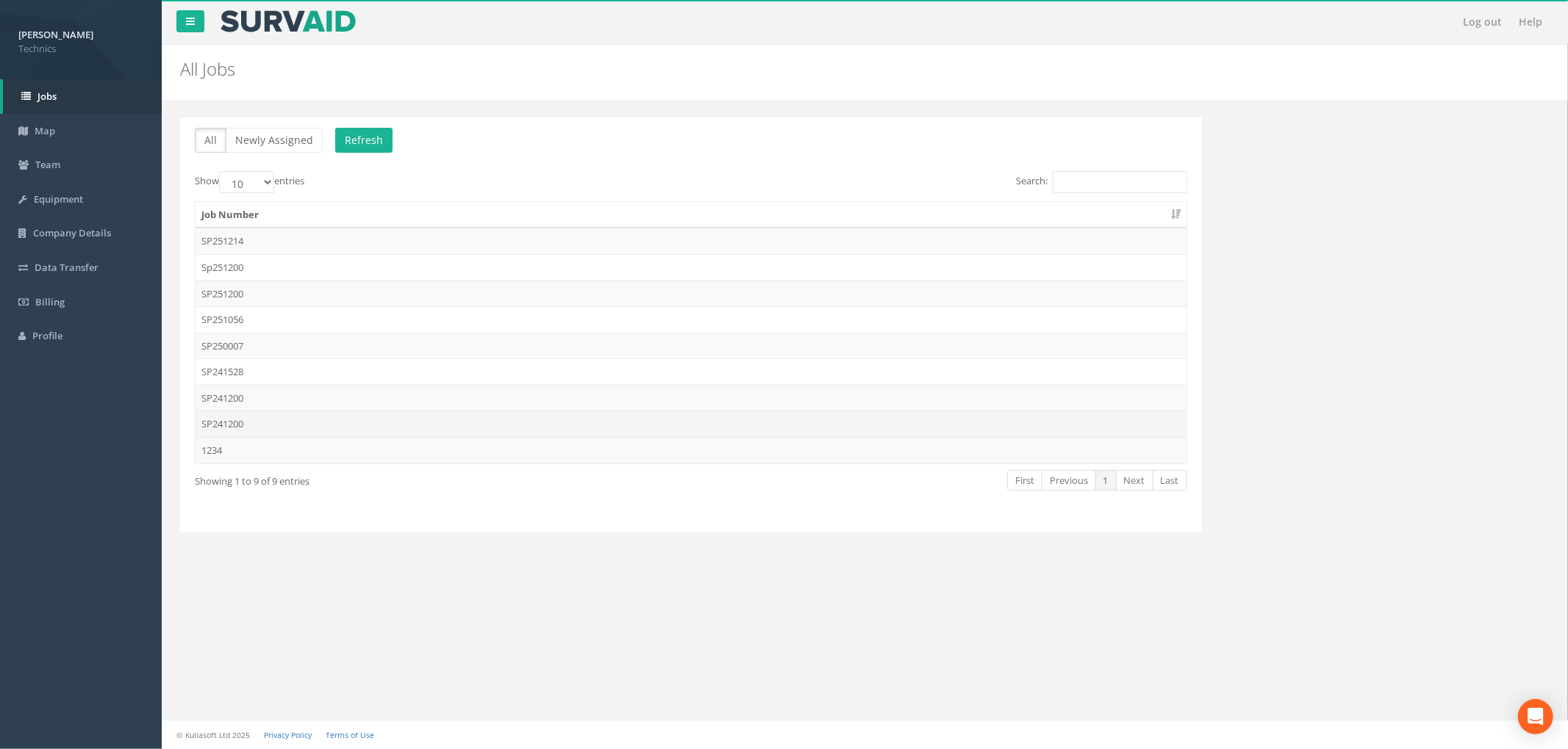
click at [466, 429] on td "SP241200" at bounding box center [691, 423] width 991 height 26
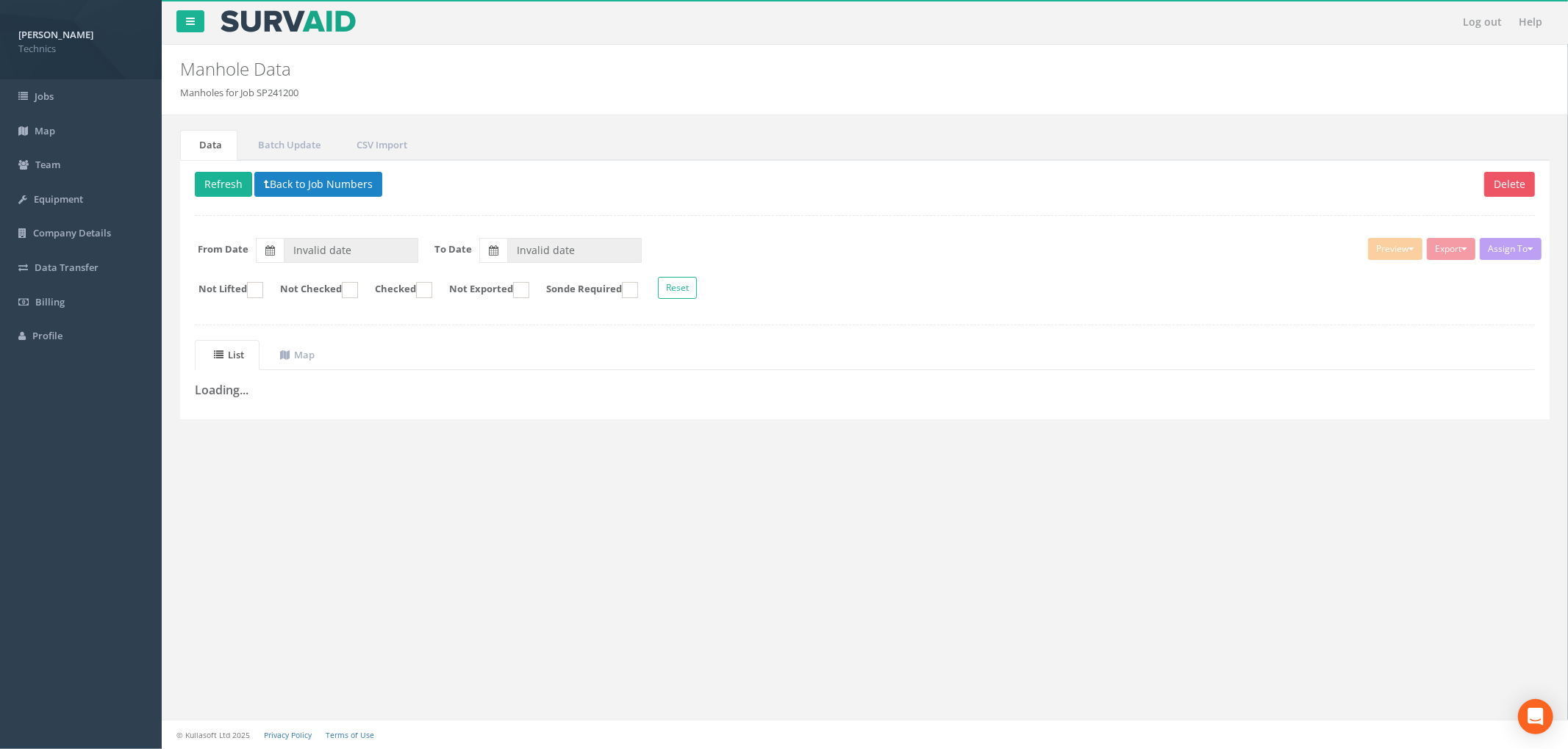
type input "[DATE]"
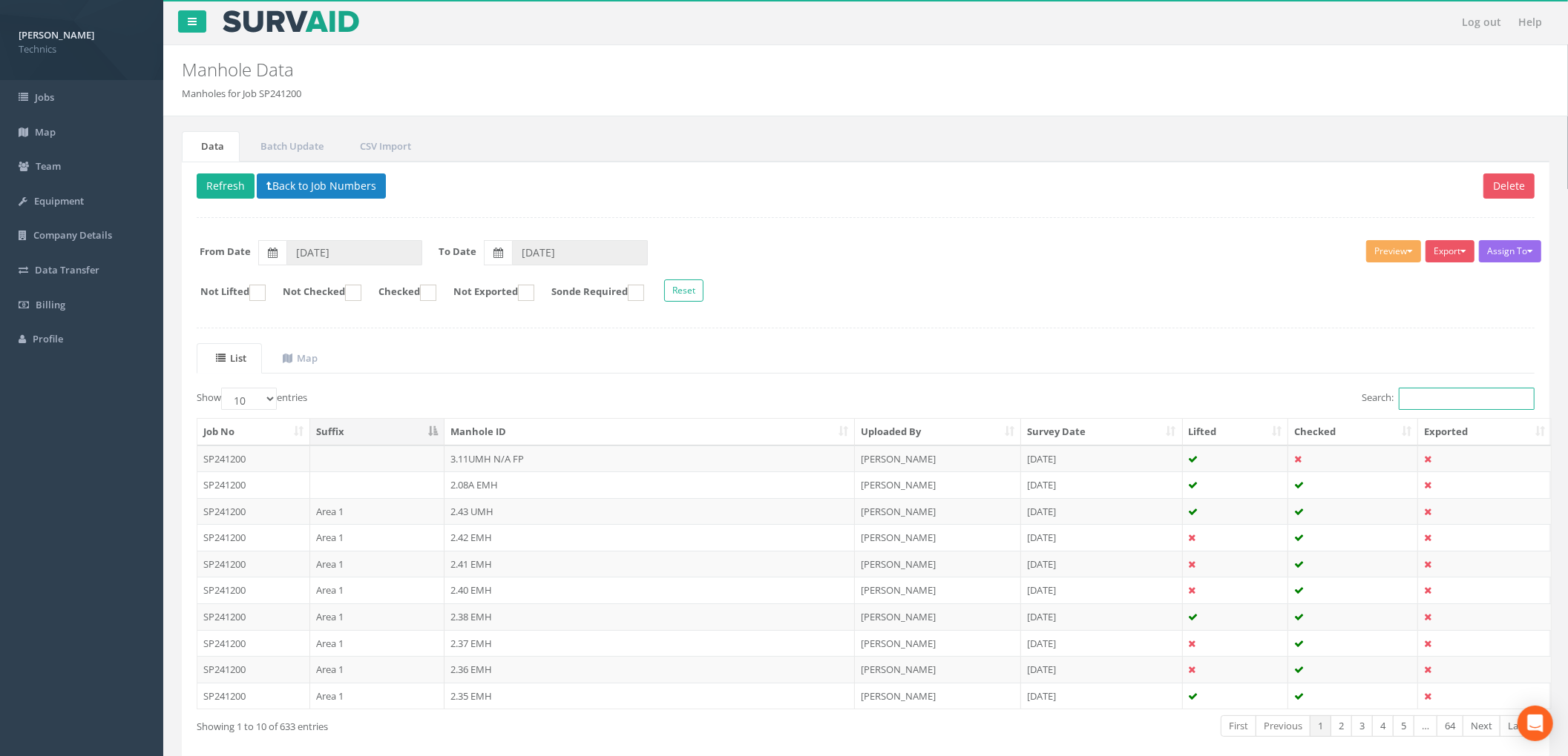
click at [1479, 410] on input "Search:" at bounding box center [1466, 399] width 136 height 22
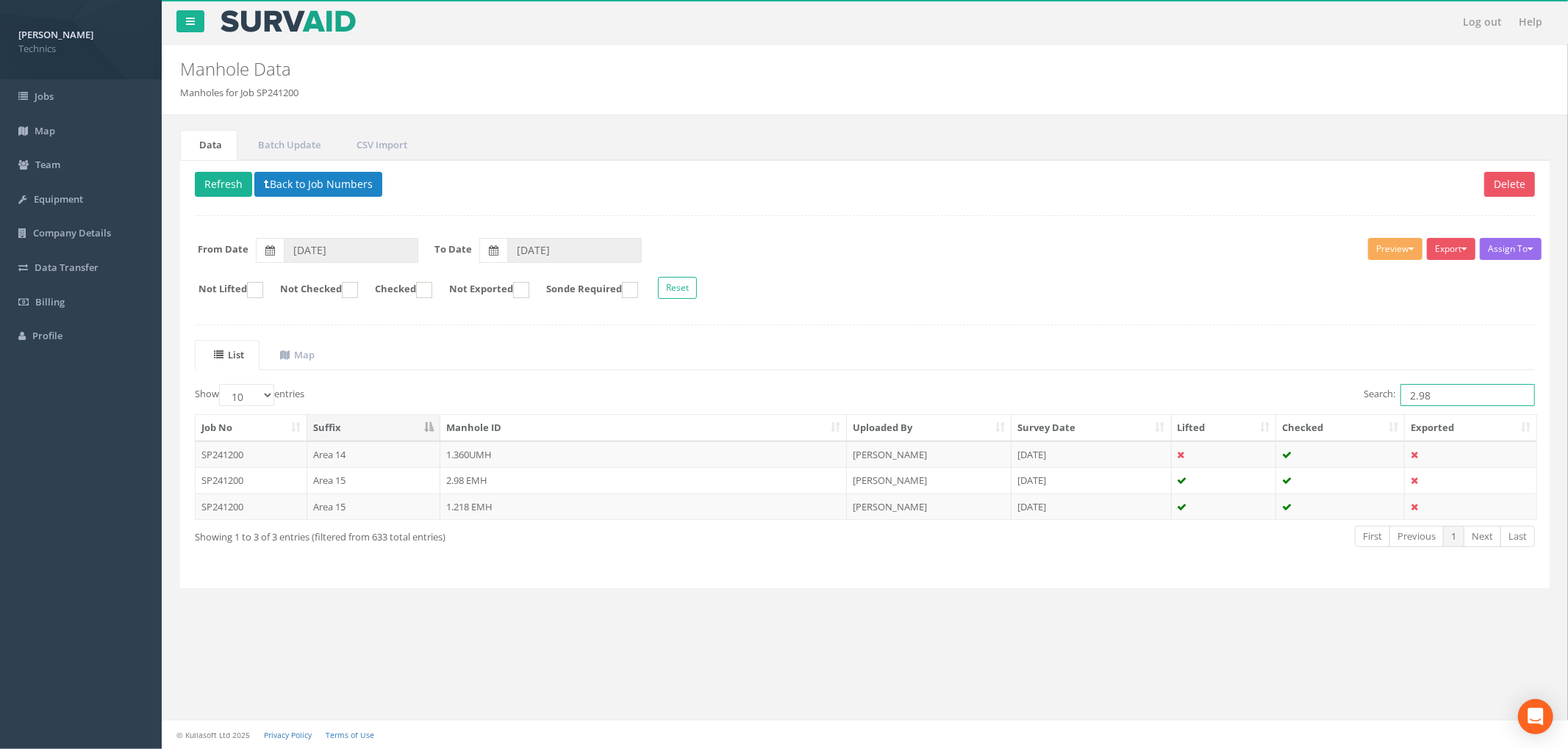
type input "2.98"
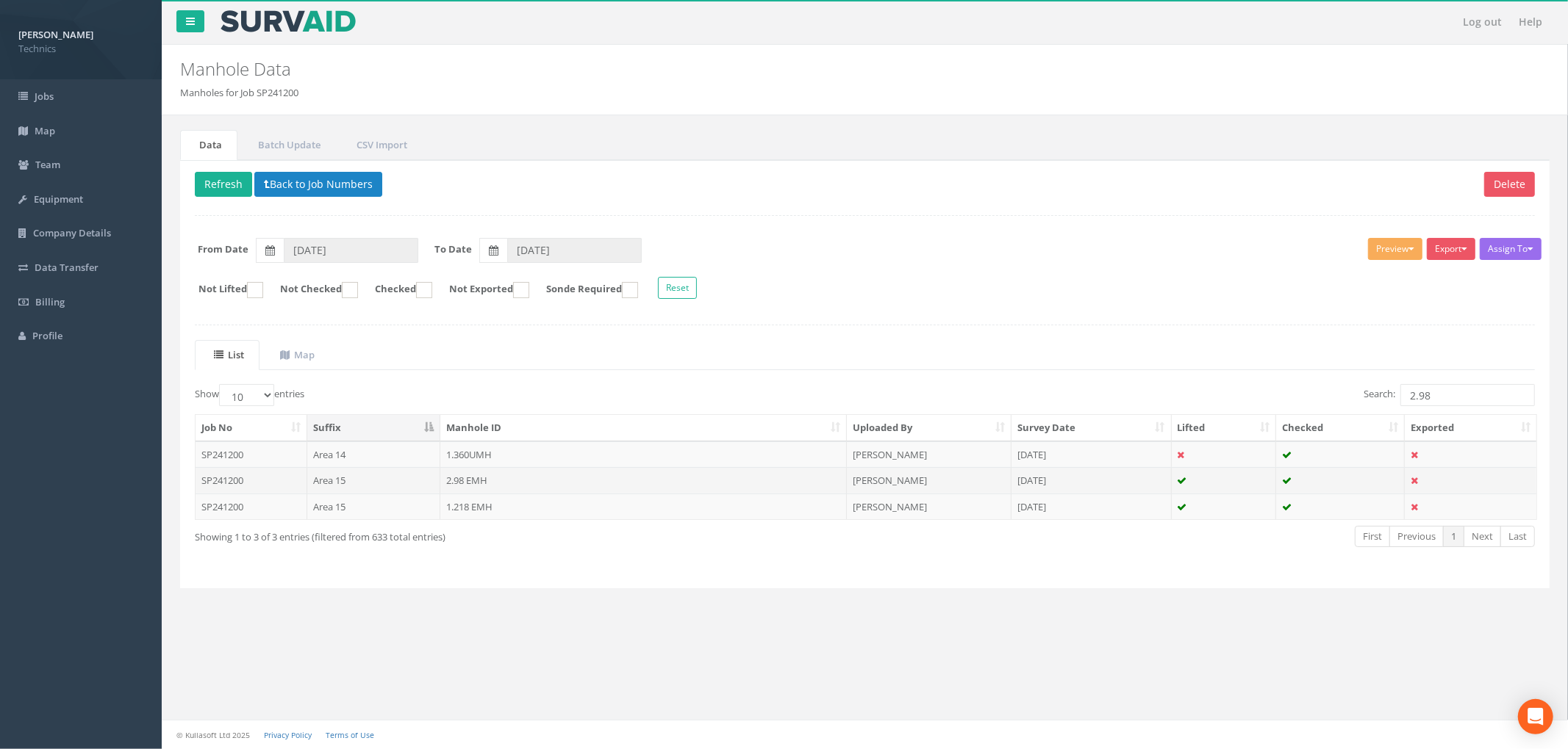
click at [599, 477] on td "2.98 EMH" at bounding box center [643, 480] width 407 height 26
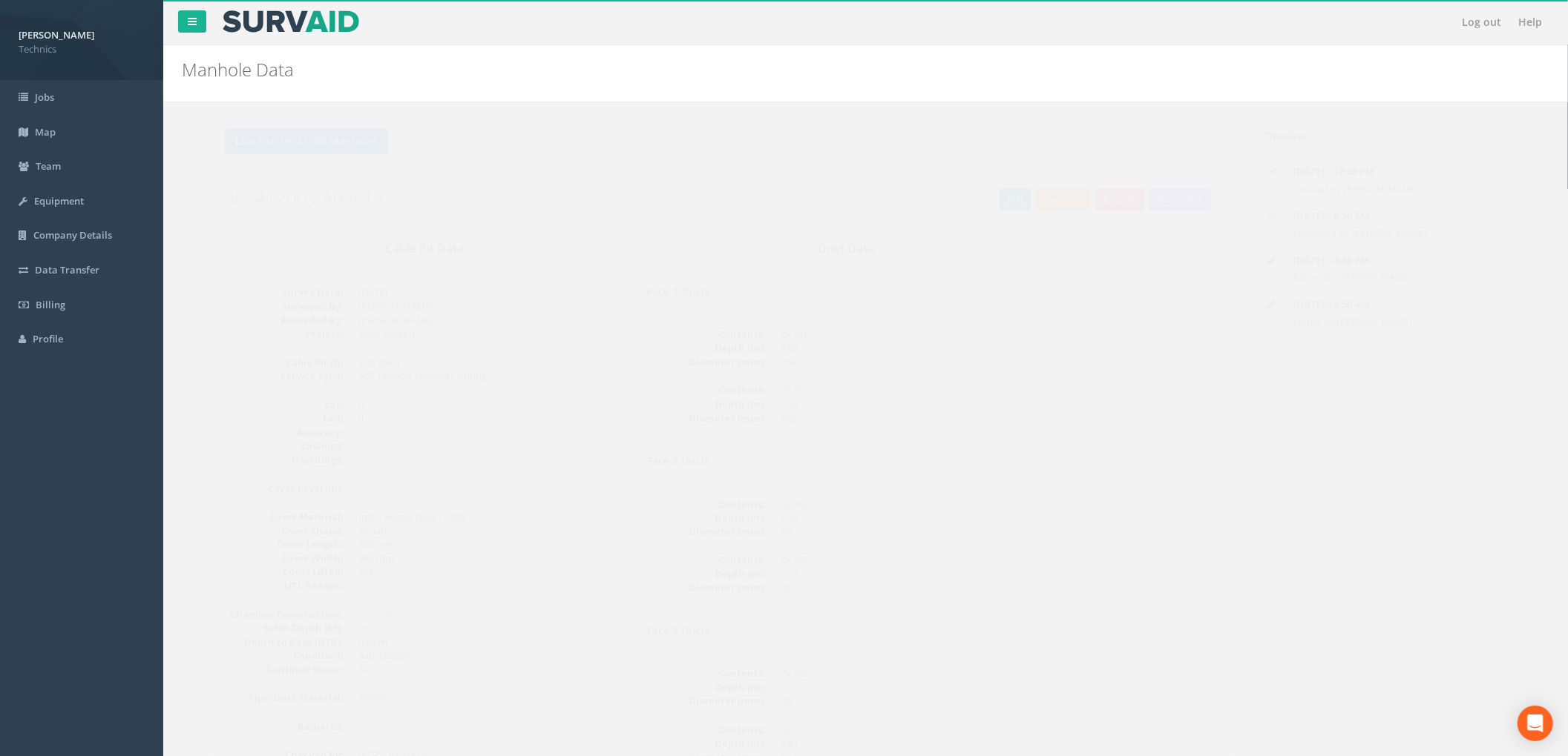
click at [984, 362] on dd "150" at bounding box center [885, 362] width 266 height 14
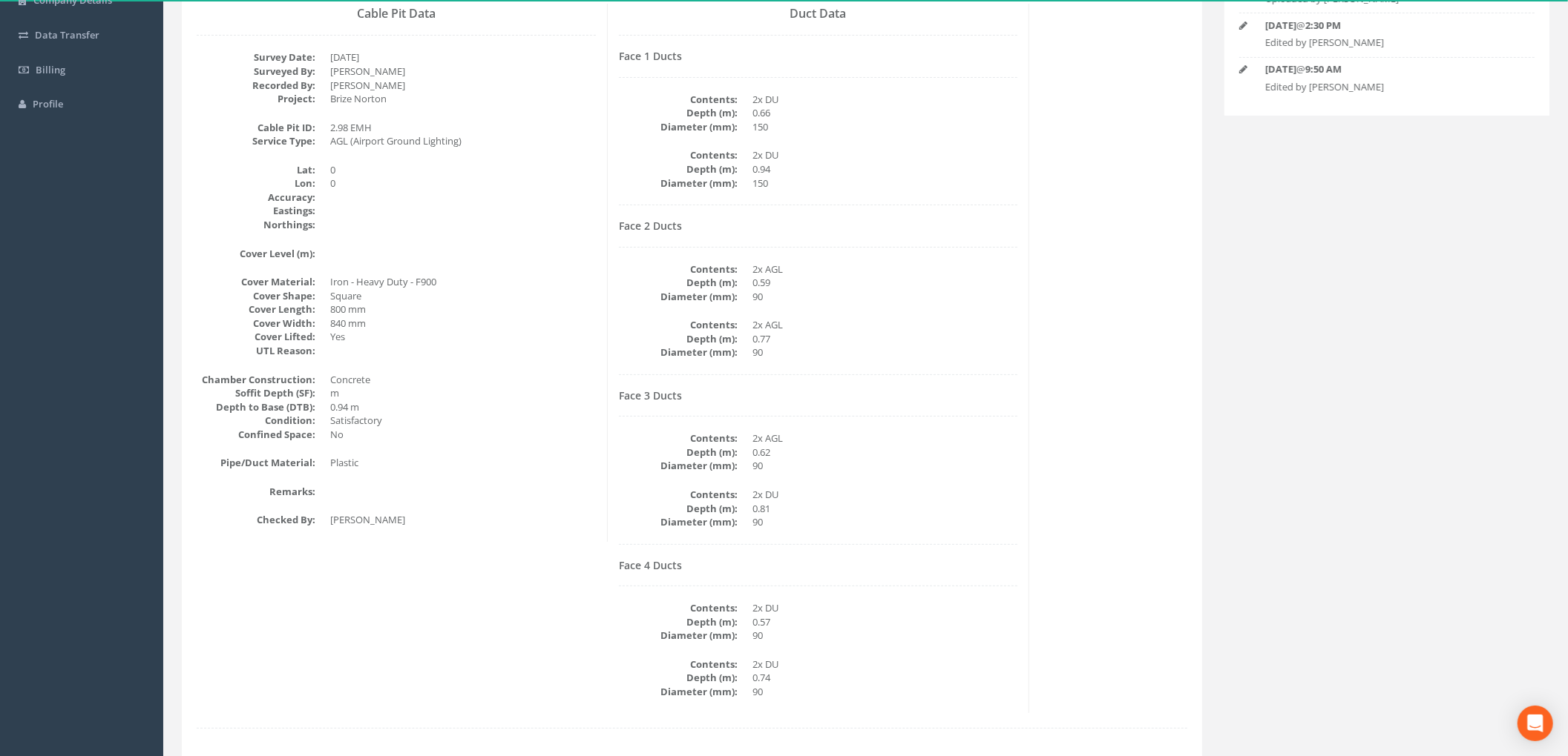
scroll to position [92, 0]
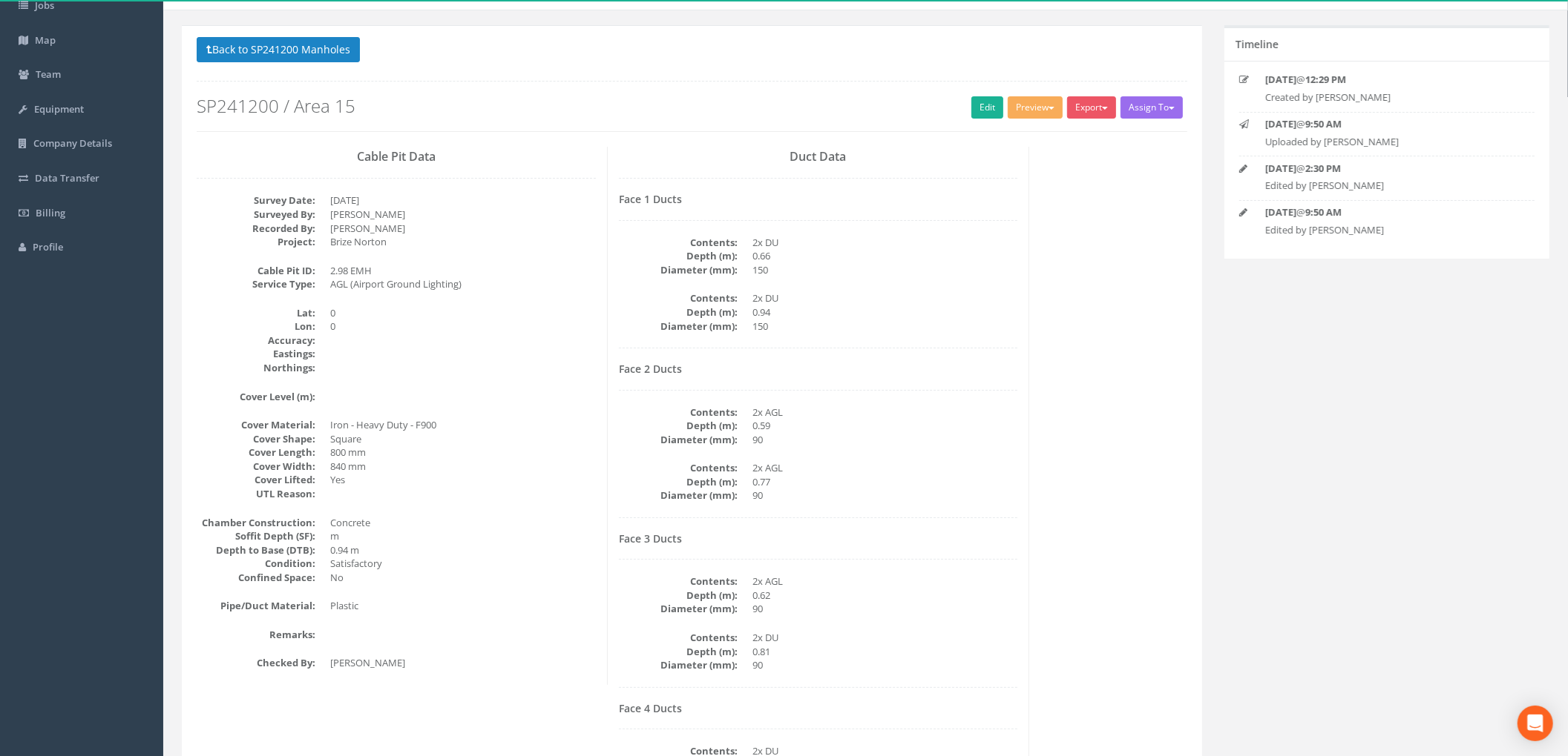
click at [859, 390] on div "Face 2 Ducts Contents: 2x AGL Depth (m): 0.59 Diameter (mm): 90 Contents: 2x AG…" at bounding box center [818, 440] width 399 height 155
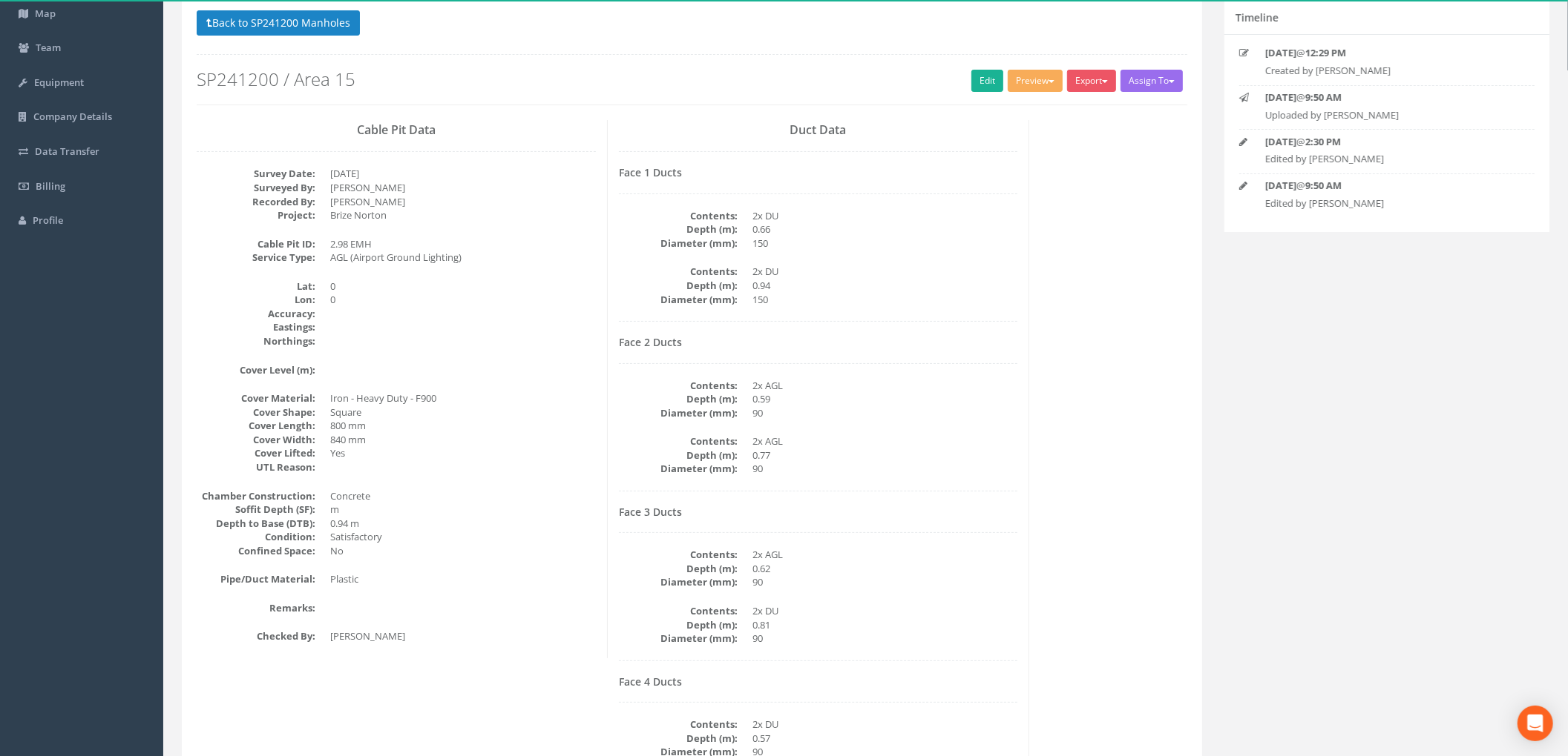
scroll to position [0, 0]
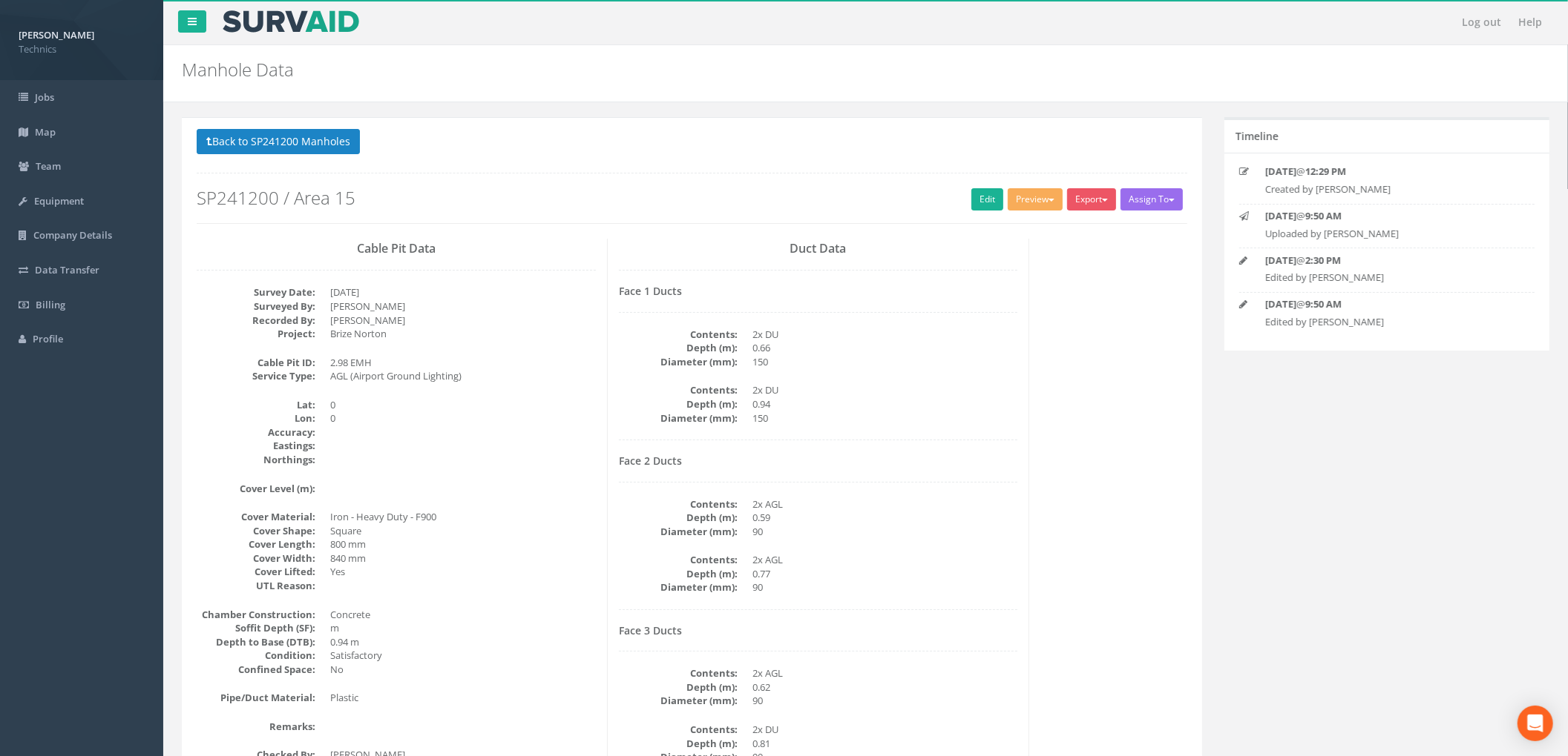
click at [877, 353] on dd "0.66" at bounding box center [885, 348] width 266 height 14
click at [1041, 203] on button "Preview" at bounding box center [1035, 200] width 55 height 22
click at [988, 232] on link "Technics Brize Norton" at bounding box center [1003, 230] width 121 height 23
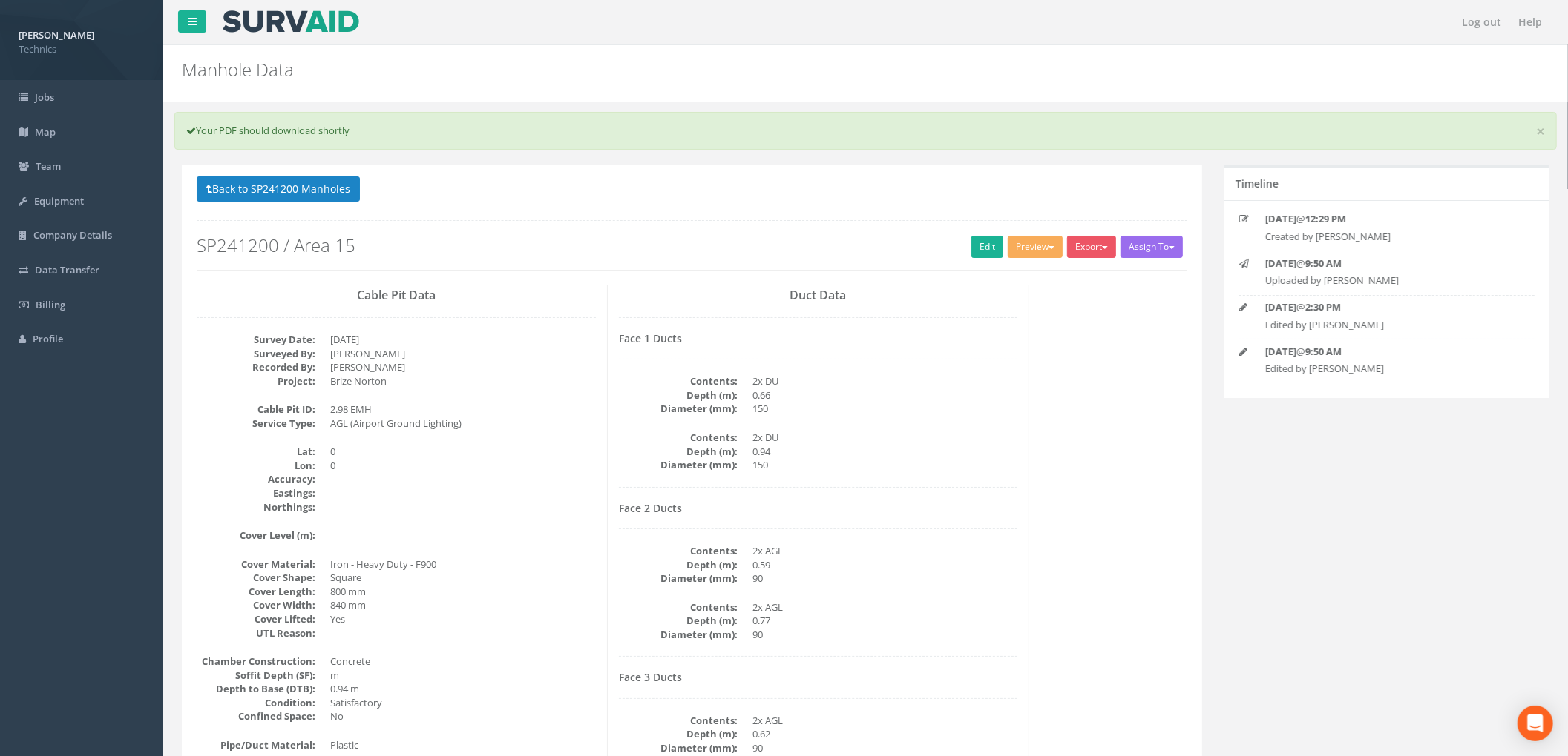
click at [935, 407] on dd "150" at bounding box center [885, 409] width 266 height 14
click at [982, 244] on link "Edit" at bounding box center [986, 247] width 32 height 22
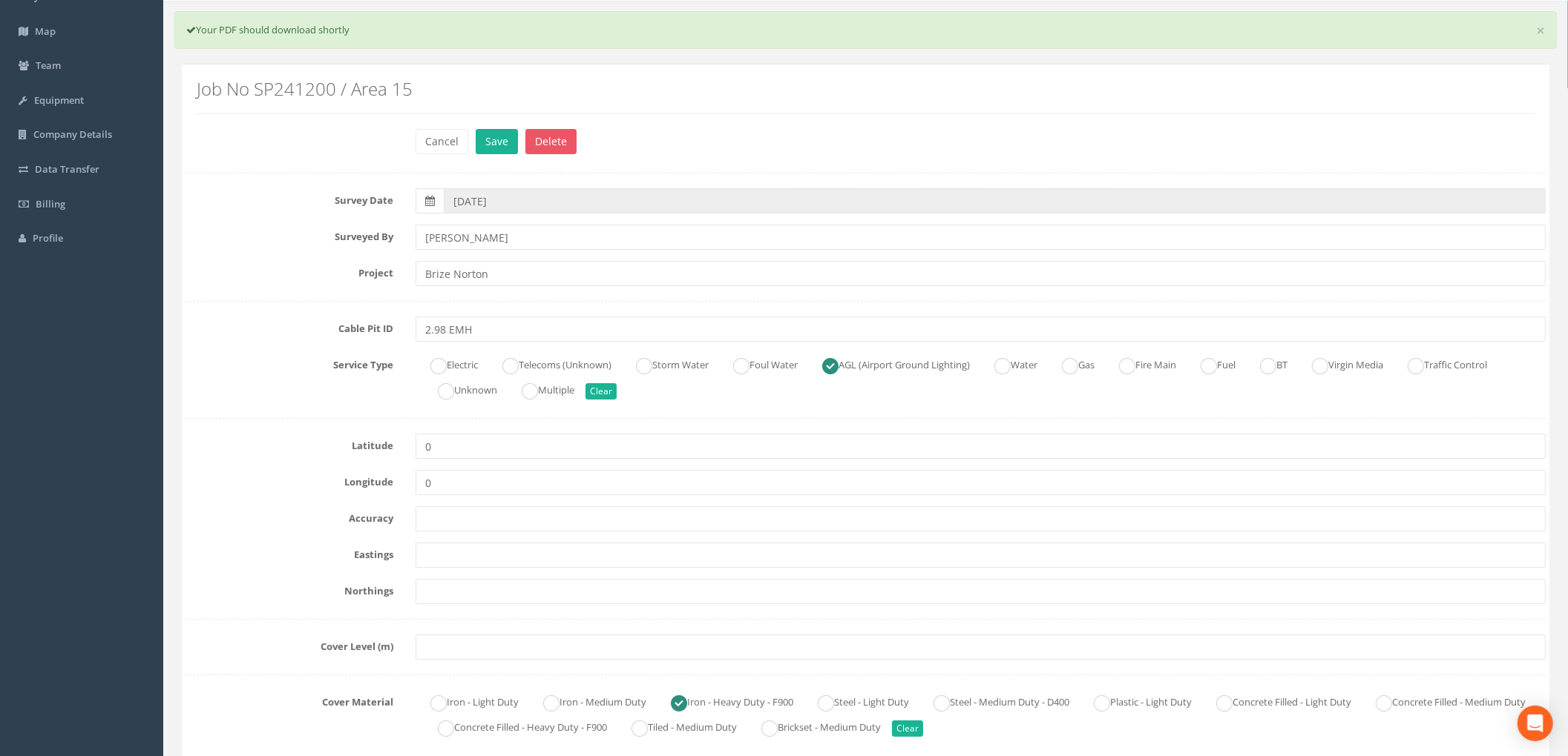
scroll to position [197, 0]
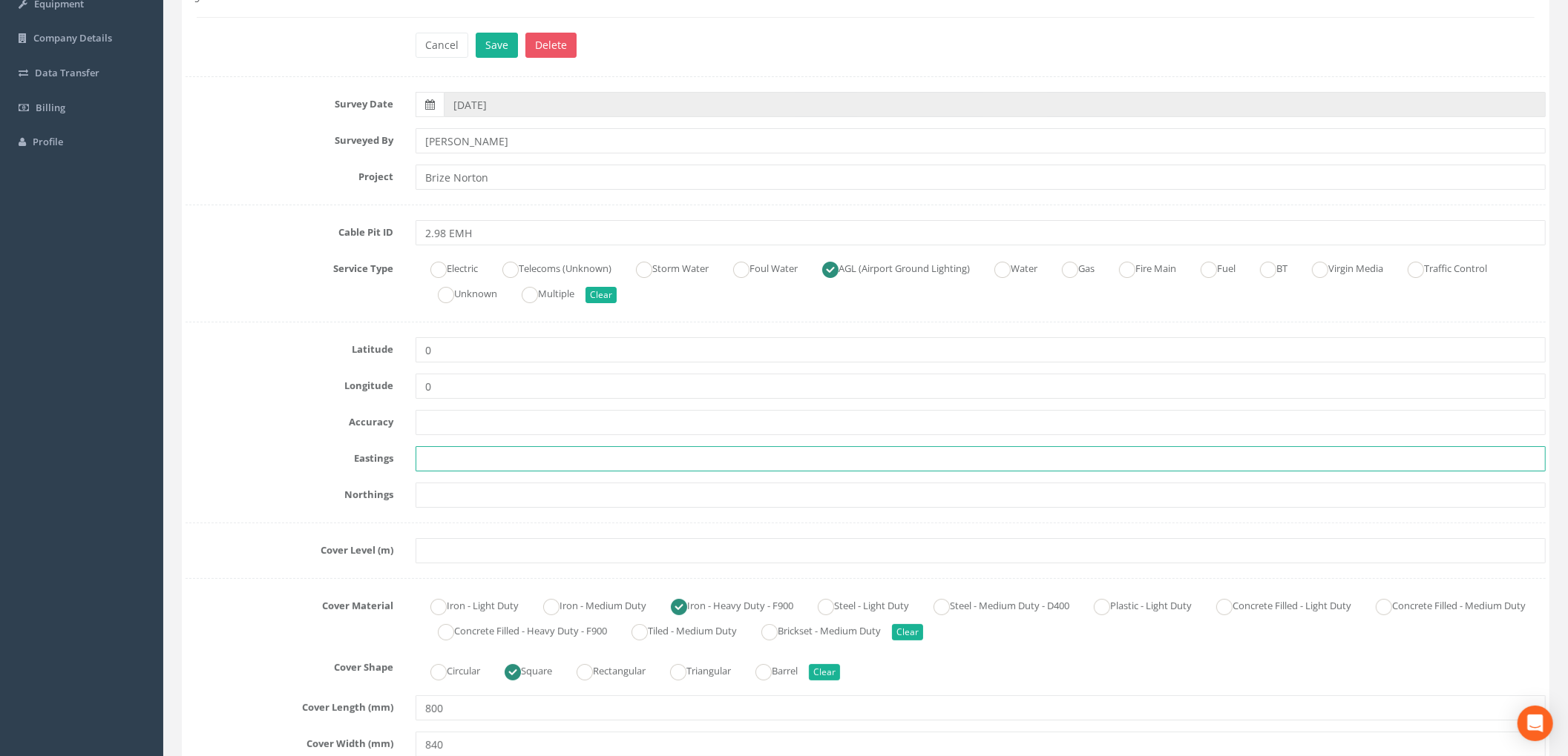
click at [460, 464] on input "text" at bounding box center [980, 458] width 1130 height 25
paste input "427283.298"
type input "427283.298"
click at [473, 471] on input "427283.298" at bounding box center [980, 458] width 1130 height 25
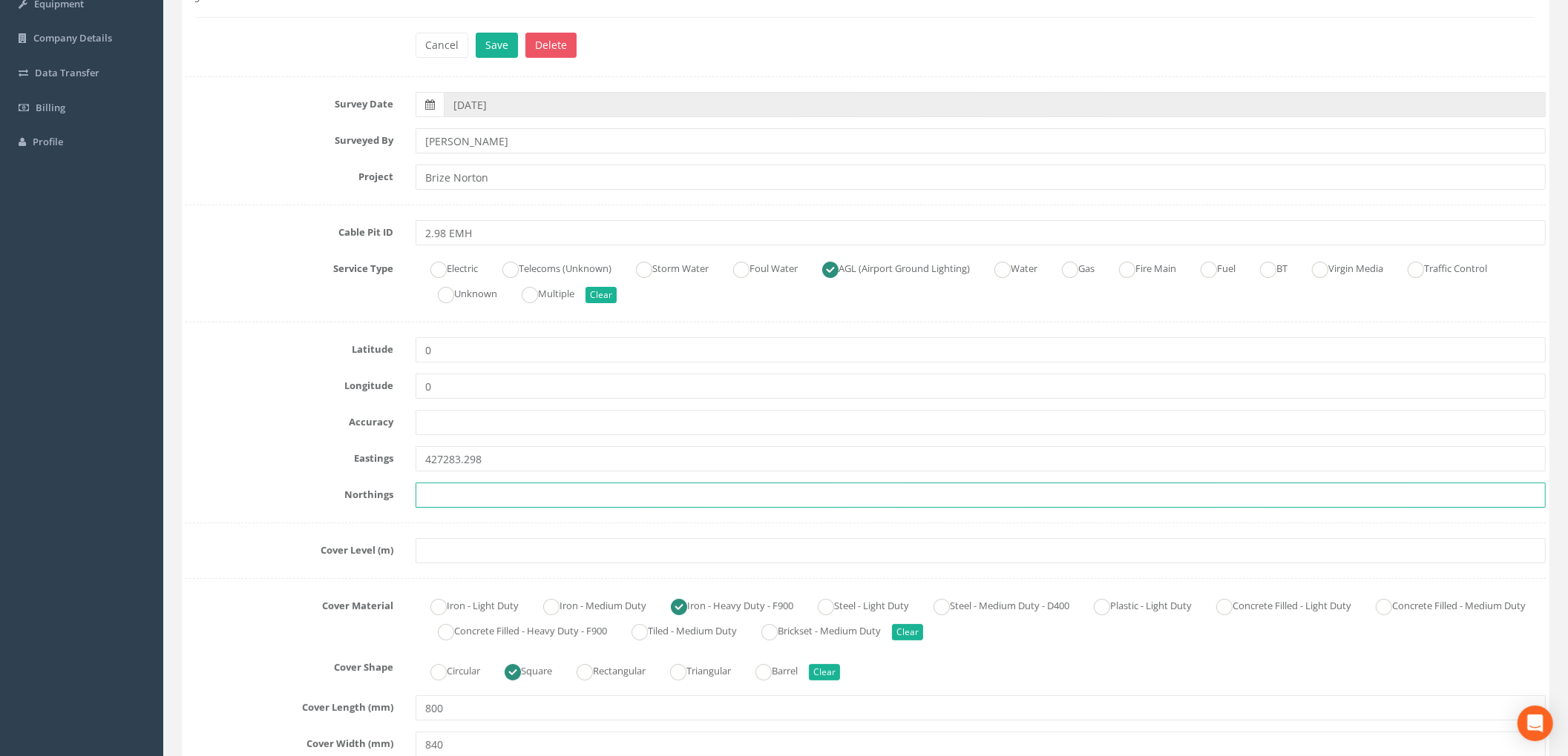
click at [467, 489] on input "text" at bounding box center [980, 495] width 1130 height 25
paste input "205330.154"
type input "205330.154"
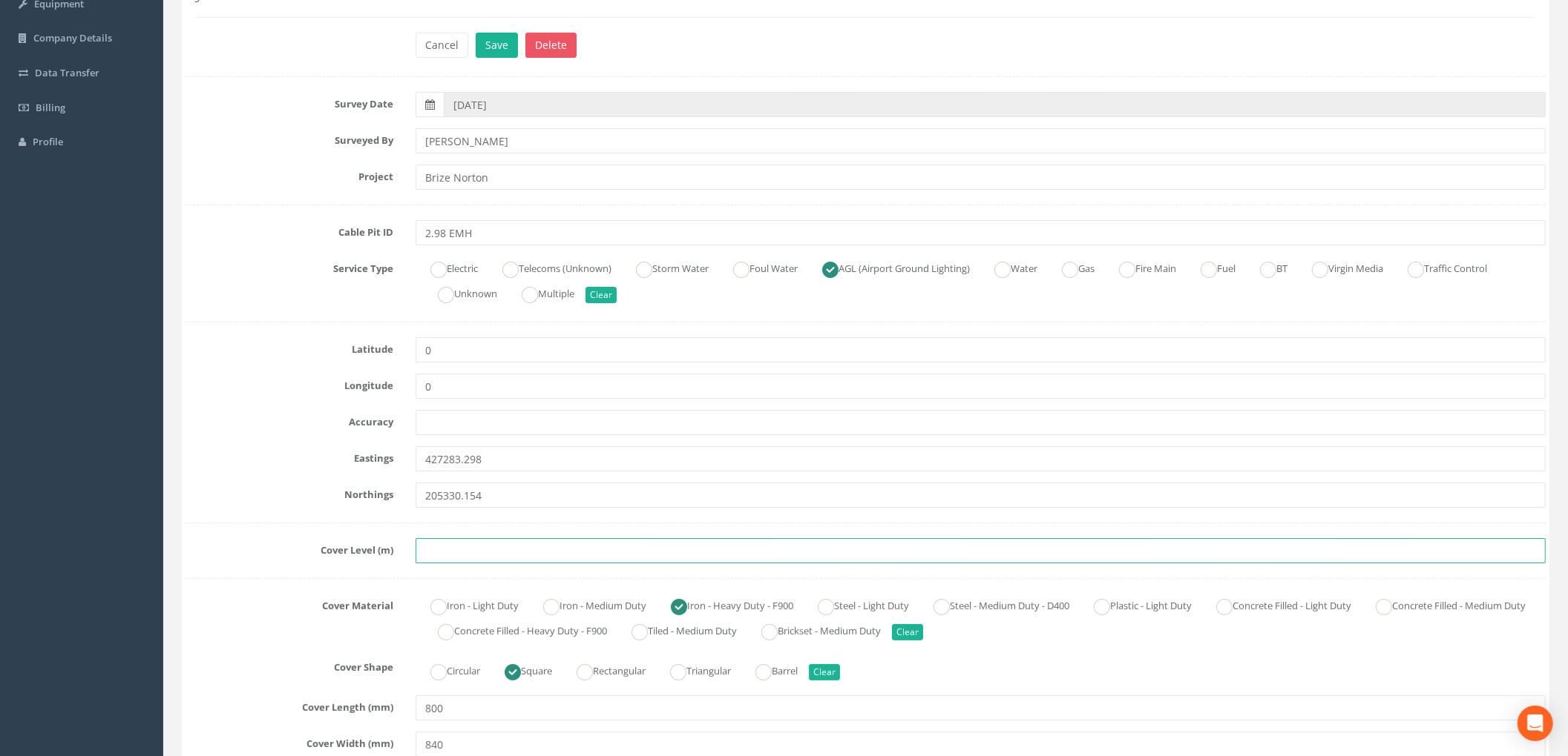
click at [607, 549] on input "text" at bounding box center [980, 550] width 1130 height 25
paste input "84.97"
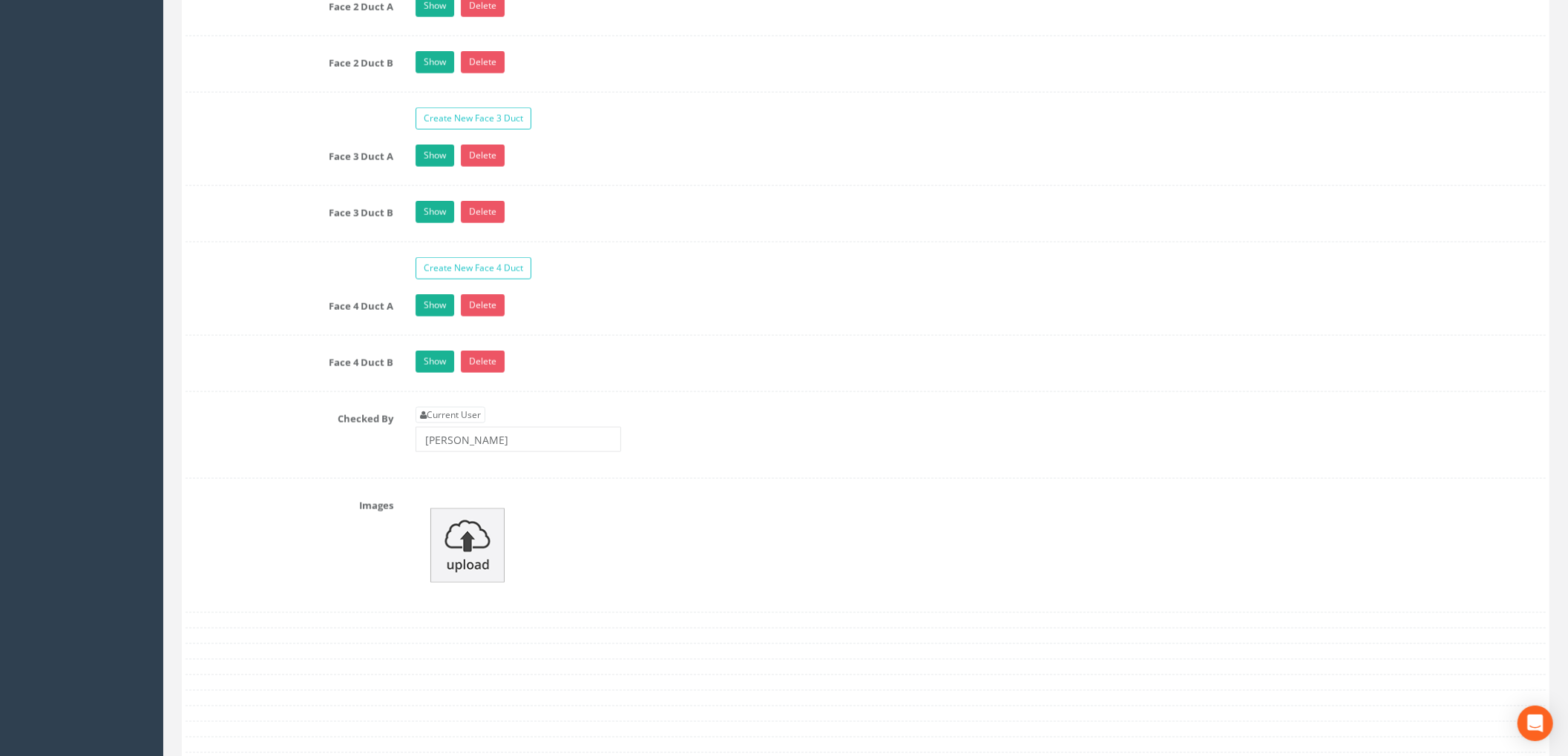
scroll to position [1582, 0]
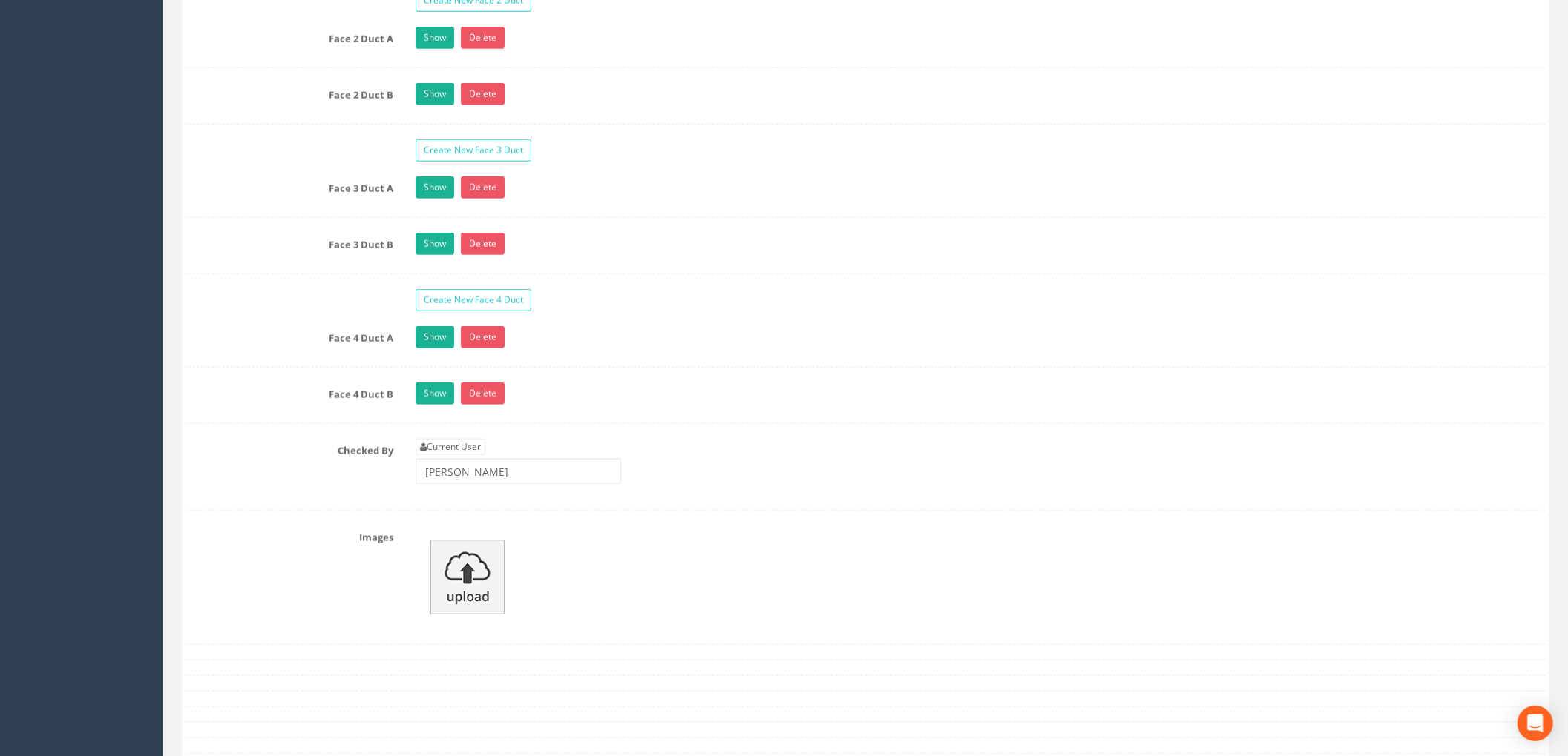
type input "84.97"
drag, startPoint x: 491, startPoint y: 484, endPoint x: 332, endPoint y: 488, distance: 159.1
click at [332, 488] on div "Checked By Current User Tim Pullen" at bounding box center [866, 467] width 1382 height 57
click at [752, 449] on div "Create New Face 1 Duct Face 1 Duct A Show Delete Contents 2x DU Depth (m) 0.66 …" at bounding box center [866, 175] width 1360 height 671
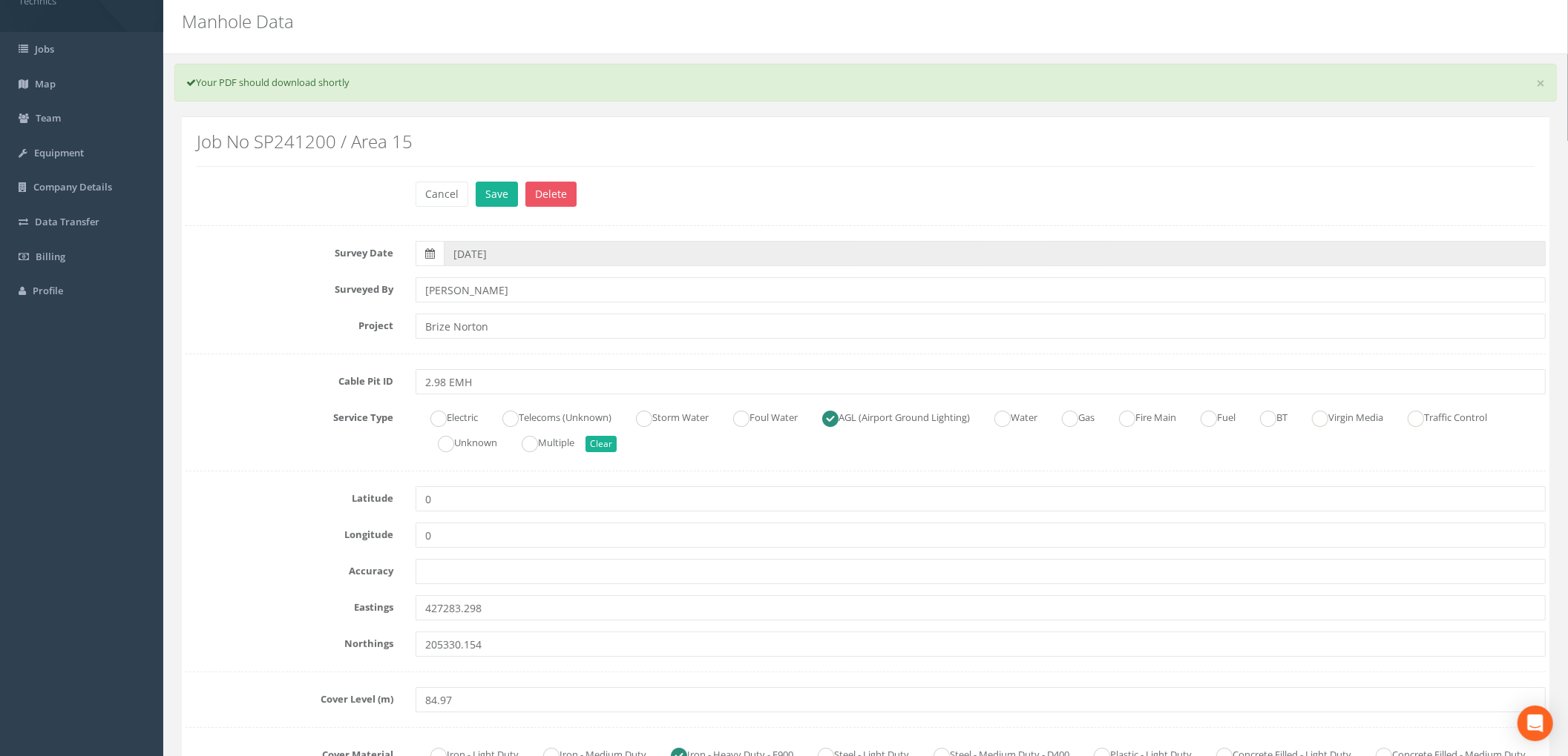
scroll to position [0, 0]
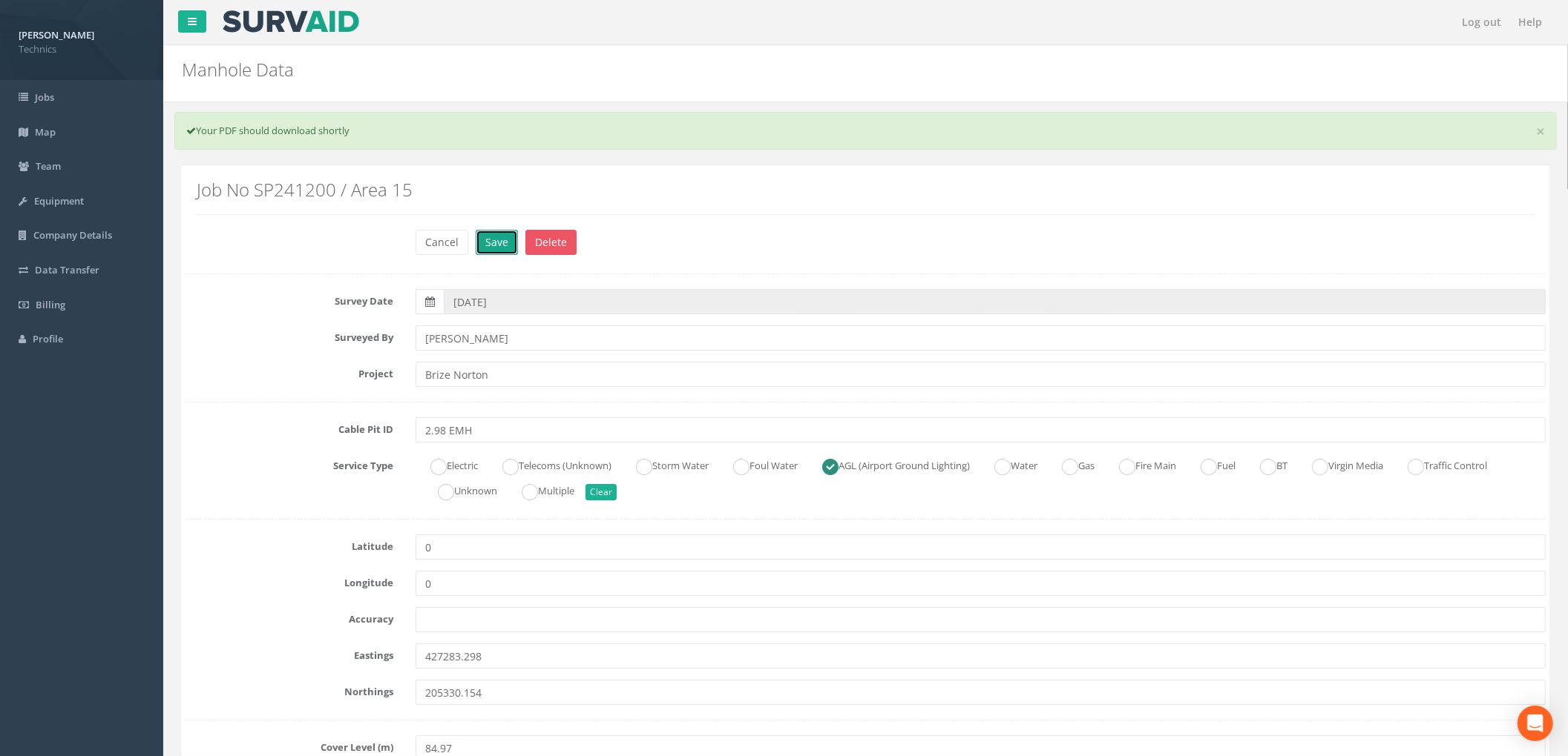
click at [506, 248] on button "Save" at bounding box center [497, 242] width 42 height 25
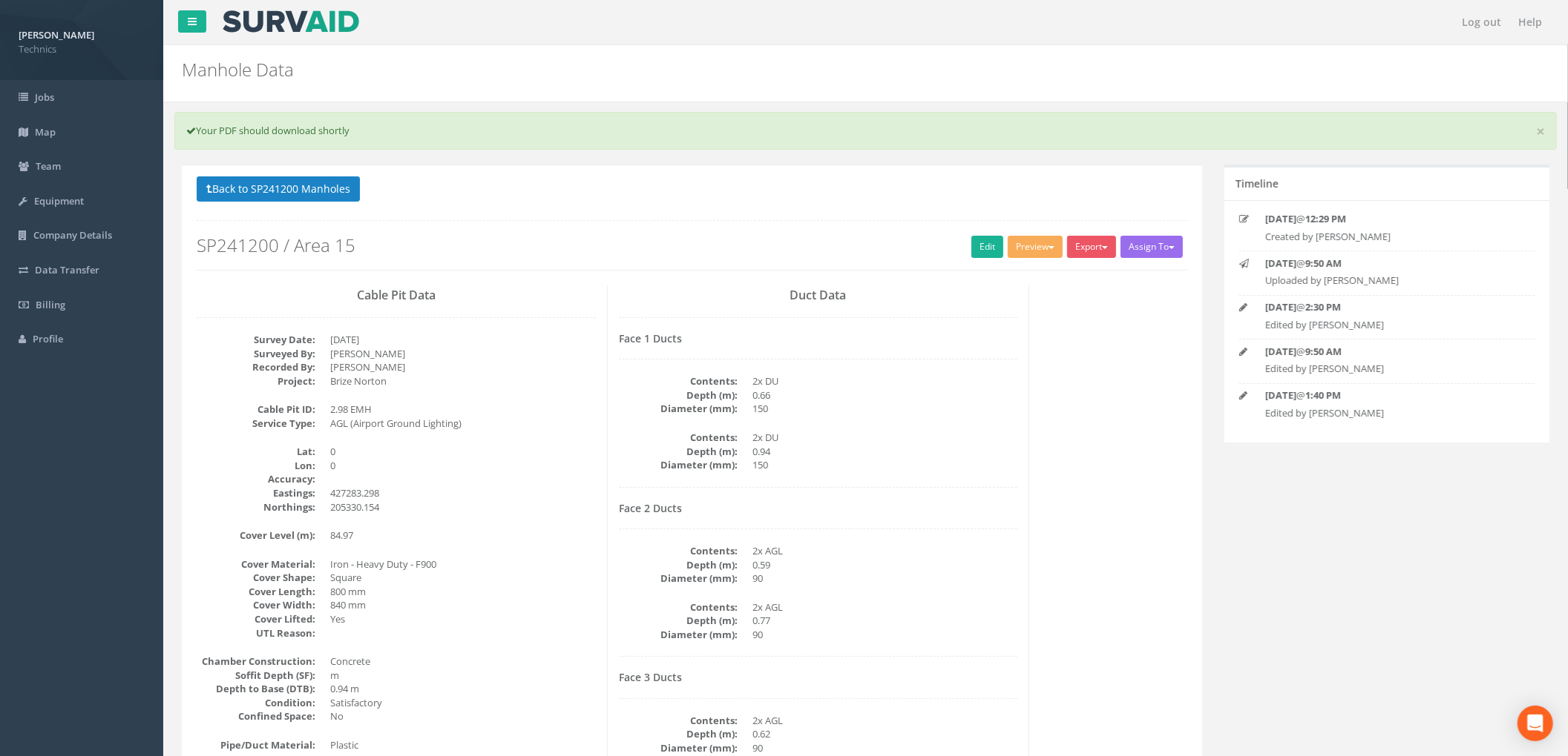
click at [1027, 391] on div "Duct Data Face 1 Ducts Contents: 2x DU Depth (m): 0.66 Diameter (mm): 150 Conte…" at bounding box center [818, 641] width 423 height 710
